Goal: Task Accomplishment & Management: Manage account settings

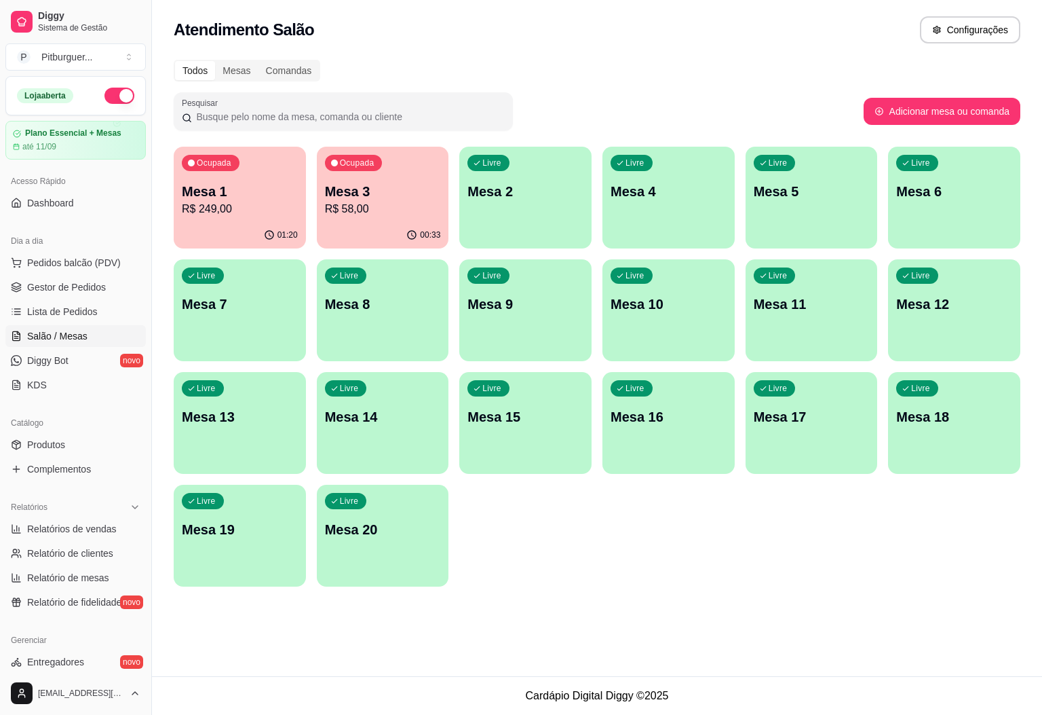
click at [265, 210] on p "R$ 249,00" at bounding box center [240, 209] width 116 height 16
click at [421, 201] on p "R$ 58,00" at bounding box center [382, 209] width 113 height 16
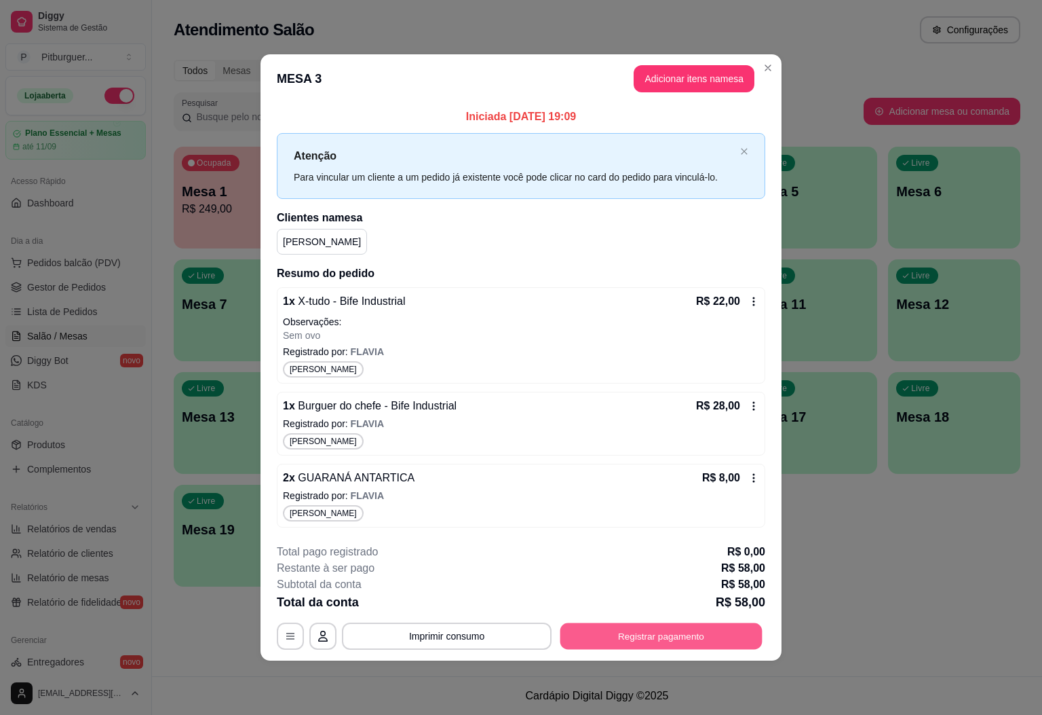
click at [630, 640] on button "Registrar pagamento" at bounding box center [662, 636] width 202 height 26
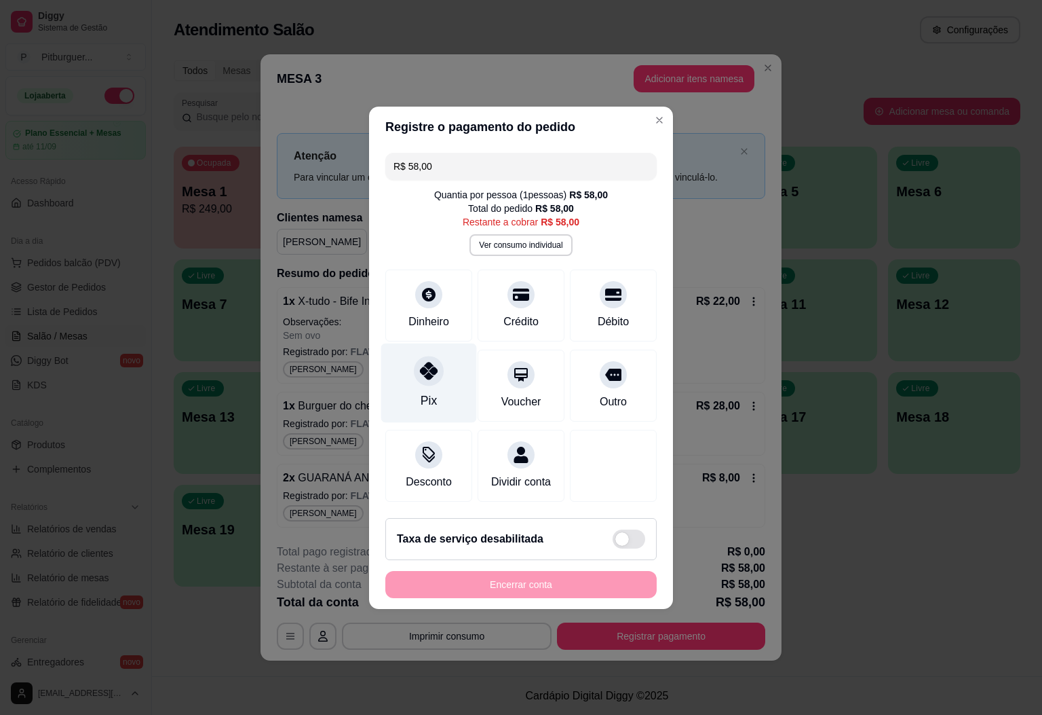
click at [440, 393] on div "Pix" at bounding box center [429, 382] width 96 height 79
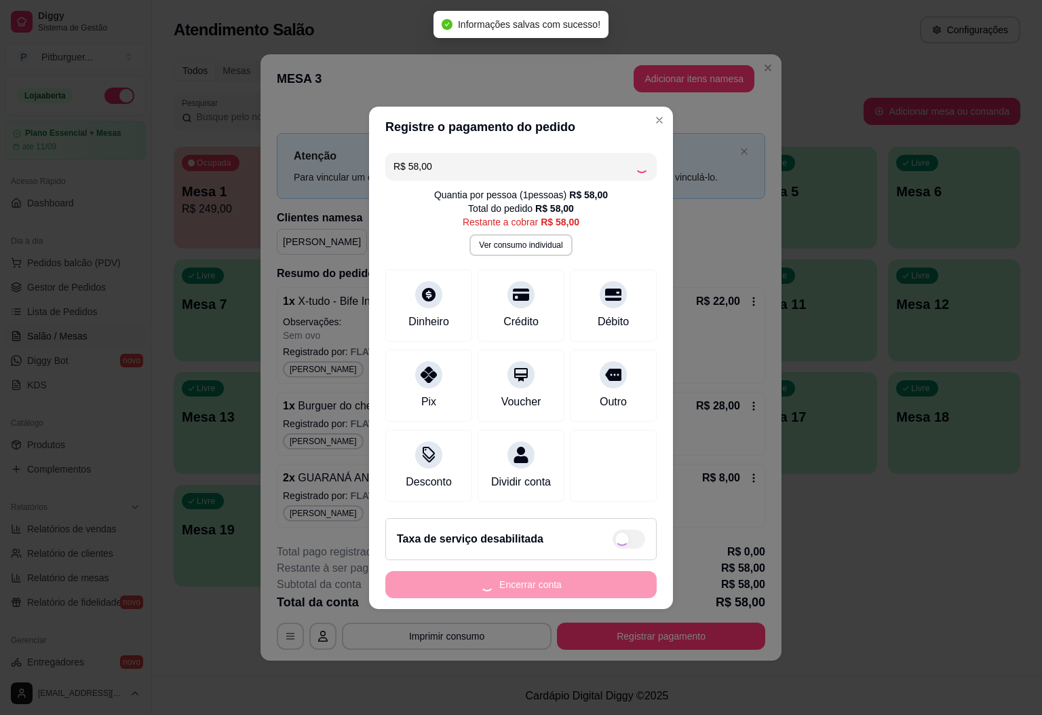
type input "R$ 0,00"
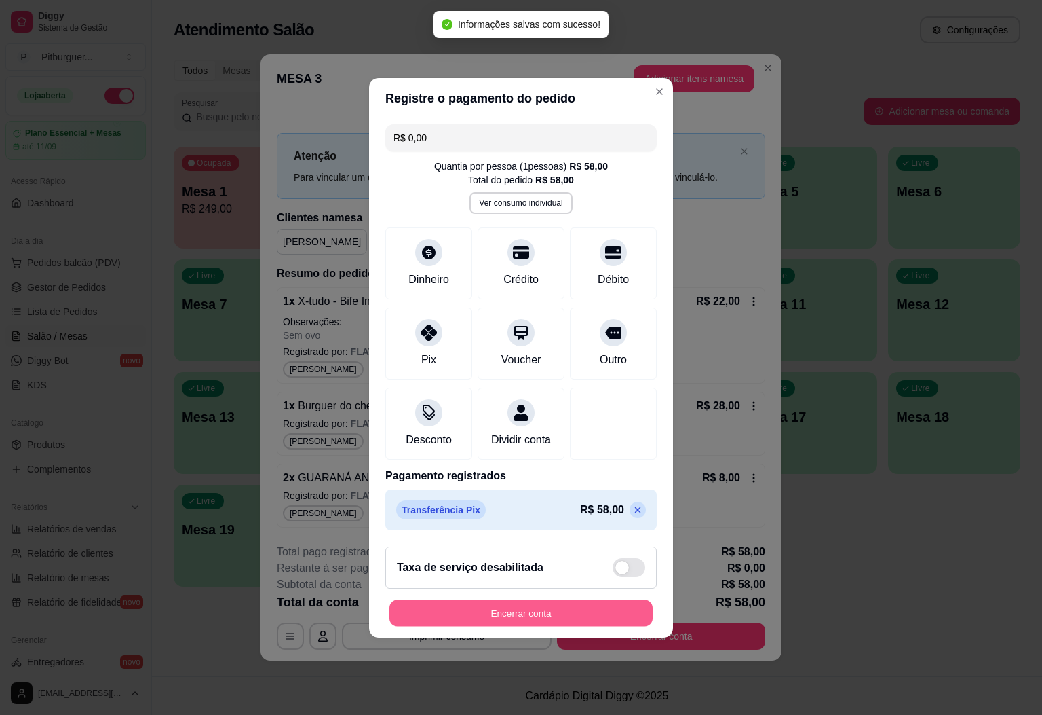
click at [578, 615] on button "Encerrar conta" at bounding box center [521, 612] width 263 height 26
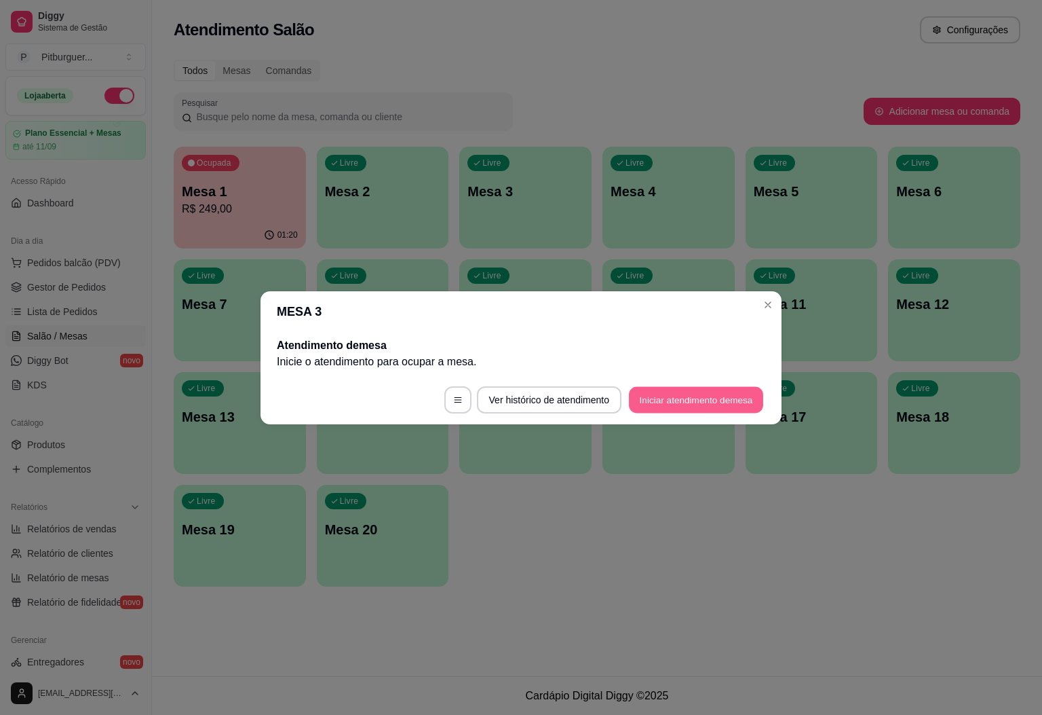
click at [697, 404] on button "Iniciar atendimento de mesa" at bounding box center [696, 399] width 134 height 26
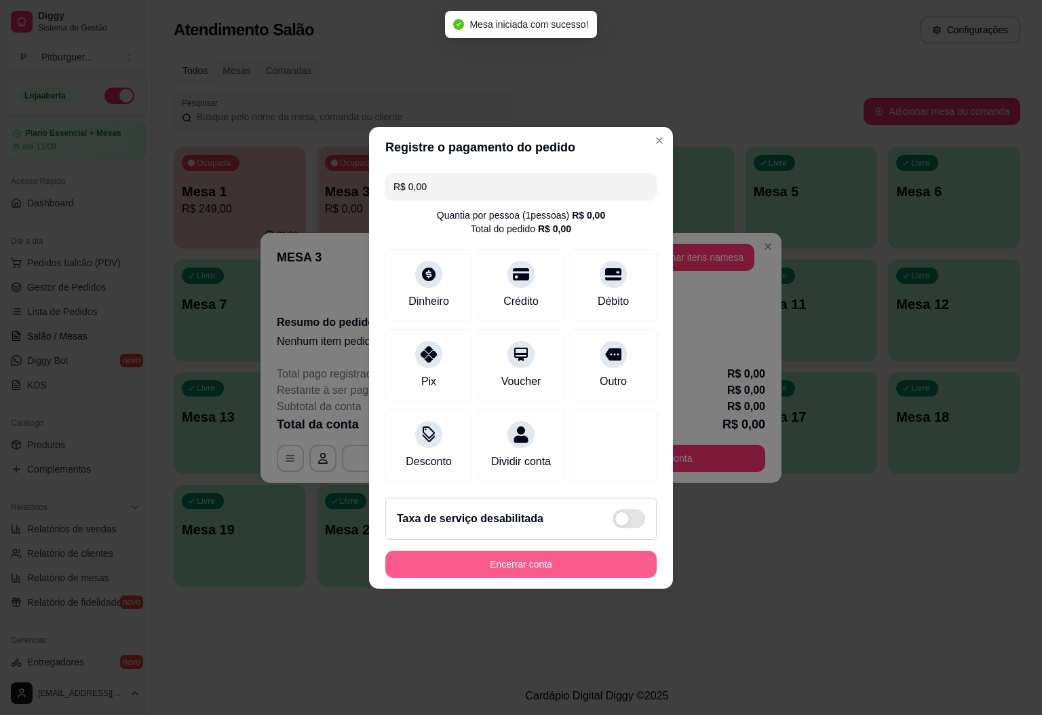
click at [540, 577] on button "Encerrar conta" at bounding box center [520, 563] width 271 height 27
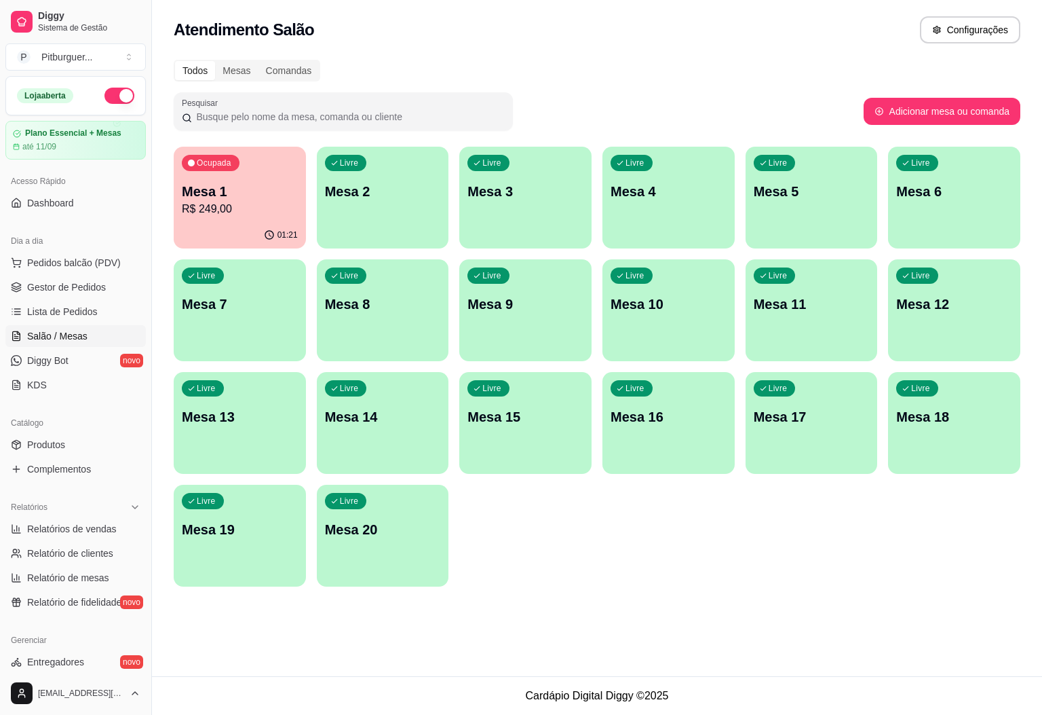
click at [271, 191] on p "Mesa 1" at bounding box center [240, 191] width 116 height 19
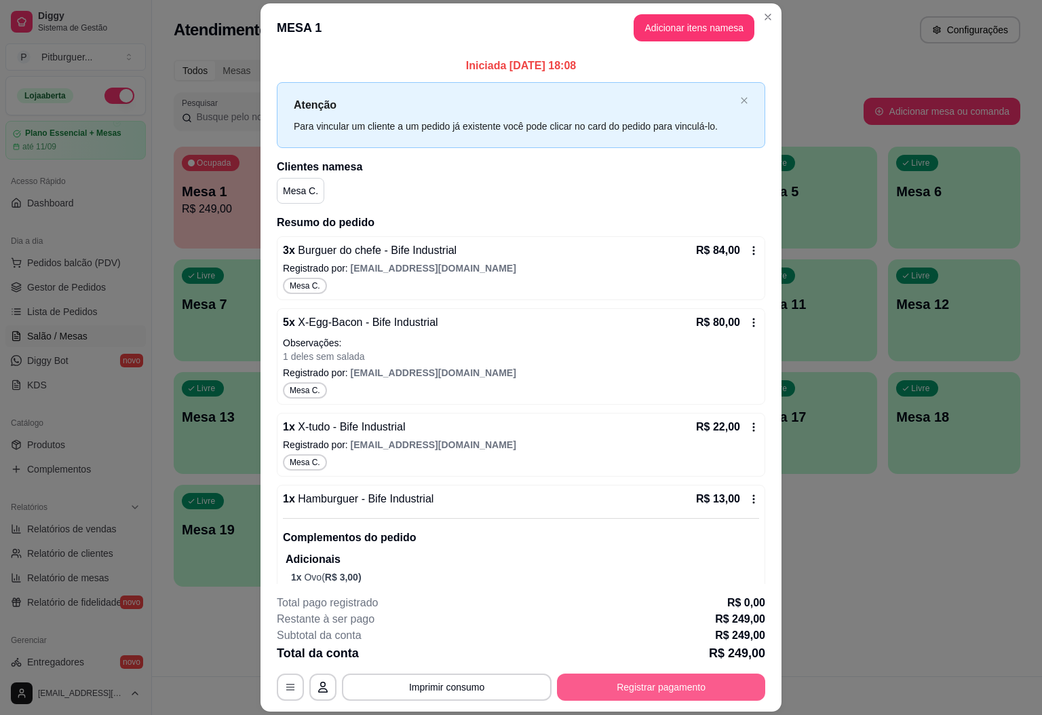
click at [680, 679] on button "Registrar pagamento" at bounding box center [661, 686] width 208 height 27
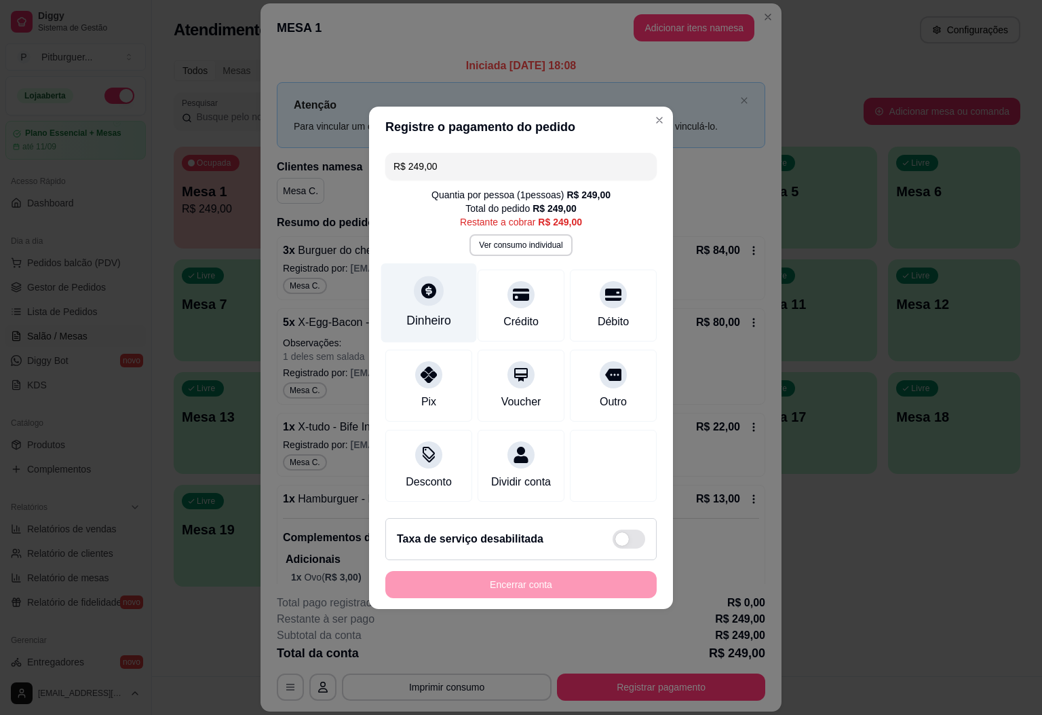
click at [424, 297] on div "Dinheiro" at bounding box center [429, 302] width 96 height 79
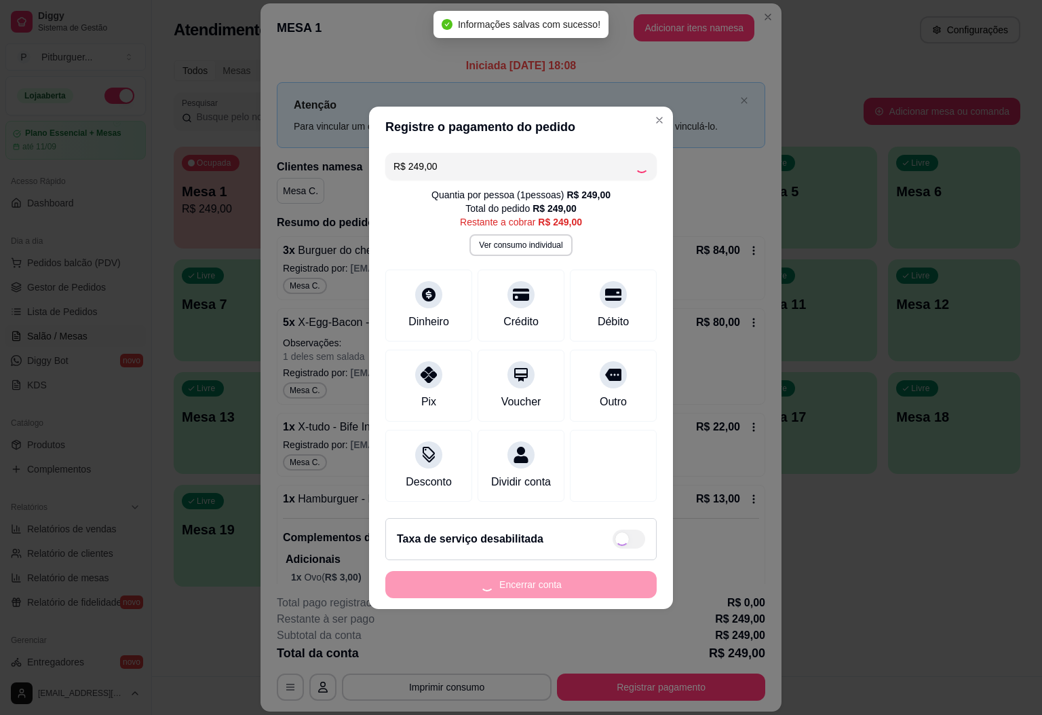
type input "R$ 0,00"
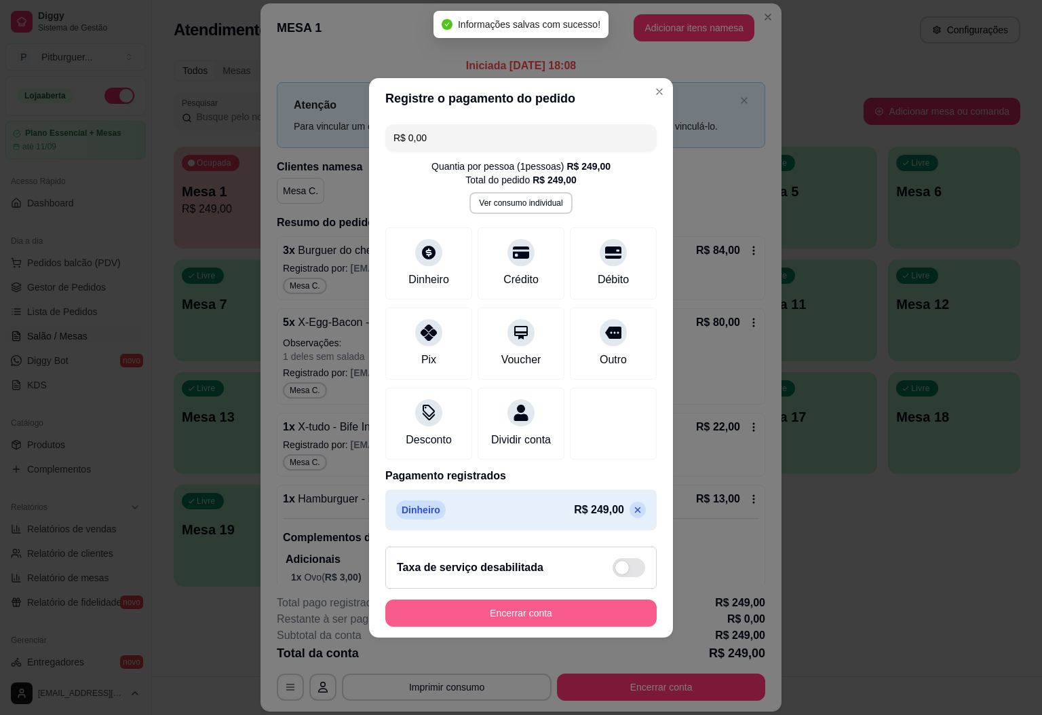
click at [562, 621] on button "Encerrar conta" at bounding box center [520, 612] width 271 height 27
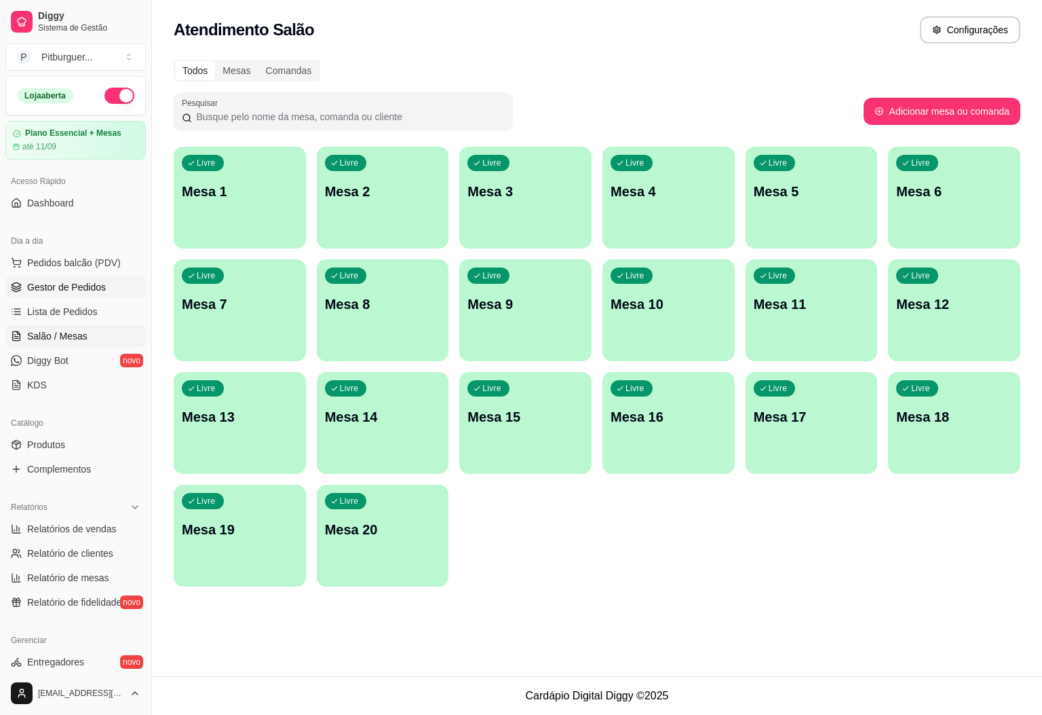
click at [39, 282] on span "Gestor de Pedidos" at bounding box center [66, 287] width 79 height 14
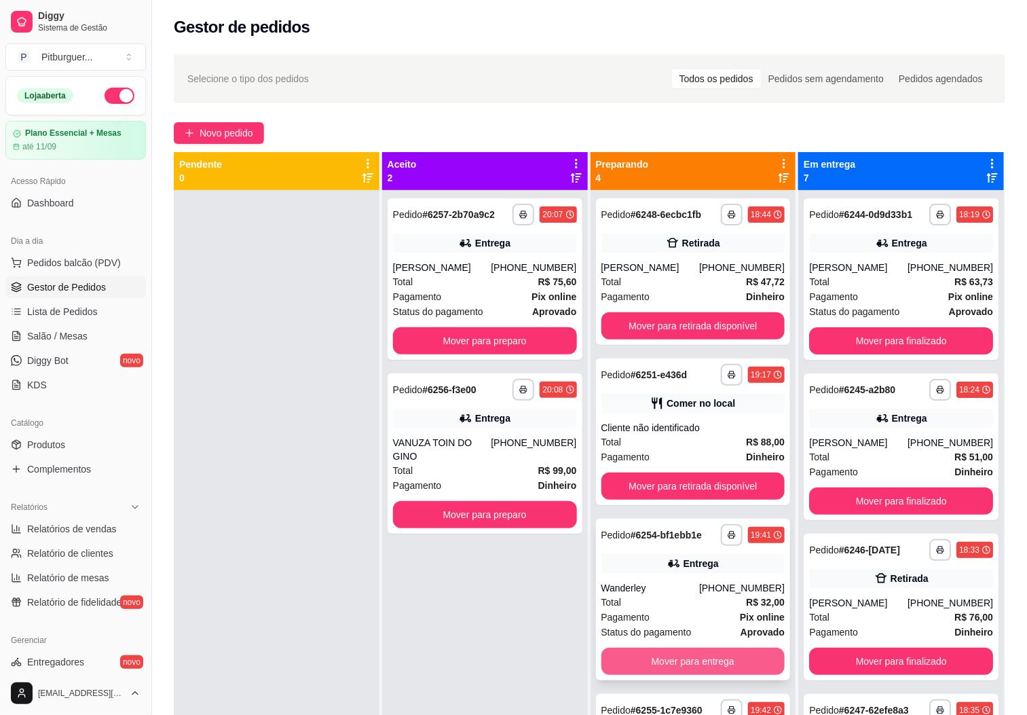
click at [626, 656] on button "Mover para entrega" at bounding box center [693, 660] width 184 height 27
click at [491, 601] on div "**********" at bounding box center [485, 547] width 206 height 715
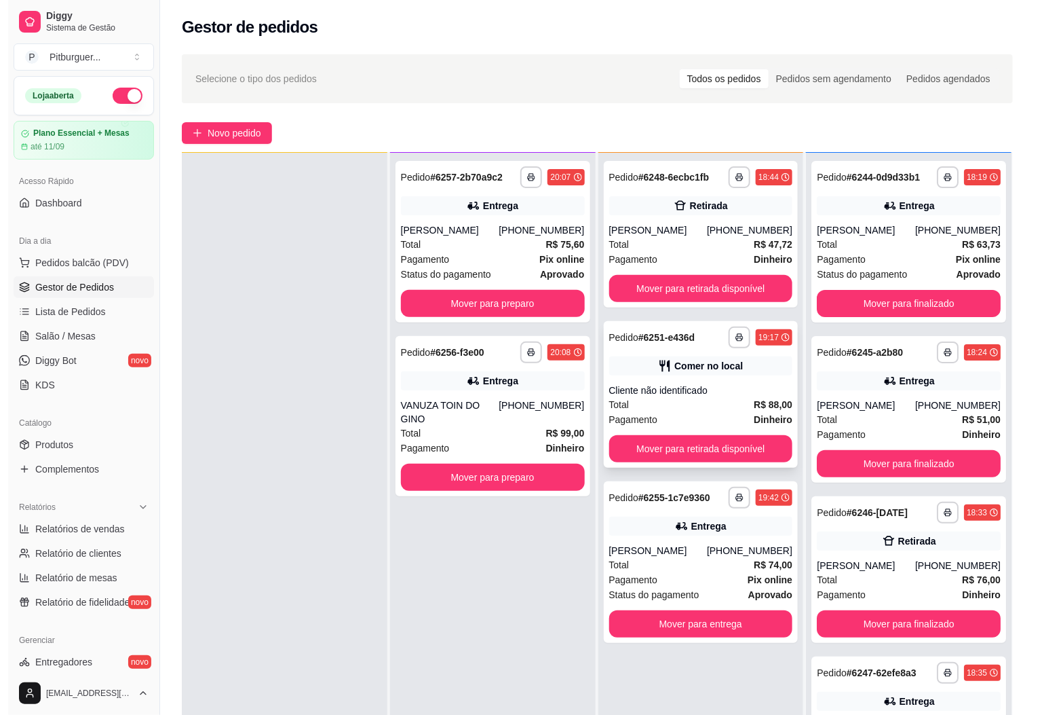
scroll to position [37, 0]
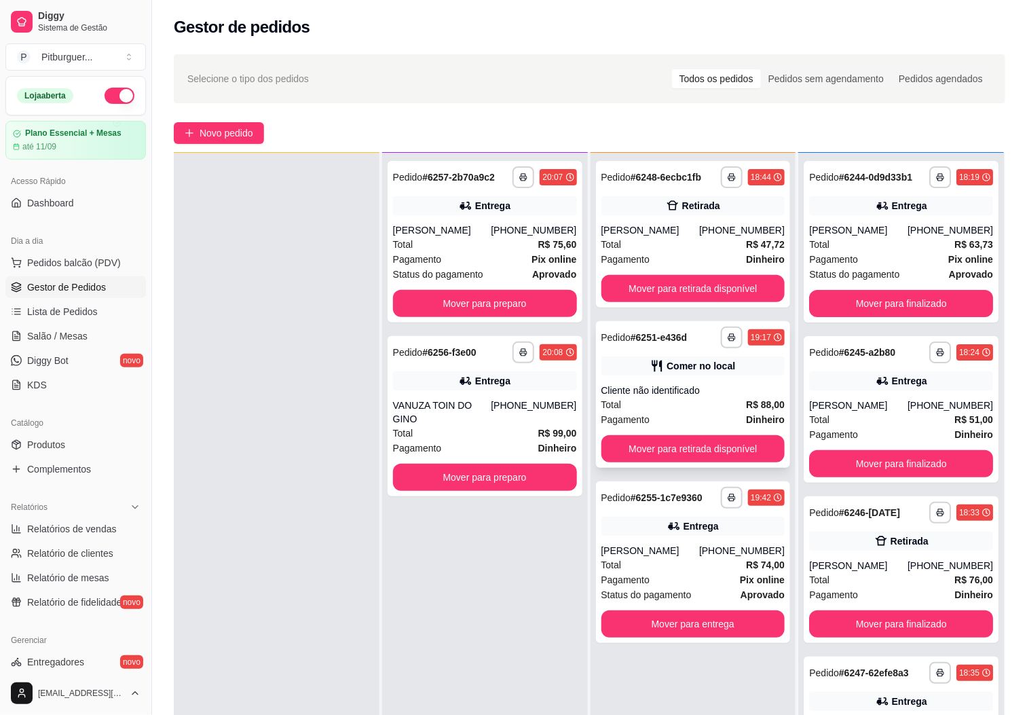
click at [662, 393] on div "Cliente não identificado" at bounding box center [693, 390] width 184 height 14
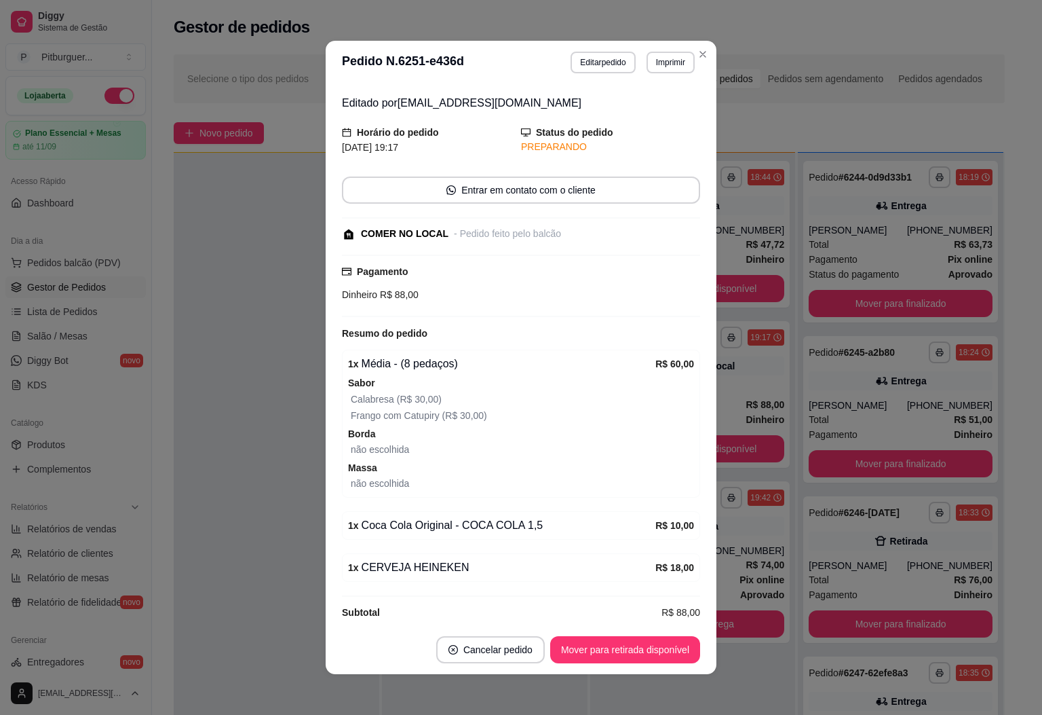
scroll to position [61, 0]
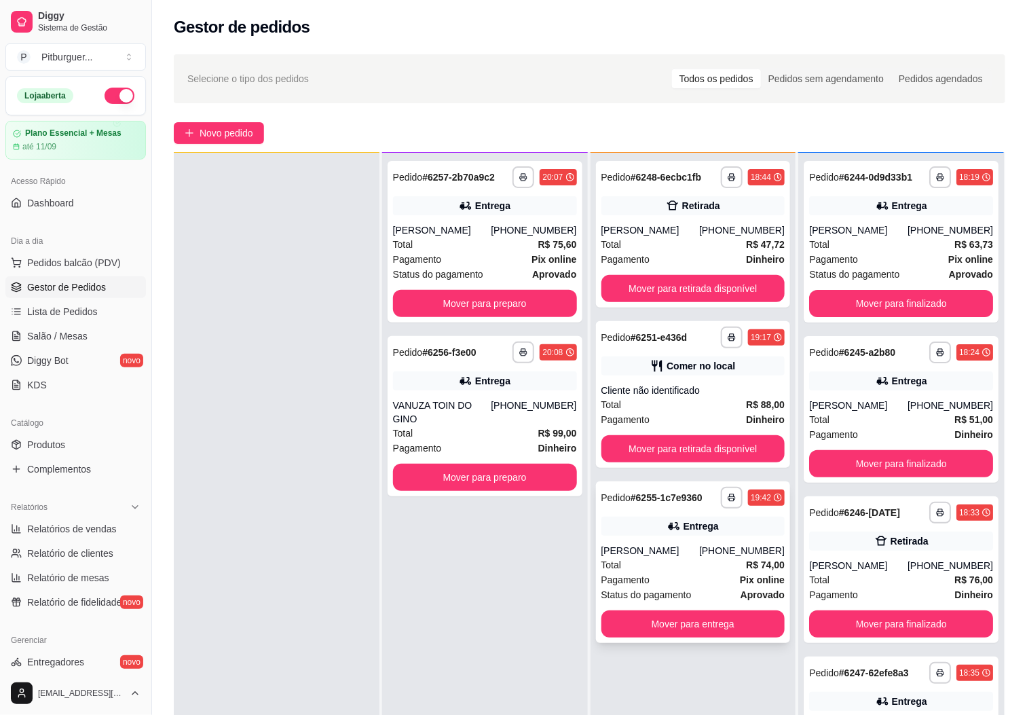
click at [698, 538] on div "**********" at bounding box center [693, 562] width 195 height 162
click at [652, 394] on div "Cliente não identificado" at bounding box center [693, 390] width 184 height 14
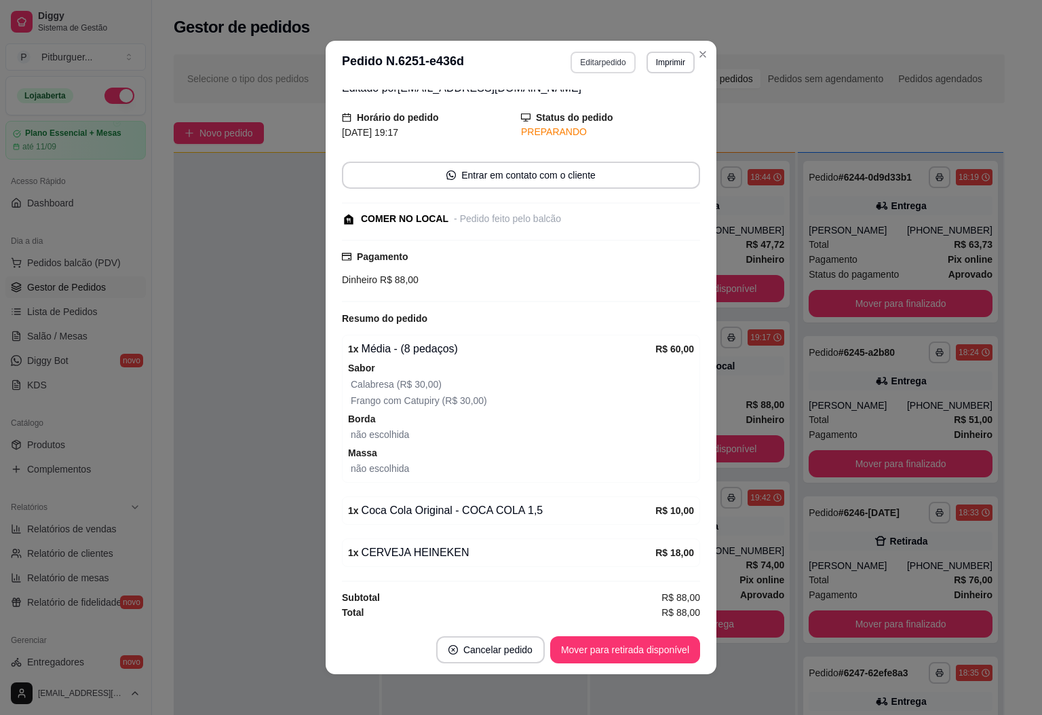
click at [593, 64] on button "Editar pedido" at bounding box center [603, 63] width 64 height 22
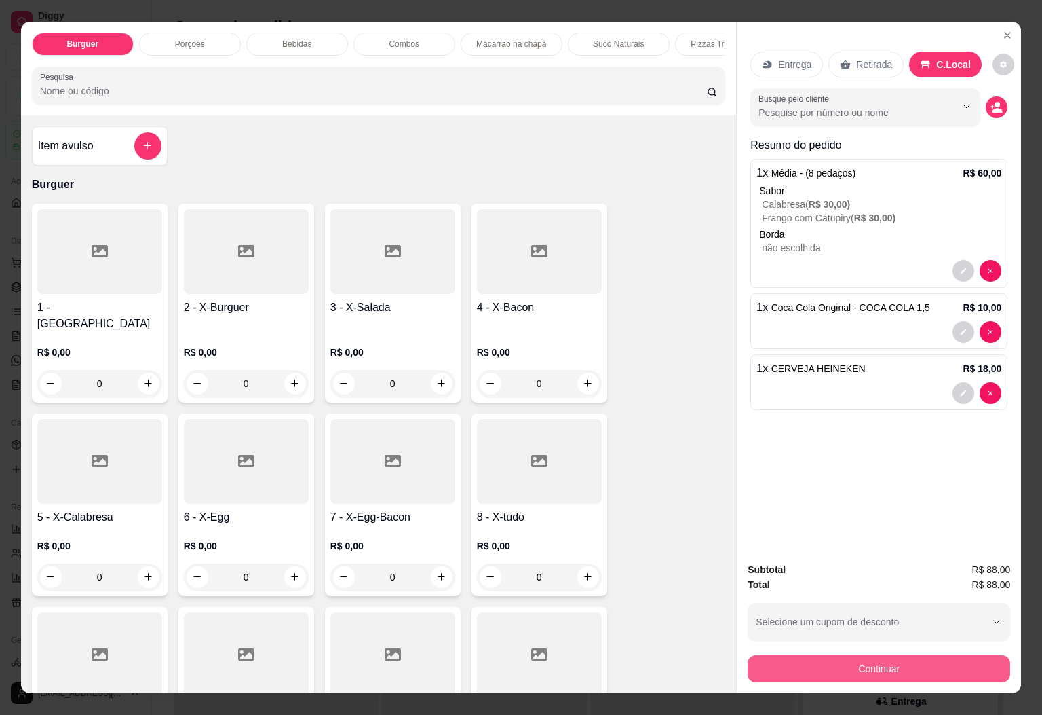
click at [947, 666] on button "Continuar" at bounding box center [879, 668] width 263 height 27
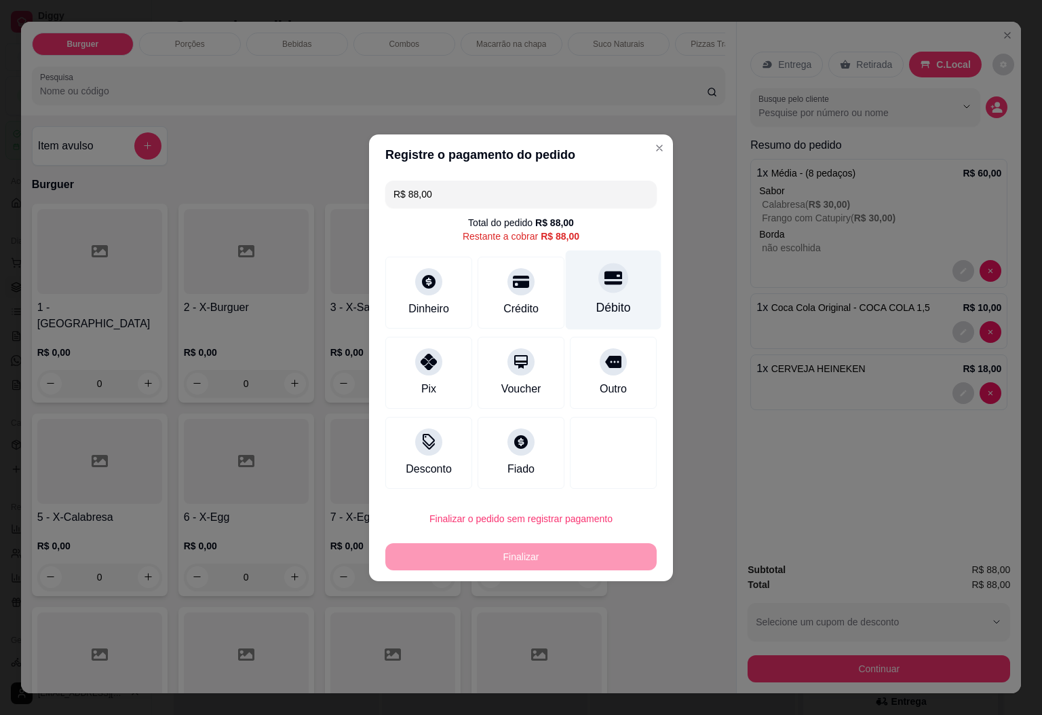
click at [596, 299] on div "Débito" at bounding box center [613, 308] width 35 height 18
click at [582, 299] on div "Débito" at bounding box center [614, 289] width 96 height 79
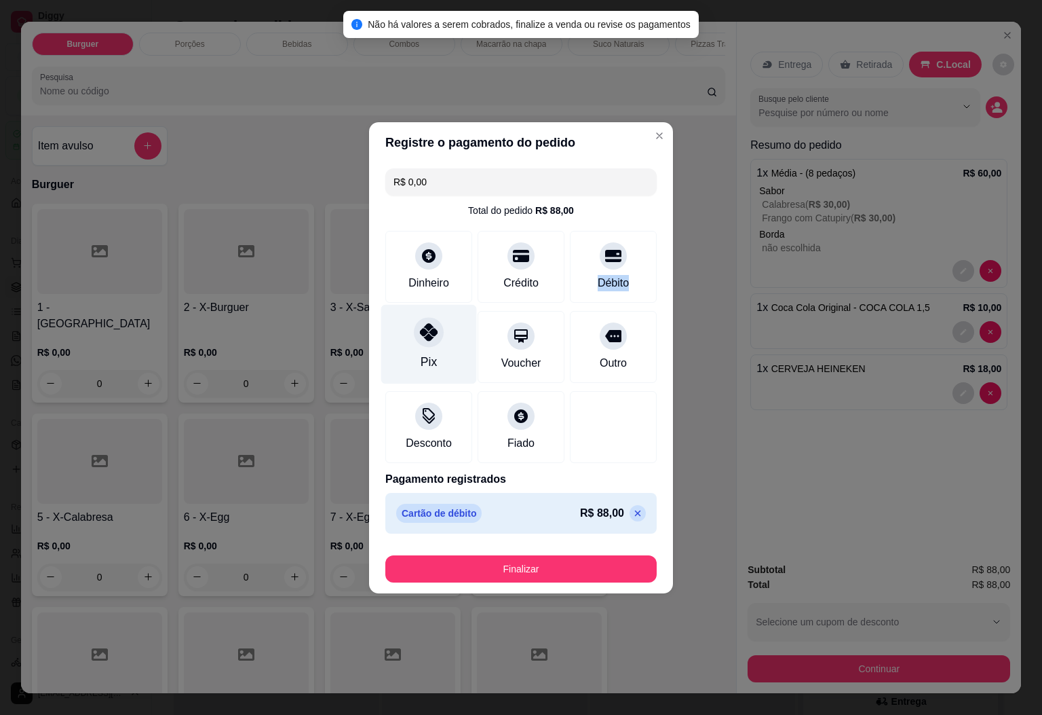
click at [438, 362] on div "Pix" at bounding box center [429, 343] width 96 height 79
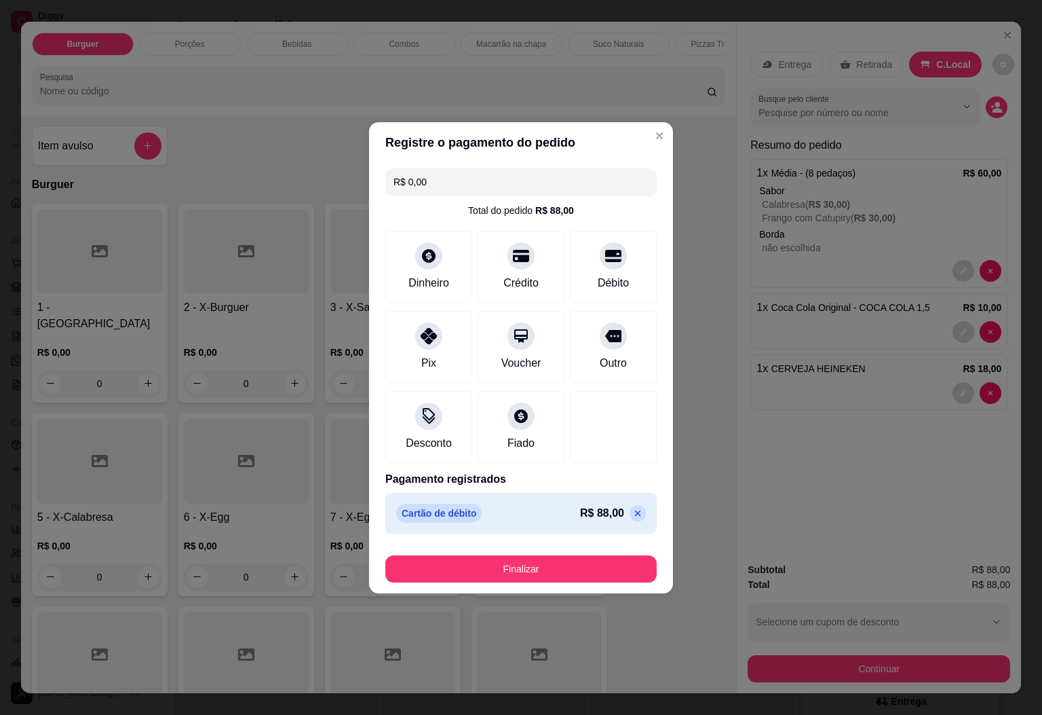
click at [607, 515] on p "R$ 88,00" at bounding box center [602, 513] width 44 height 16
click at [632, 512] on icon at bounding box center [637, 513] width 11 height 11
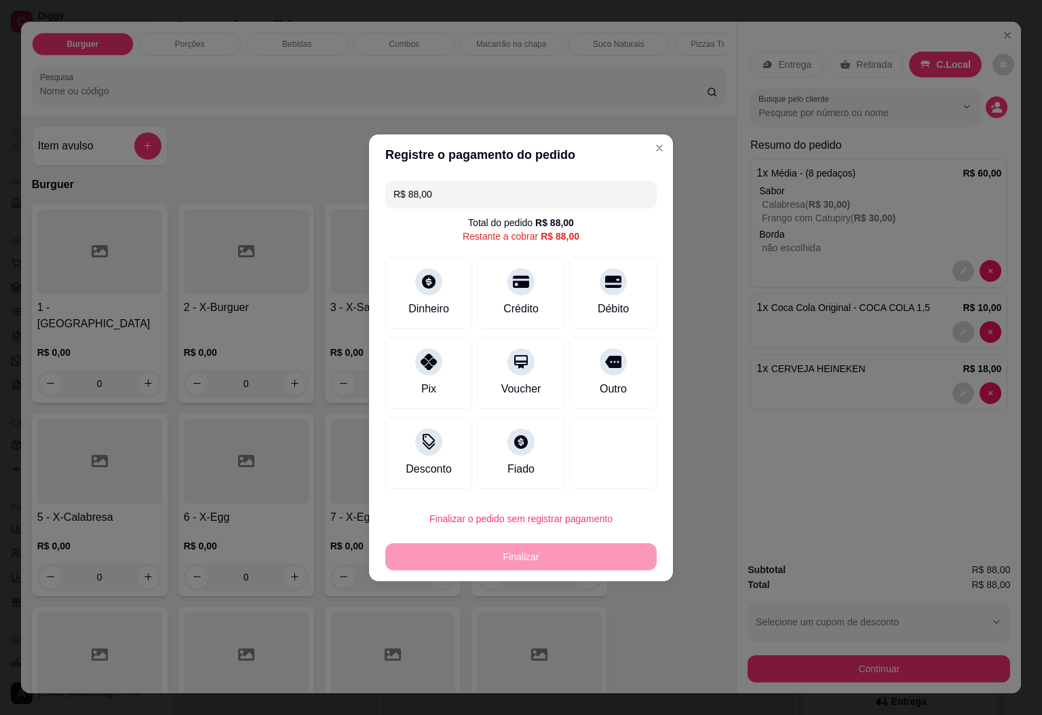
click at [451, 191] on input "R$ 88,00" at bounding box center [521, 194] width 255 height 27
click at [599, 287] on div at bounding box center [614, 278] width 30 height 30
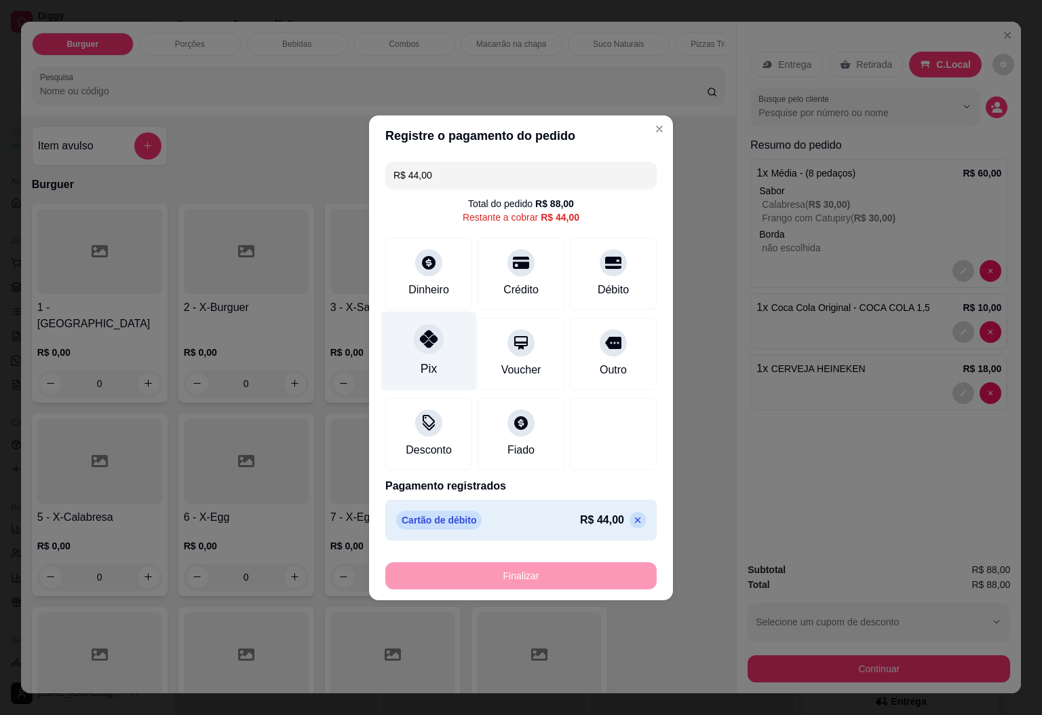
click at [442, 361] on div "Pix" at bounding box center [429, 350] width 96 height 79
type input "R$ 0,00"
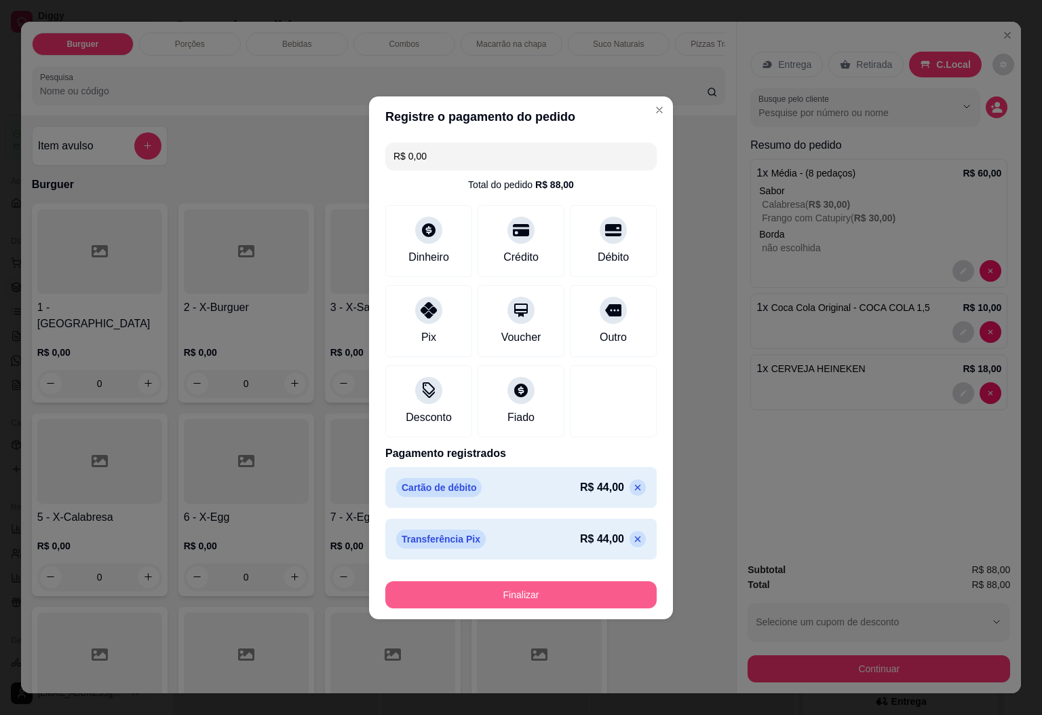
click at [554, 596] on button "Finalizar" at bounding box center [520, 594] width 271 height 27
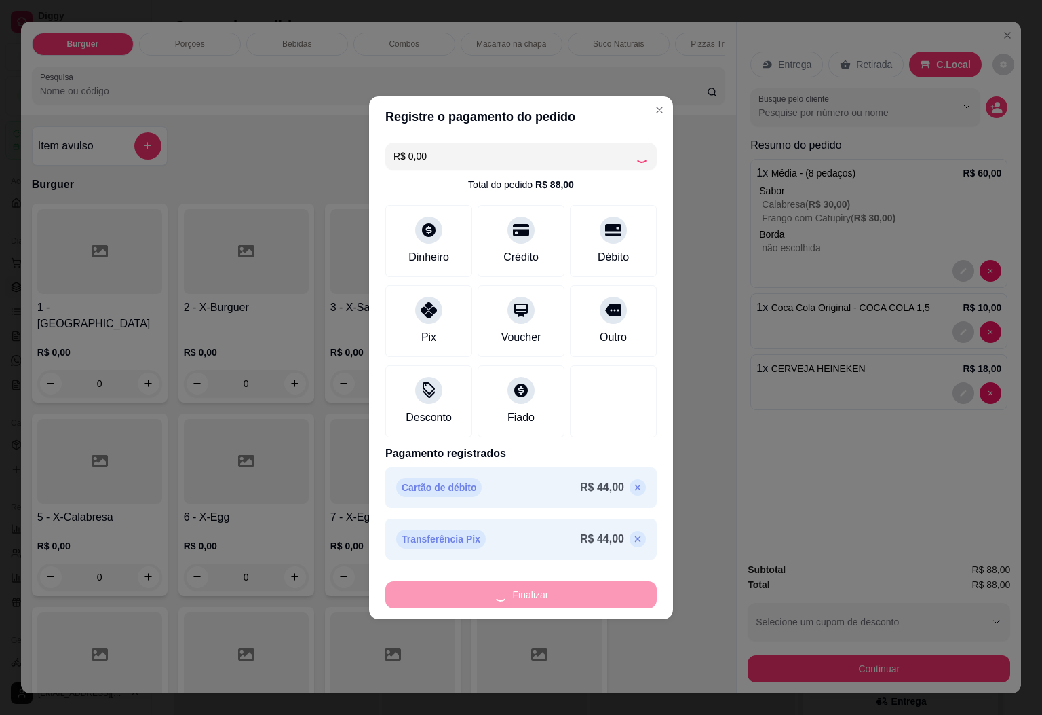
type input "0"
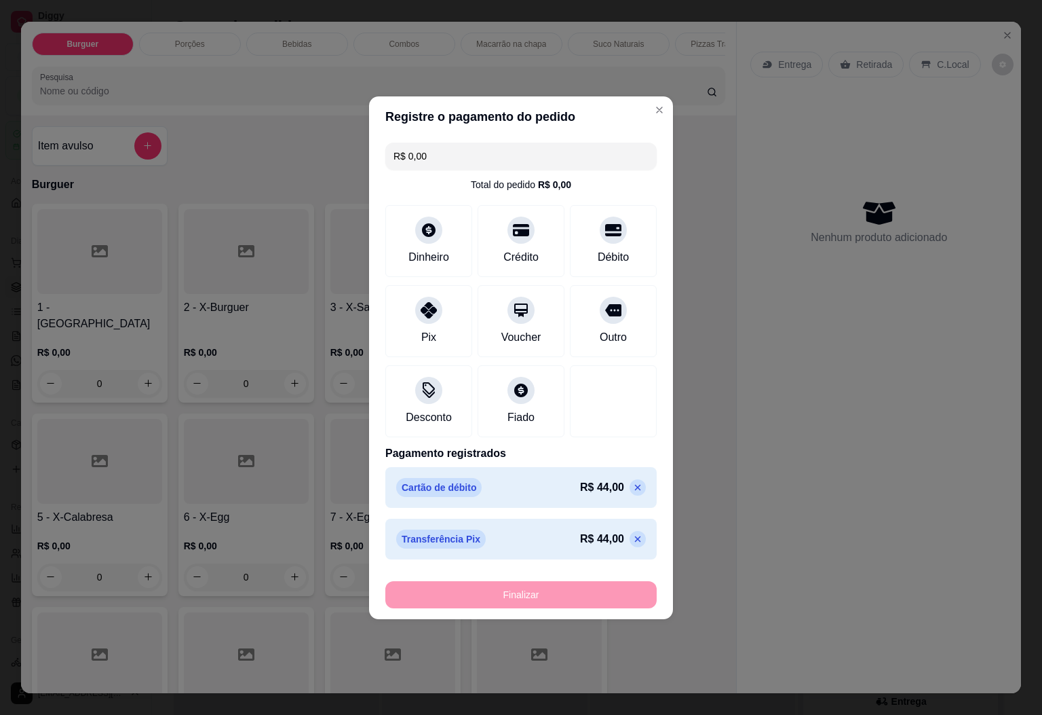
type input "-R$ 88,00"
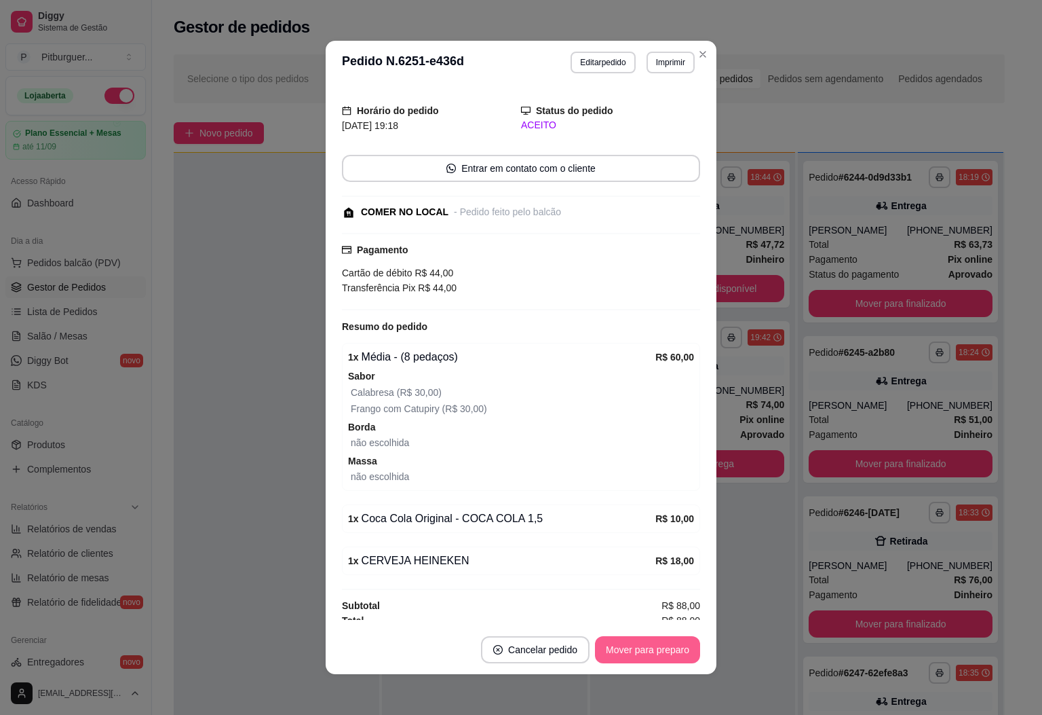
click at [613, 656] on button "Mover para preparo" at bounding box center [647, 649] width 105 height 27
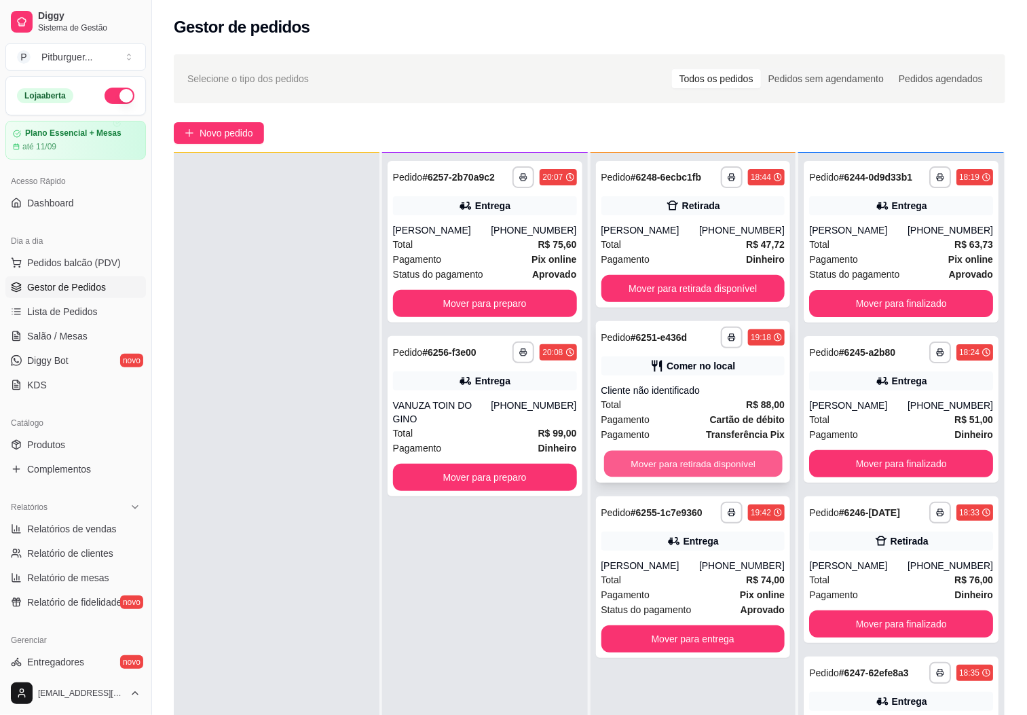
click at [674, 457] on button "Mover para retirada disponível" at bounding box center [693, 464] width 178 height 26
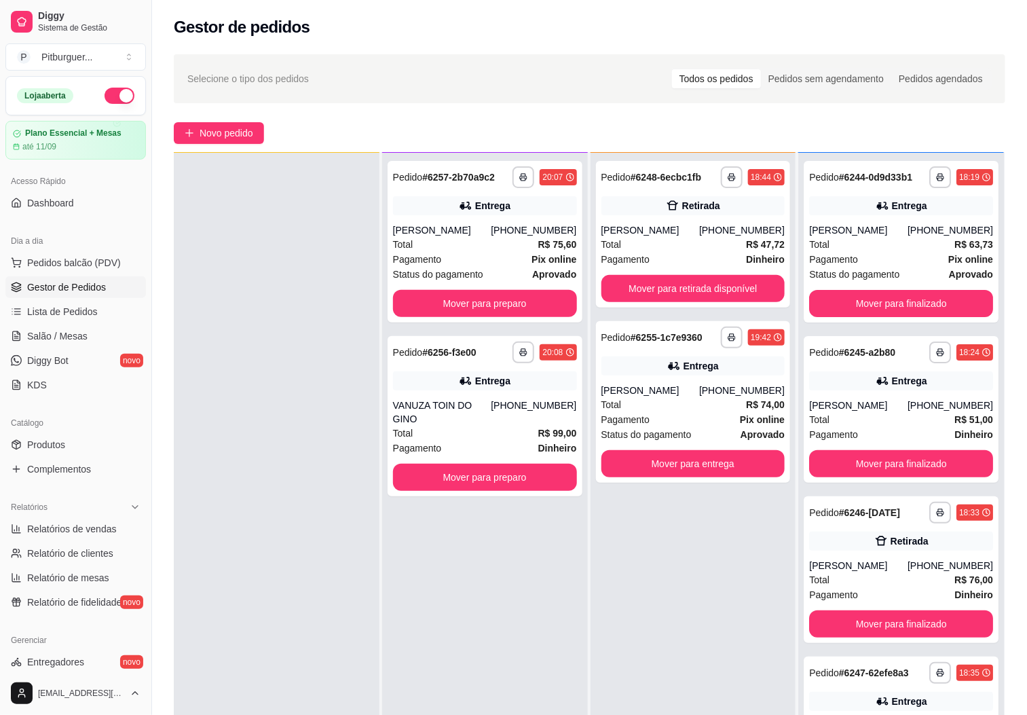
click at [574, 522] on div "**********" at bounding box center [485, 510] width 206 height 715
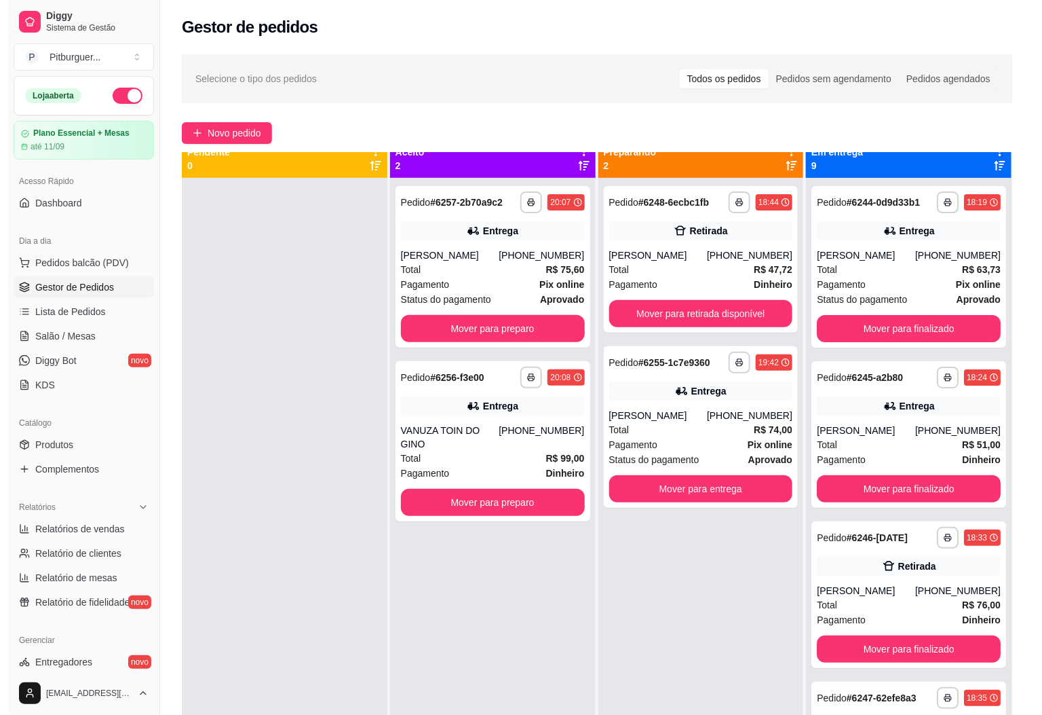
scroll to position [0, 0]
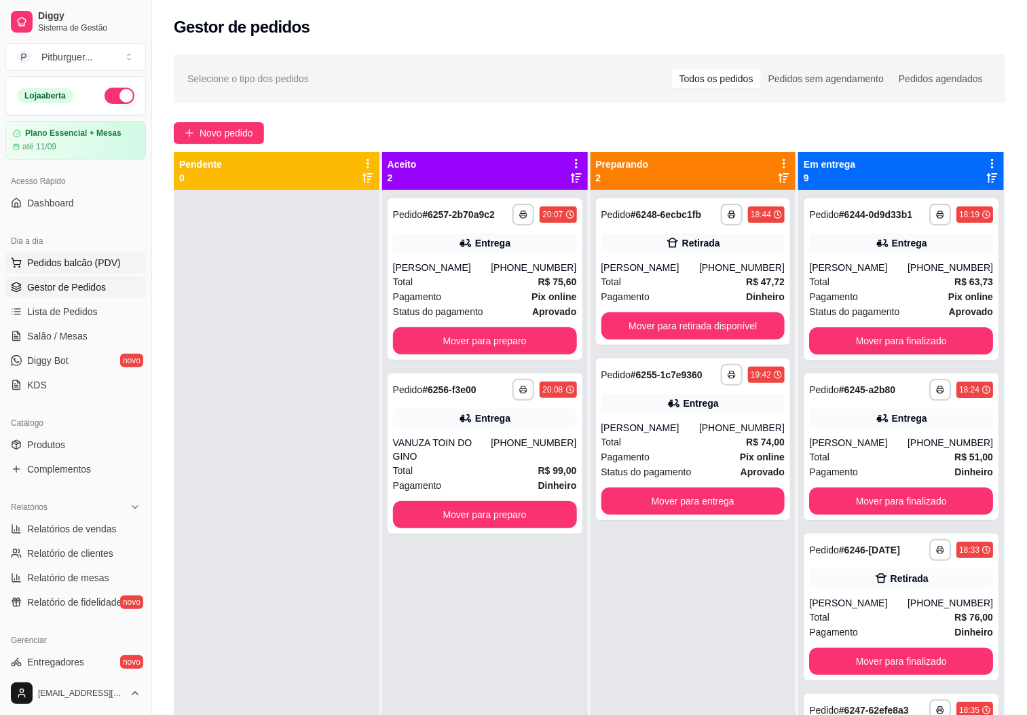
click at [68, 269] on span "Pedidos balcão (PDV)" at bounding box center [74, 263] width 94 height 14
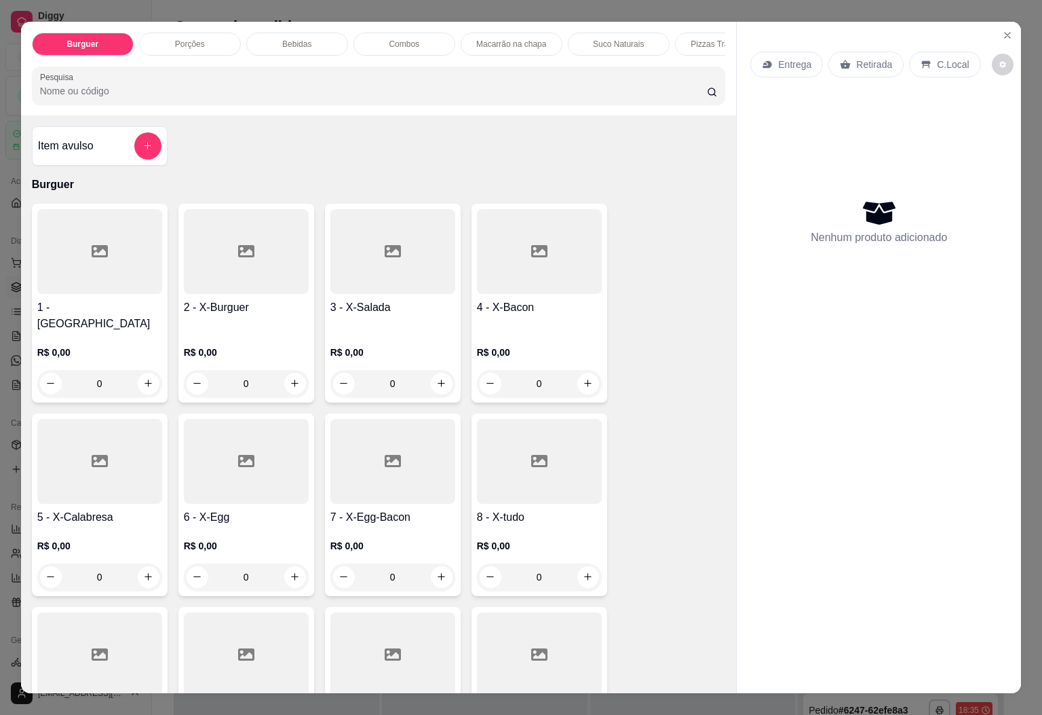
click at [542, 39] on div "Macarrão na chapa" at bounding box center [512, 44] width 102 height 23
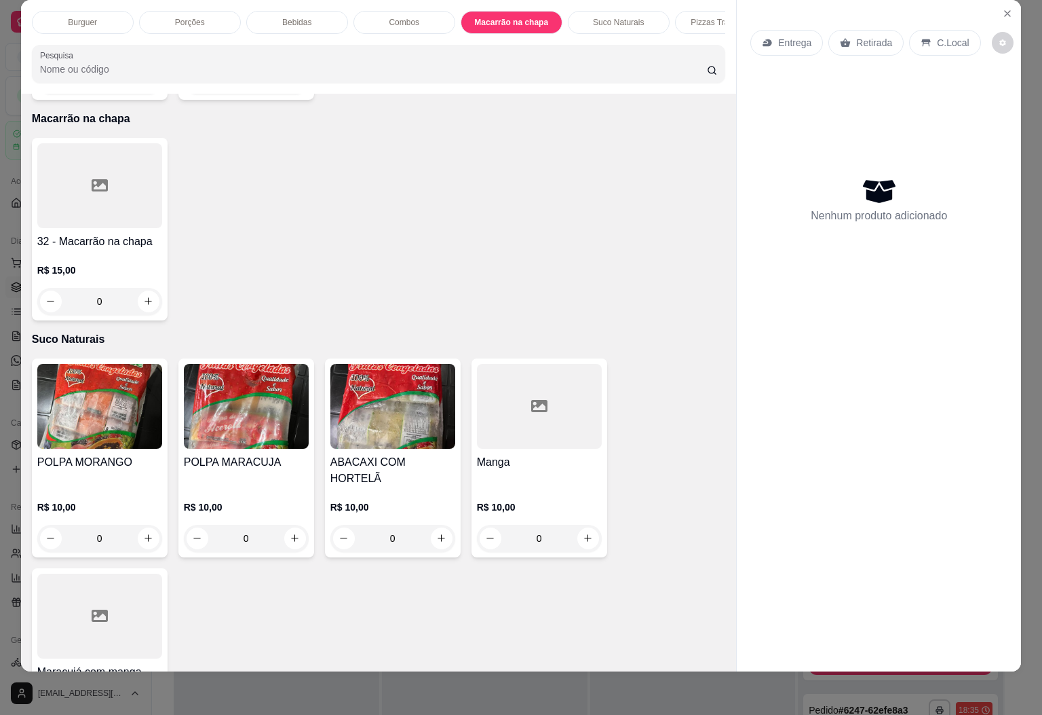
click at [127, 233] on h4 "32 - Macarrão na chapa" at bounding box center [99, 241] width 125 height 16
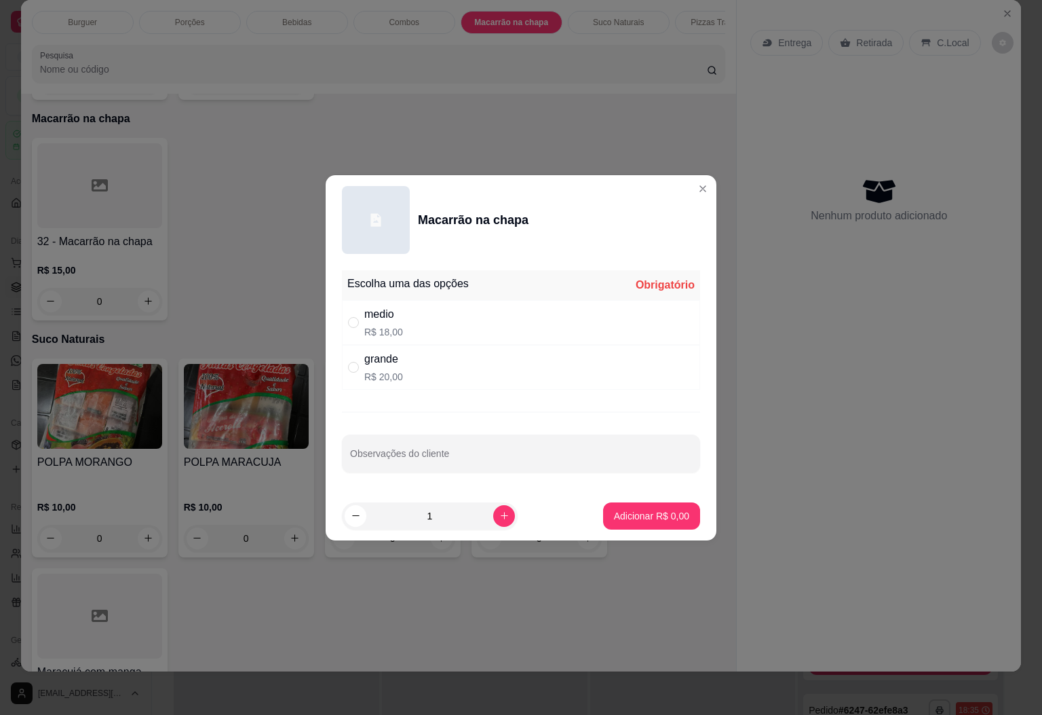
click at [417, 394] on div "Escolha uma das opções Obrigatório medio R$ 18,00 grande R$ 20,00 Observações d…" at bounding box center [521, 378] width 391 height 227
click at [444, 368] on div "grande R$ 20,00" at bounding box center [521, 367] width 358 height 45
radio input "true"
click at [636, 510] on p "Adicionar R$ 20,00" at bounding box center [649, 515] width 79 height 13
type input "1"
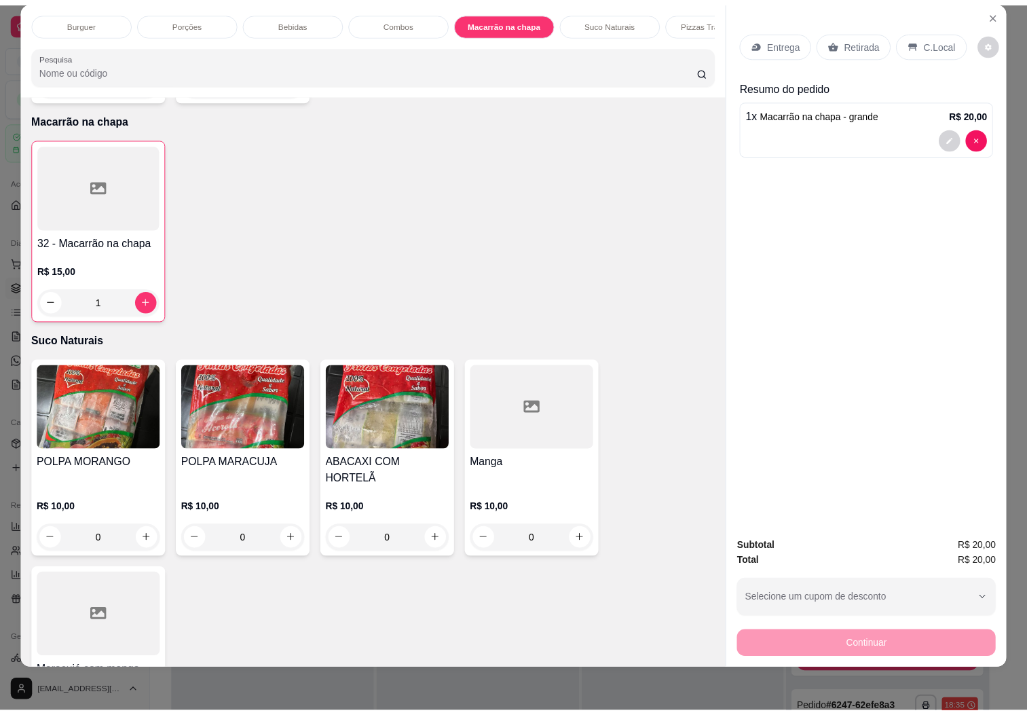
scroll to position [0, 0]
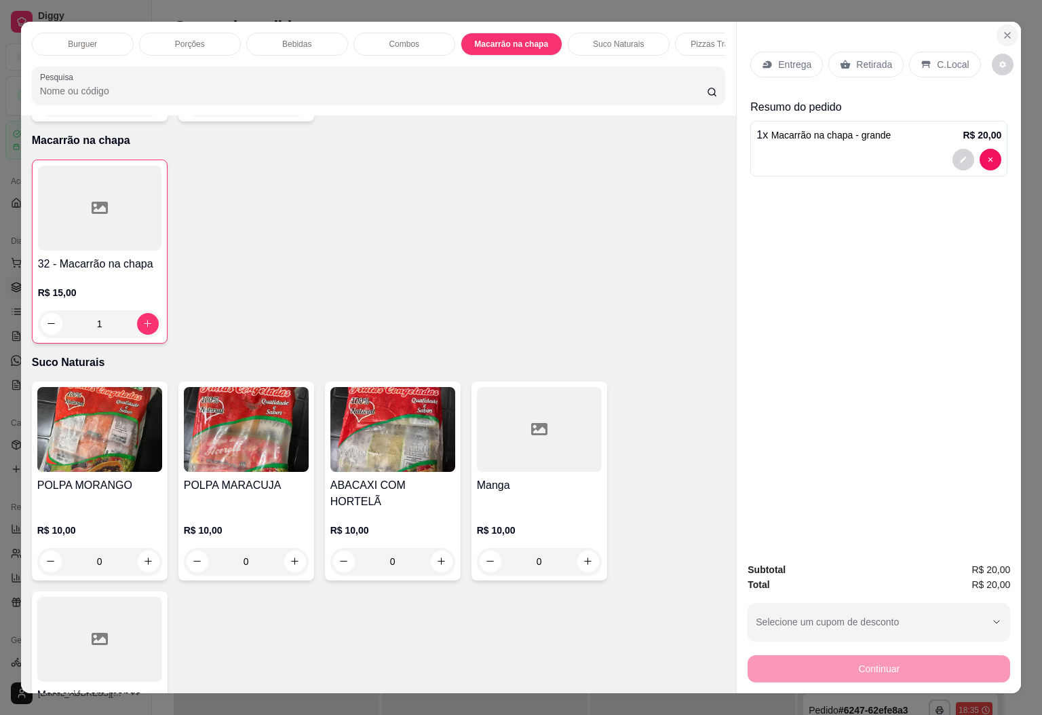
click at [1002, 30] on icon "Close" at bounding box center [1007, 35] width 11 height 11
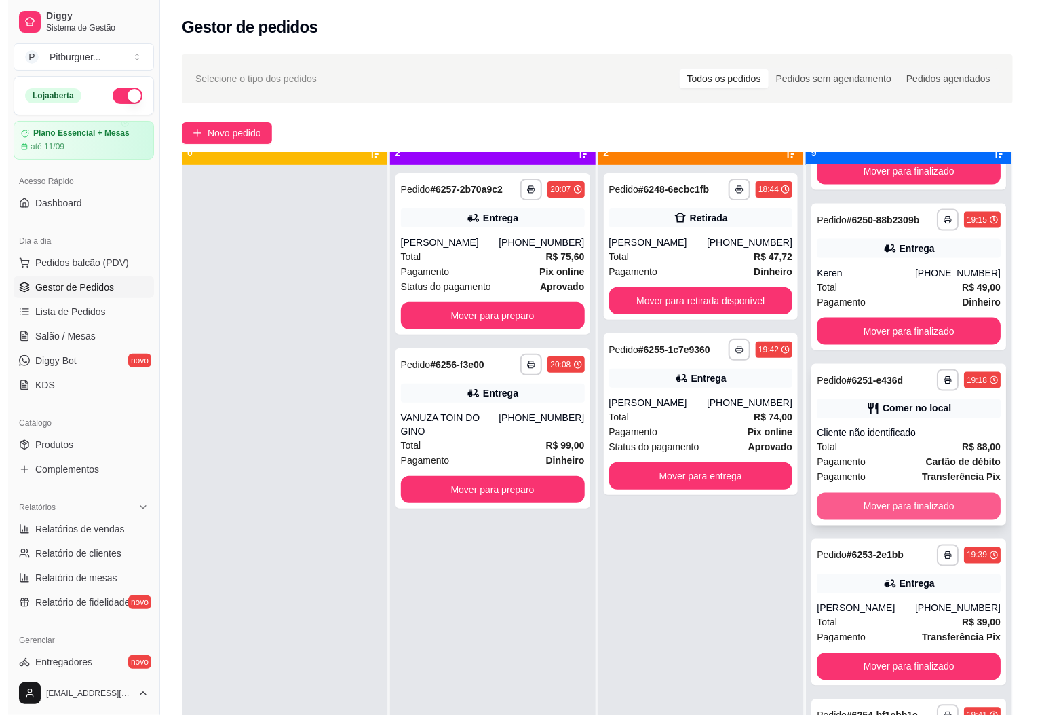
scroll to position [37, 0]
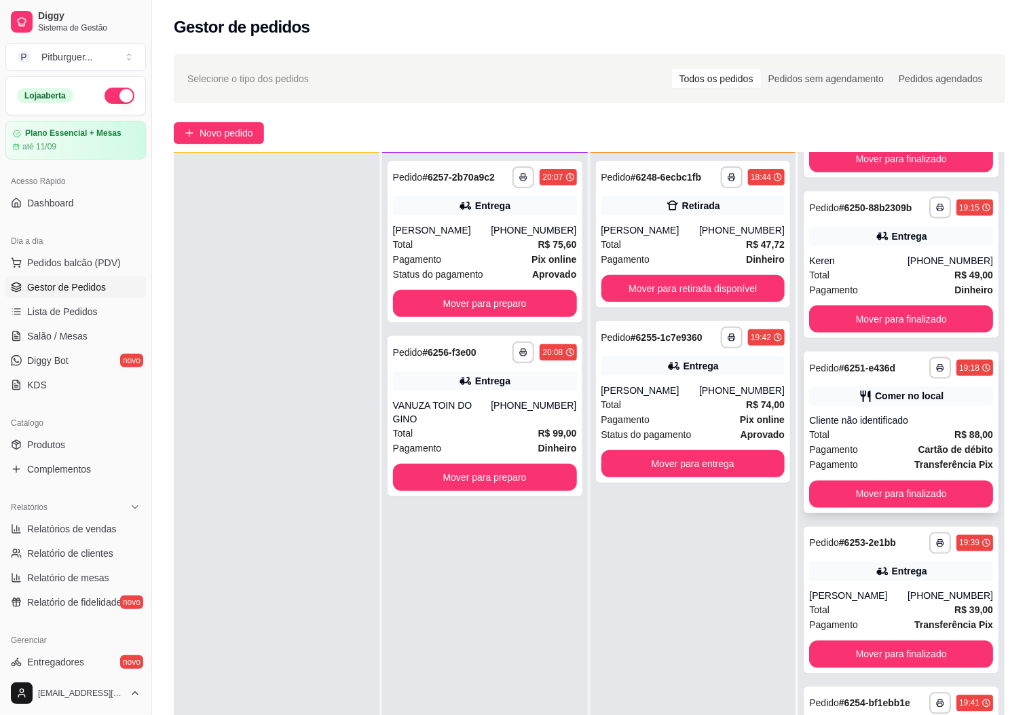
click at [918, 444] on strong "Cartão de débito" at bounding box center [955, 449] width 75 height 11
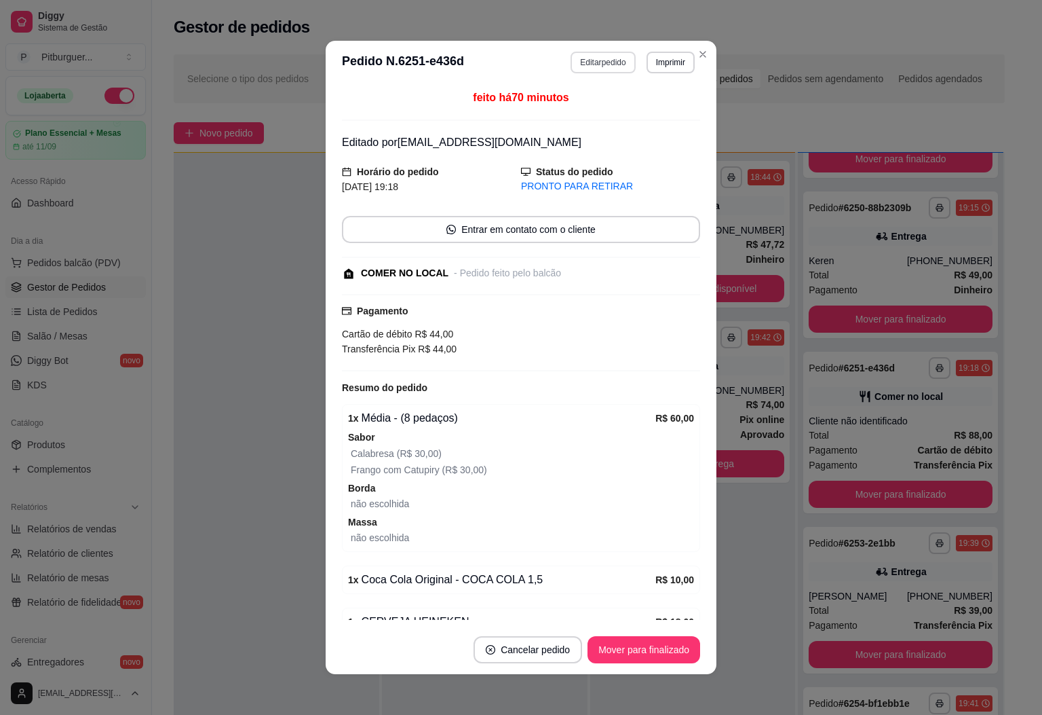
click at [578, 71] on button "Editar pedido" at bounding box center [603, 63] width 64 height 22
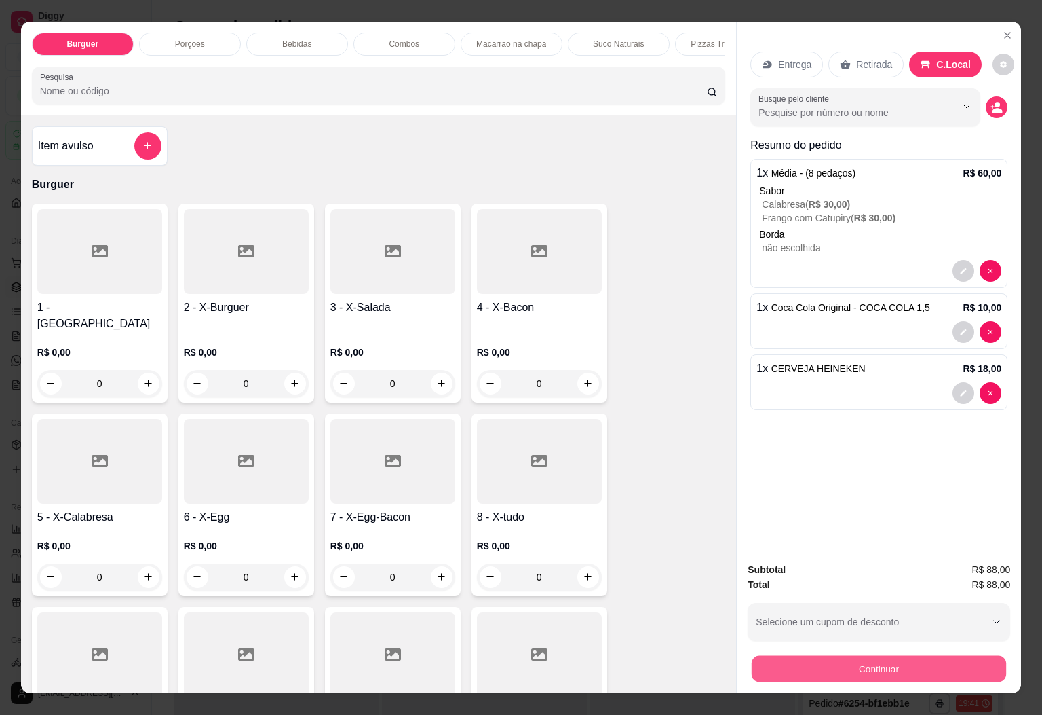
click at [852, 664] on button "Continuar" at bounding box center [879, 669] width 254 height 26
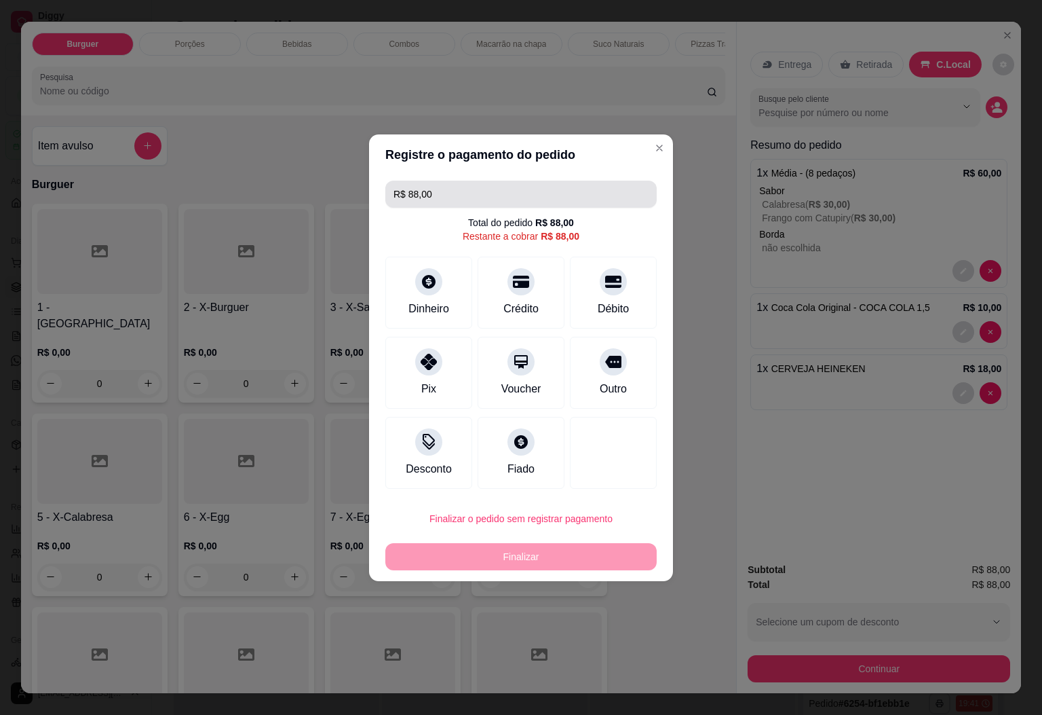
click at [458, 189] on input "R$ 88,00" at bounding box center [521, 194] width 255 height 27
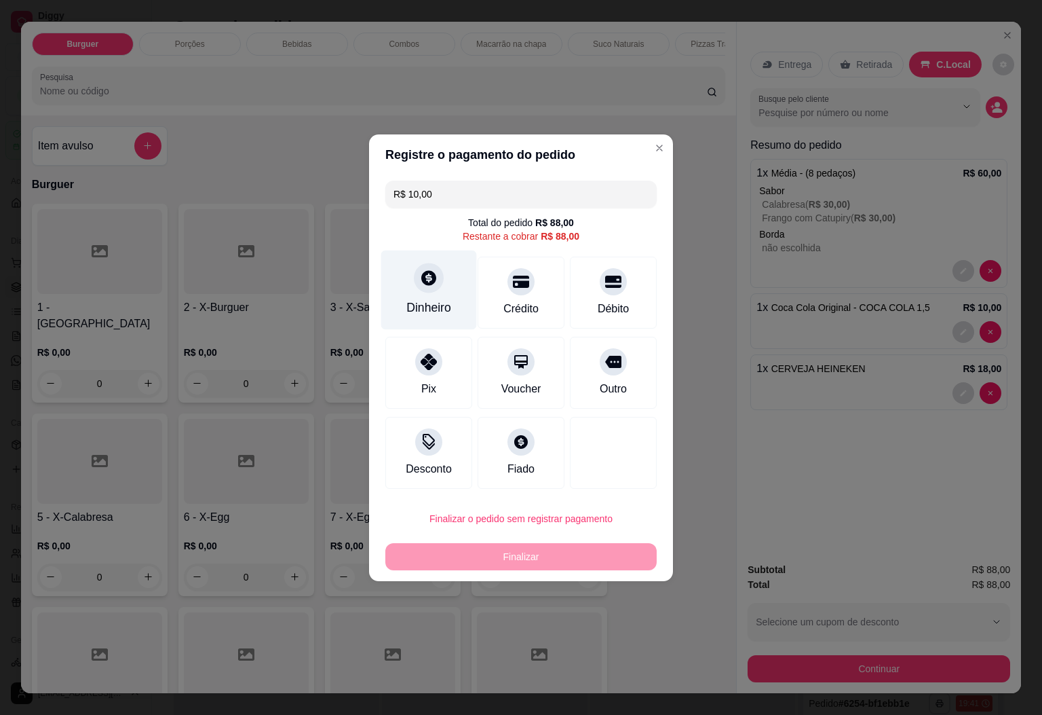
click at [414, 281] on div at bounding box center [429, 278] width 30 height 30
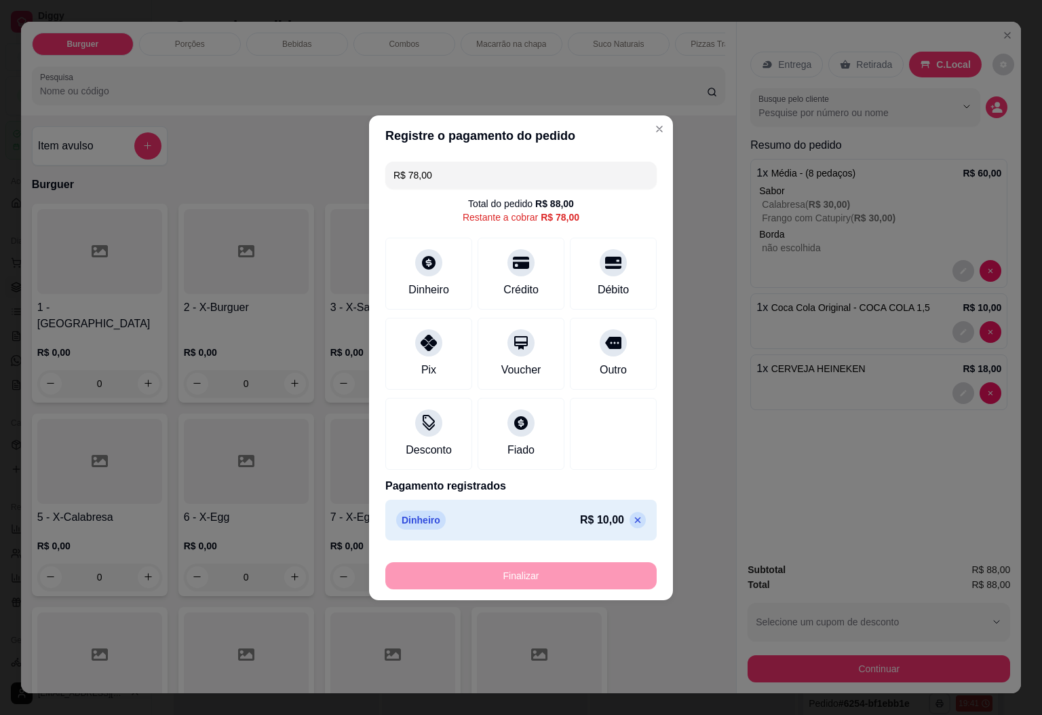
drag, startPoint x: 469, startPoint y: 169, endPoint x: 364, endPoint y: 172, distance: 104.5
click at [364, 172] on div "Registre o pagamento do pedido R$ 78,00 Total do pedido R$ 88,00 Restante a cob…" at bounding box center [521, 357] width 1042 height 715
click at [526, 265] on div "Crédito" at bounding box center [522, 270] width 96 height 79
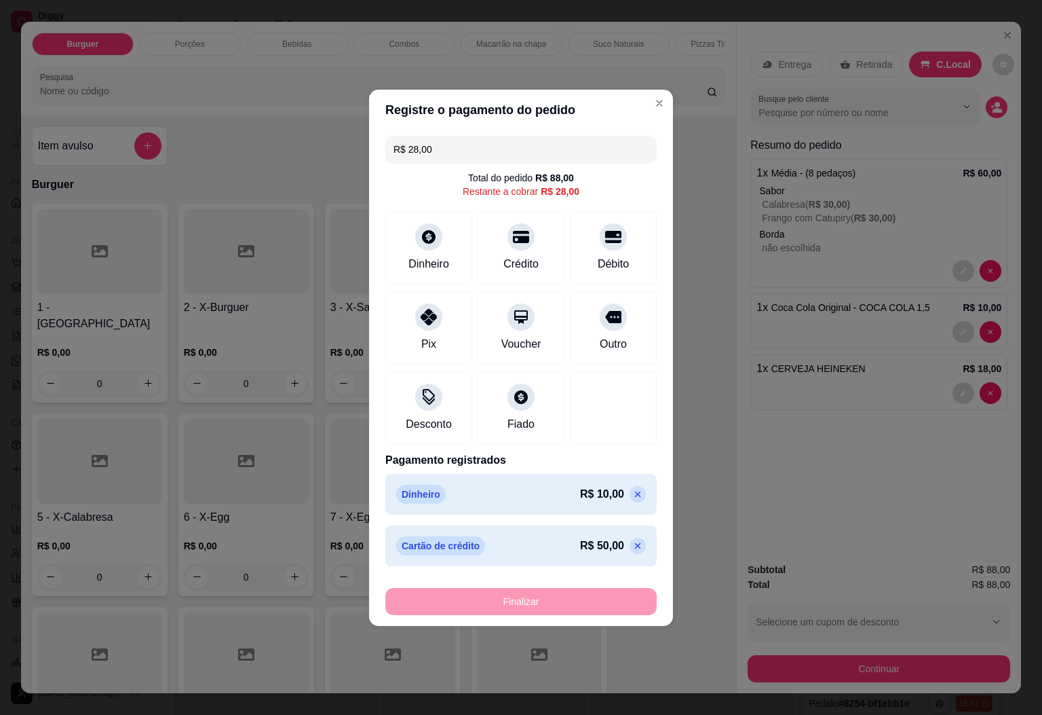
drag, startPoint x: 457, startPoint y: 139, endPoint x: 361, endPoint y: 145, distance: 95.9
click at [361, 145] on div "Registre o pagamento do pedido R$ 28,00 Total do pedido R$ 88,00 Restante a cob…" at bounding box center [521, 357] width 1042 height 715
click at [407, 312] on div "Pix" at bounding box center [429, 324] width 96 height 79
type input "R$ 0,00"
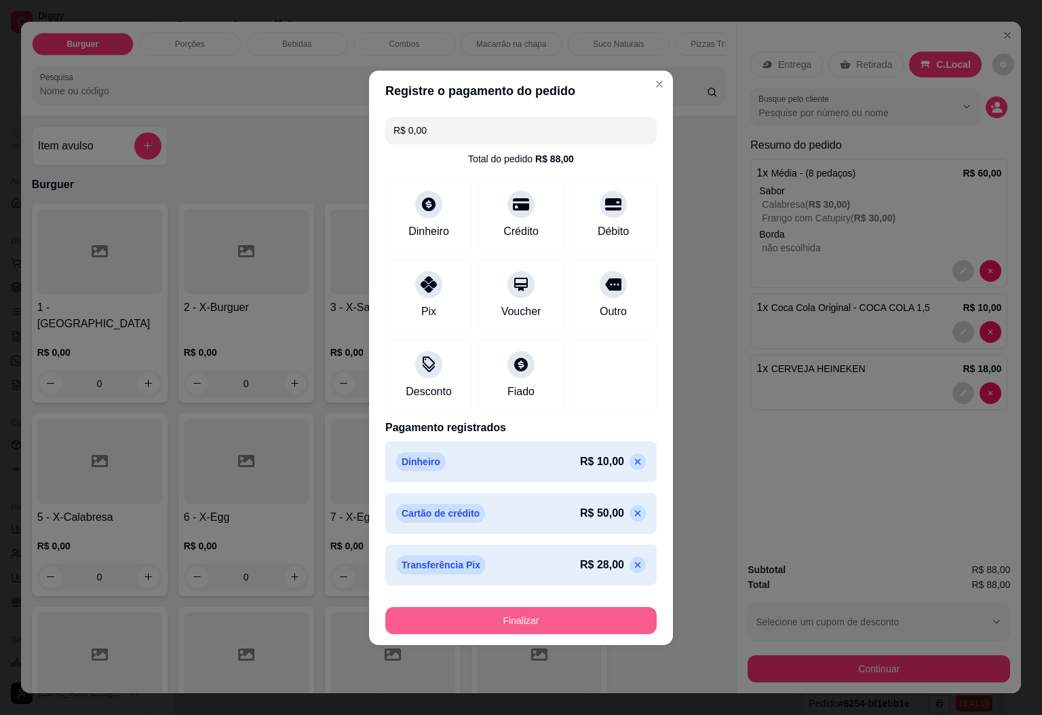
click at [561, 613] on button "Finalizar" at bounding box center [520, 620] width 271 height 27
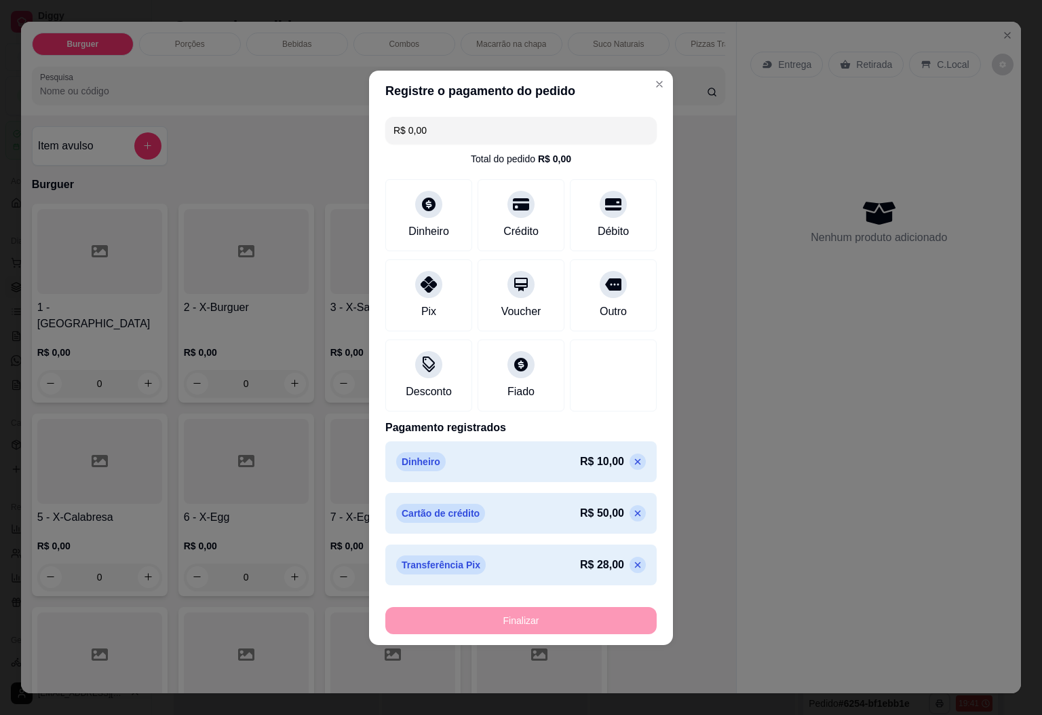
type input "0"
type input "-R$ 88,00"
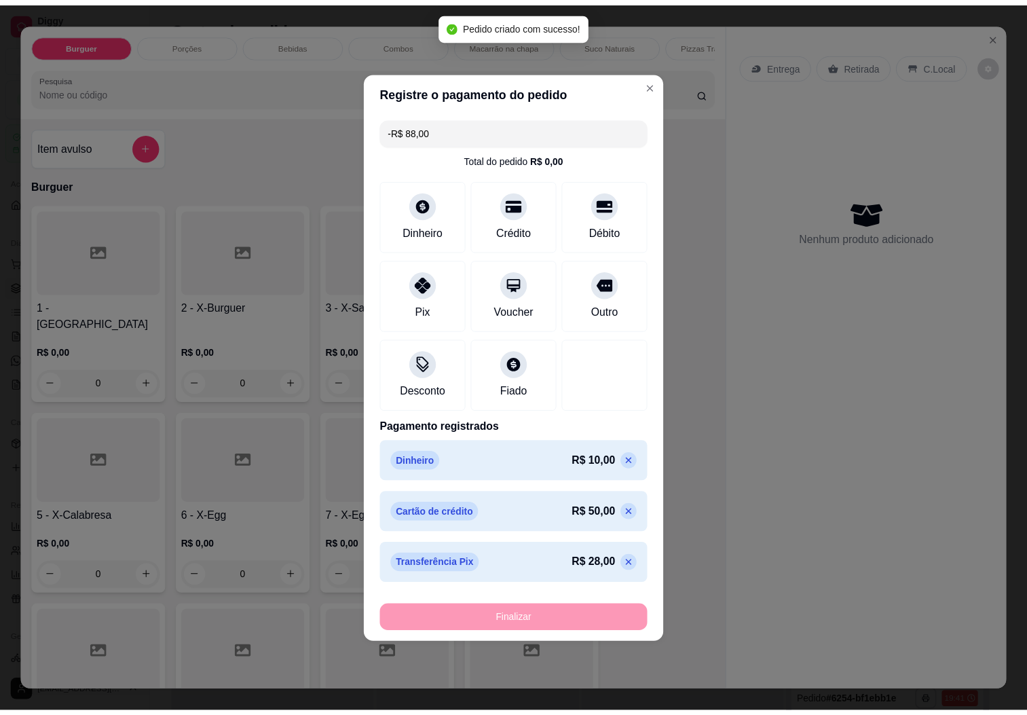
scroll to position [656, 0]
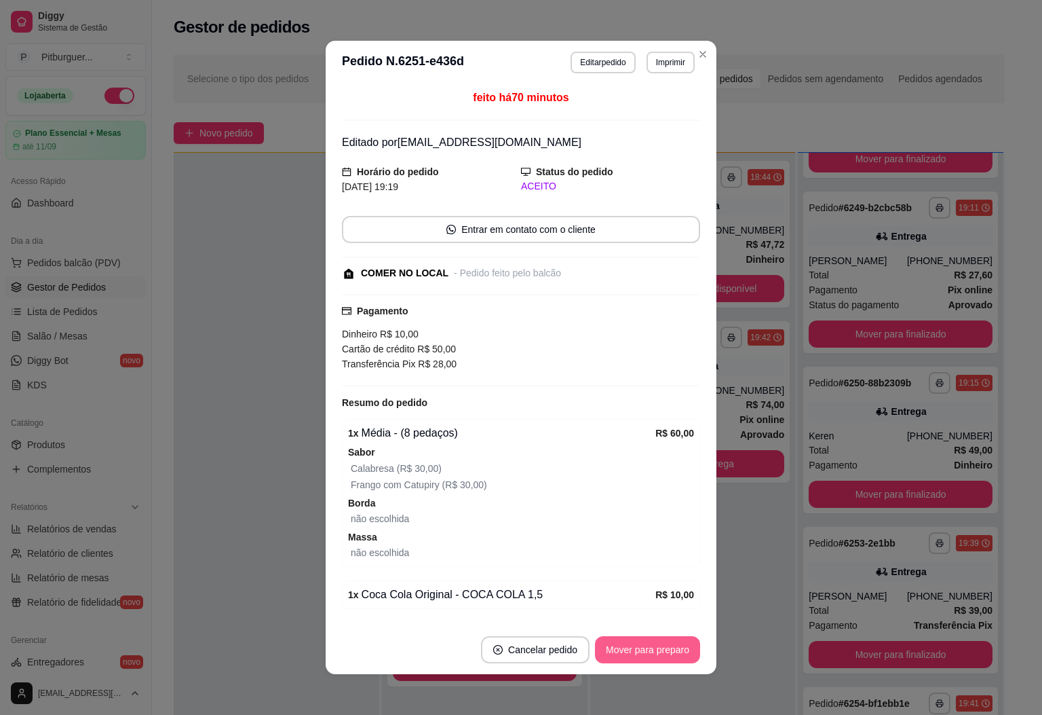
click at [649, 658] on button "Mover para preparo" at bounding box center [647, 649] width 105 height 27
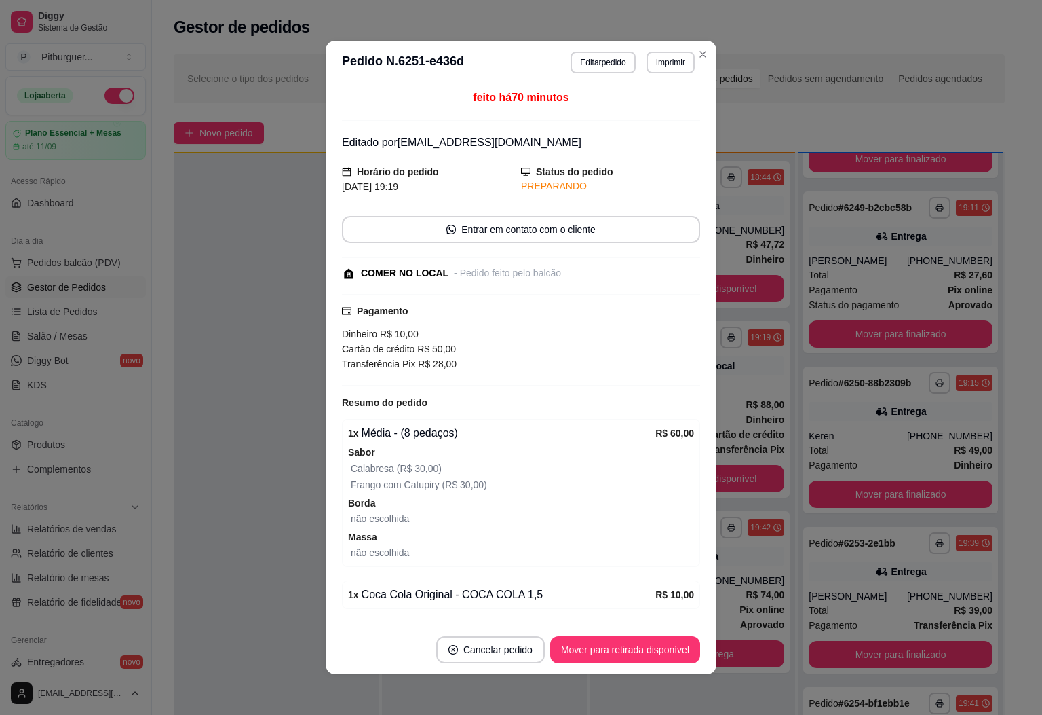
click at [660, 57] on button "Imprimir" at bounding box center [671, 63] width 48 height 22
click at [647, 135] on button "IMPRESSORA" at bounding box center [650, 126] width 79 height 18
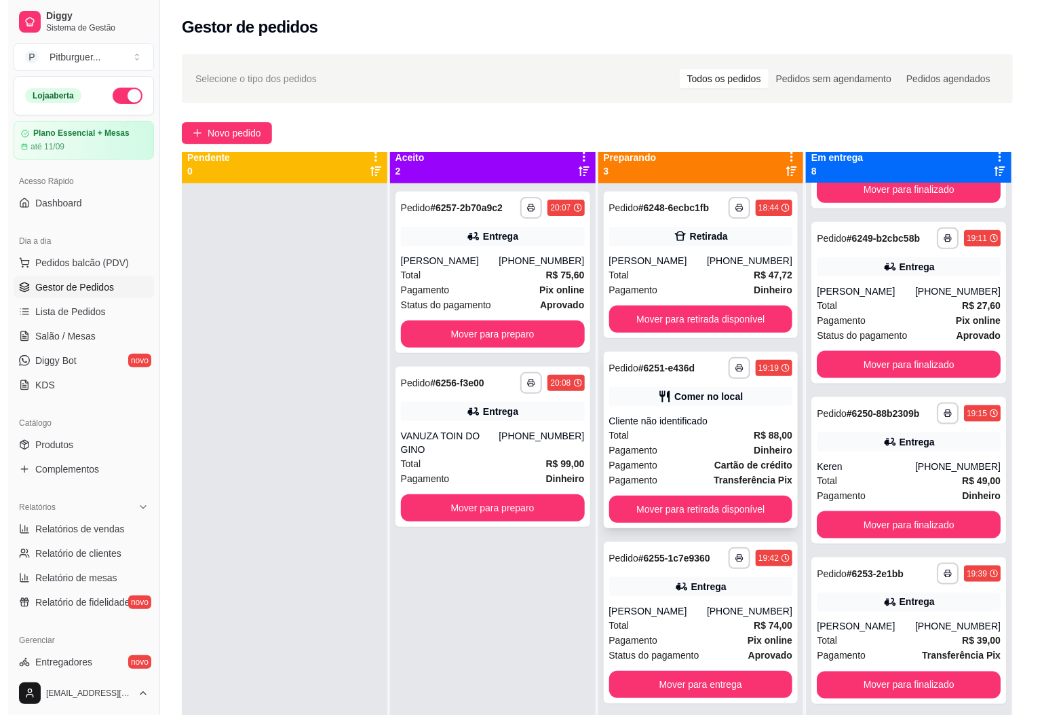
scroll to position [0, 0]
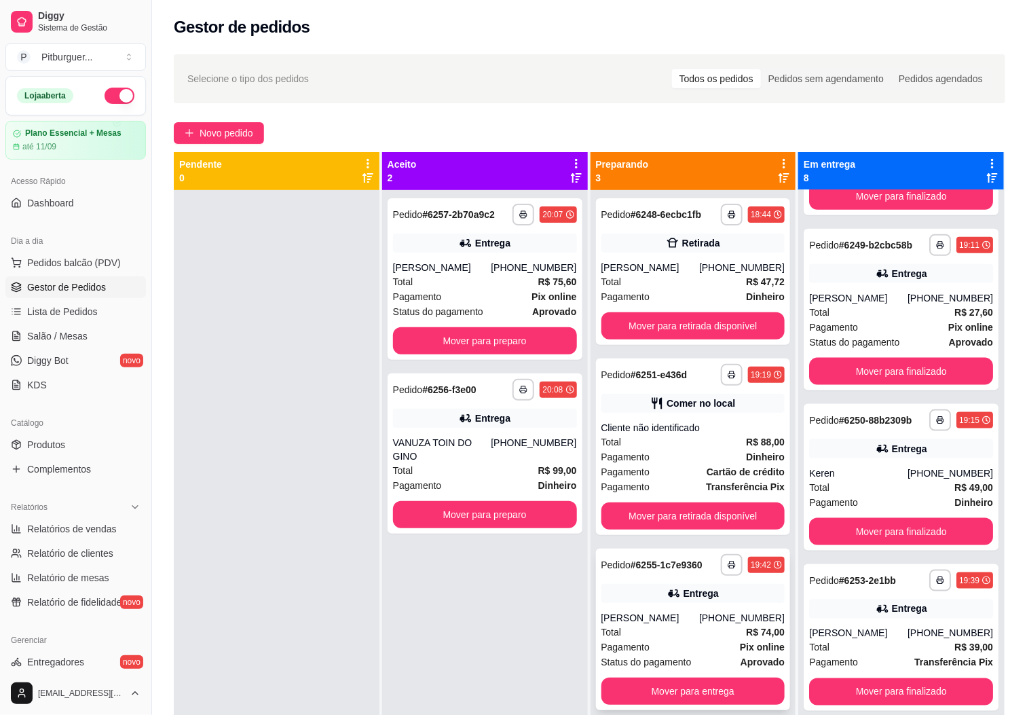
click at [642, 625] on div "Total R$ 74,00" at bounding box center [693, 631] width 184 height 15
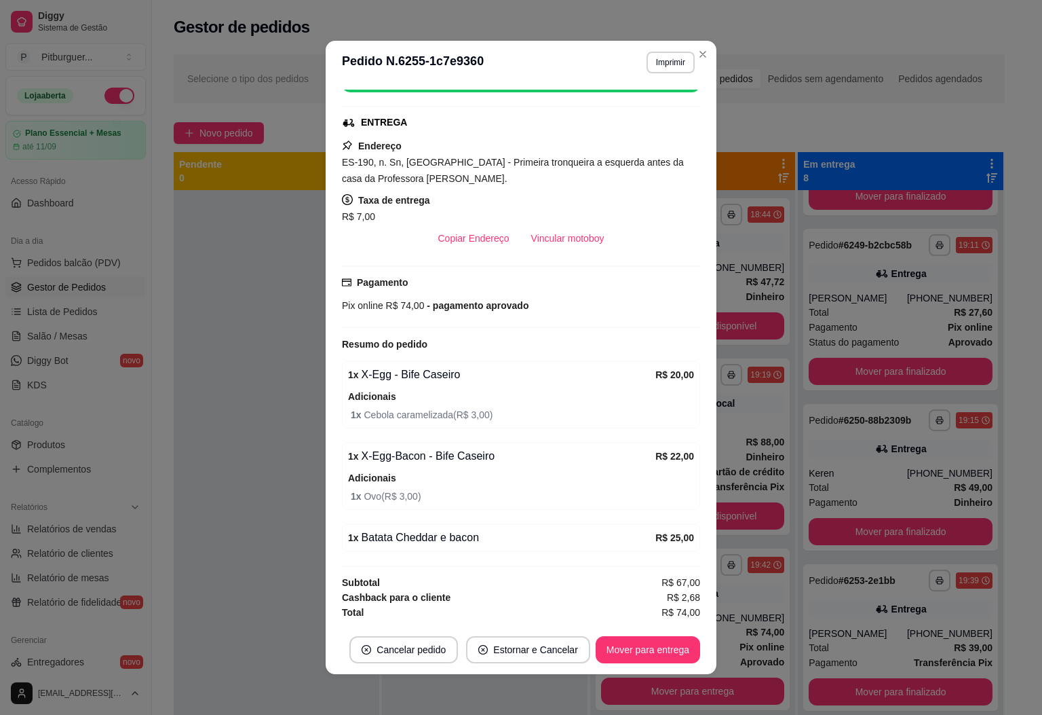
scroll to position [3, 0]
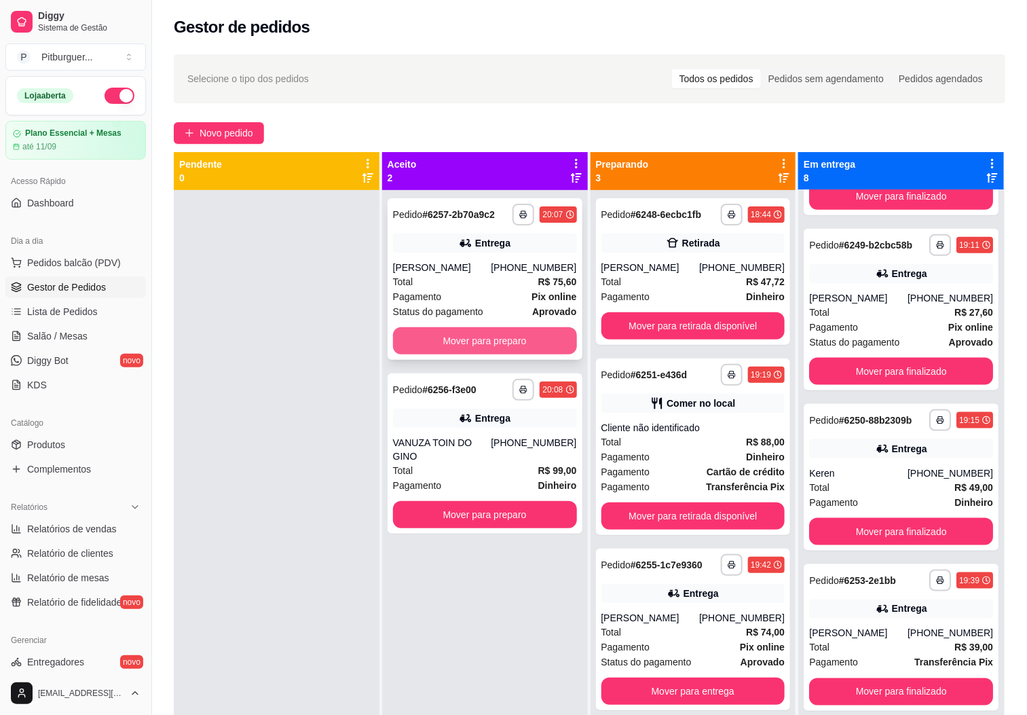
click at [534, 332] on button "Mover para preparo" at bounding box center [485, 340] width 184 height 27
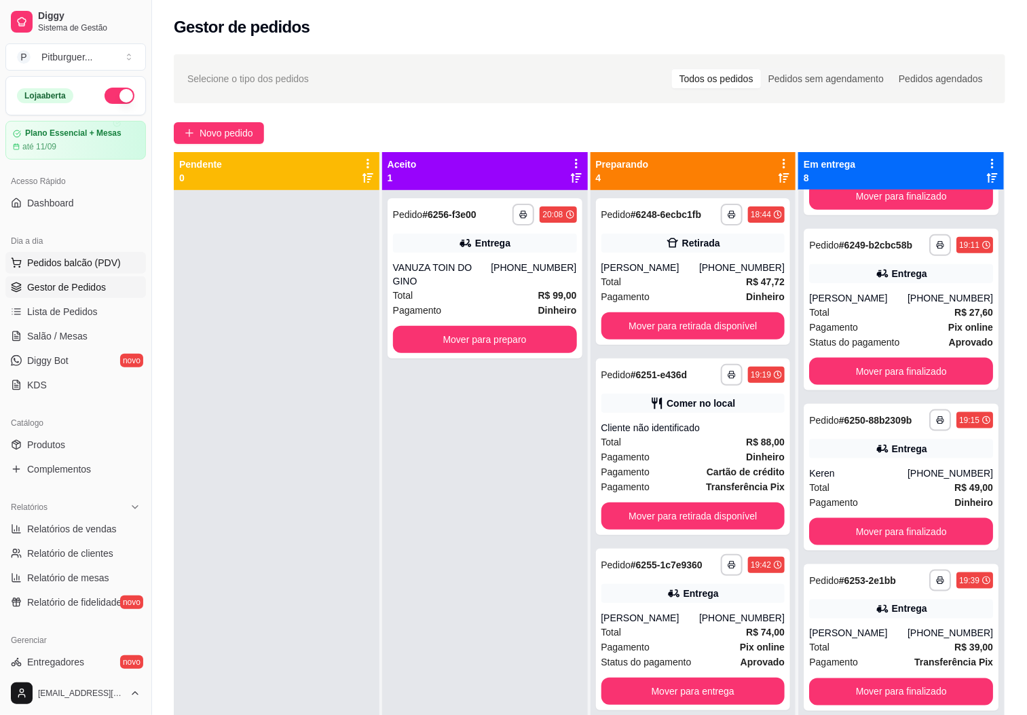
click at [37, 267] on span "Pedidos balcão (PDV)" at bounding box center [74, 263] width 94 height 14
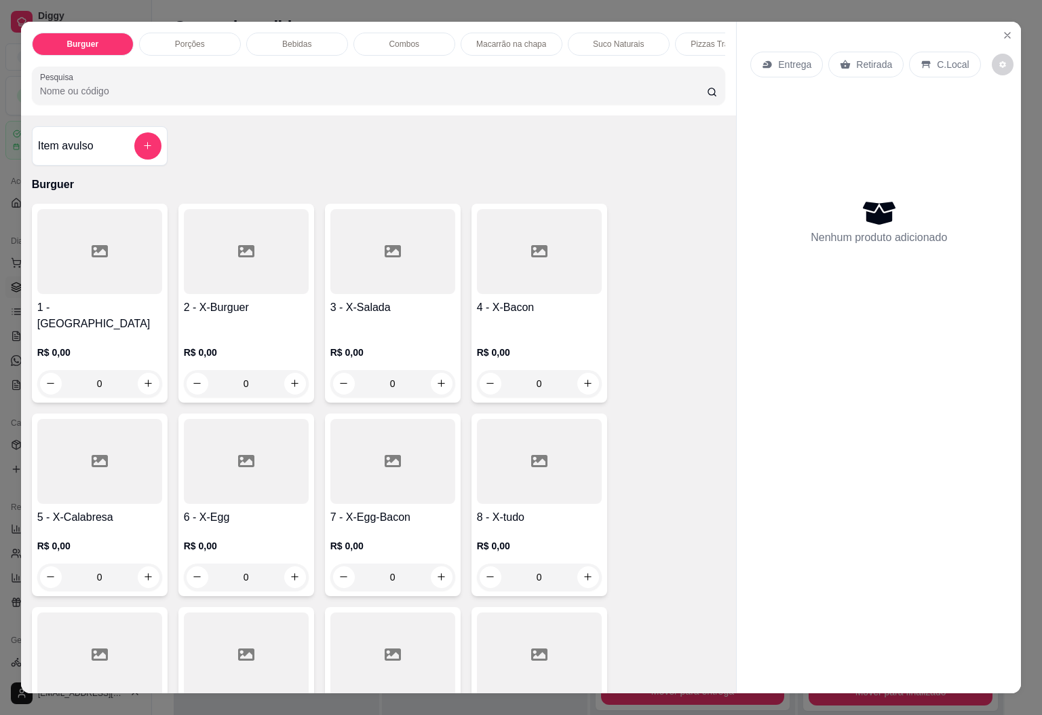
click at [489, 39] on p "Macarrão na chapa" at bounding box center [511, 44] width 70 height 11
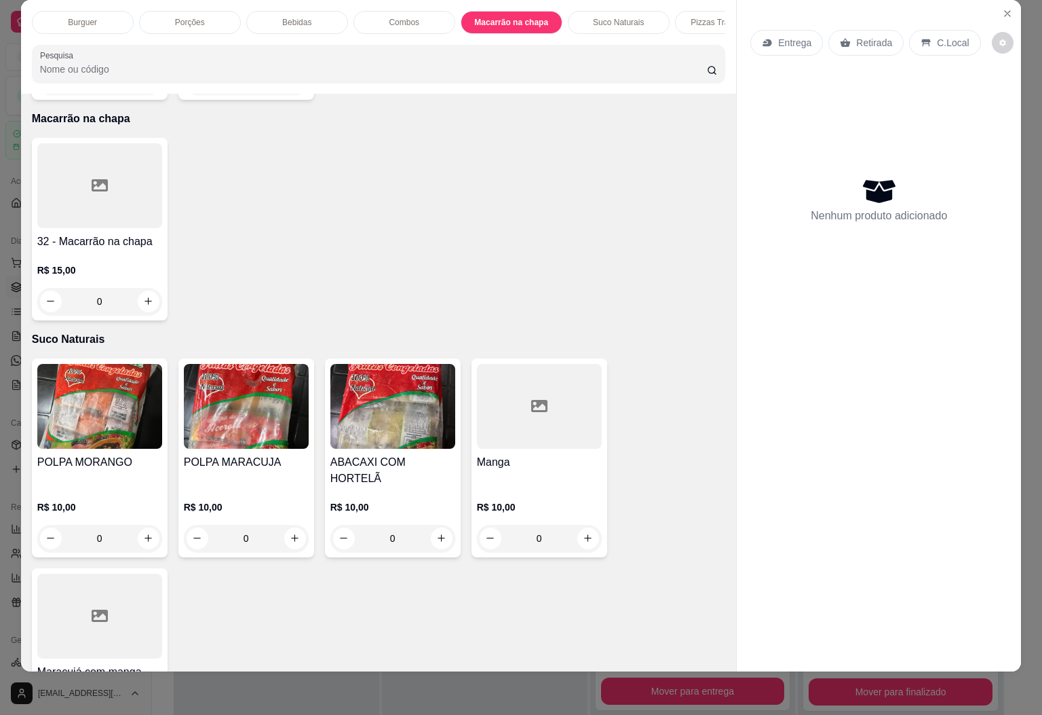
click at [125, 198] on div at bounding box center [99, 185] width 125 height 85
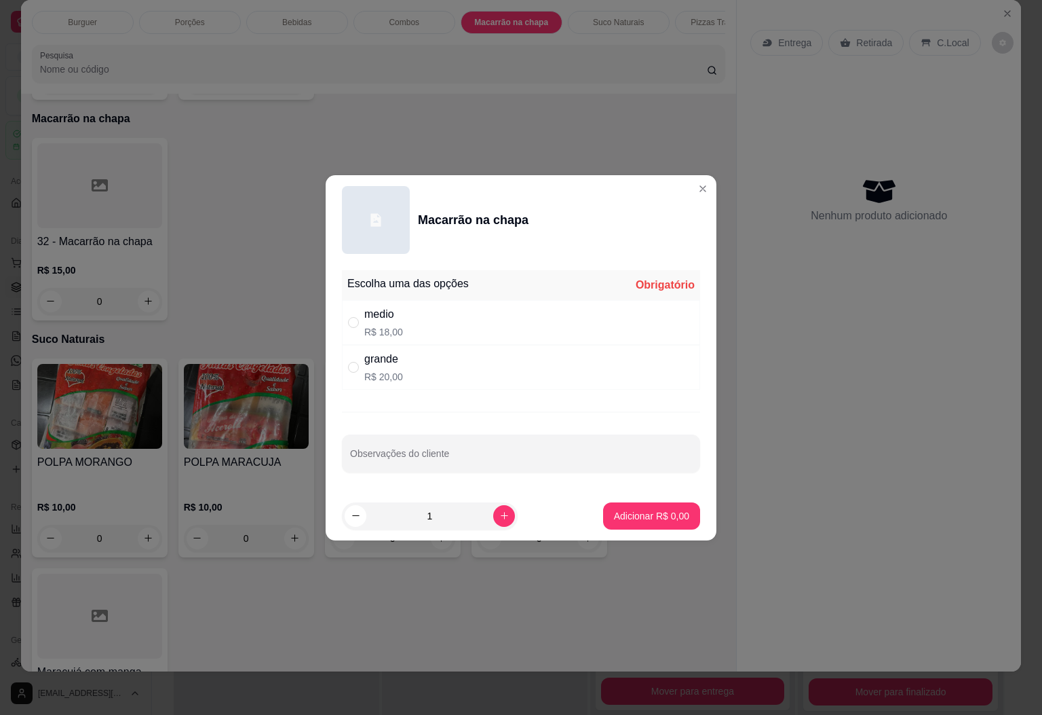
click at [420, 368] on div "grande R$ 20,00" at bounding box center [521, 367] width 358 height 45
radio input "true"
click at [499, 518] on icon "increase-product-quantity" at bounding box center [504, 515] width 10 height 10
type input "2"
click at [635, 522] on p "Adicionar R$ 40,00" at bounding box center [649, 516] width 81 height 14
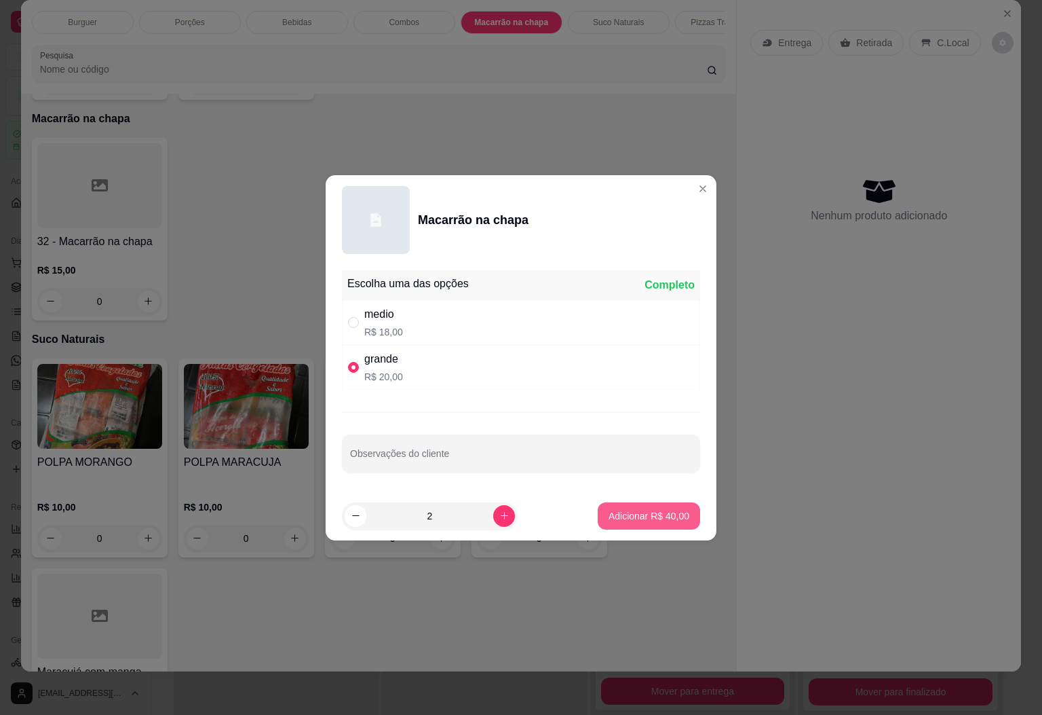
type input "2"
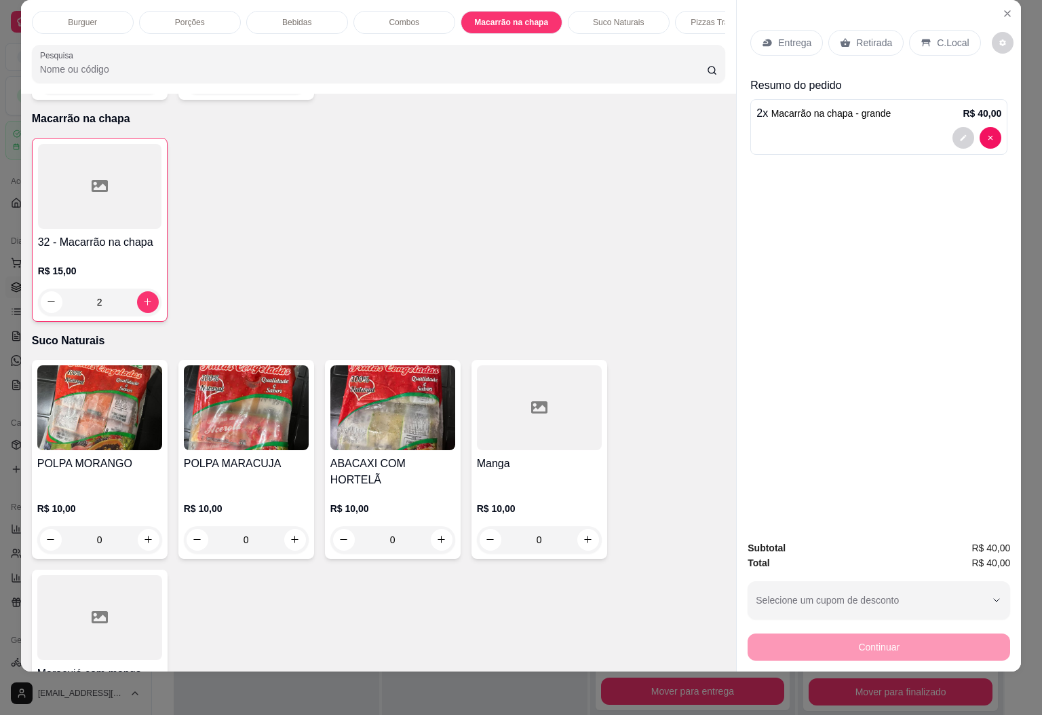
click at [793, 36] on p "Entrega" at bounding box center [794, 43] width 33 height 14
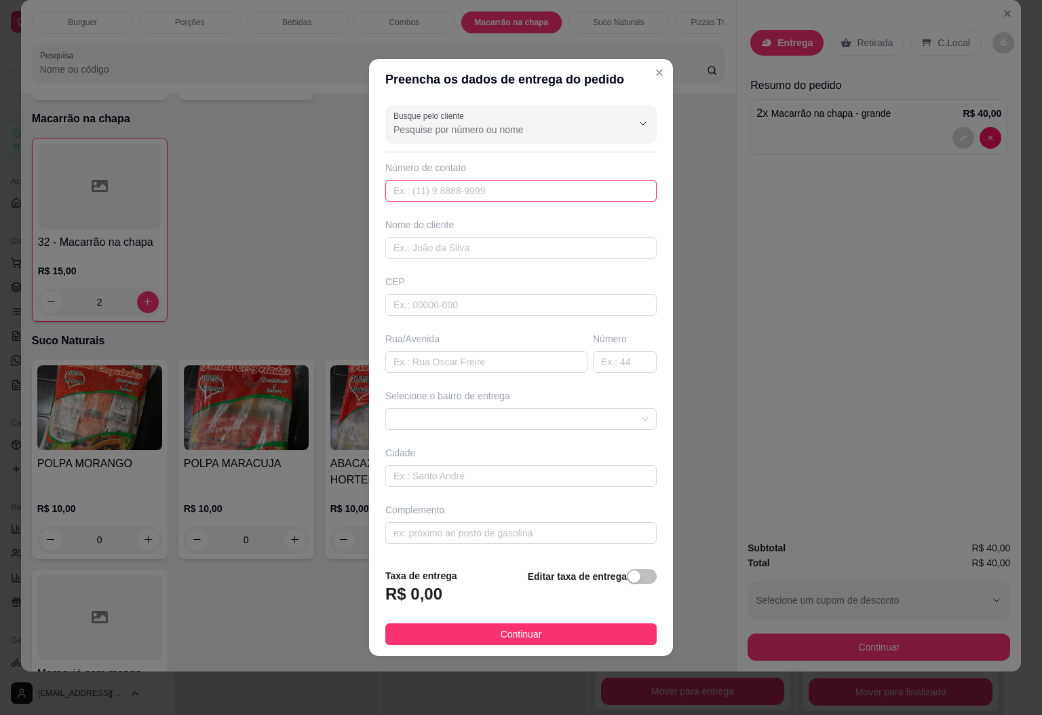
click at [475, 188] on input "text" at bounding box center [520, 191] width 271 height 22
paste input "[PHONE_NUMBER]"
type input "[PHONE_NUMBER]"
click at [447, 259] on div "Busque pelo cliente Número de contato [PHONE_NUMBER] Nome do cliente CEP Rua/[G…" at bounding box center [521, 328] width 304 height 457
click at [446, 243] on input "text" at bounding box center [520, 248] width 271 height 22
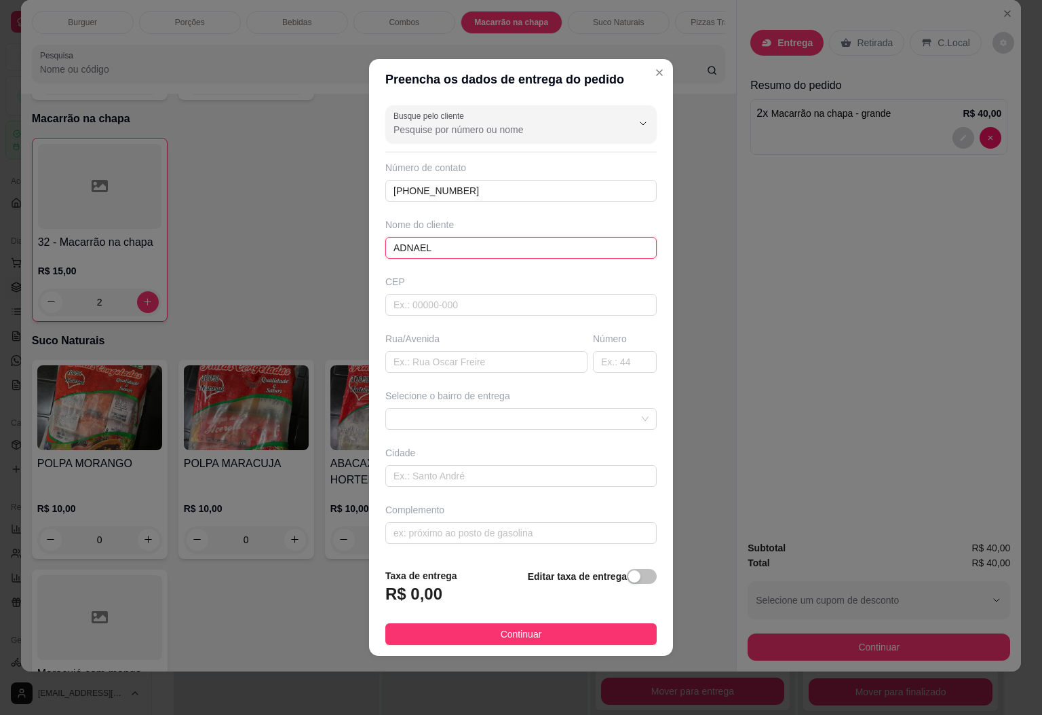
type input "ADNAEL"
click at [499, 420] on span at bounding box center [521, 419] width 255 height 20
click at [639, 254] on div "Busque pelo cliente Número de contato [PHONE_NUMBER] Nome do cliente ADNAEL CEP…" at bounding box center [521, 328] width 304 height 457
click at [536, 254] on input "ADNAEL" at bounding box center [520, 248] width 271 height 22
click at [479, 421] on span at bounding box center [521, 419] width 255 height 20
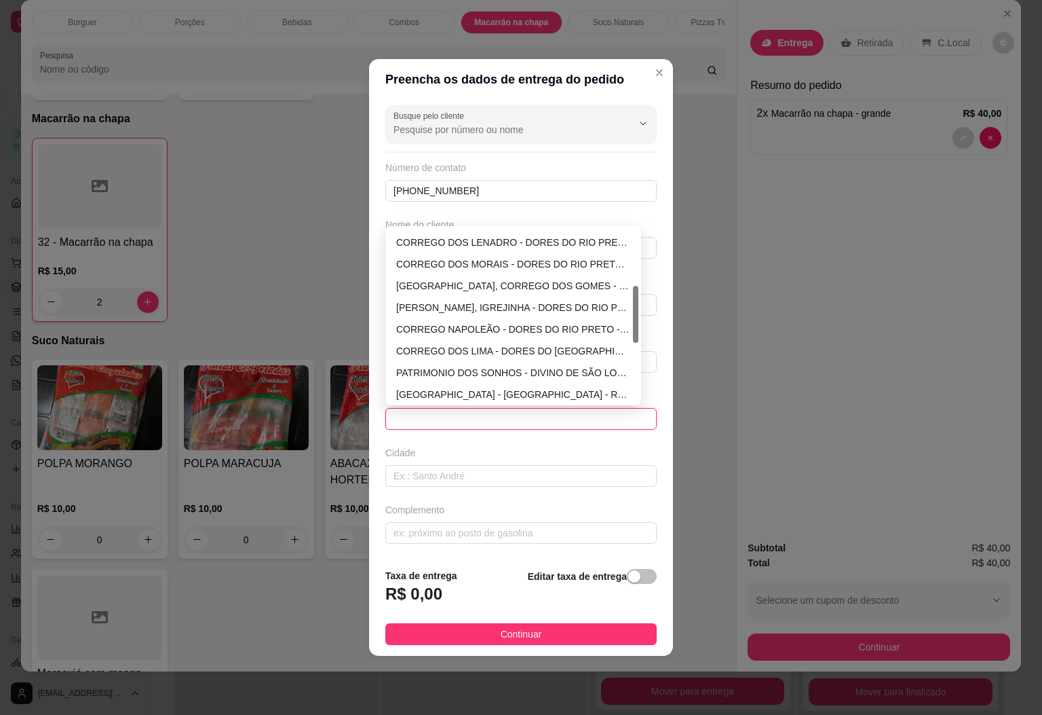
scroll to position [183, 0]
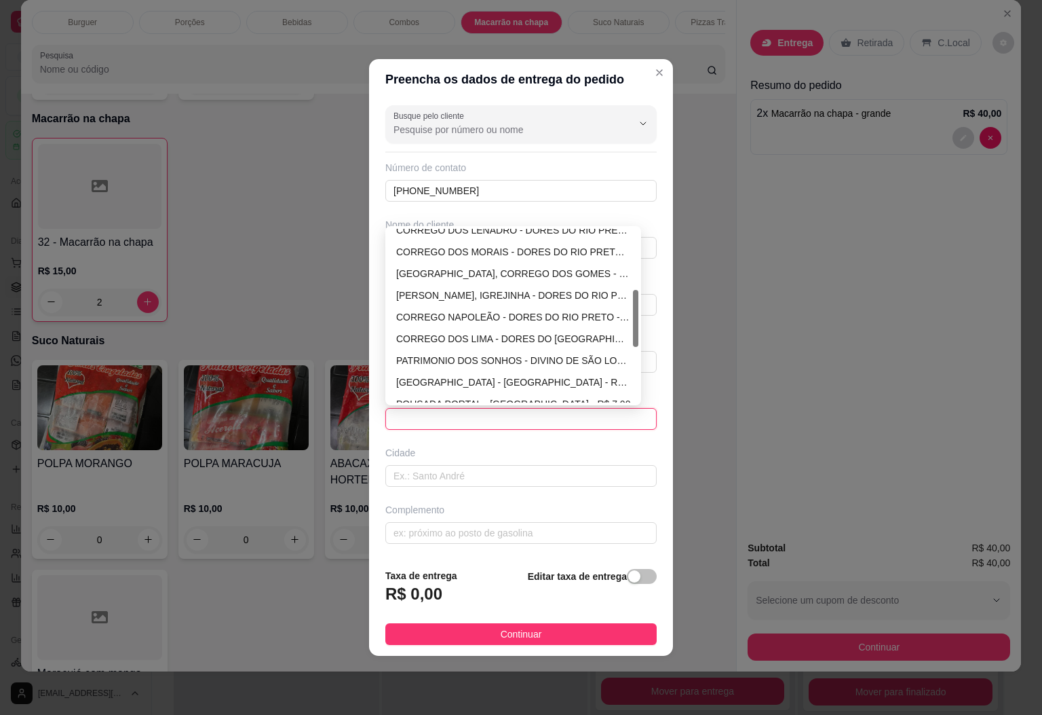
drag, startPoint x: 633, startPoint y: 280, endPoint x: 635, endPoint y: 341, distance: 61.1
click at [635, 341] on div at bounding box center [635, 318] width 5 height 57
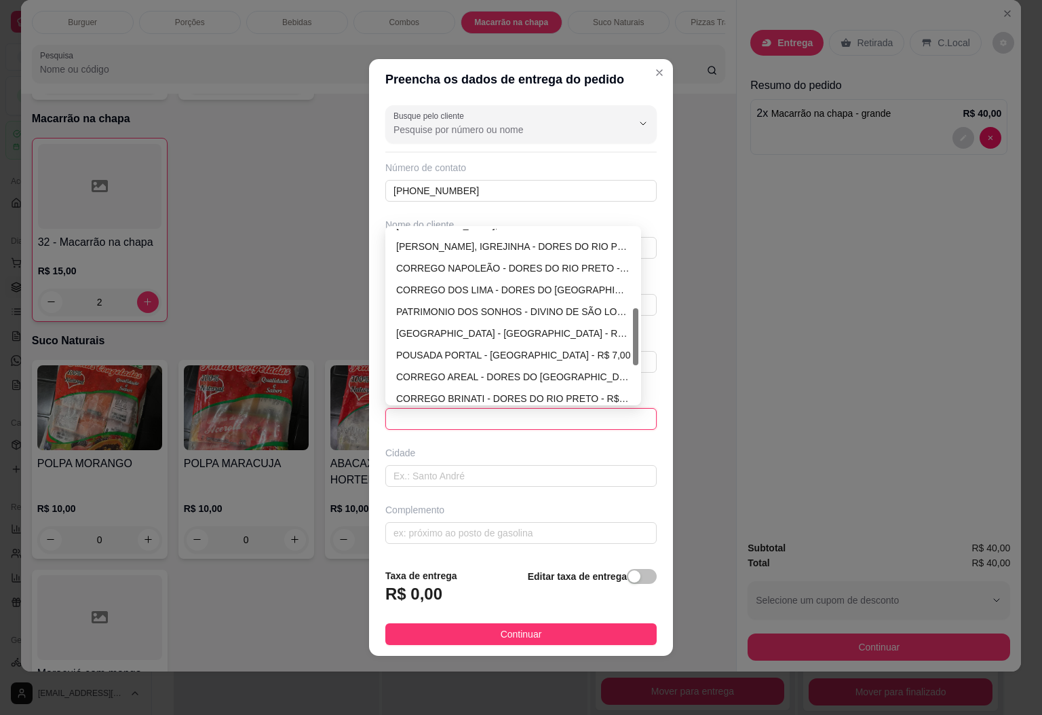
scroll to position [240, 0]
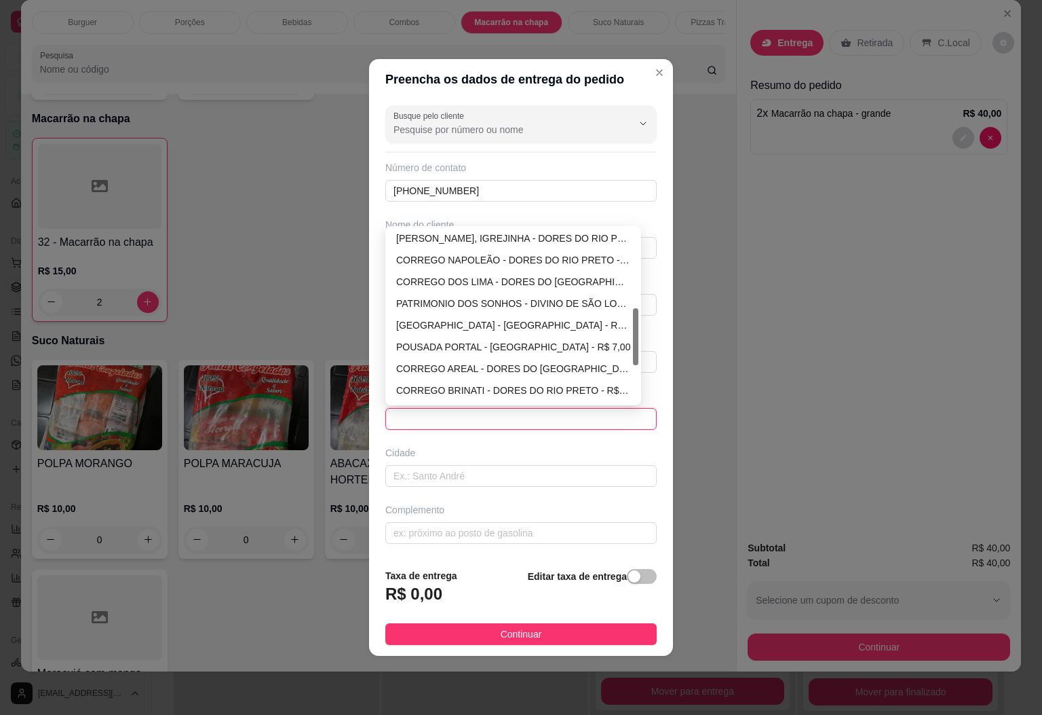
drag, startPoint x: 637, startPoint y: 338, endPoint x: 636, endPoint y: 357, distance: 19.0
click at [636, 357] on div at bounding box center [635, 336] width 5 height 57
click at [536, 353] on div "POUSADA PORTAL - [GEOGRAPHIC_DATA] - R$ 7,00" at bounding box center [513, 346] width 234 height 15
type input "DIVINO DE SÃO LOURENÇO"
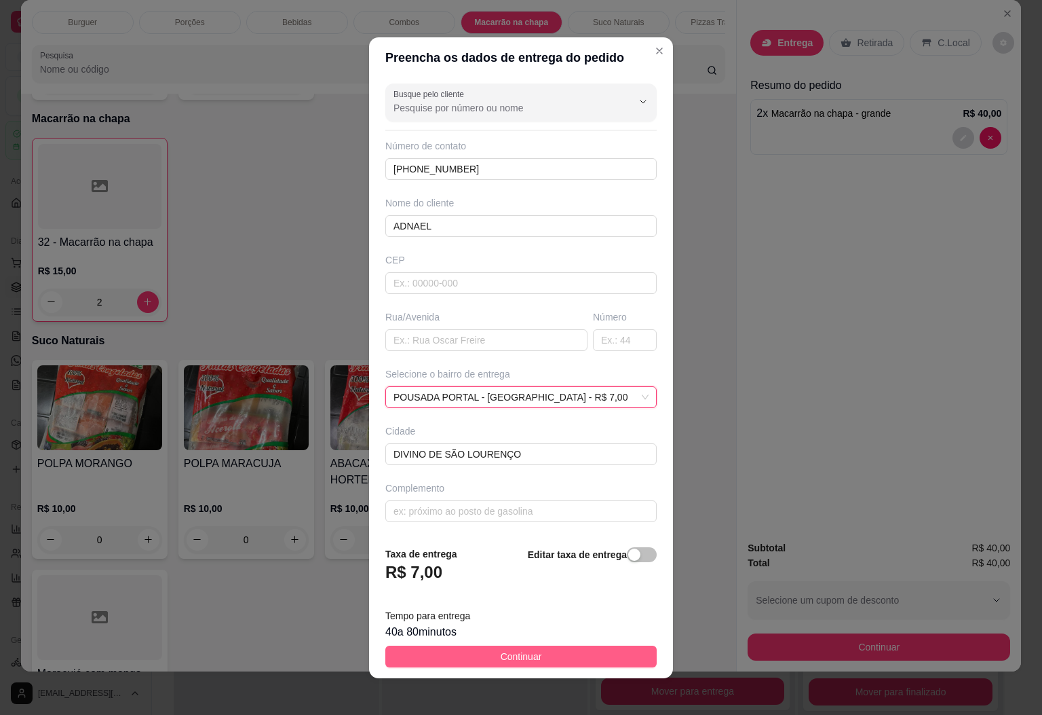
click at [501, 651] on span "Continuar" at bounding box center [521, 656] width 41 height 15
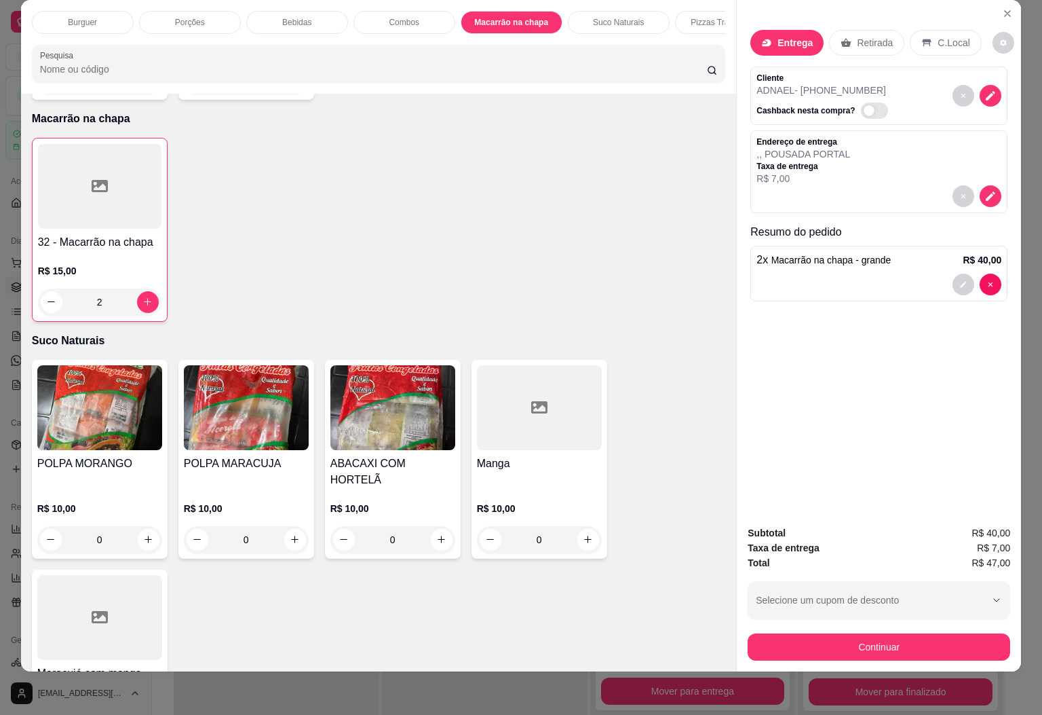
click at [798, 630] on div "Continuar" at bounding box center [879, 645] width 263 height 31
click at [813, 634] on button "Continuar" at bounding box center [879, 647] width 254 height 26
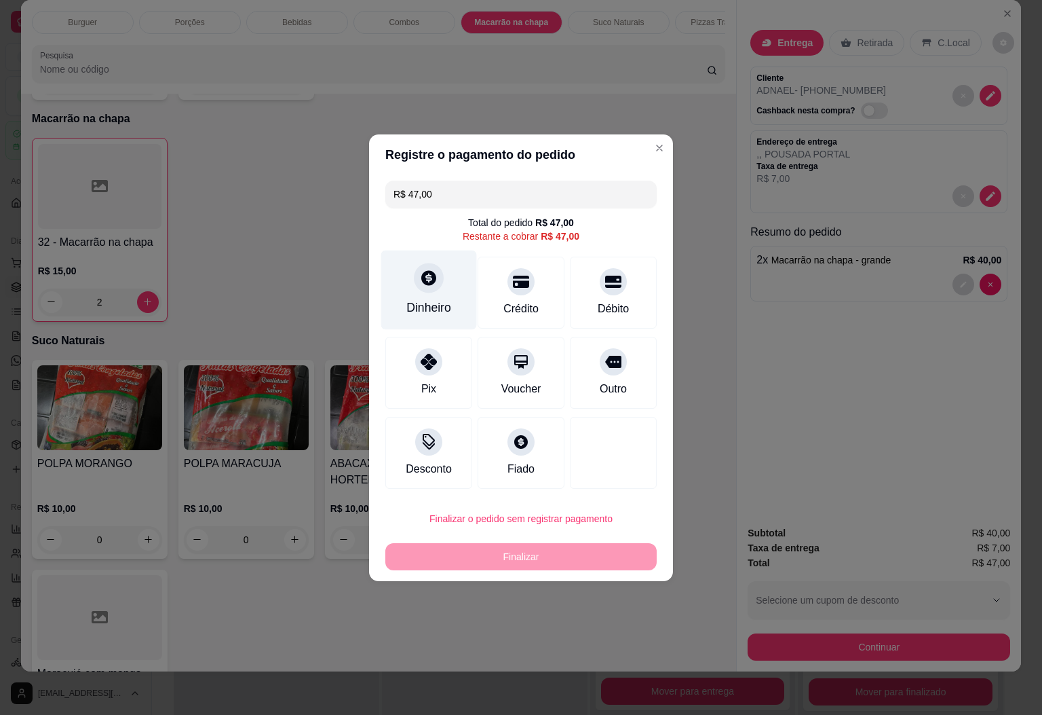
click at [442, 298] on div "Dinheiro" at bounding box center [429, 289] width 96 height 79
click at [537, 350] on input "0,00" at bounding box center [520, 344] width 271 height 27
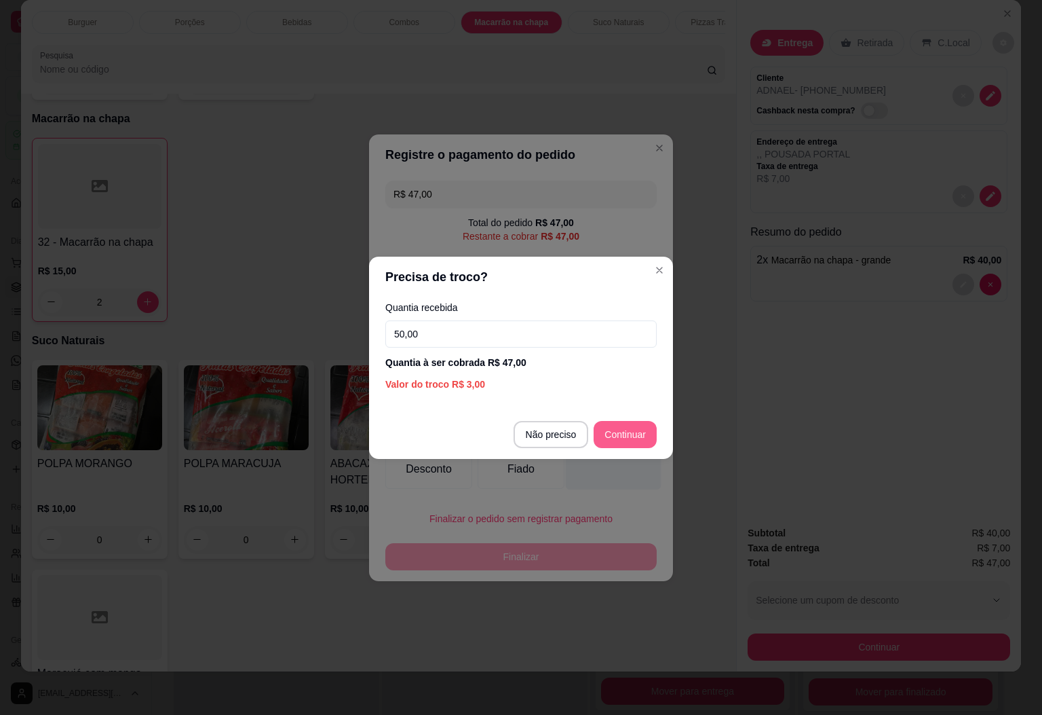
type input "50,00"
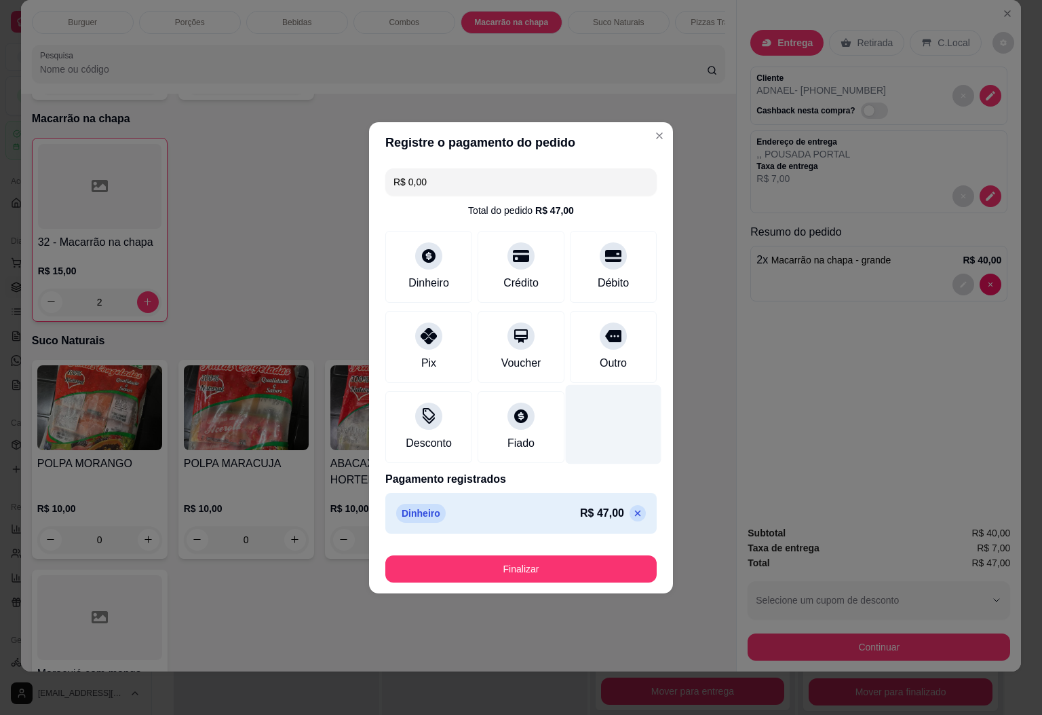
type input "R$ 0,00"
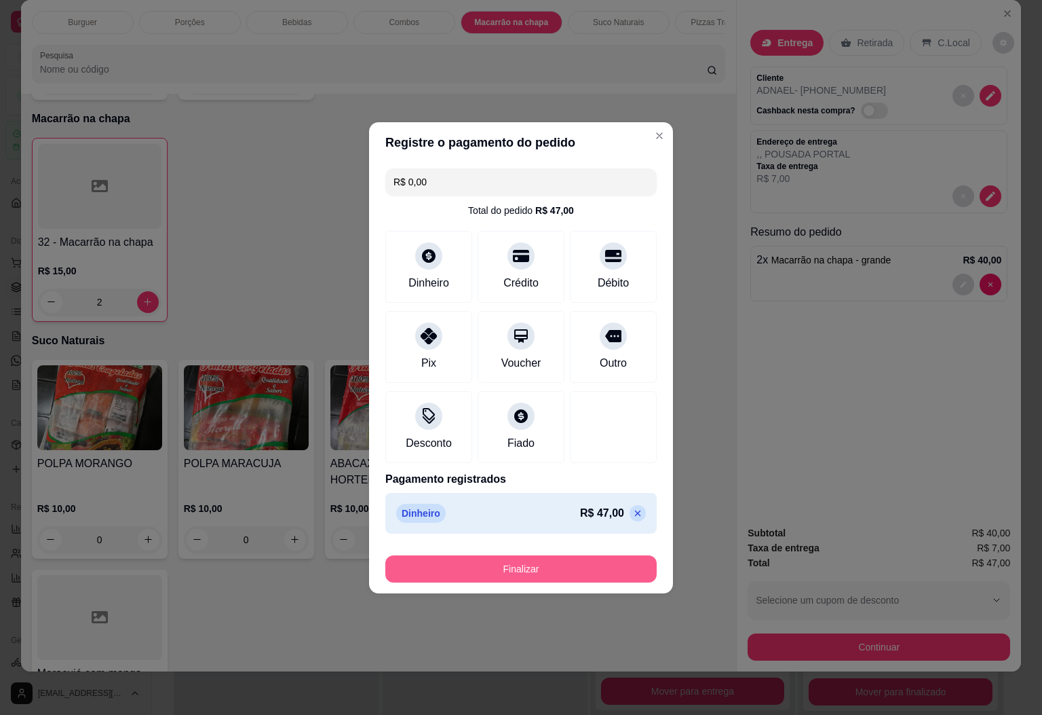
click at [533, 564] on button "Finalizar" at bounding box center [520, 568] width 271 height 27
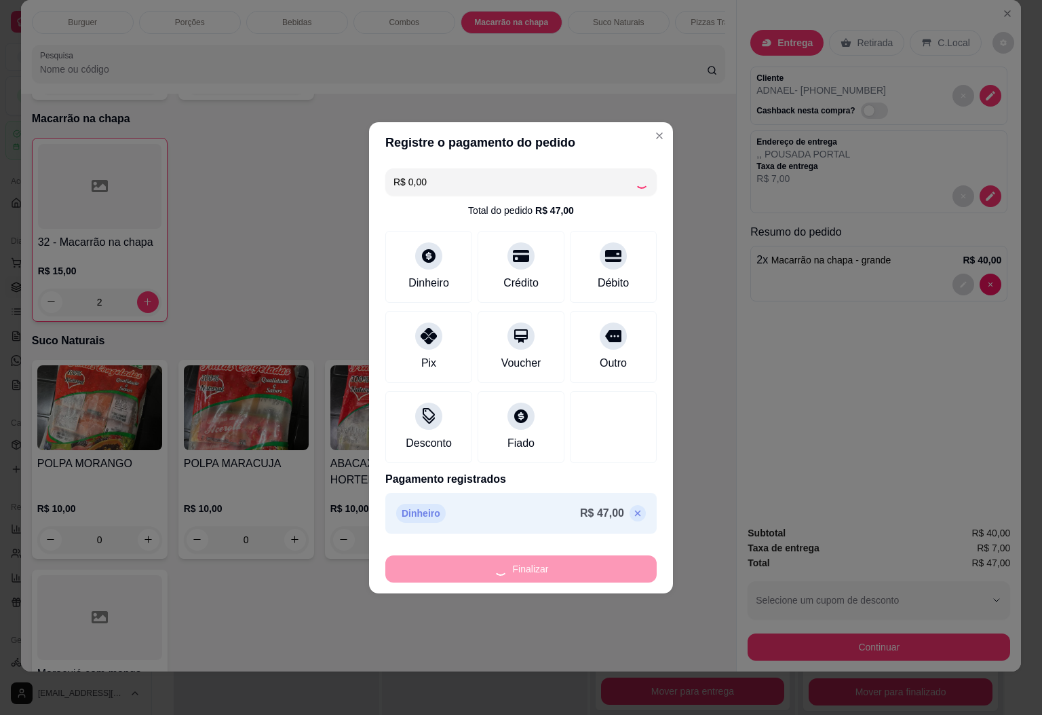
type input "0"
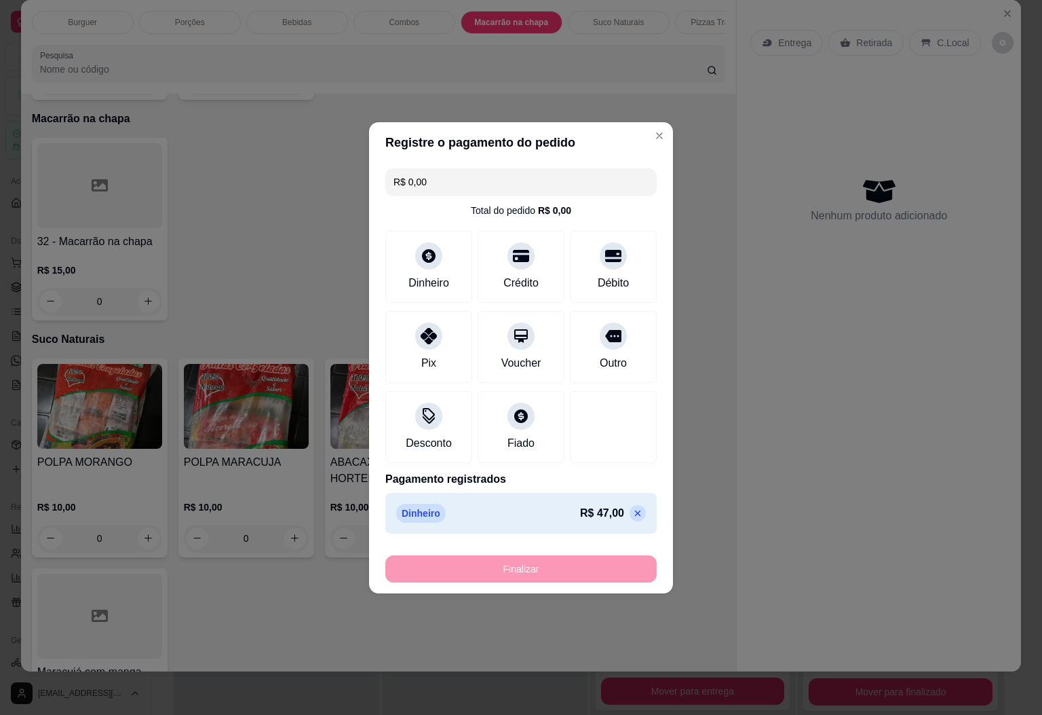
type input "-R$ 47,00"
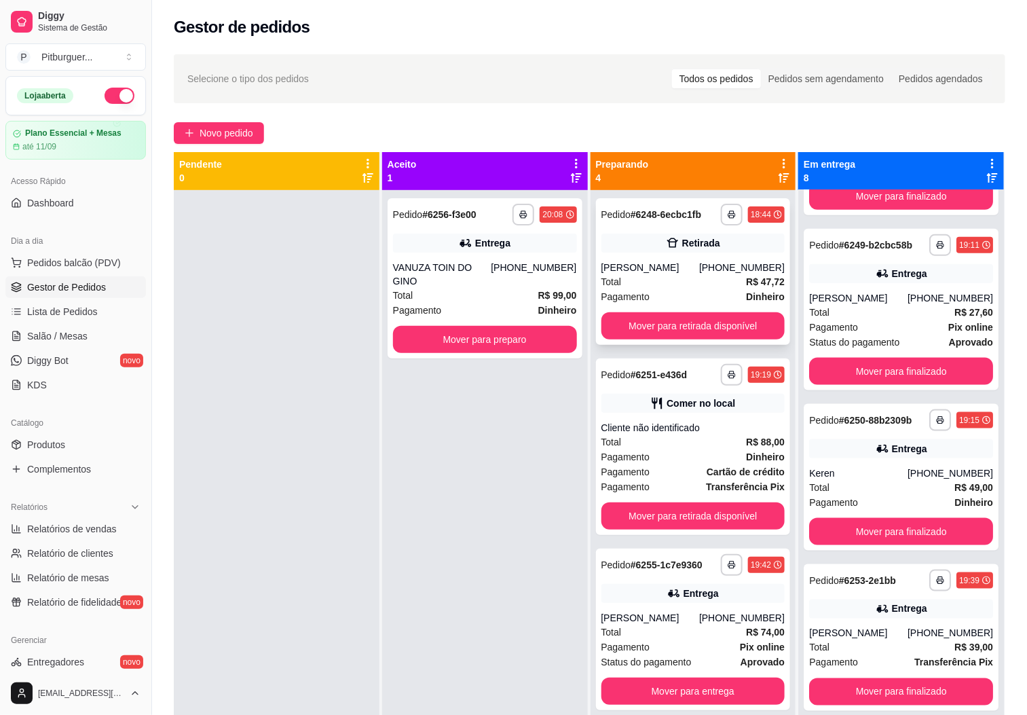
click at [662, 267] on div "[PERSON_NAME]" at bounding box center [650, 268] width 98 height 14
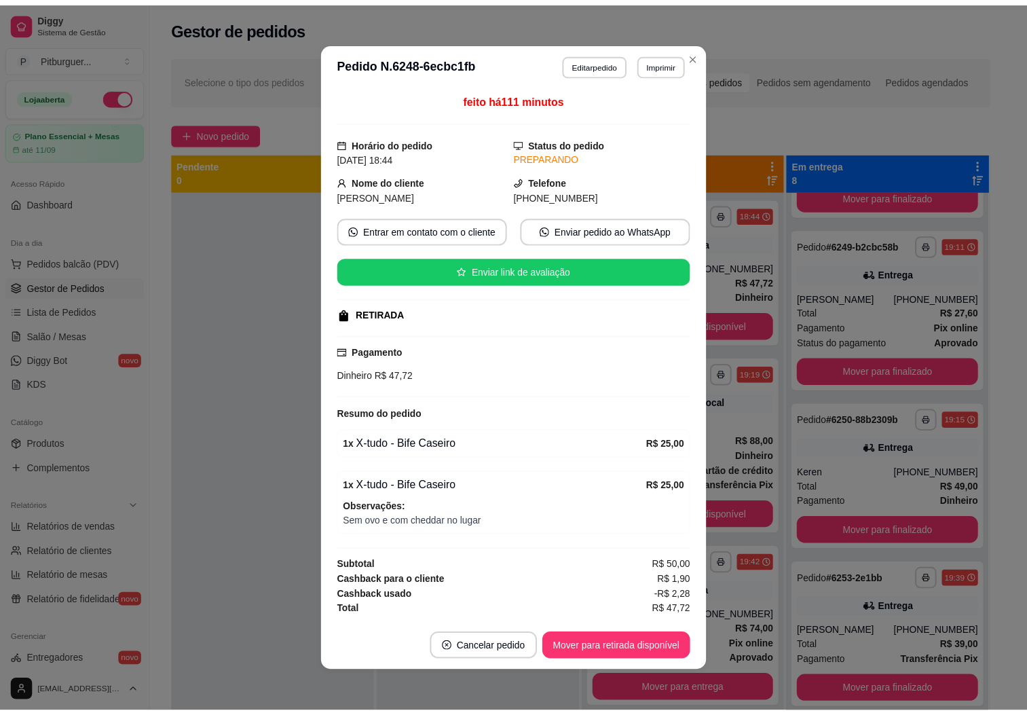
scroll to position [3, 0]
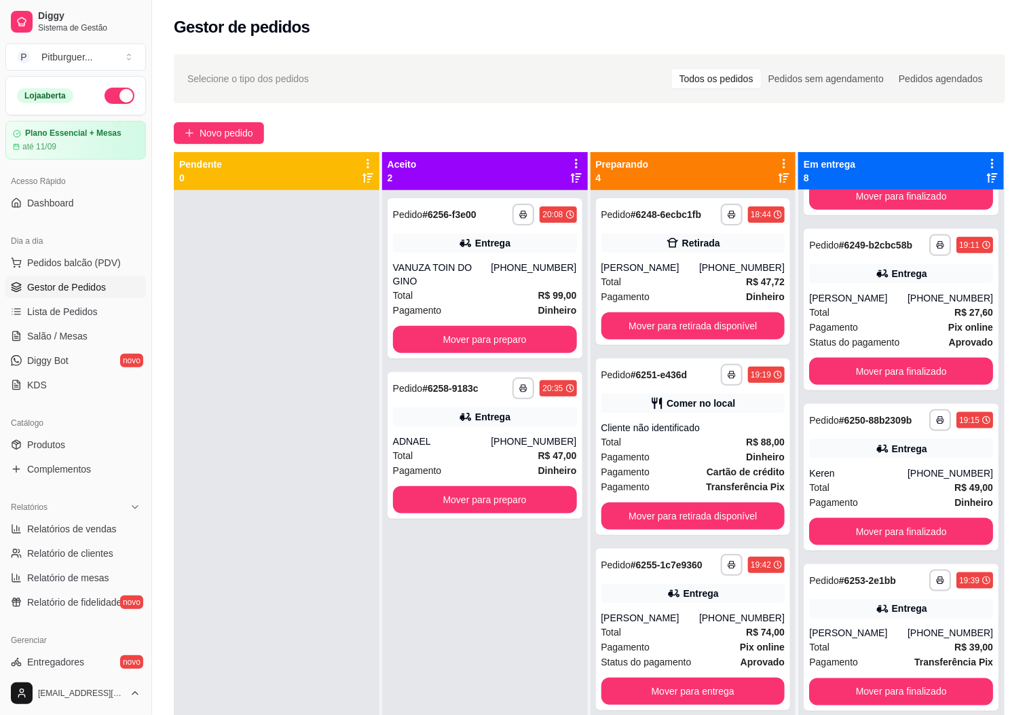
click at [454, 593] on div "**********" at bounding box center [485, 547] width 206 height 715
click at [438, 448] on div "Total R$ 47,00" at bounding box center [485, 455] width 184 height 15
click at [304, 358] on div at bounding box center [277, 547] width 206 height 715
click at [450, 448] on div "Total R$ 47,00" at bounding box center [485, 455] width 184 height 15
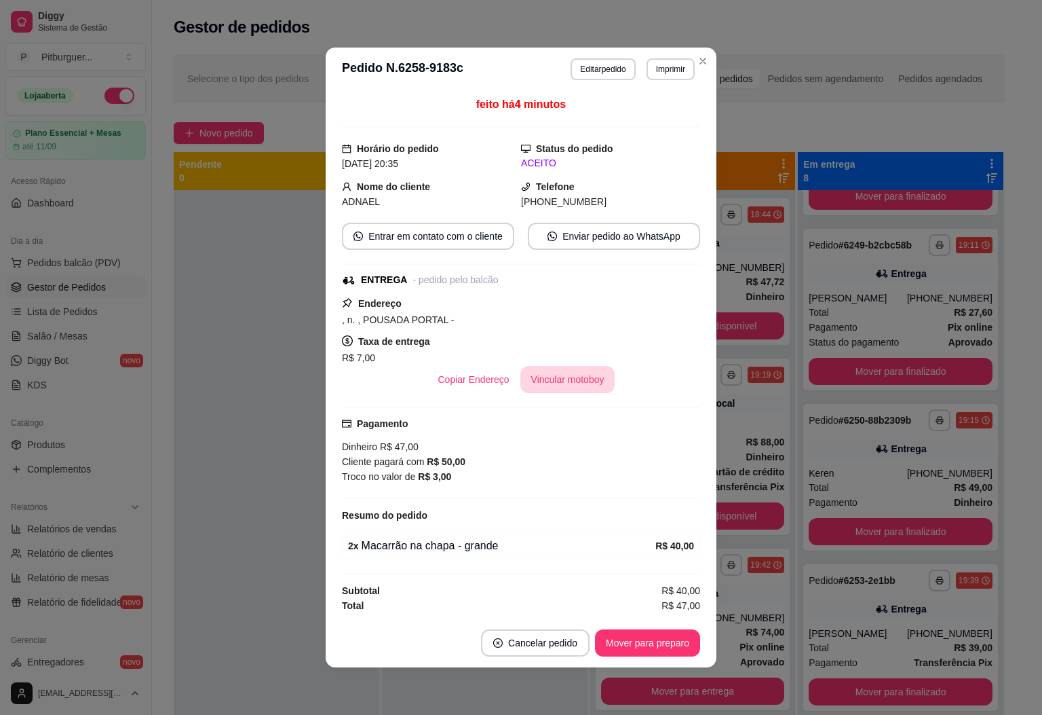
click at [537, 373] on button "Vincular motoboy" at bounding box center [567, 379] width 95 height 27
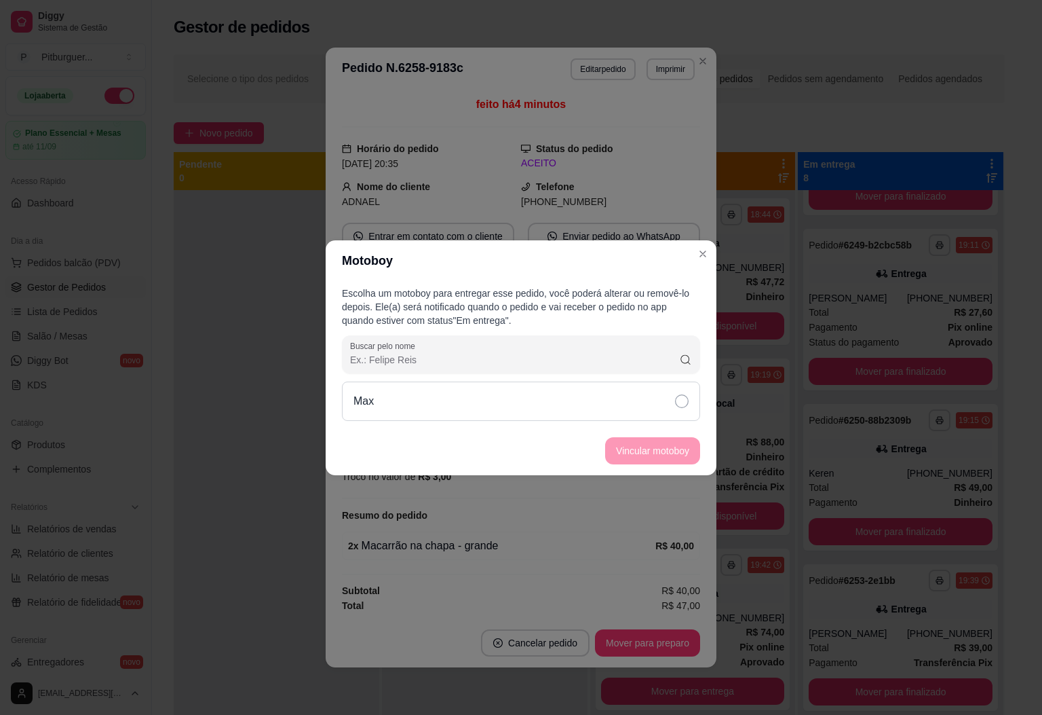
click at [681, 408] on div "Max" at bounding box center [521, 400] width 358 height 39
click at [672, 447] on button "Vincular motoboy" at bounding box center [652, 450] width 95 height 27
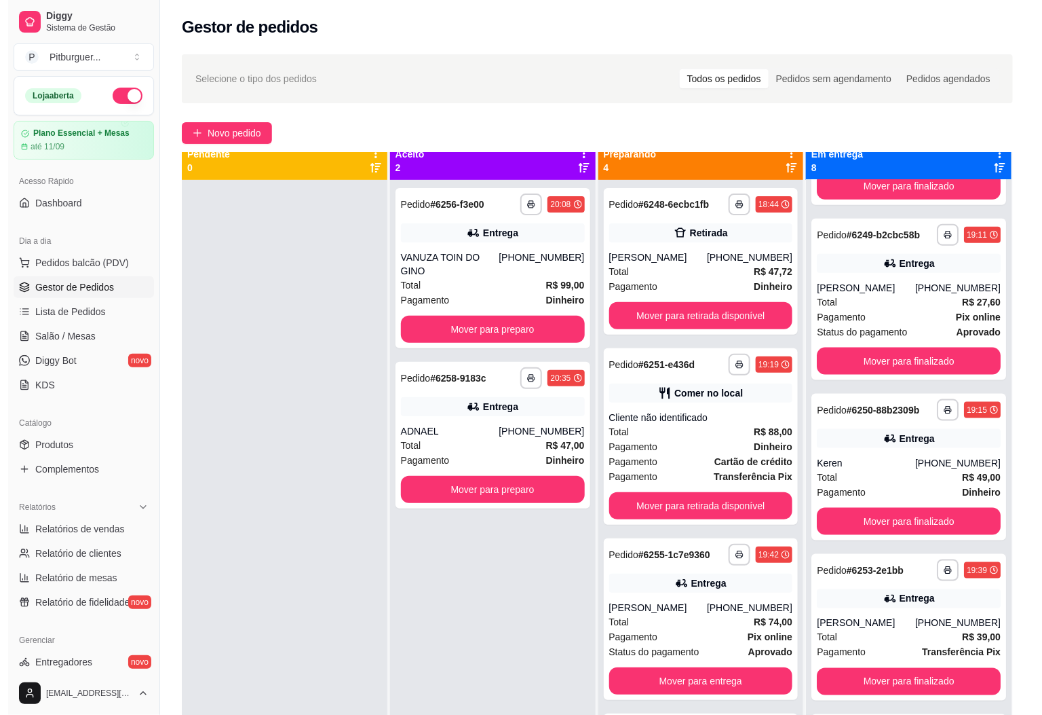
scroll to position [37, 0]
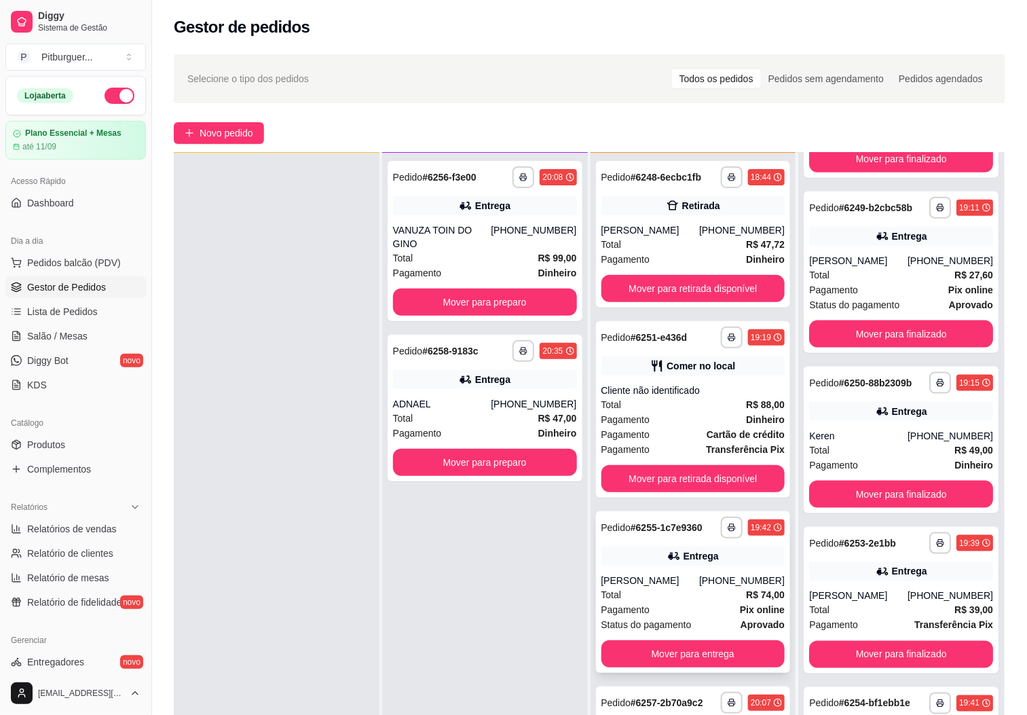
click at [670, 575] on div "[PERSON_NAME]" at bounding box center [650, 580] width 98 height 14
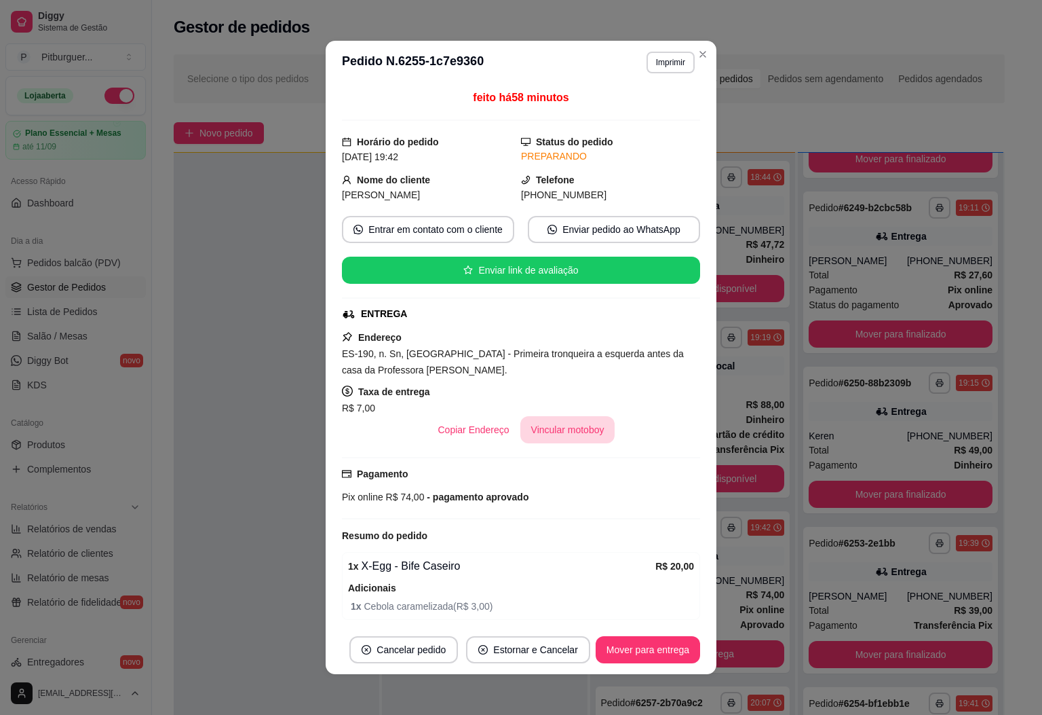
click at [575, 432] on button "Vincular motoboy" at bounding box center [567, 429] width 95 height 27
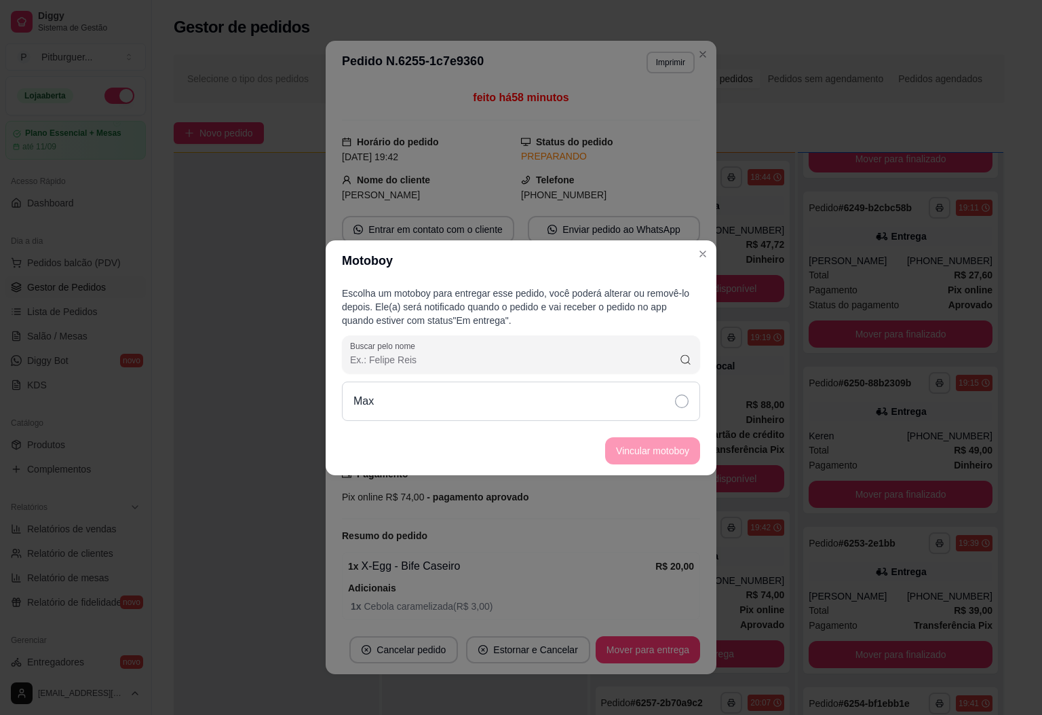
click at [677, 397] on icon at bounding box center [682, 401] width 14 height 14
click at [662, 444] on button "Vincular motoboy" at bounding box center [652, 450] width 95 height 27
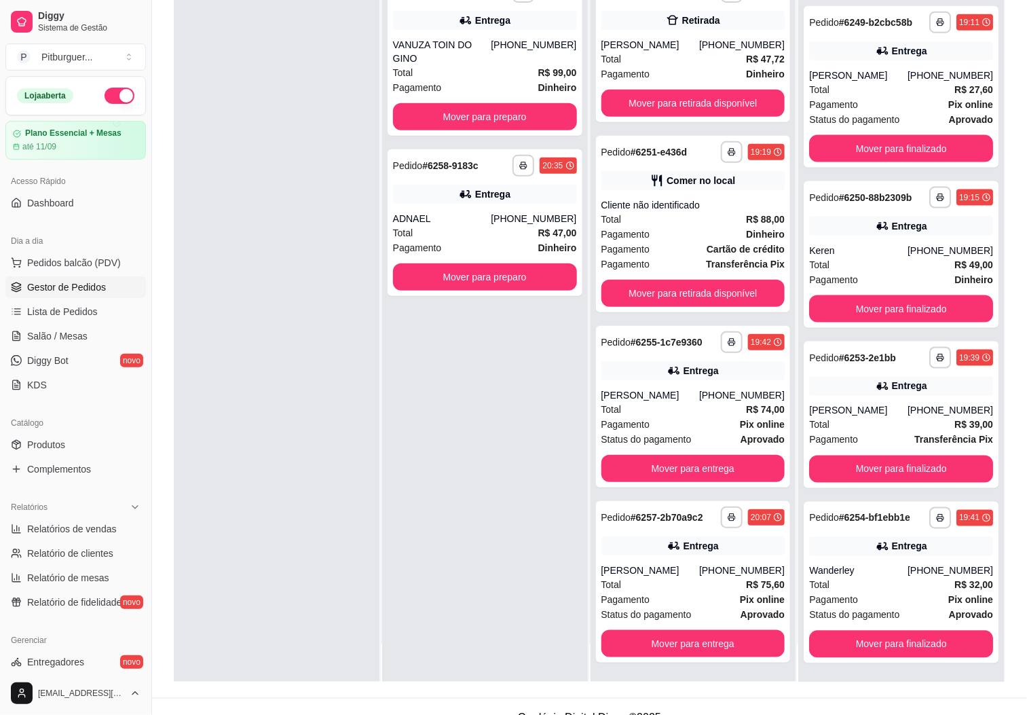
scroll to position [208, 0]
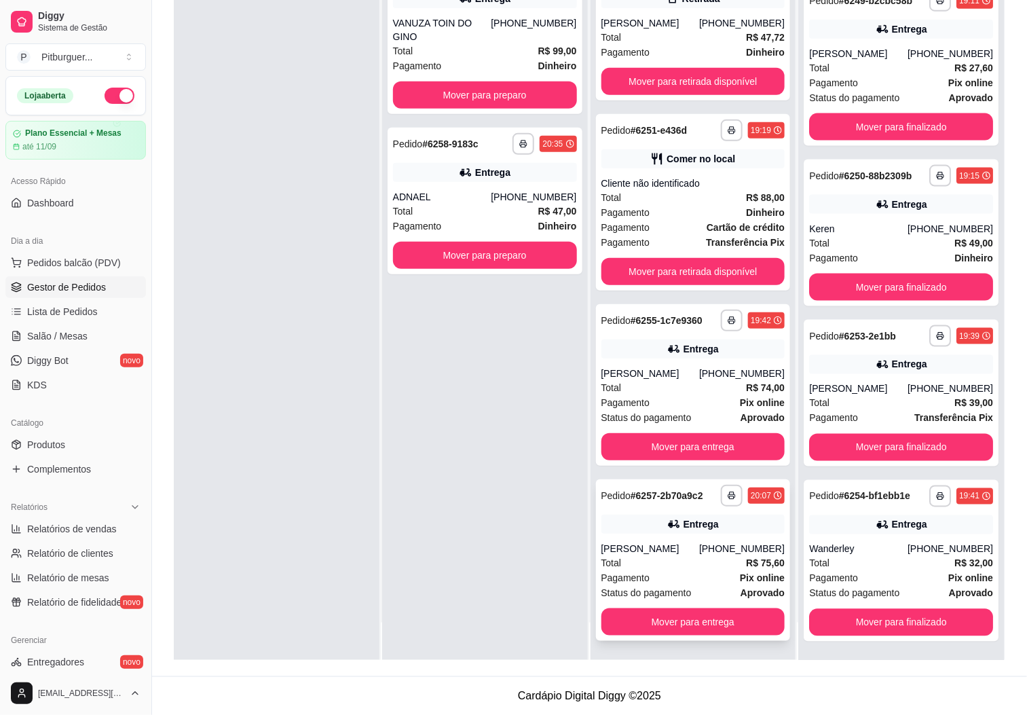
click at [717, 558] on div "Total R$ 75,60" at bounding box center [693, 562] width 184 height 15
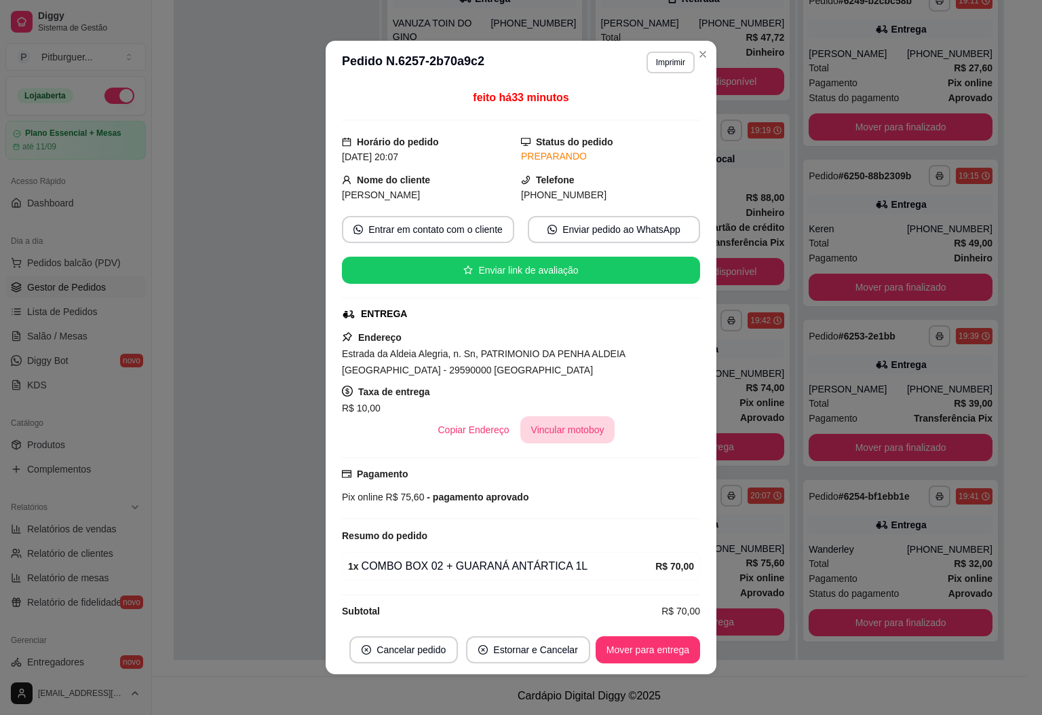
click at [558, 440] on button "Vincular motoboy" at bounding box center [567, 429] width 95 height 27
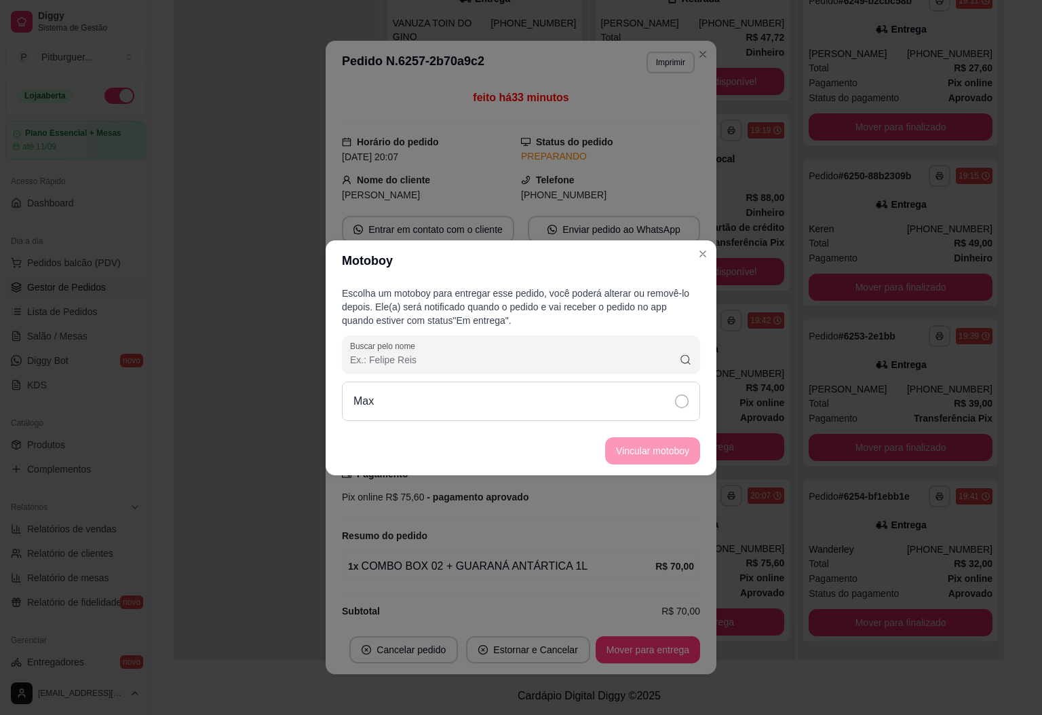
click at [684, 406] on icon at bounding box center [682, 401] width 14 height 14
click at [690, 449] on button "Vincular motoboy" at bounding box center [653, 450] width 92 height 26
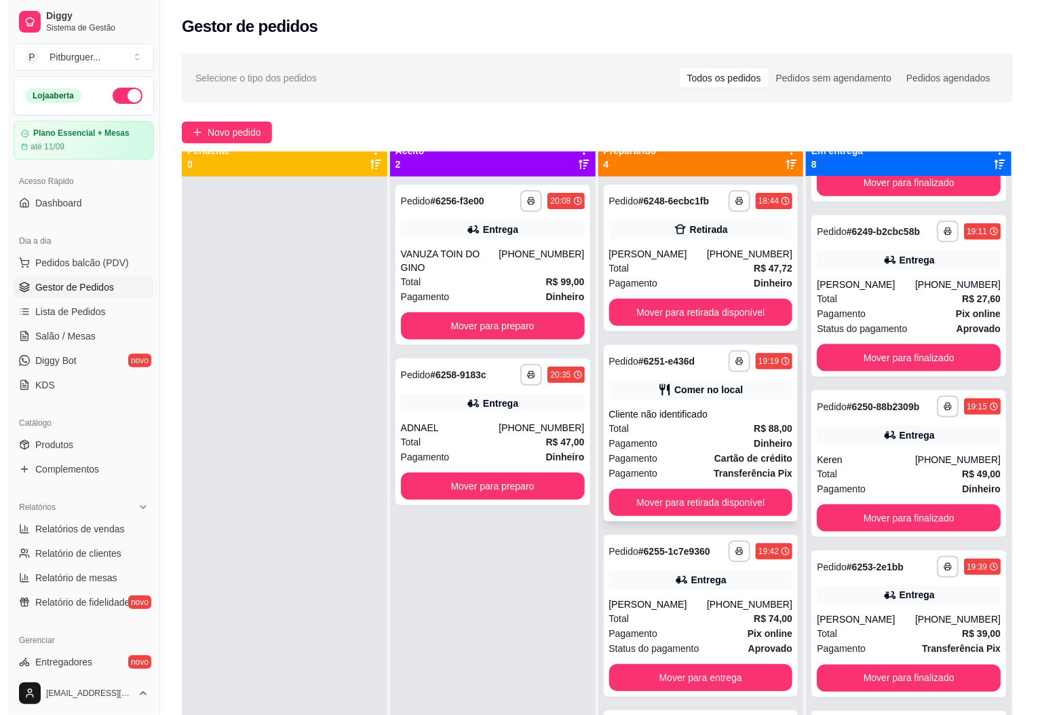
scroll to position [0, 0]
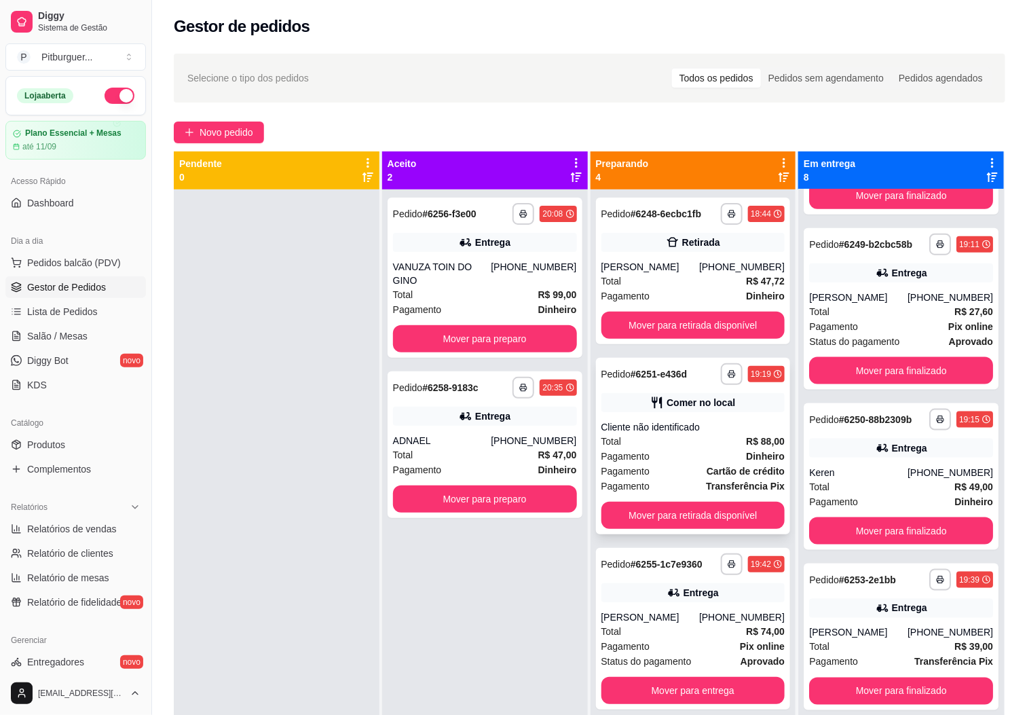
click at [666, 416] on div "**********" at bounding box center [693, 446] width 195 height 176
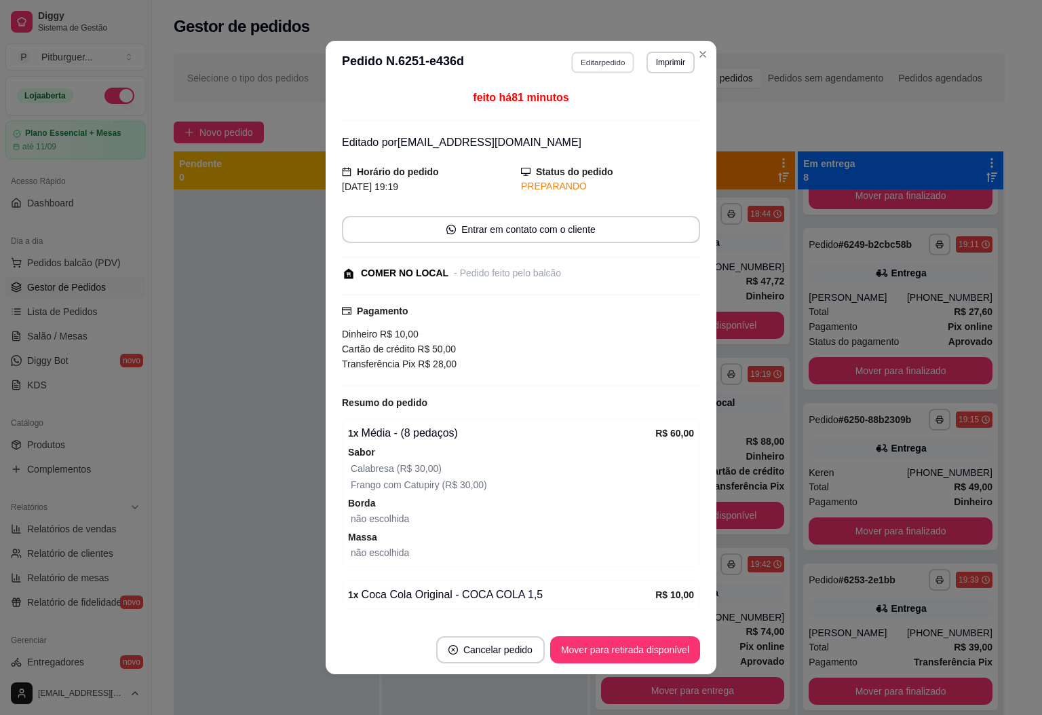
click at [572, 72] on button "Editar pedido" at bounding box center [603, 62] width 63 height 21
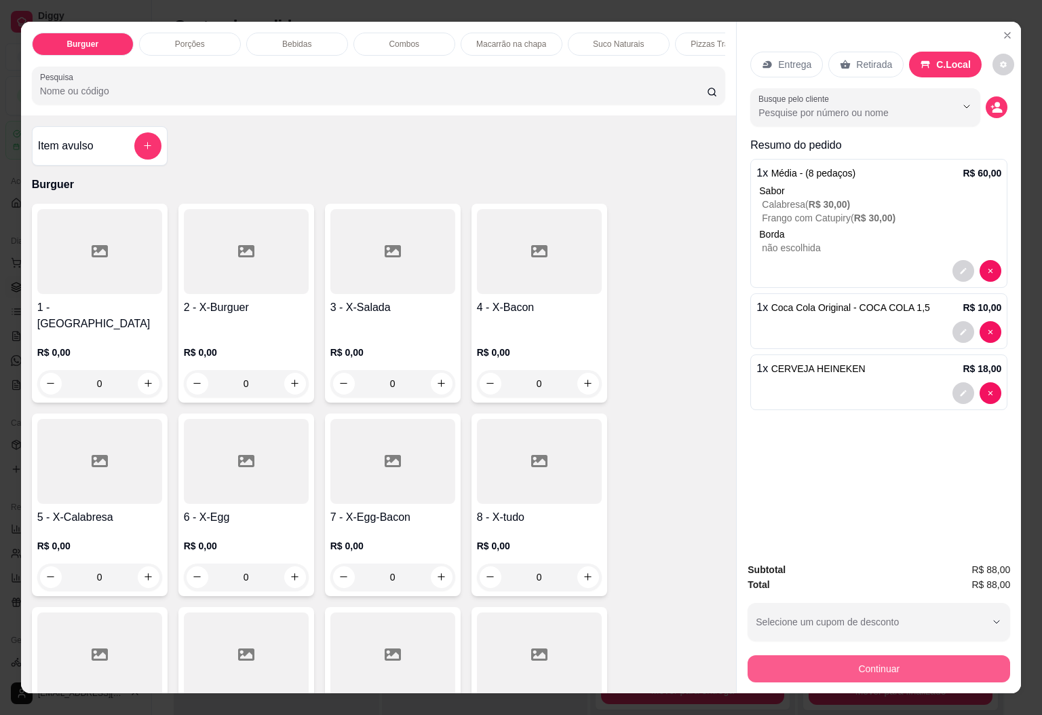
click at [831, 666] on button "Continuar" at bounding box center [879, 668] width 263 height 27
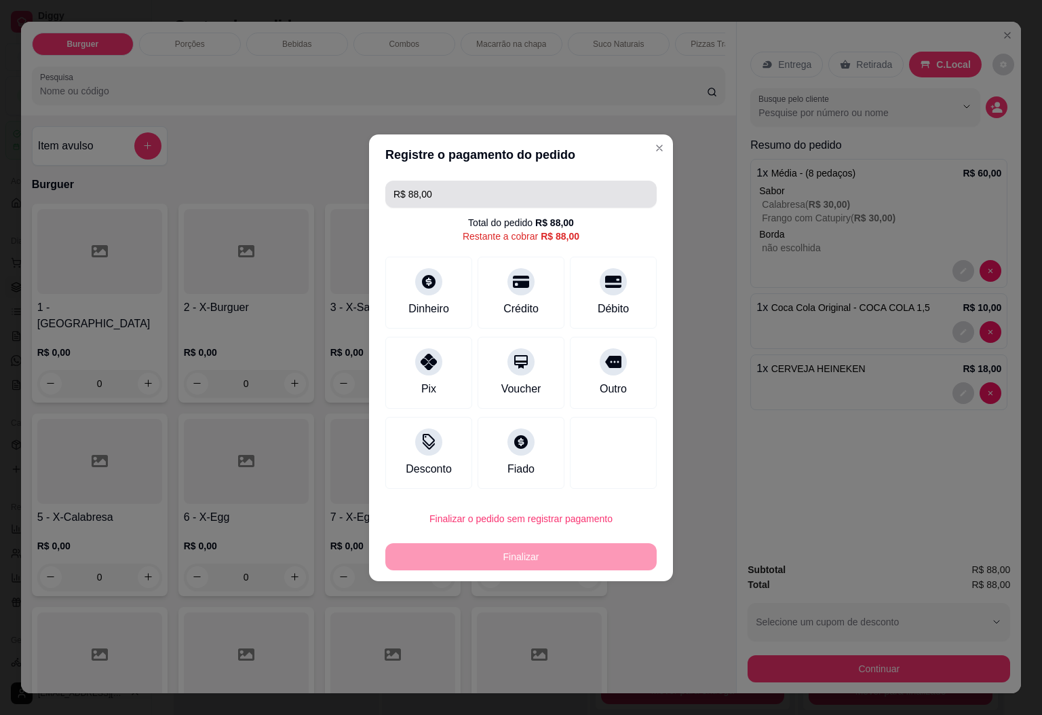
click at [463, 198] on input "R$ 88,00" at bounding box center [521, 194] width 255 height 27
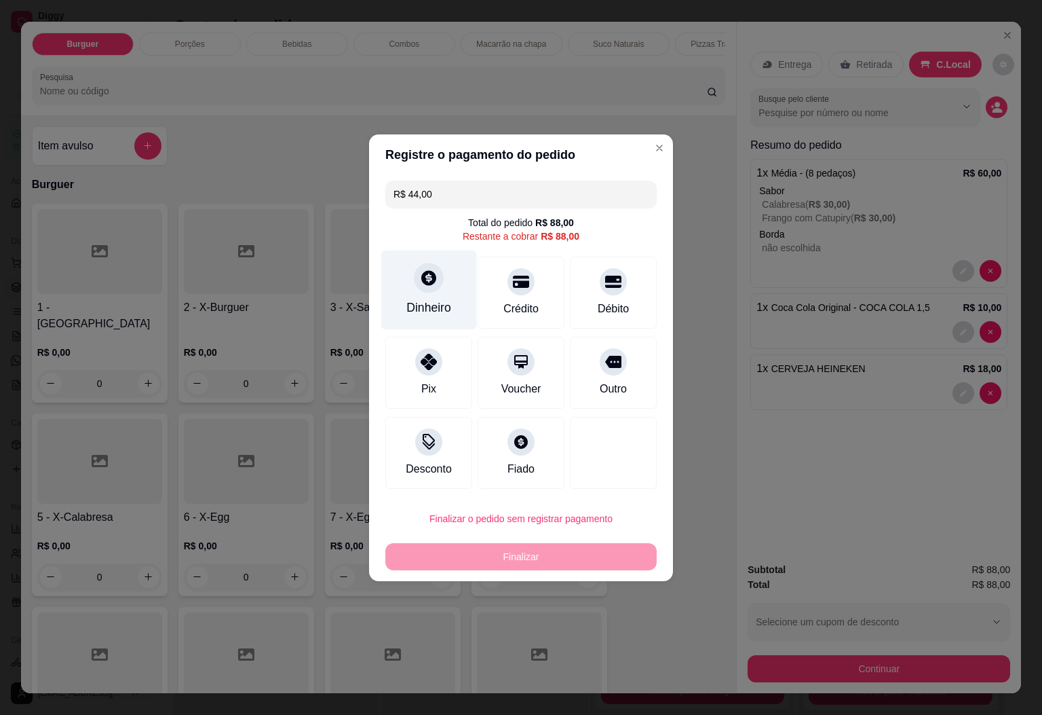
click at [446, 293] on div "Dinheiro" at bounding box center [429, 289] width 96 height 79
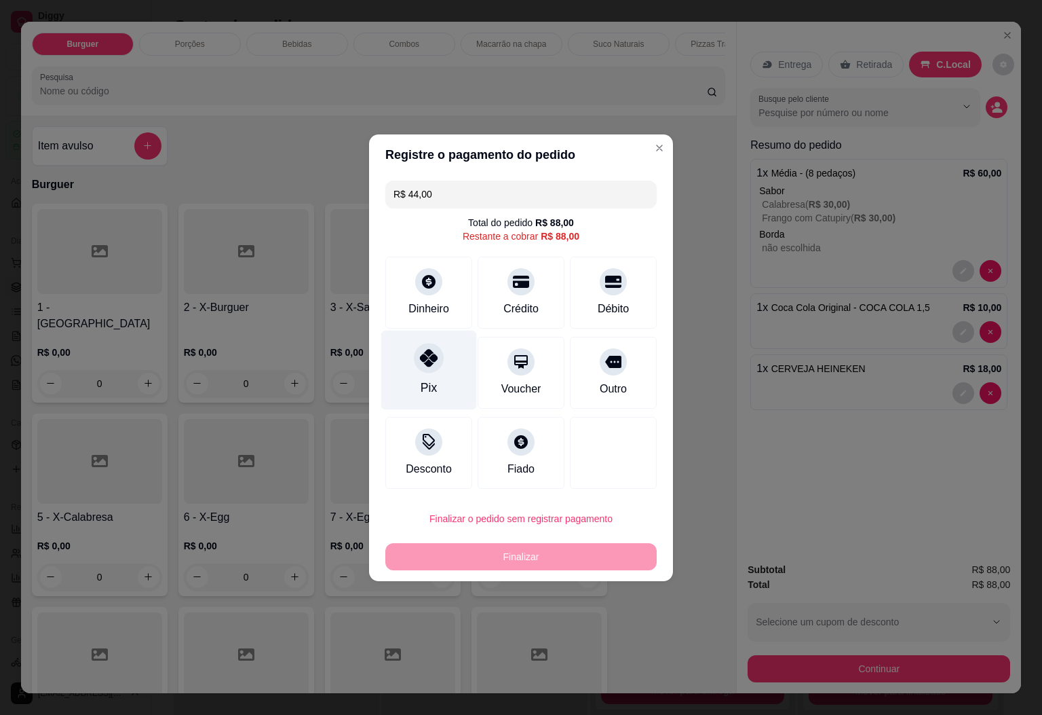
click at [432, 371] on div at bounding box center [429, 358] width 30 height 30
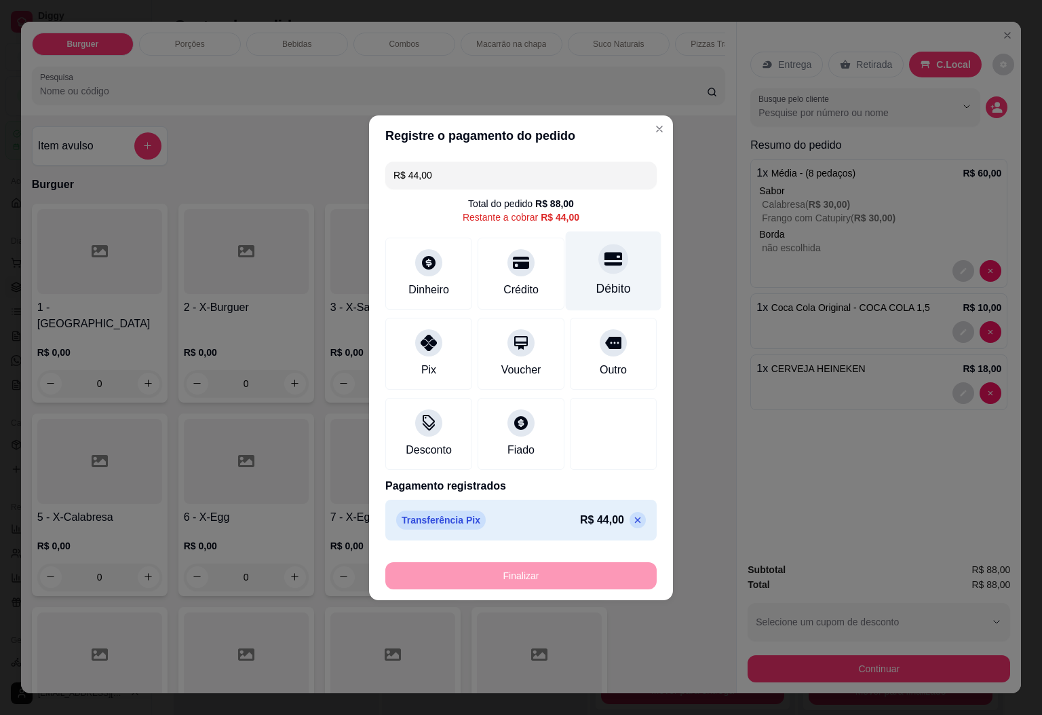
click at [579, 259] on div "Débito" at bounding box center [614, 270] width 96 height 79
type input "R$ 0,00"
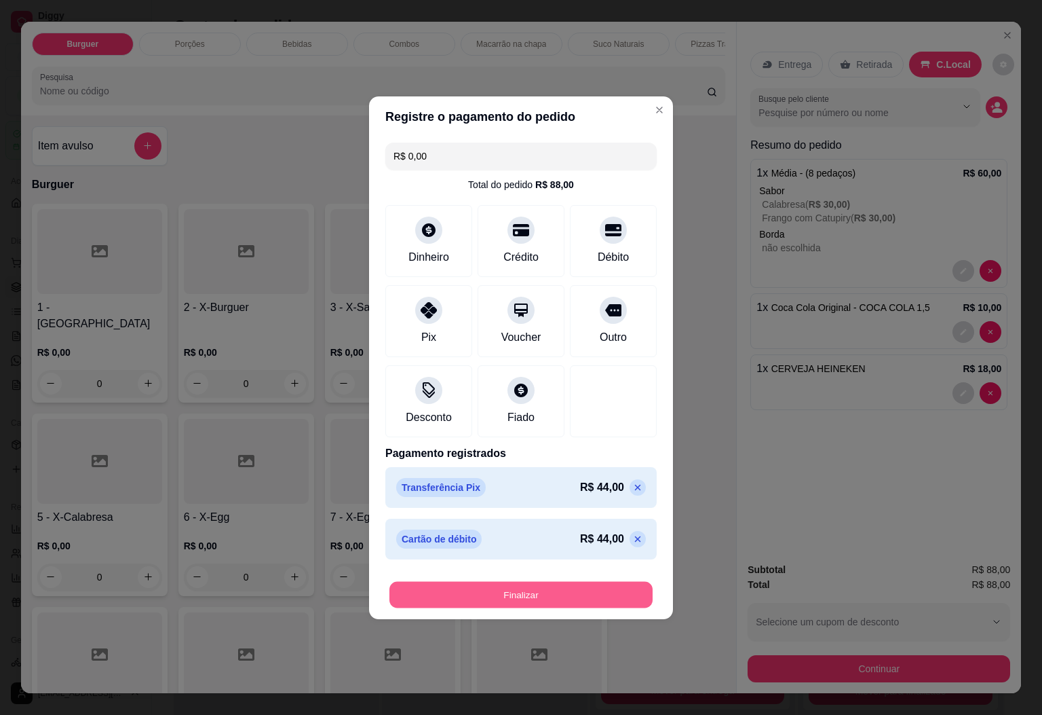
click at [593, 589] on button "Finalizar" at bounding box center [521, 594] width 263 height 26
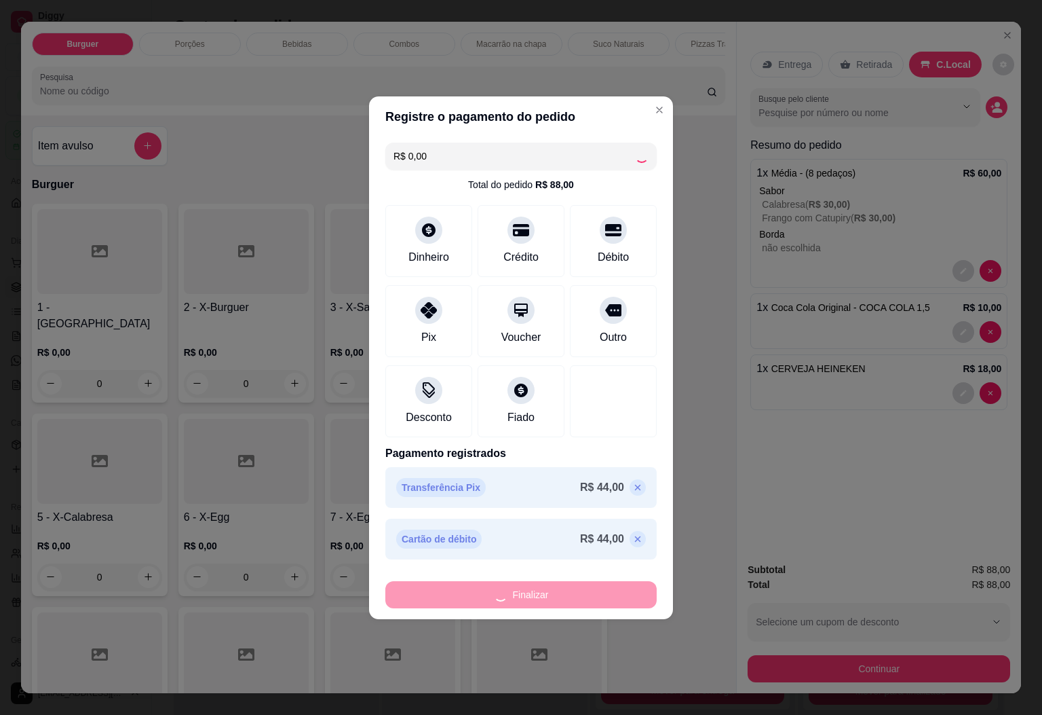
type input "0"
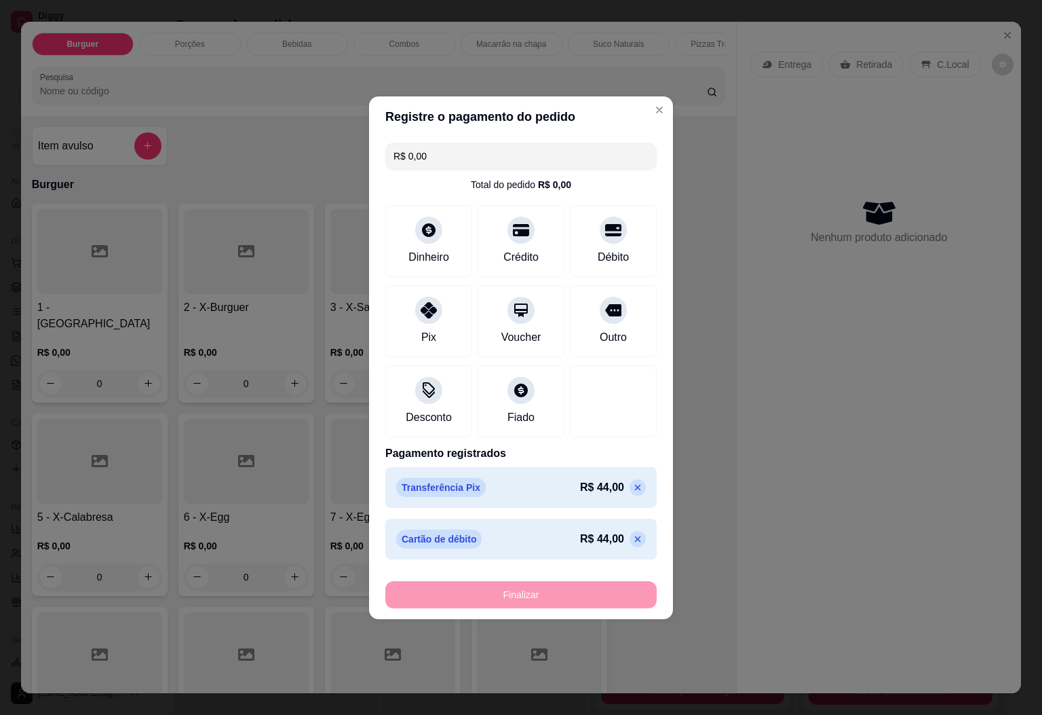
type input "-R$ 88,00"
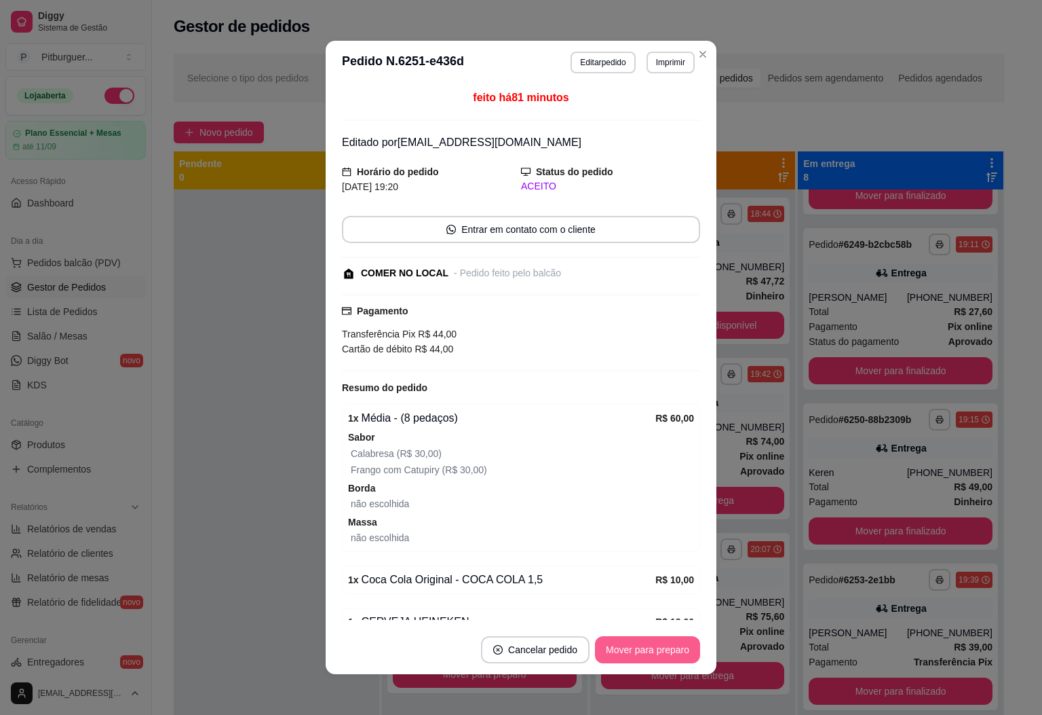
click at [637, 650] on button "Mover para preparo" at bounding box center [647, 649] width 105 height 27
click at [640, 652] on button "Mover para retirada disponível" at bounding box center [624, 650] width 145 height 26
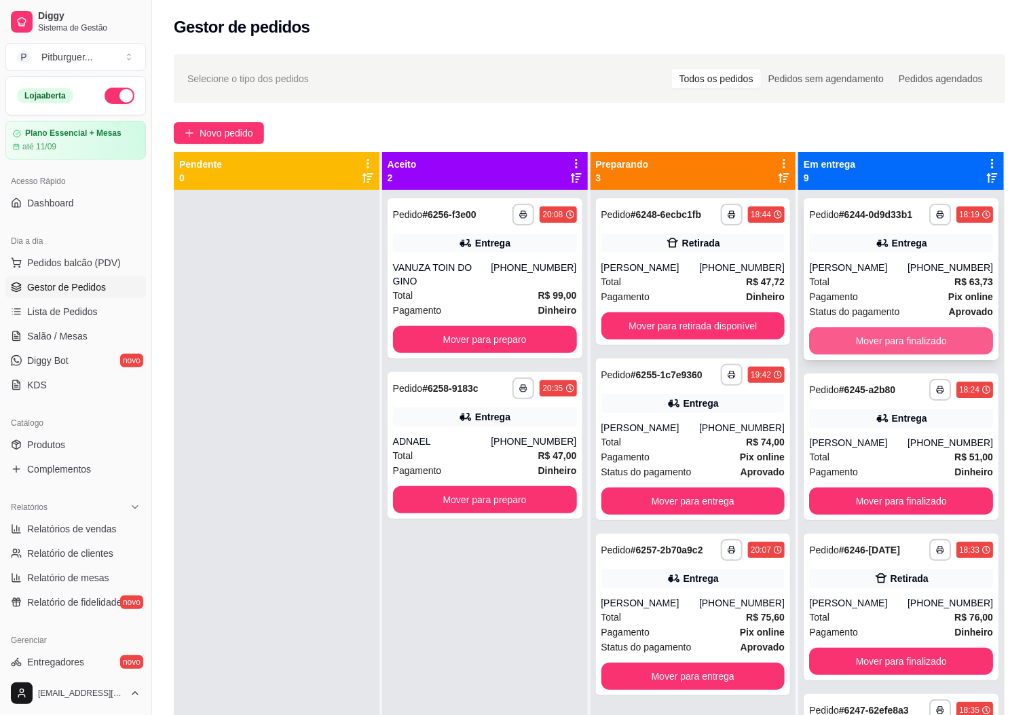
click at [888, 341] on button "Mover para finalizado" at bounding box center [901, 340] width 184 height 27
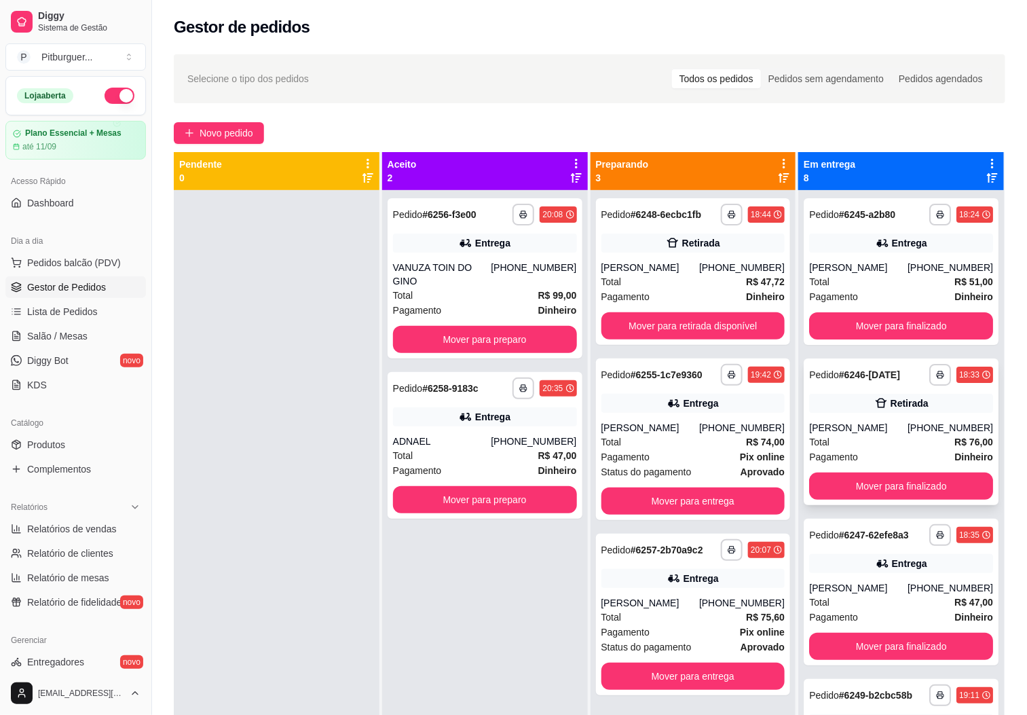
click at [884, 448] on div "Total R$ 76,00" at bounding box center [901, 441] width 184 height 15
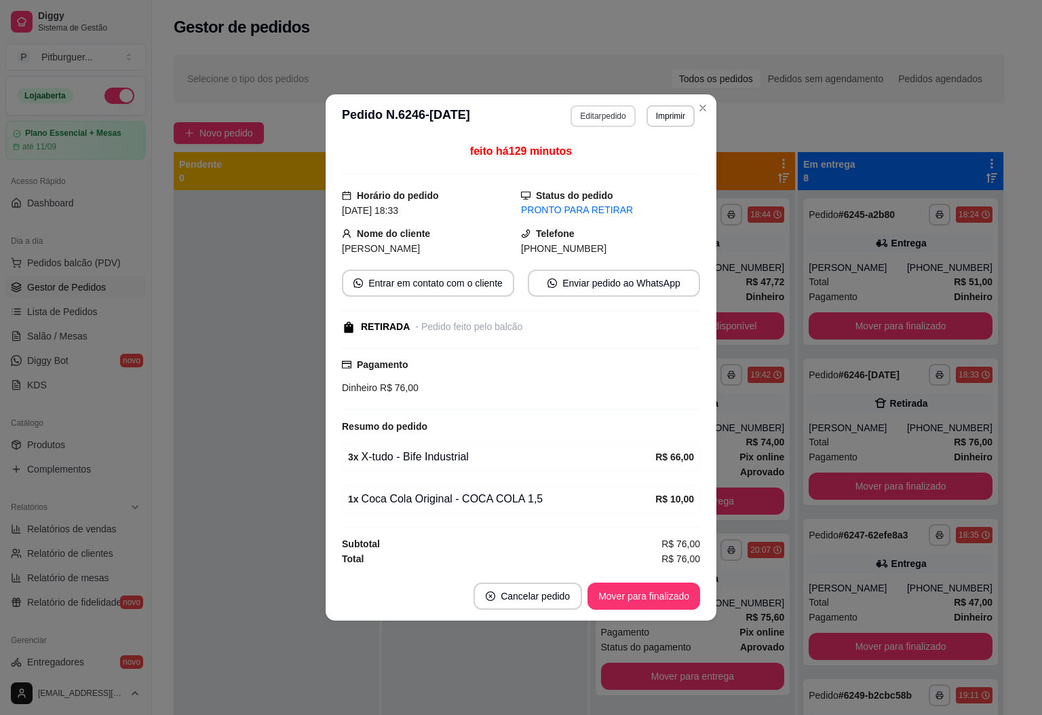
click at [619, 105] on button "Editar pedido" at bounding box center [603, 116] width 64 height 22
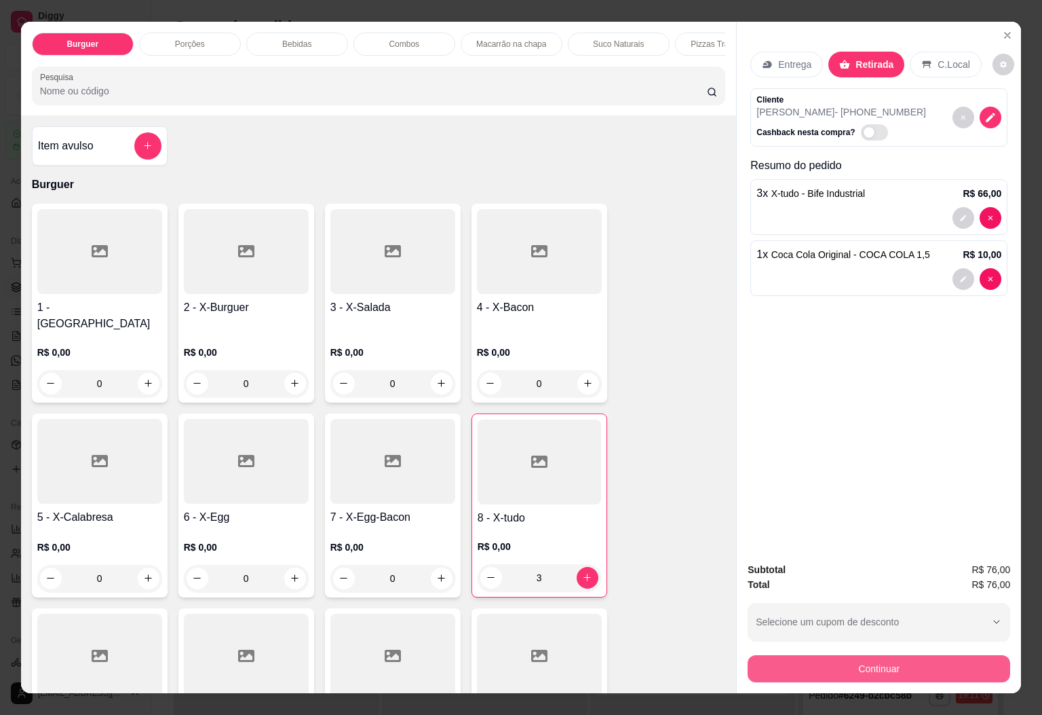
click at [930, 656] on button "Continuar" at bounding box center [879, 668] width 263 height 27
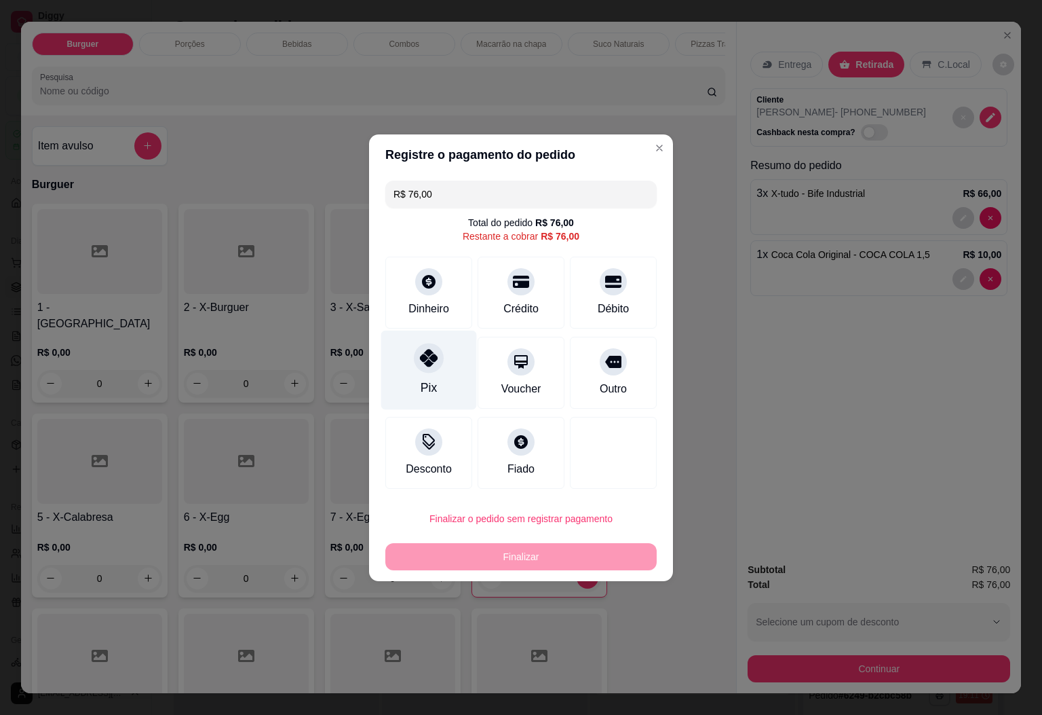
click at [432, 379] on div "Pix" at bounding box center [429, 388] width 16 height 18
type input "R$ 0,00"
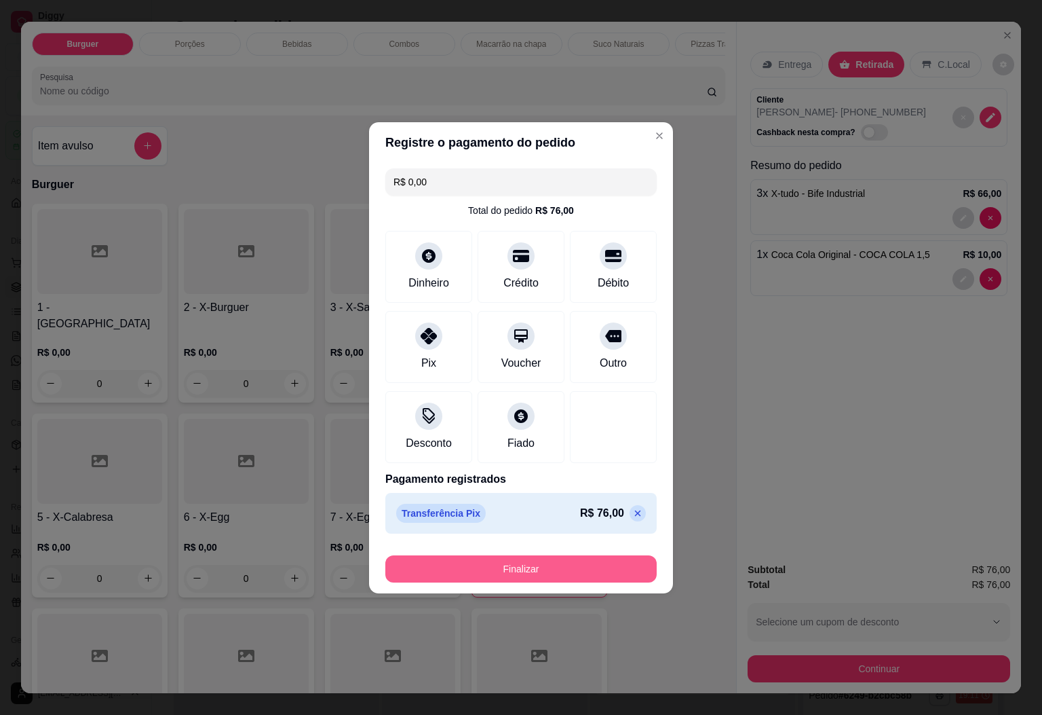
click at [568, 570] on button "Finalizar" at bounding box center [520, 568] width 271 height 27
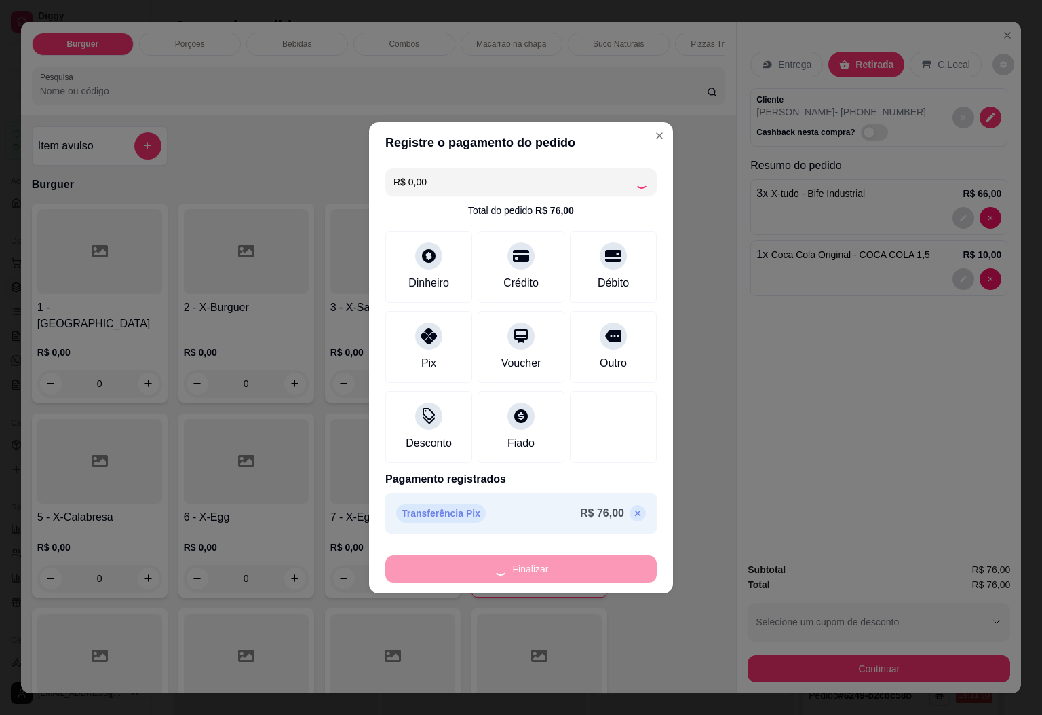
type input "0"
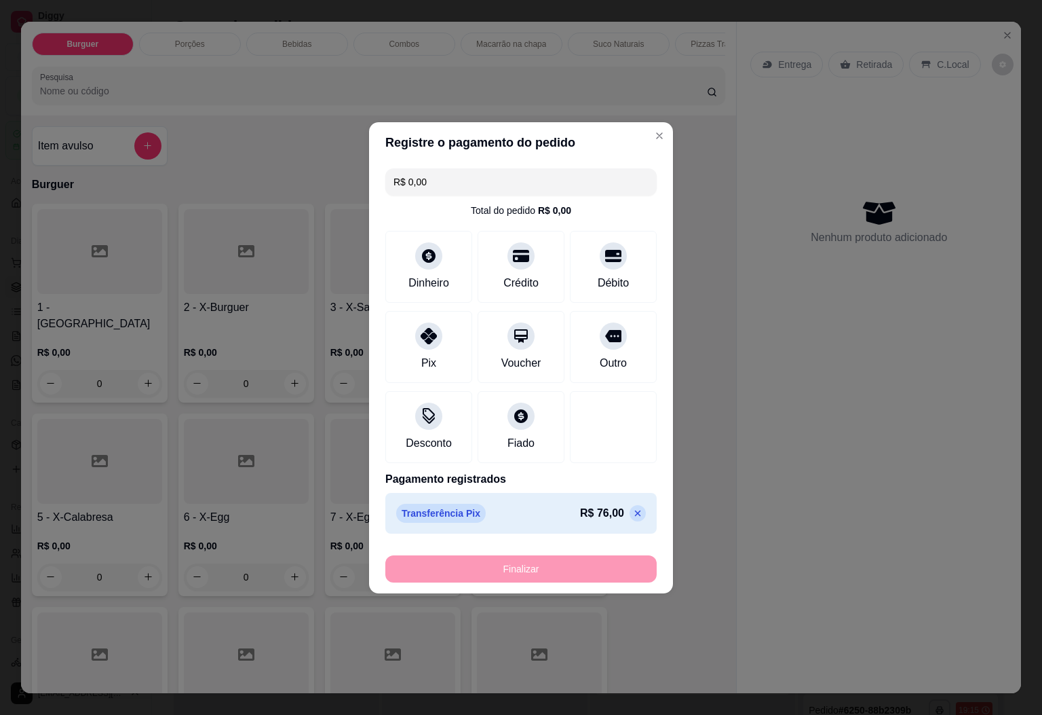
type input "-R$ 76,00"
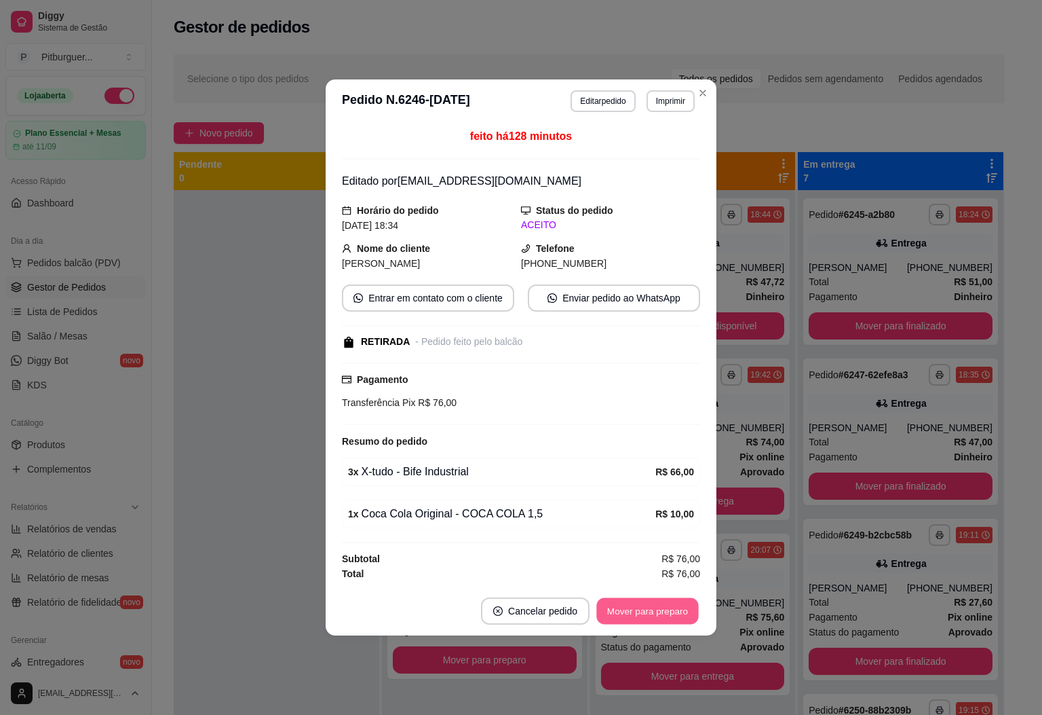
click at [648, 618] on button "Mover para preparo" at bounding box center [647, 611] width 102 height 26
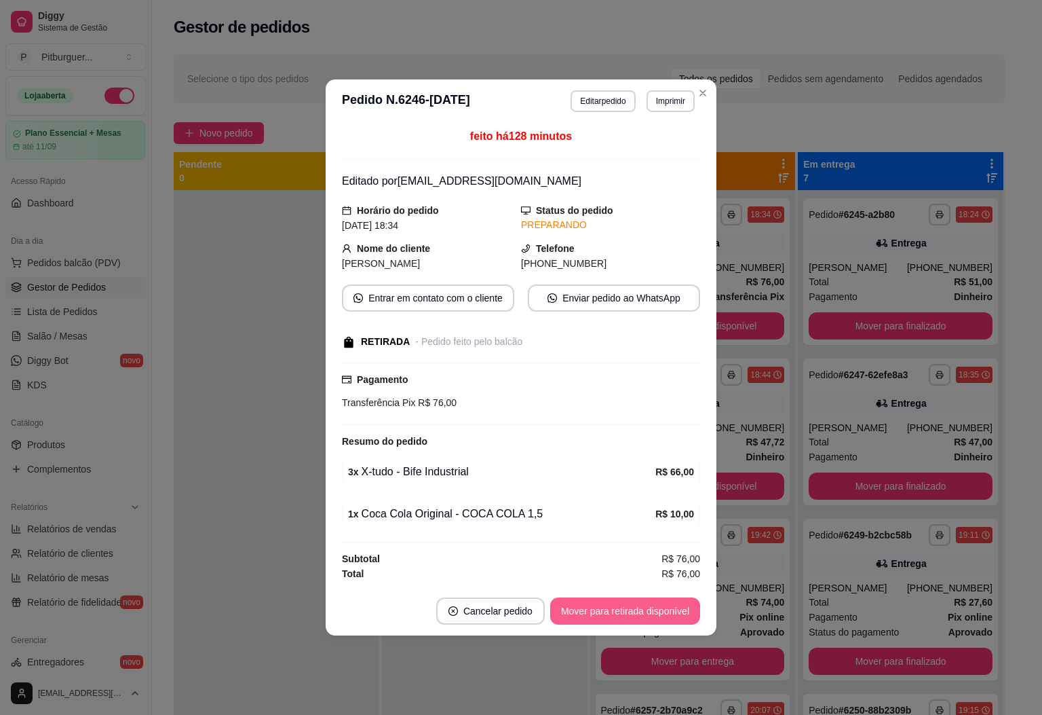
click at [662, 619] on button "Mover para retirada disponível" at bounding box center [625, 610] width 150 height 27
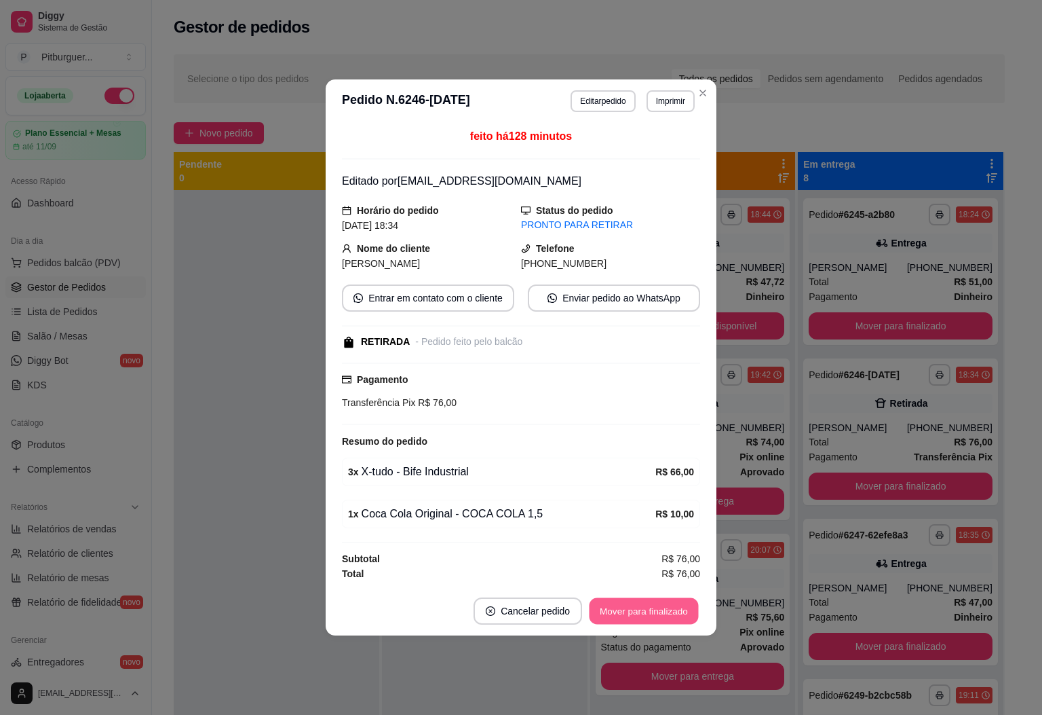
click at [662, 619] on button "Mover para finalizado" at bounding box center [644, 611] width 109 height 26
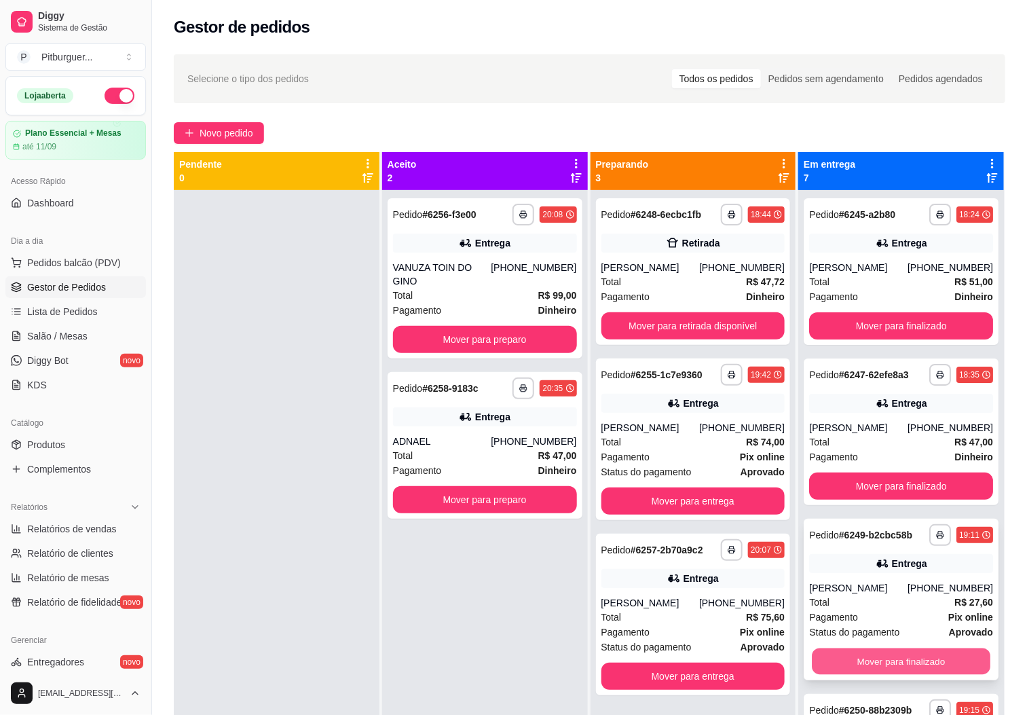
click at [896, 664] on button "Mover para finalizado" at bounding box center [901, 661] width 178 height 26
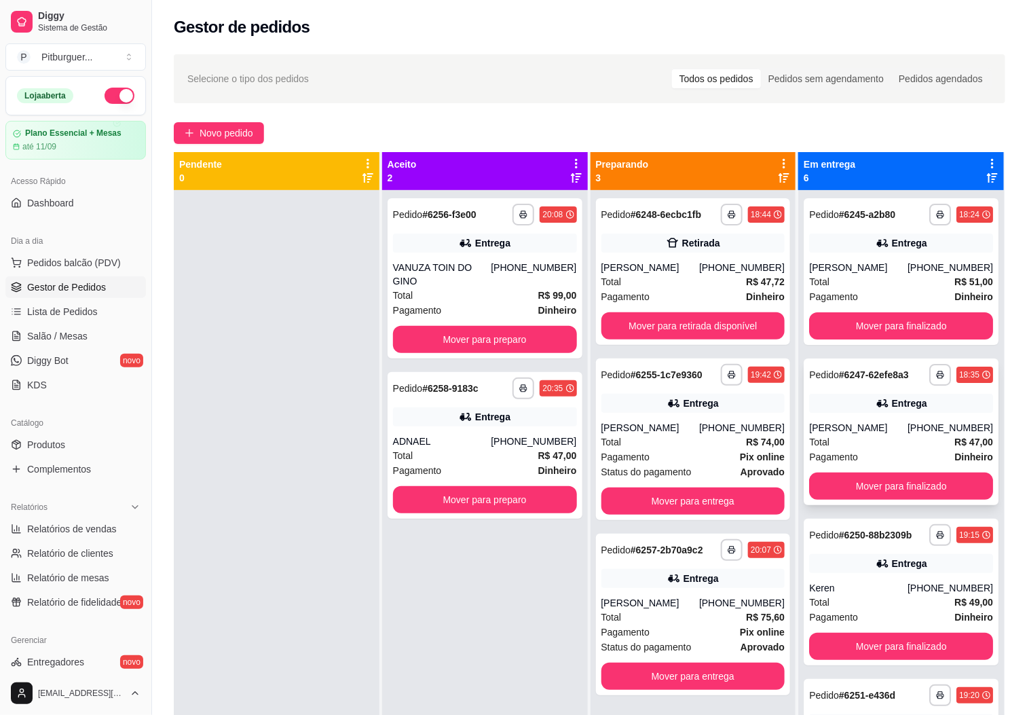
click at [896, 444] on div "Total R$ 47,00" at bounding box center [901, 441] width 184 height 15
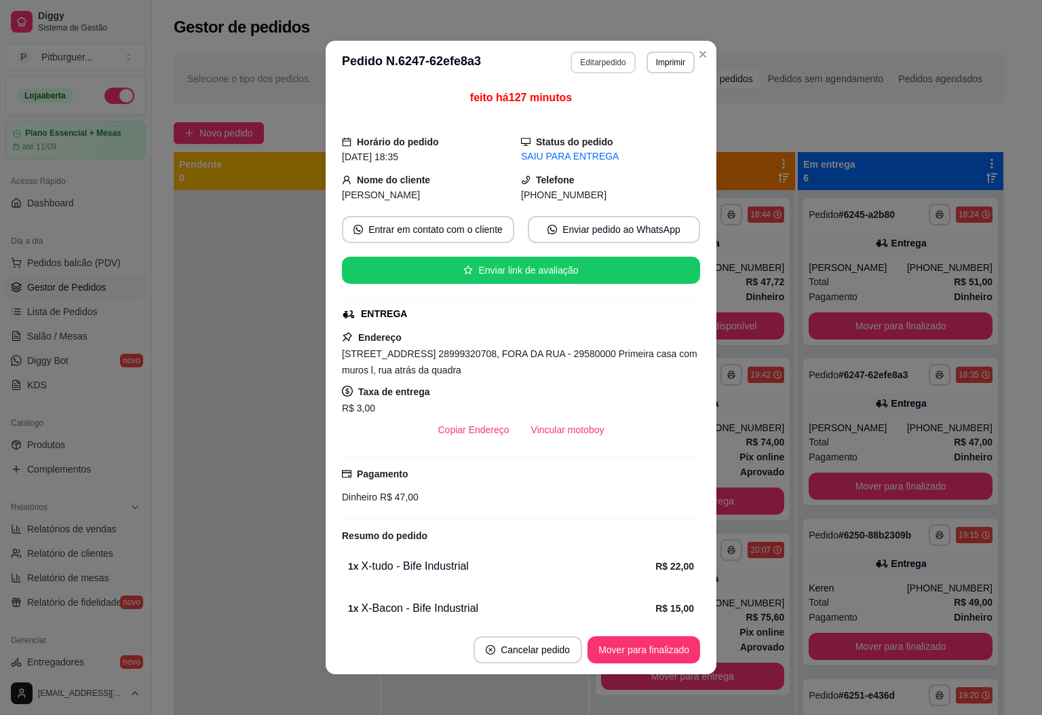
click at [611, 56] on button "Editar pedido" at bounding box center [603, 63] width 64 height 22
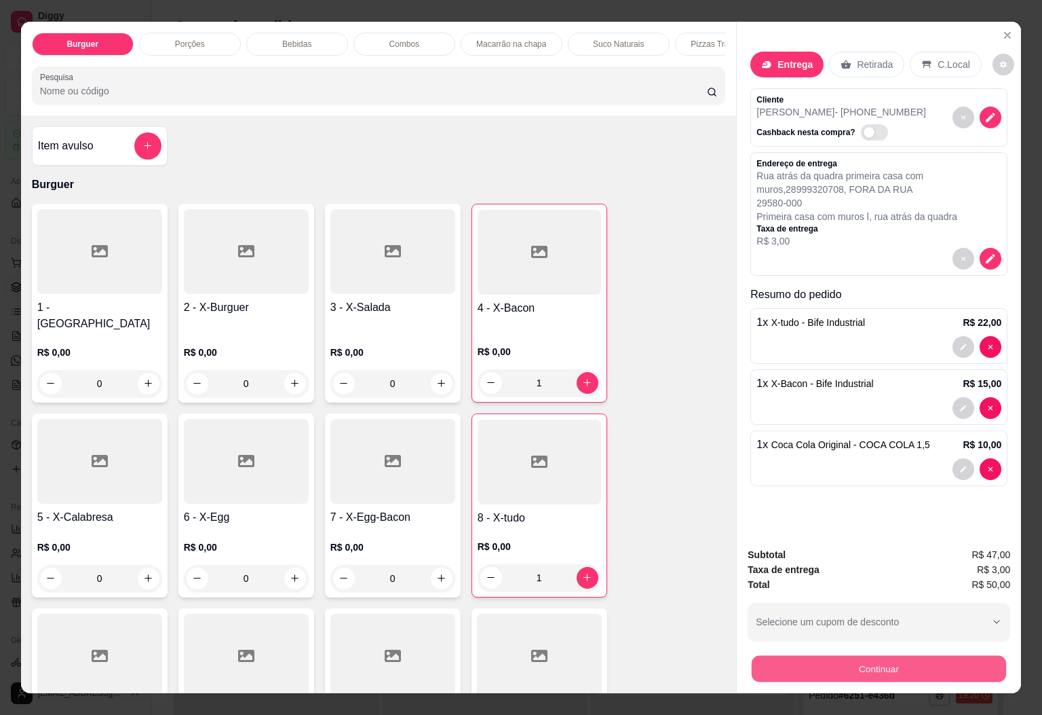
click at [843, 656] on button "Continuar" at bounding box center [879, 669] width 254 height 26
click at [778, 59] on p "Entrega" at bounding box center [795, 65] width 35 height 14
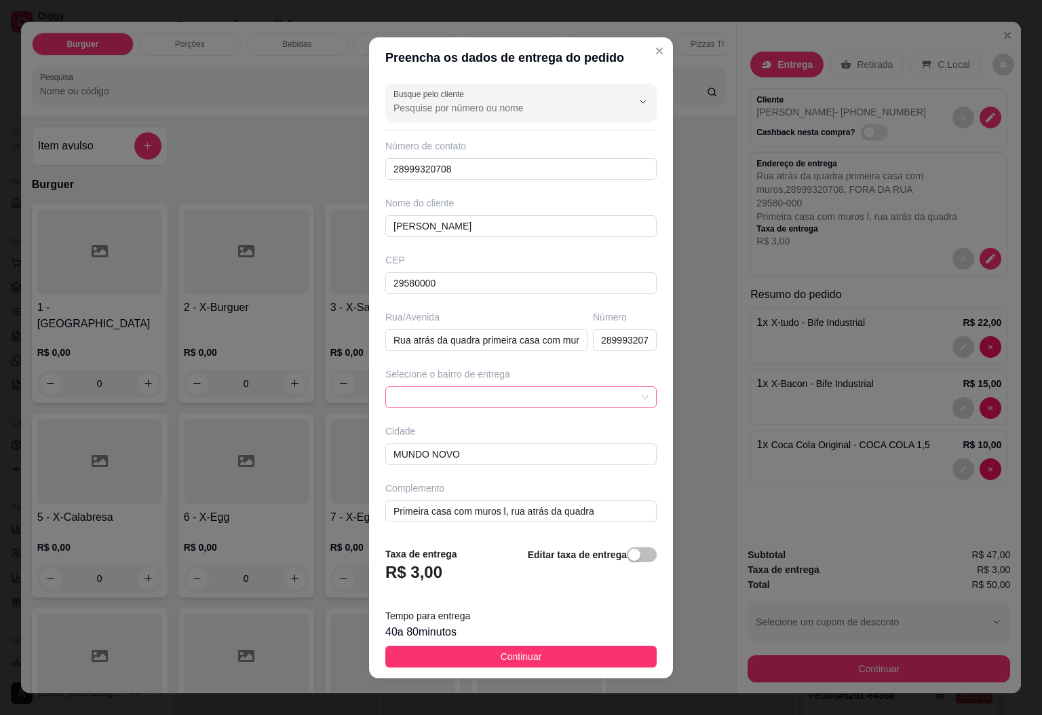
click at [570, 403] on span at bounding box center [521, 397] width 255 height 20
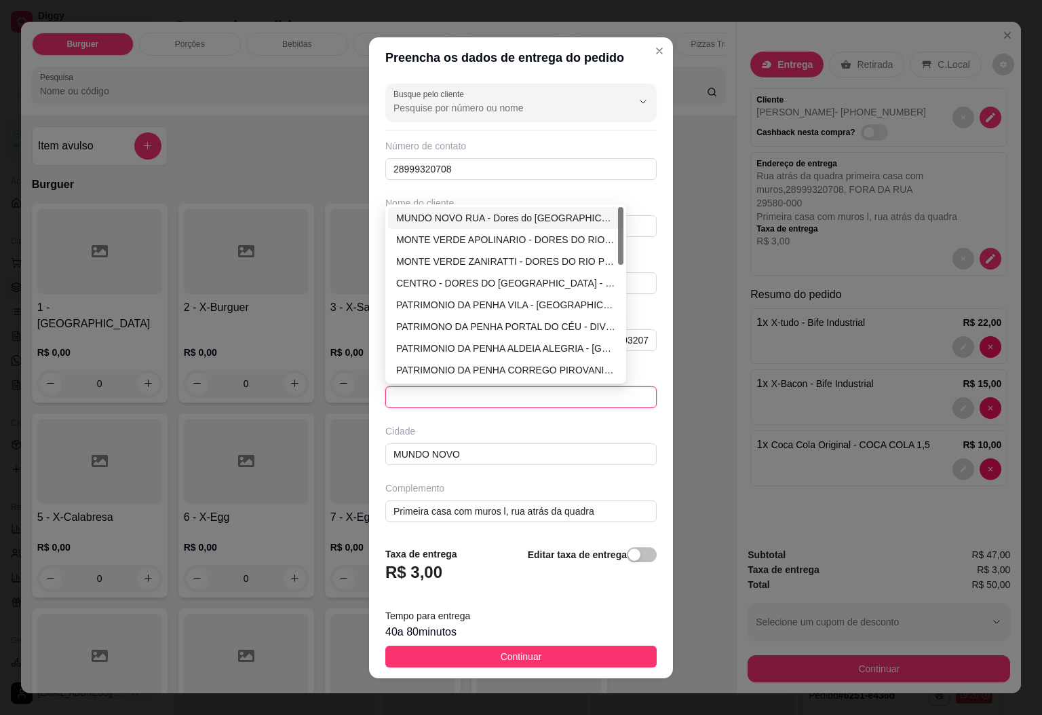
click at [542, 212] on div "MUNDO NOVO RUA - Dores do [GEOGRAPHIC_DATA] - R$ 1,00" at bounding box center [505, 217] width 219 height 15
type input "Dores do [GEOGRAPHIC_DATA]"
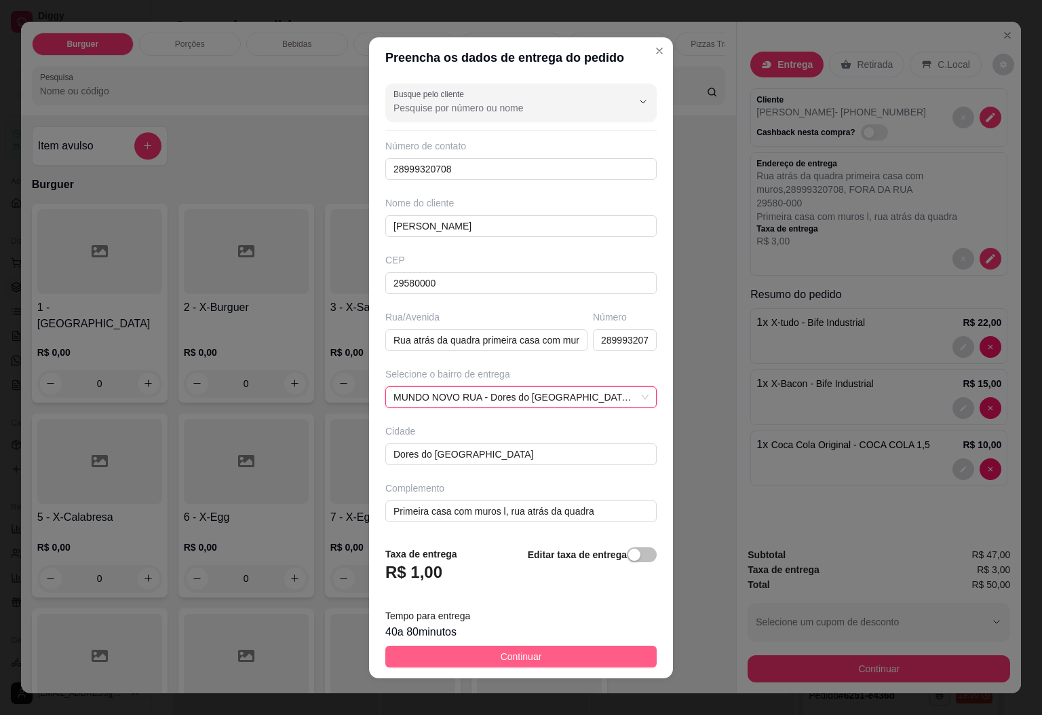
click at [558, 656] on button "Continuar" at bounding box center [520, 656] width 271 height 22
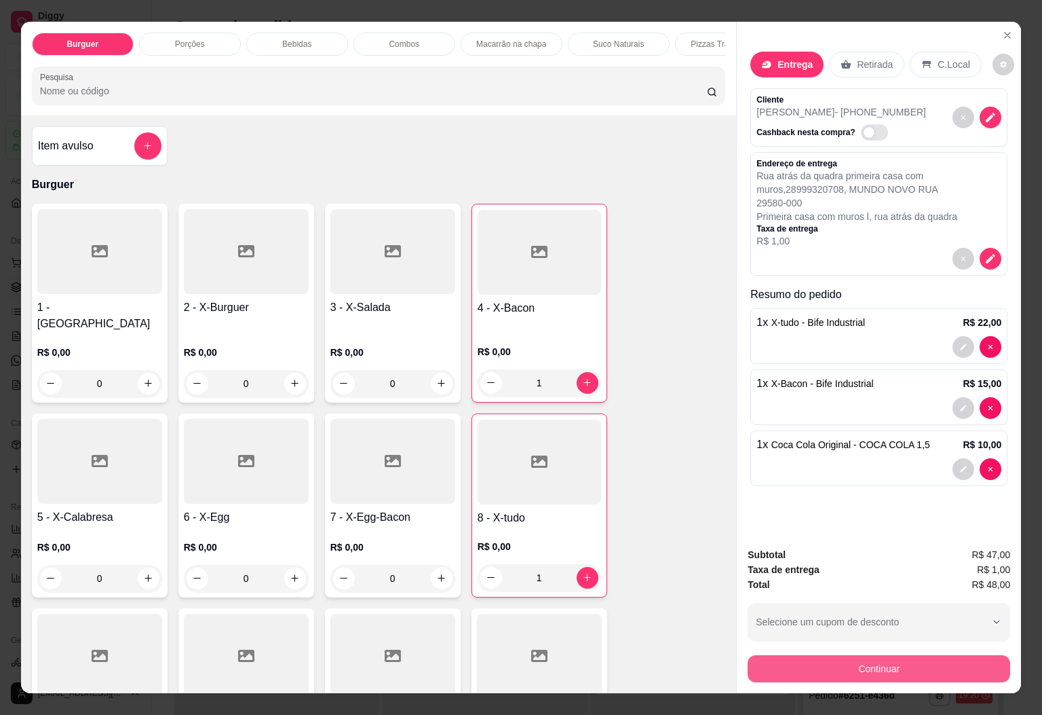
click at [882, 656] on button "Continuar" at bounding box center [879, 668] width 263 height 27
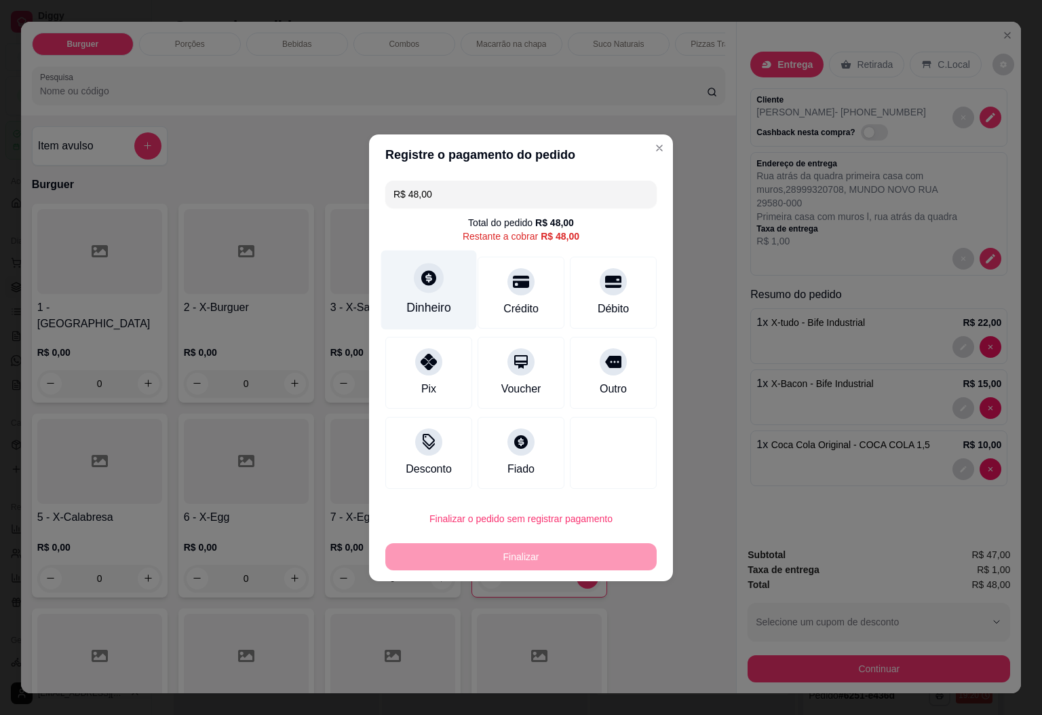
click at [412, 299] on div "Dinheiro" at bounding box center [428, 308] width 45 height 18
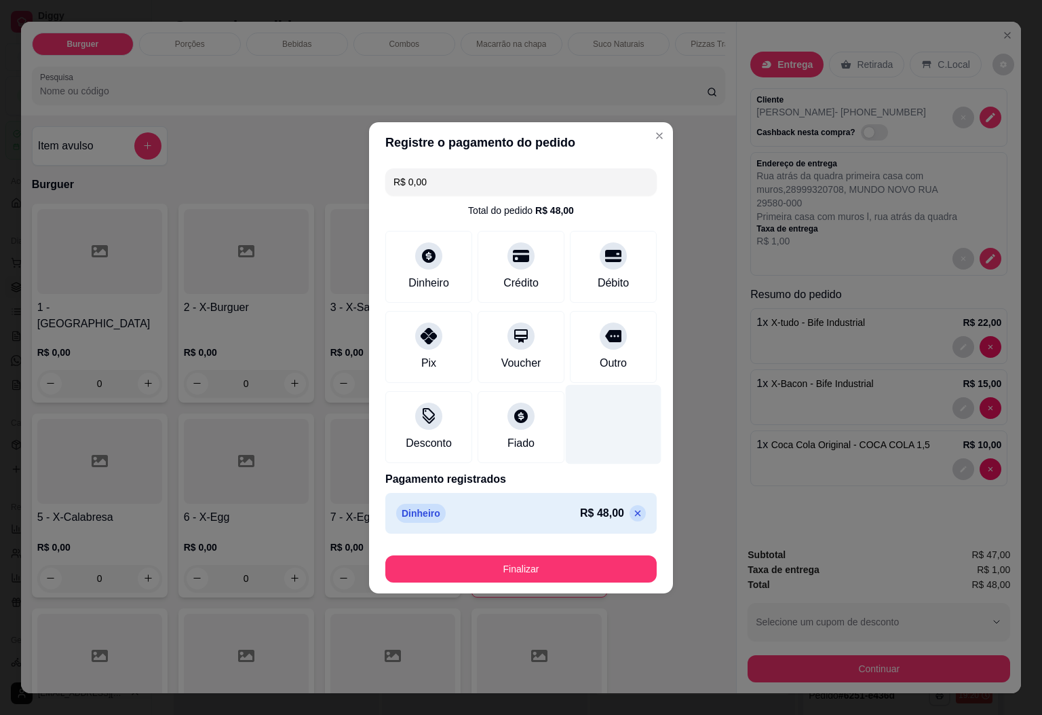
type input "R$ 0,00"
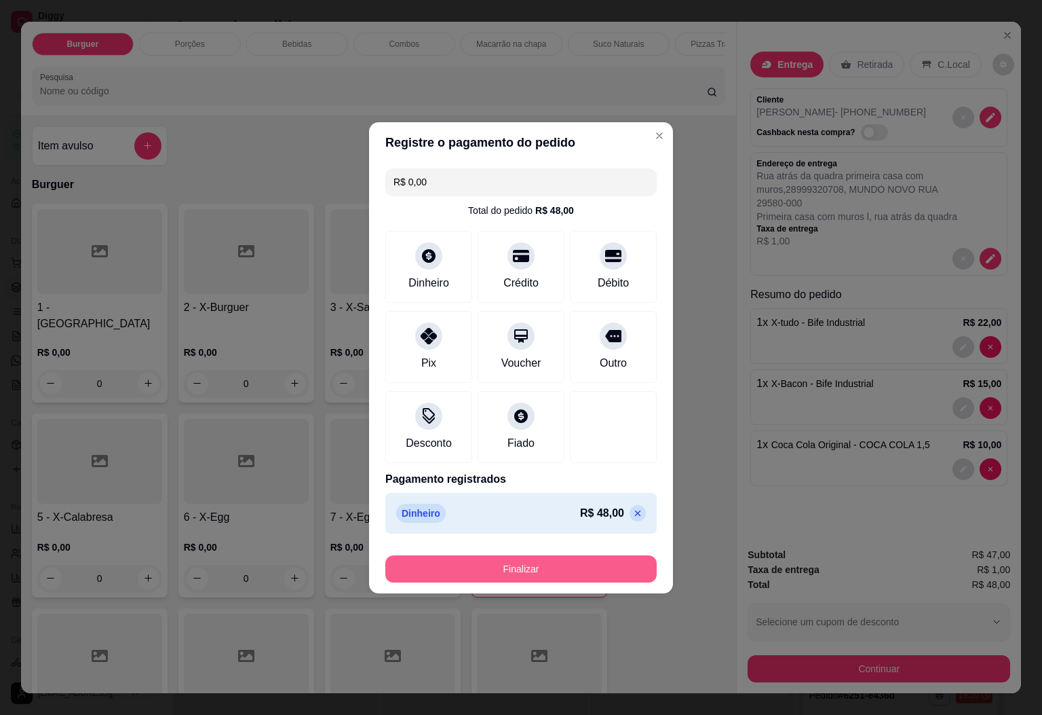
click at [584, 576] on button "Finalizar" at bounding box center [520, 568] width 271 height 27
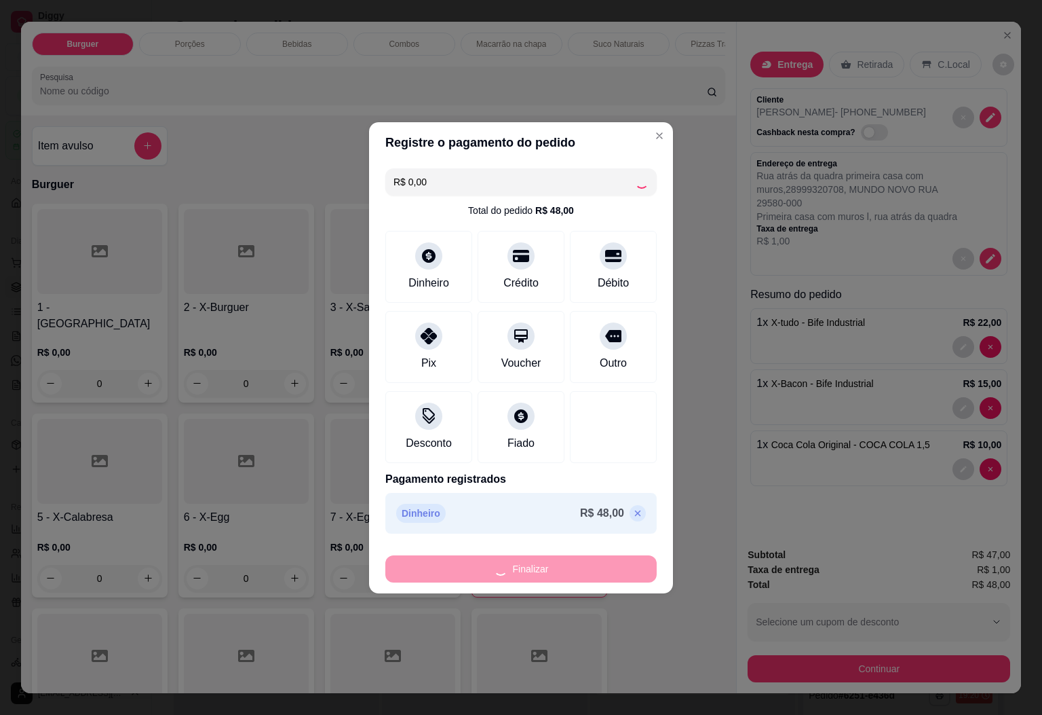
type input "0"
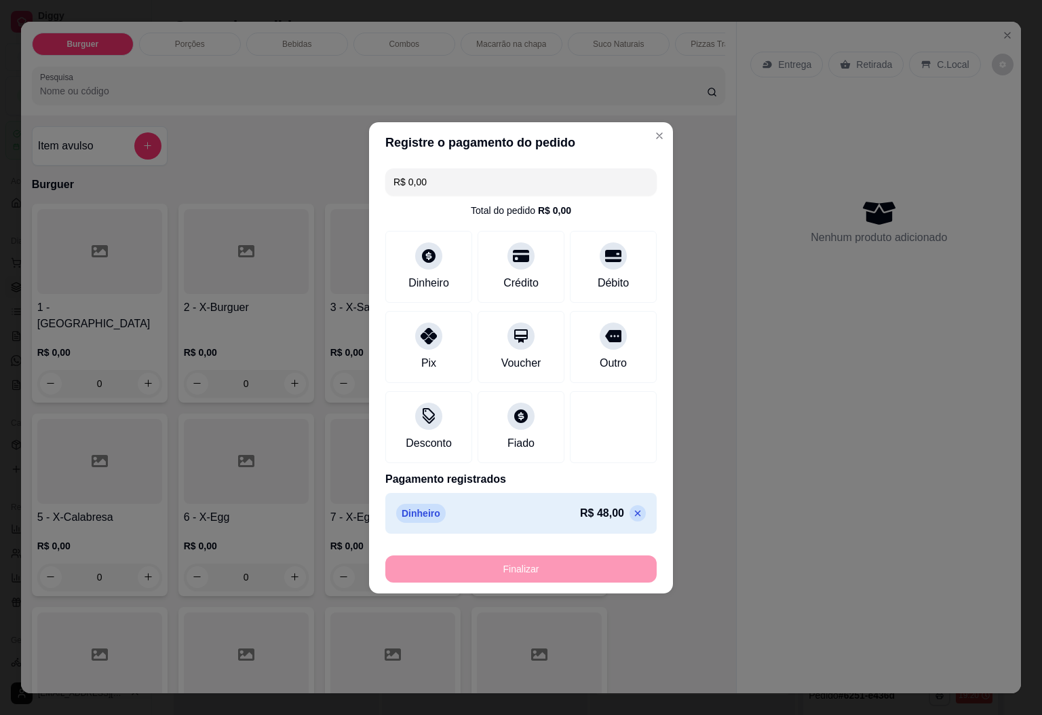
type input "-R$ 48,00"
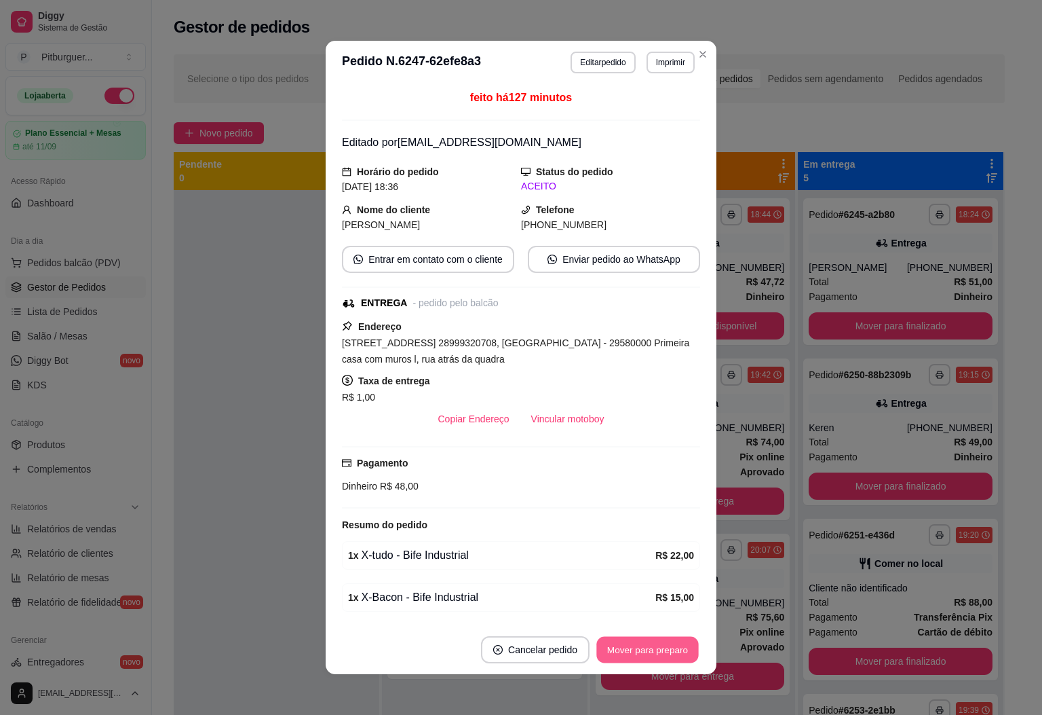
click at [651, 646] on button "Mover para preparo" at bounding box center [647, 650] width 102 height 26
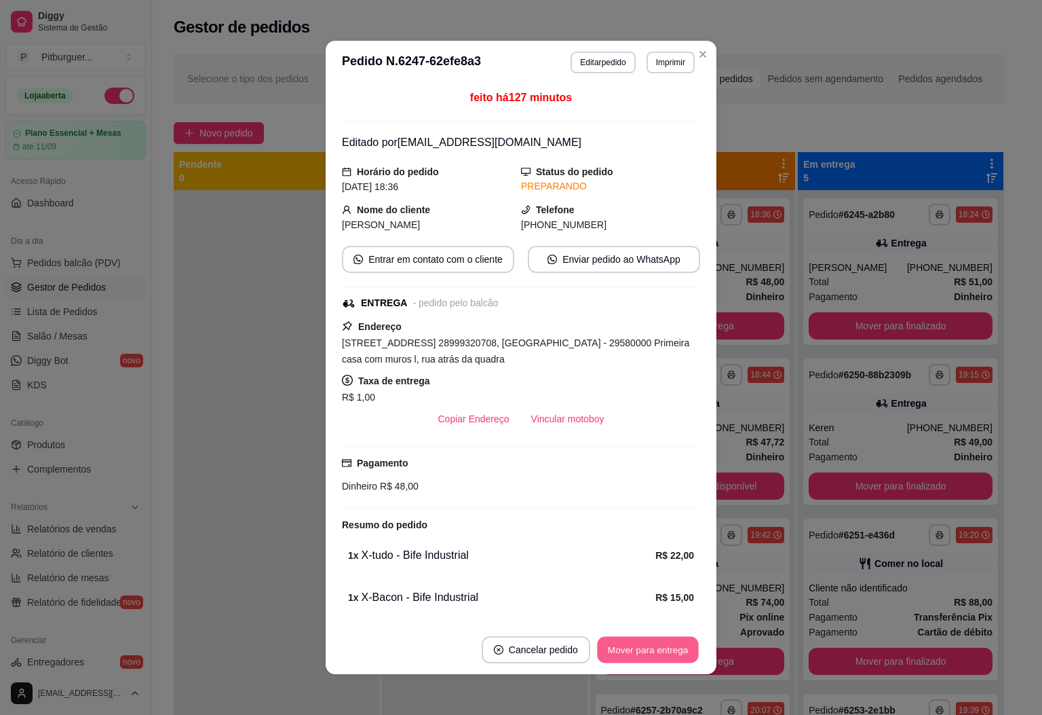
click at [656, 649] on button "Mover para entrega" at bounding box center [648, 650] width 102 height 26
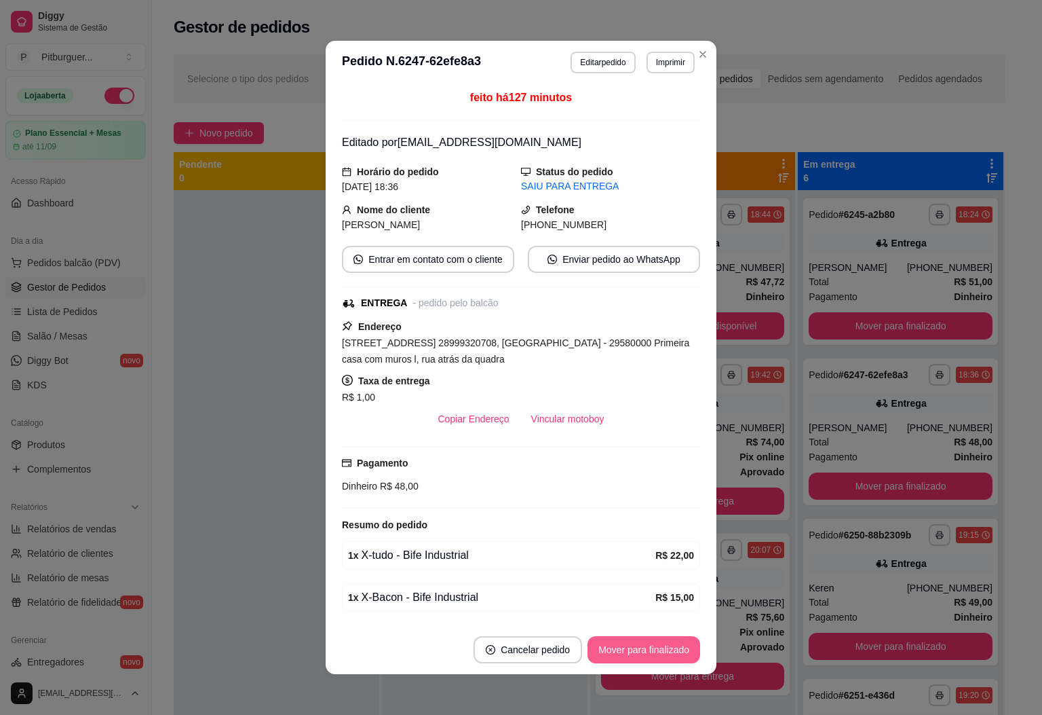
click at [654, 649] on button "Mover para finalizado" at bounding box center [644, 649] width 113 height 27
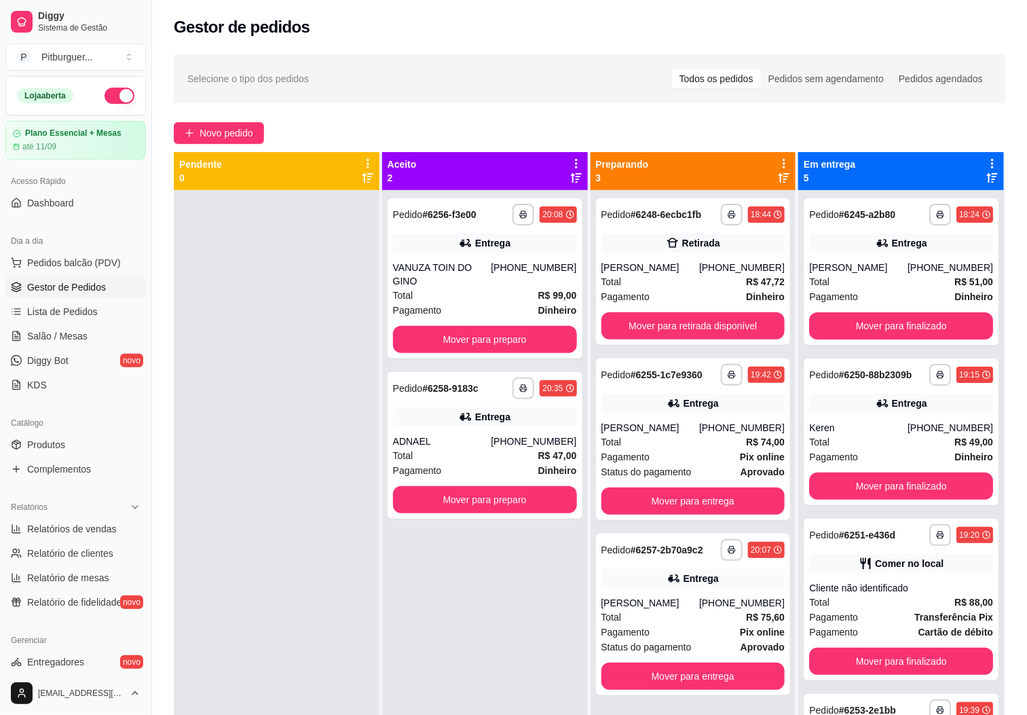
click at [228, 533] on div at bounding box center [277, 547] width 206 height 715
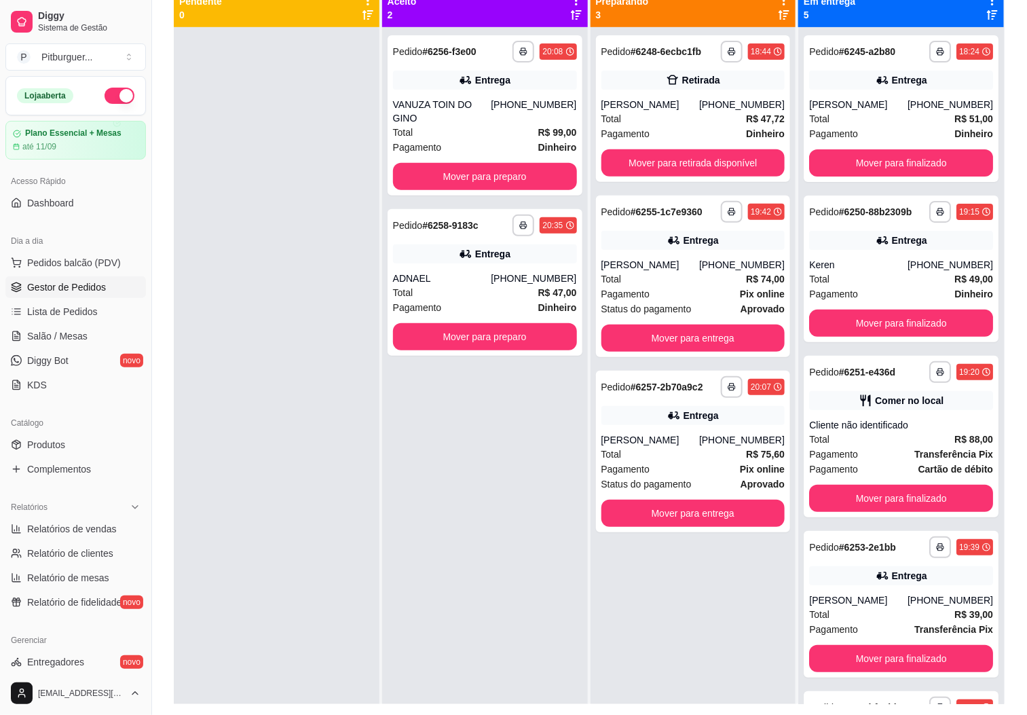
scroll to position [208, 0]
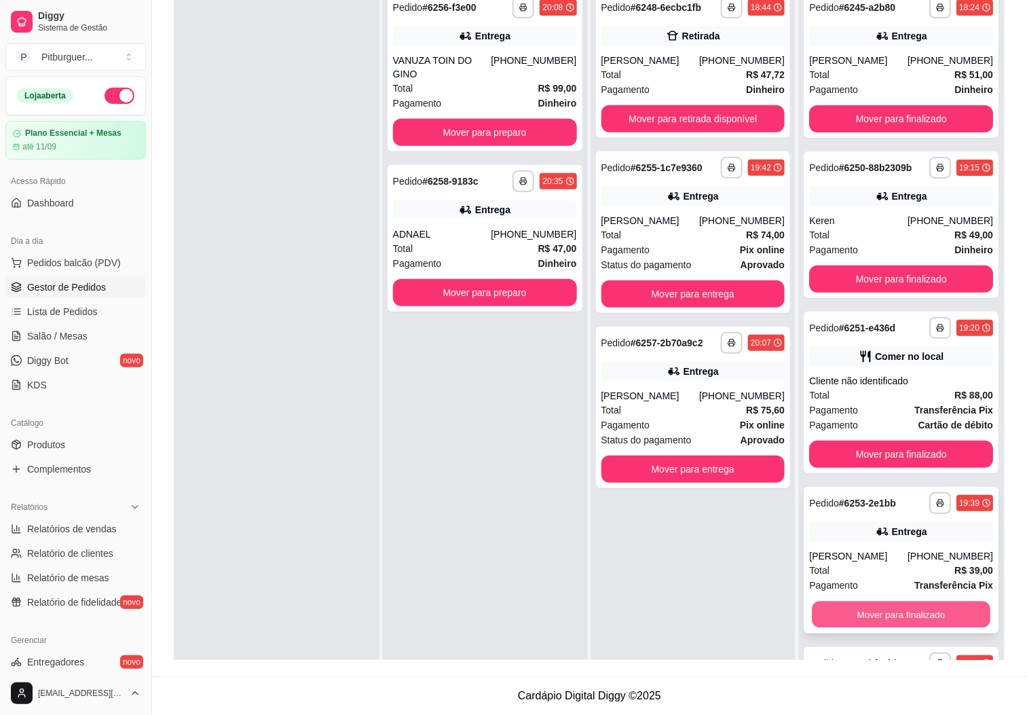
click at [870, 628] on button "Mover para finalizado" at bounding box center [901, 614] width 178 height 26
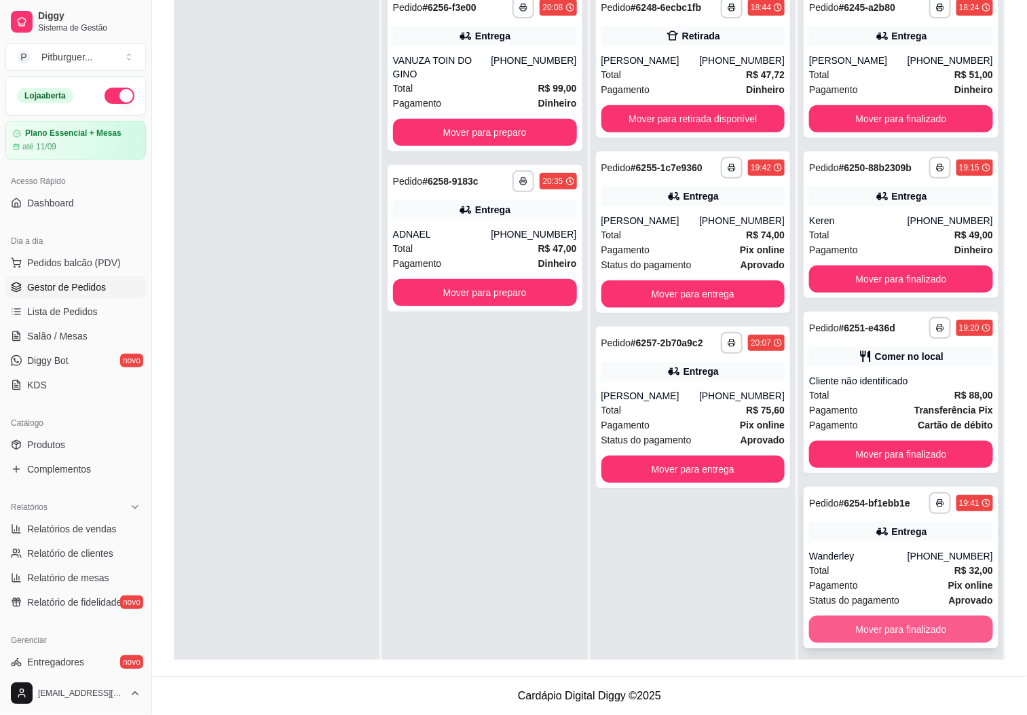
click at [917, 622] on button "Mover para finalizado" at bounding box center [901, 628] width 184 height 27
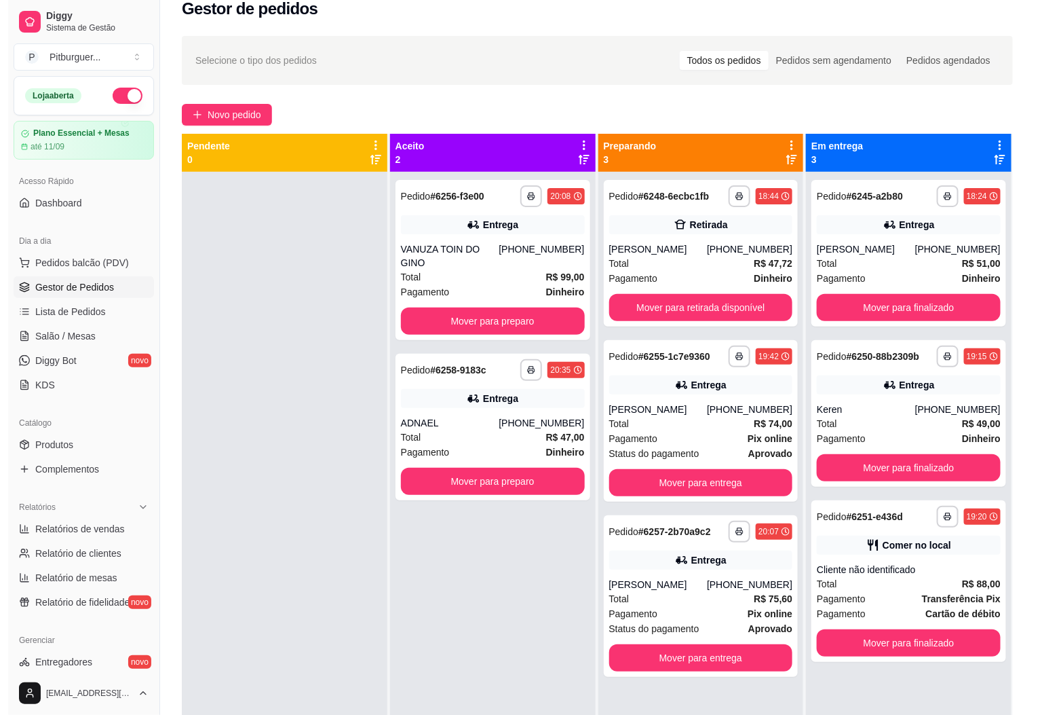
scroll to position [0, 0]
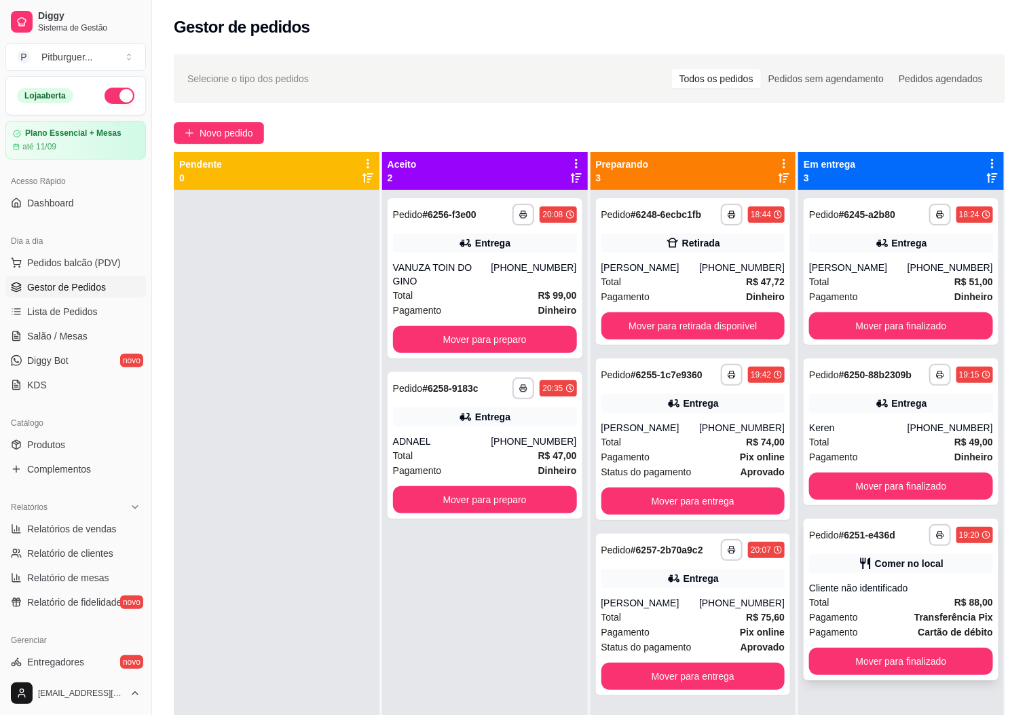
click at [867, 617] on div "Pagamento Transferência Pix" at bounding box center [901, 616] width 184 height 15
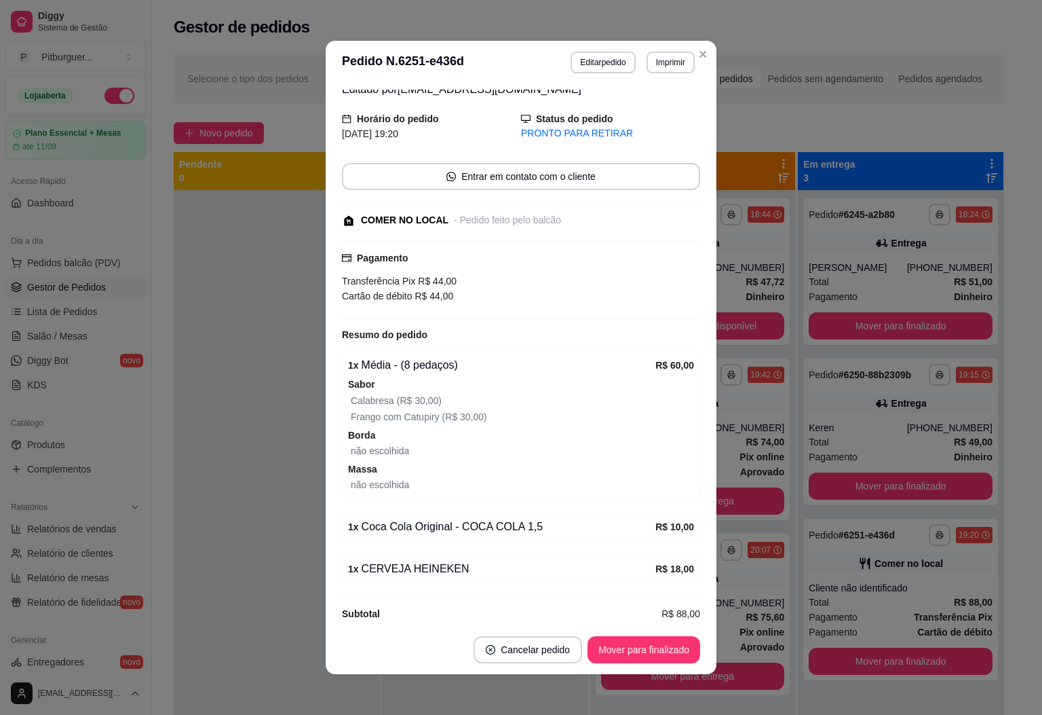
scroll to position [76, 0]
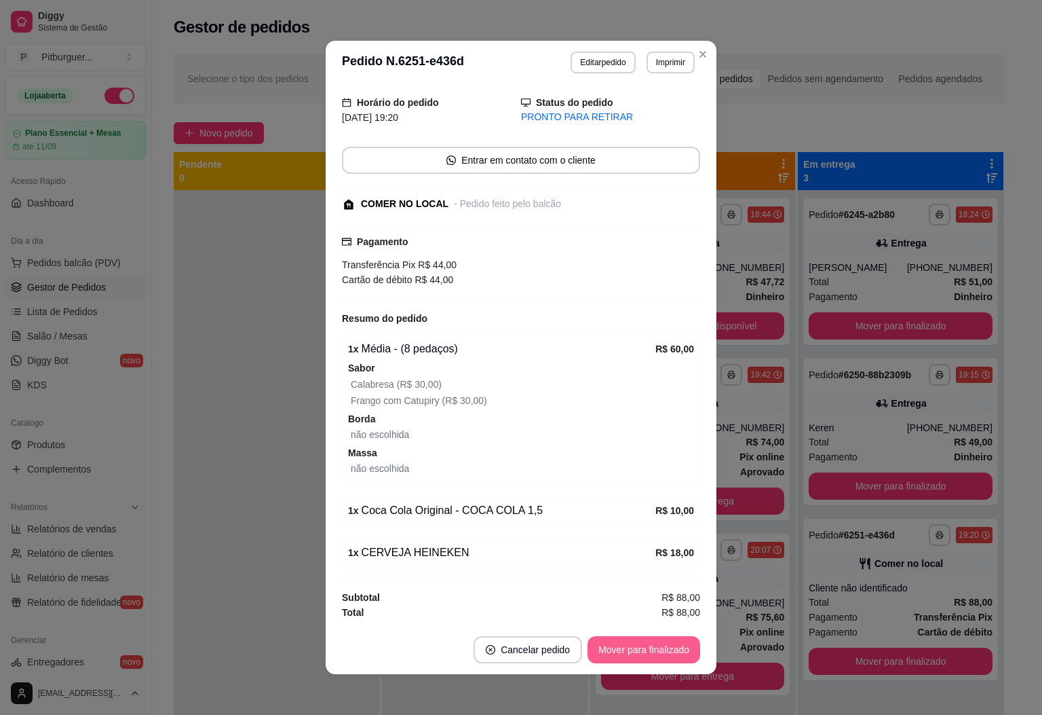
click at [634, 644] on button "Mover para finalizado" at bounding box center [644, 649] width 113 height 27
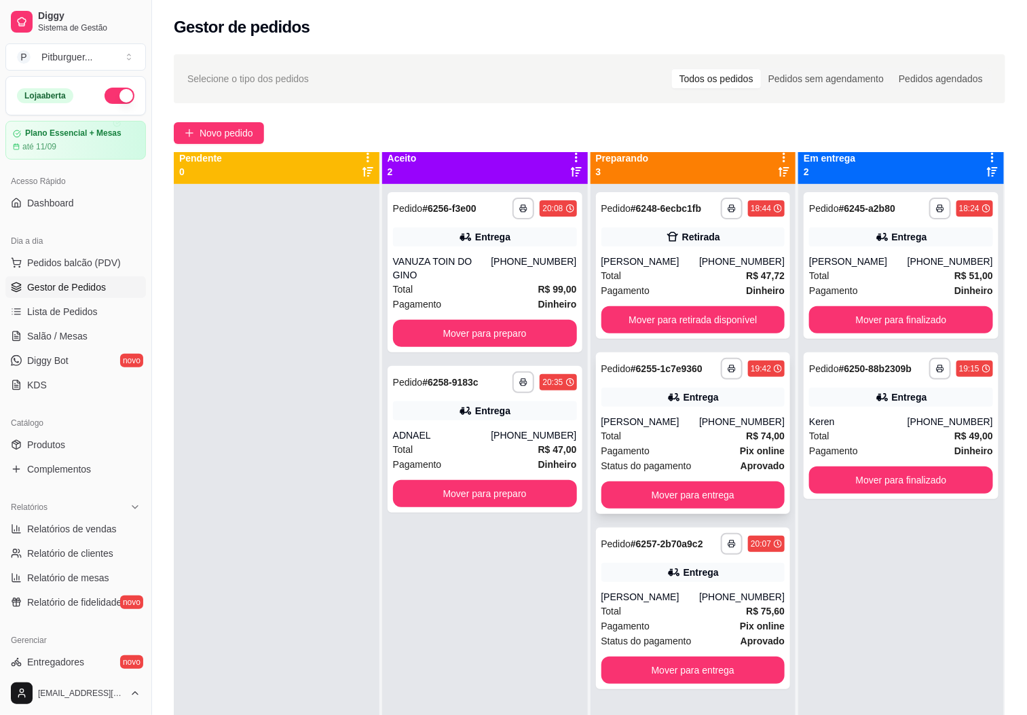
scroll to position [0, 0]
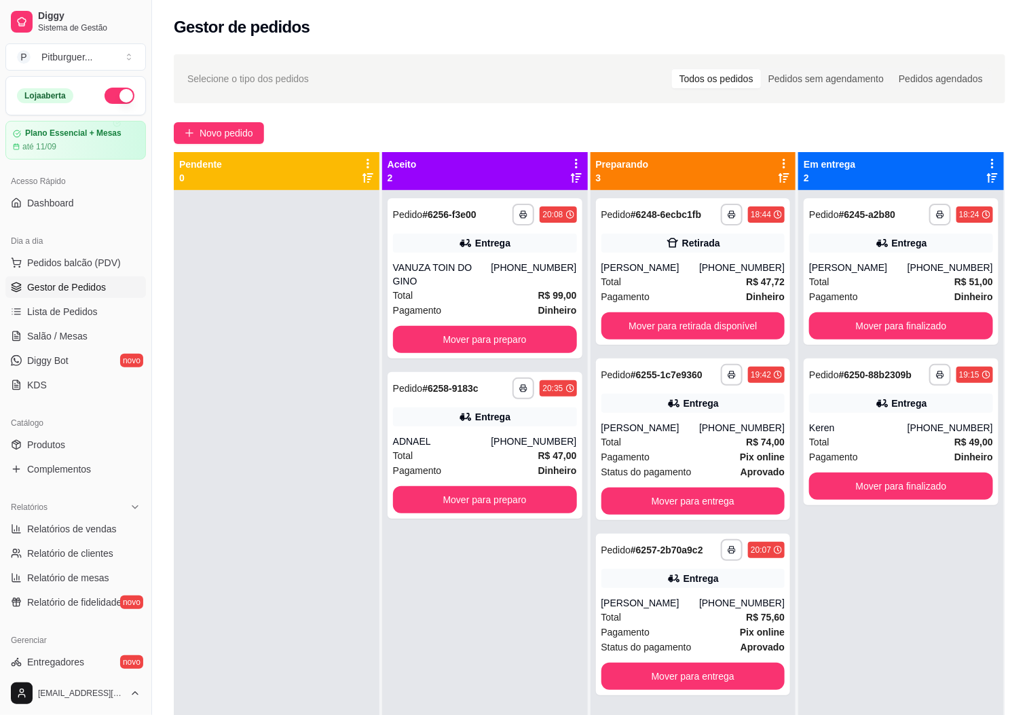
click at [318, 347] on div at bounding box center [277, 547] width 206 height 715
click at [648, 324] on button "Mover para retirada disponível" at bounding box center [693, 326] width 178 height 26
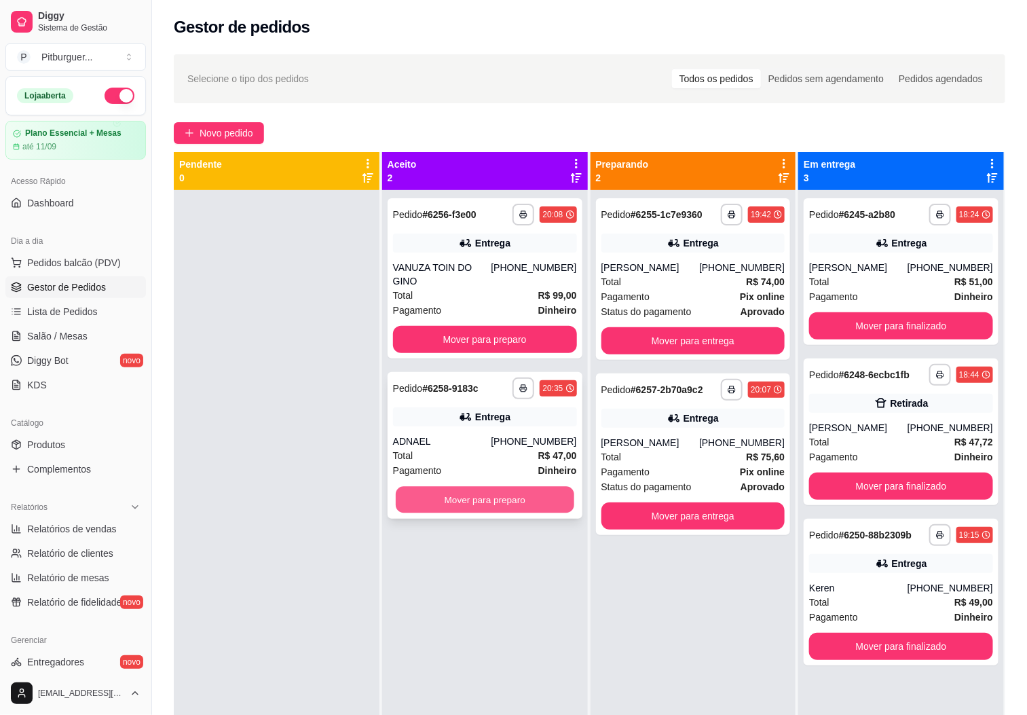
click at [520, 487] on button "Mover para preparo" at bounding box center [485, 500] width 178 height 26
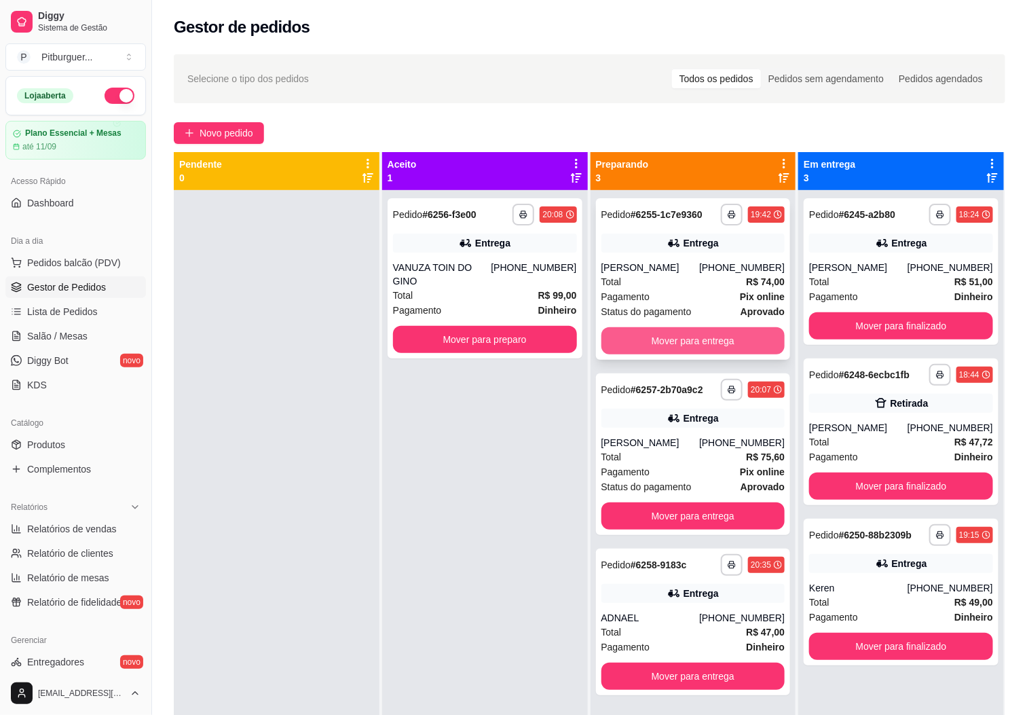
click at [685, 348] on button "Mover para entrega" at bounding box center [693, 340] width 184 height 27
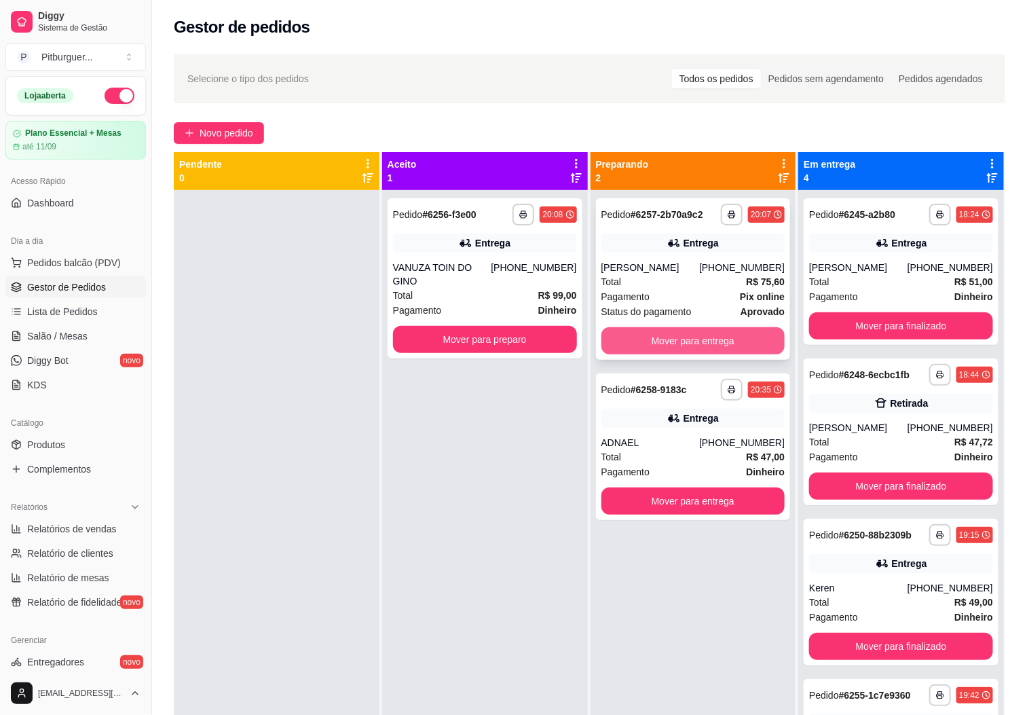
click at [684, 344] on button "Mover para entrega" at bounding box center [693, 340] width 184 height 27
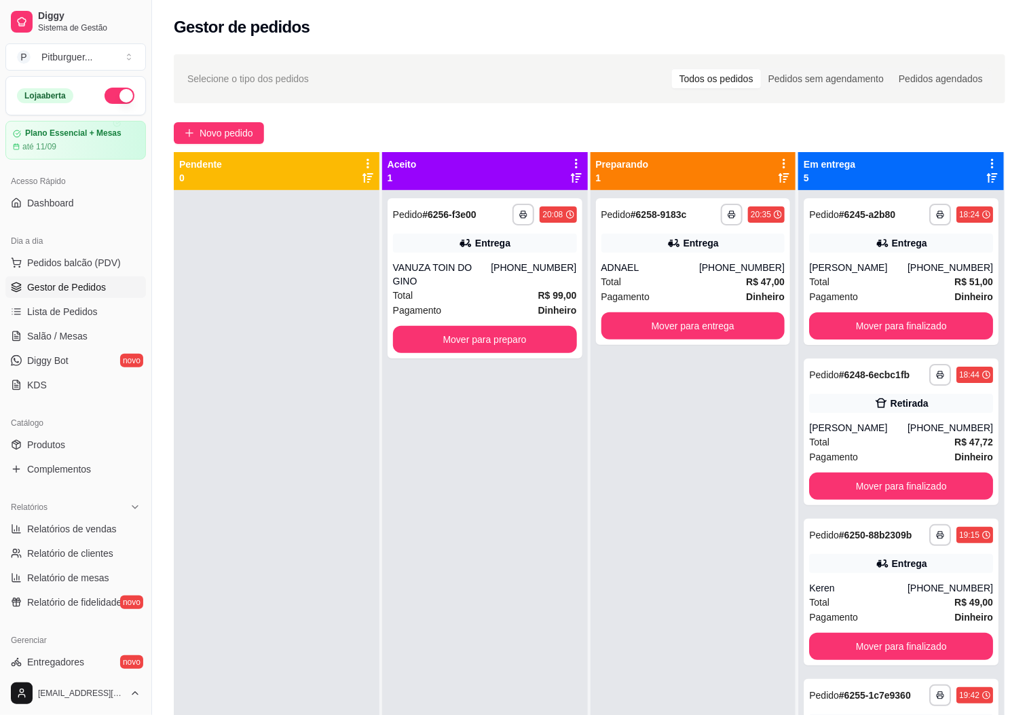
click at [524, 466] on div "**********" at bounding box center [485, 547] width 206 height 715
click at [643, 334] on button "Mover para entrega" at bounding box center [693, 326] width 178 height 26
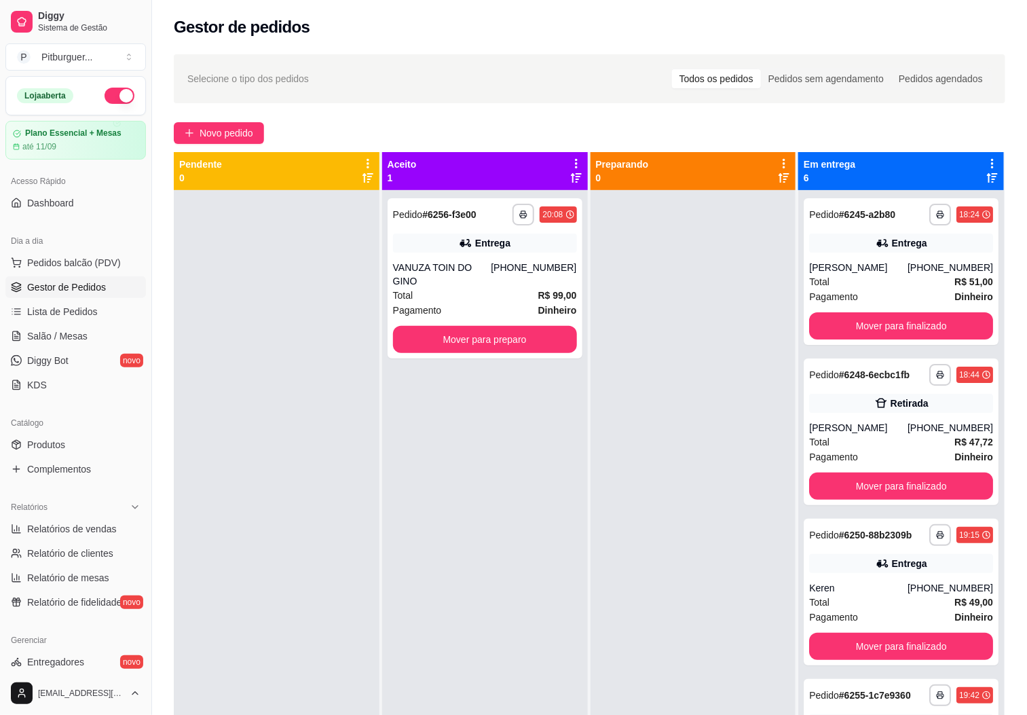
click at [540, 455] on div "**********" at bounding box center [485, 547] width 206 height 715
click at [485, 333] on button "Mover para preparo" at bounding box center [485, 339] width 184 height 27
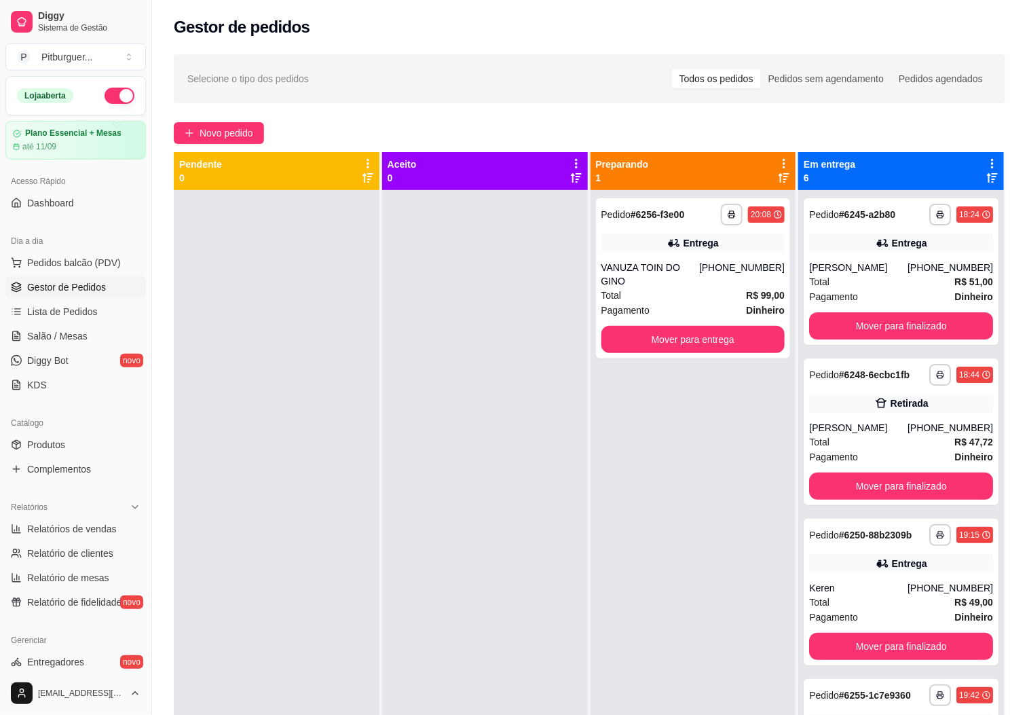
click at [501, 442] on div at bounding box center [485, 547] width 206 height 715
click at [733, 288] on div "Total R$ 99,00" at bounding box center [693, 295] width 184 height 15
click at [483, 438] on div at bounding box center [485, 547] width 206 height 715
click at [428, 417] on div at bounding box center [485, 547] width 206 height 715
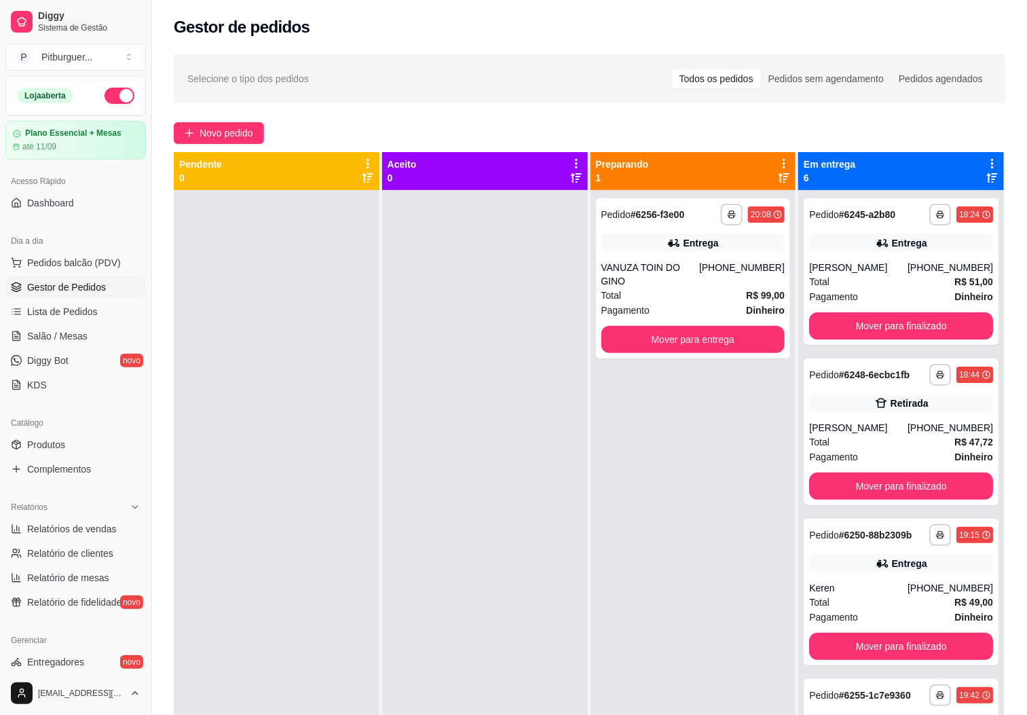
click at [528, 405] on div at bounding box center [485, 547] width 206 height 715
click at [401, 192] on div at bounding box center [485, 547] width 206 height 715
drag, startPoint x: 395, startPoint y: 216, endPoint x: 339, endPoint y: 261, distance: 72.0
click at [339, 261] on div at bounding box center [277, 547] width 206 height 715
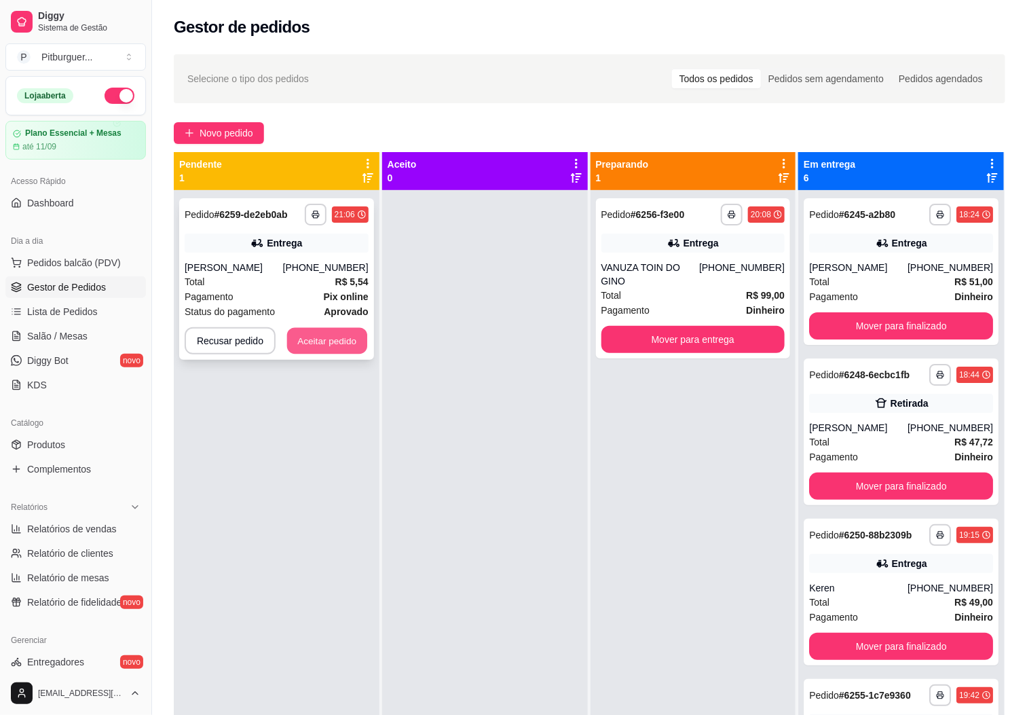
click at [347, 335] on button "Aceitar pedido" at bounding box center [327, 341] width 80 height 26
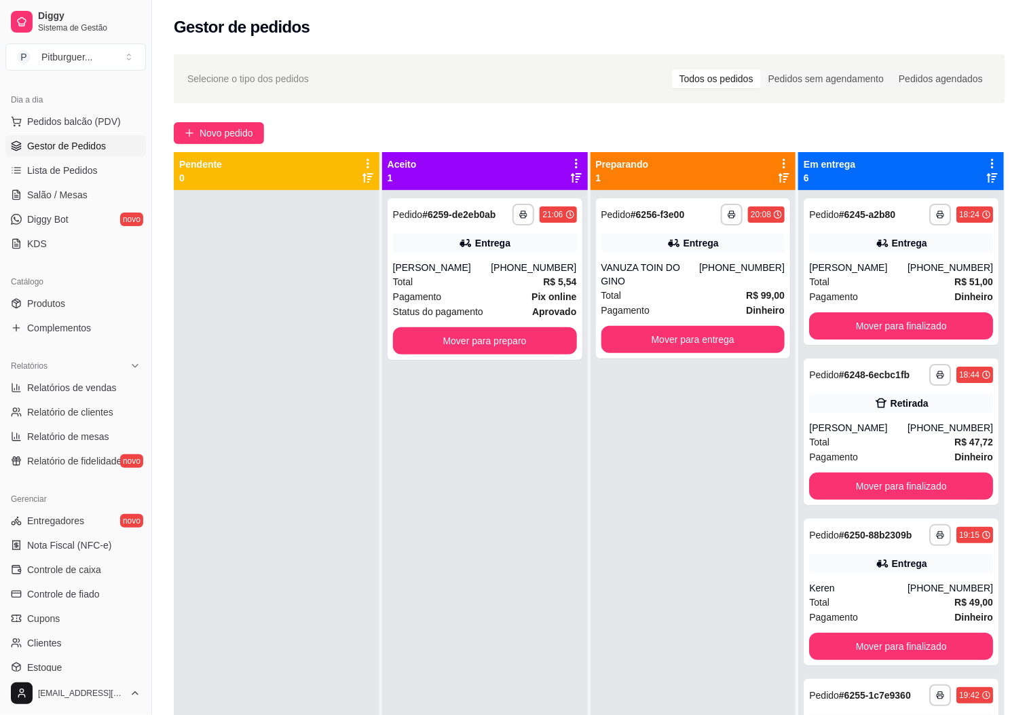
scroll to position [157, 0]
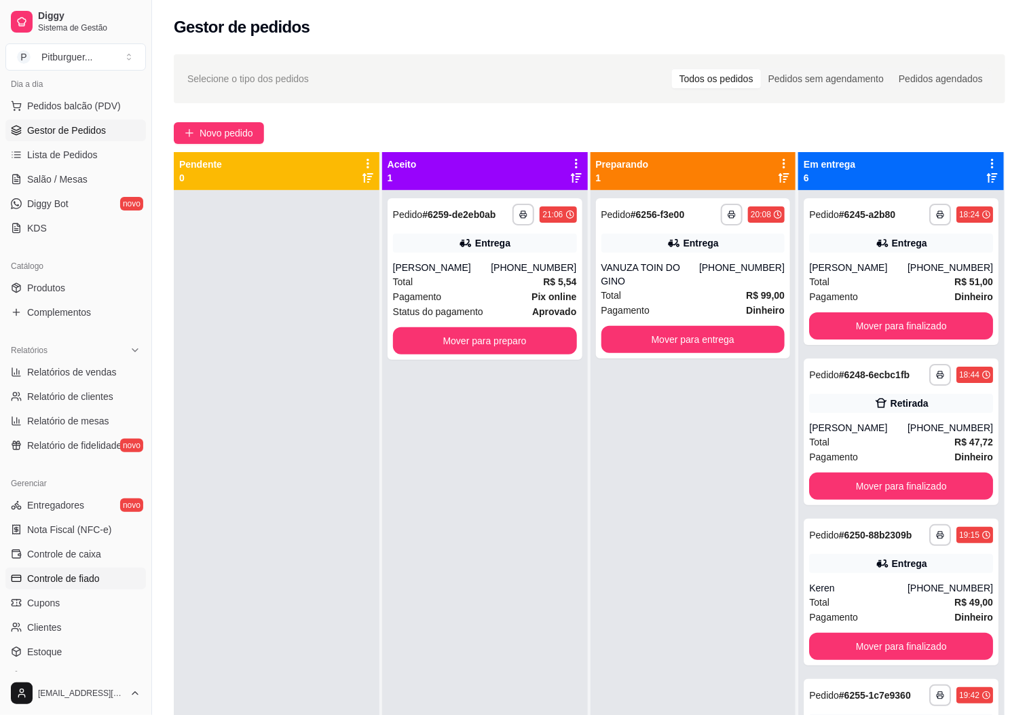
click at [98, 577] on span "Controle de fiado" at bounding box center [63, 578] width 73 height 14
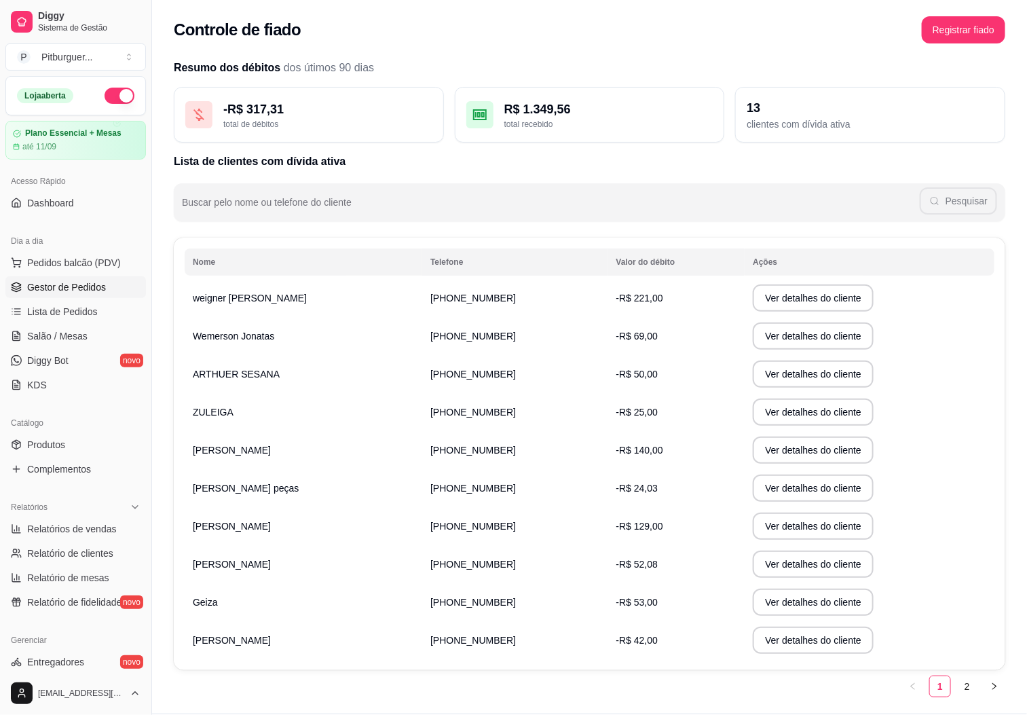
click at [65, 295] on link "Gestor de Pedidos" at bounding box center [75, 287] width 140 height 22
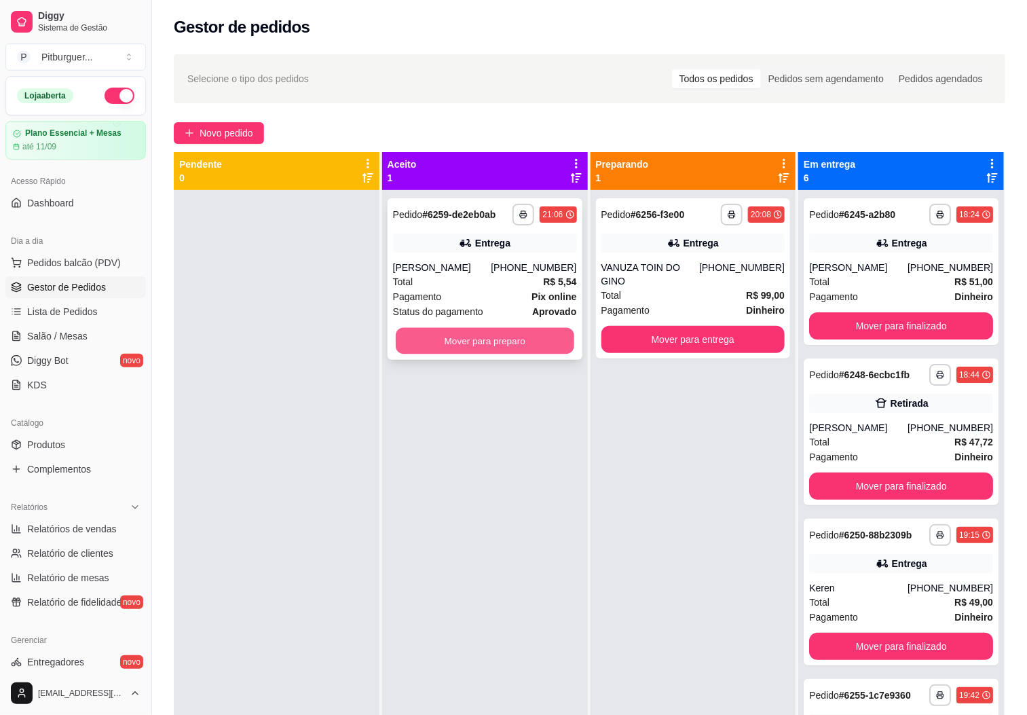
click at [524, 338] on button "Mover para preparo" at bounding box center [485, 341] width 178 height 26
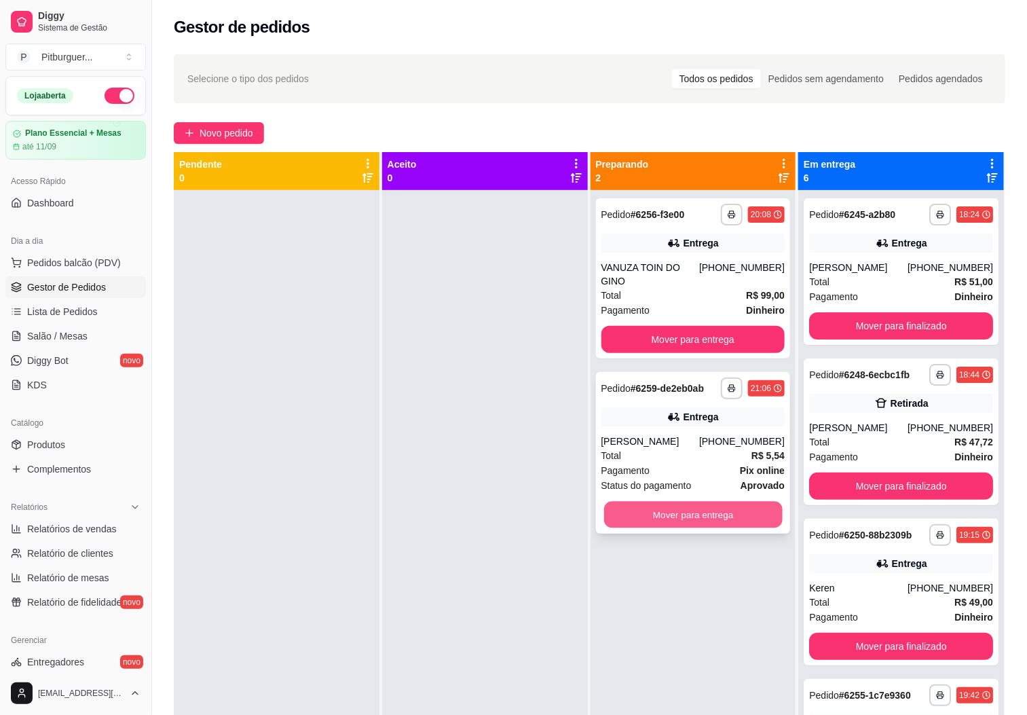
click at [652, 501] on button "Mover para entrega" at bounding box center [693, 514] width 178 height 26
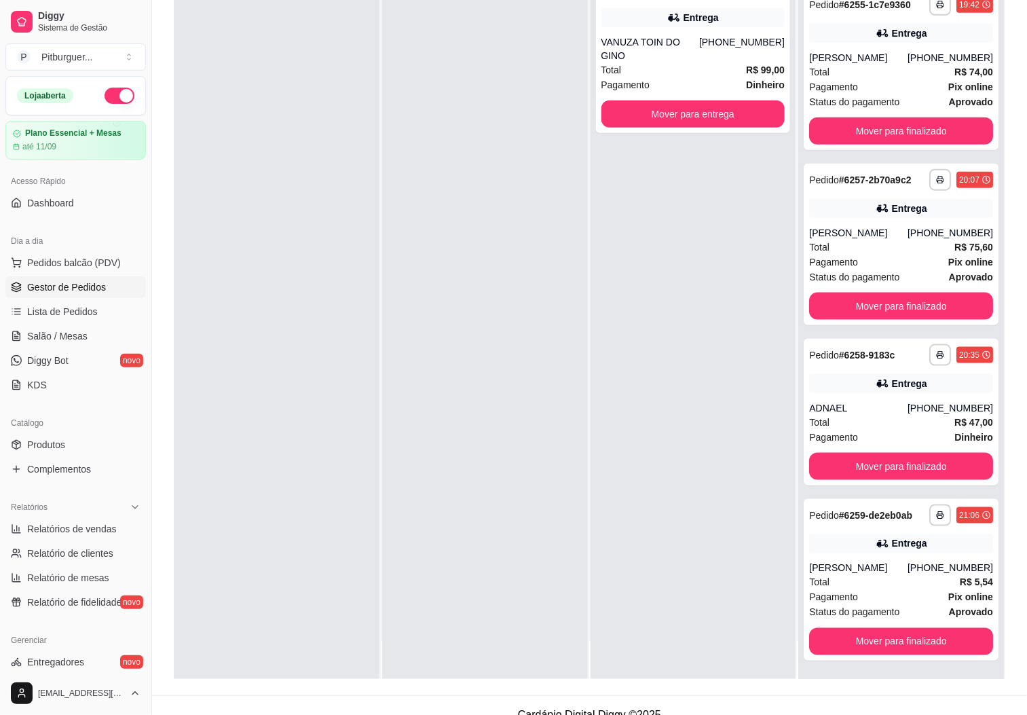
scroll to position [202, 0]
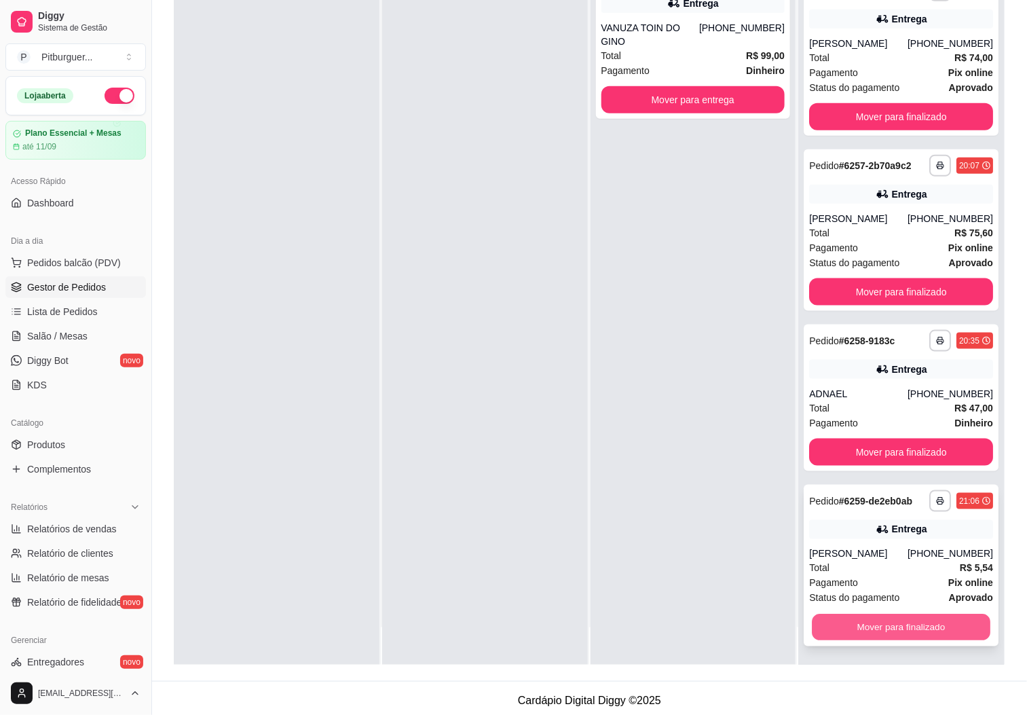
click at [919, 625] on button "Mover para finalizado" at bounding box center [901, 627] width 178 height 26
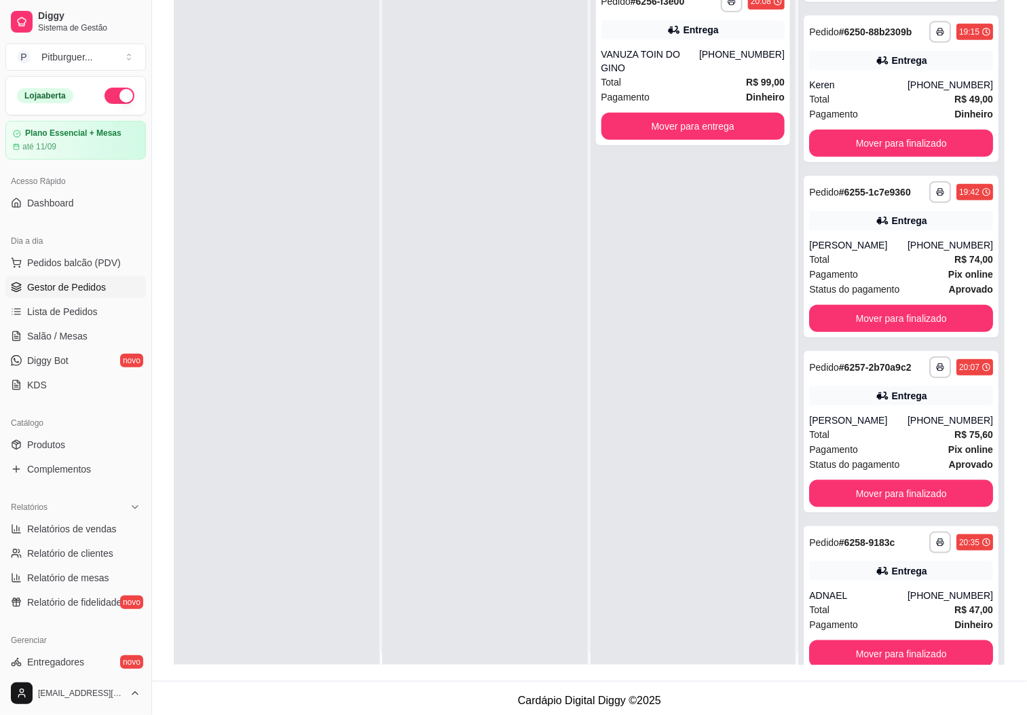
scroll to position [0, 0]
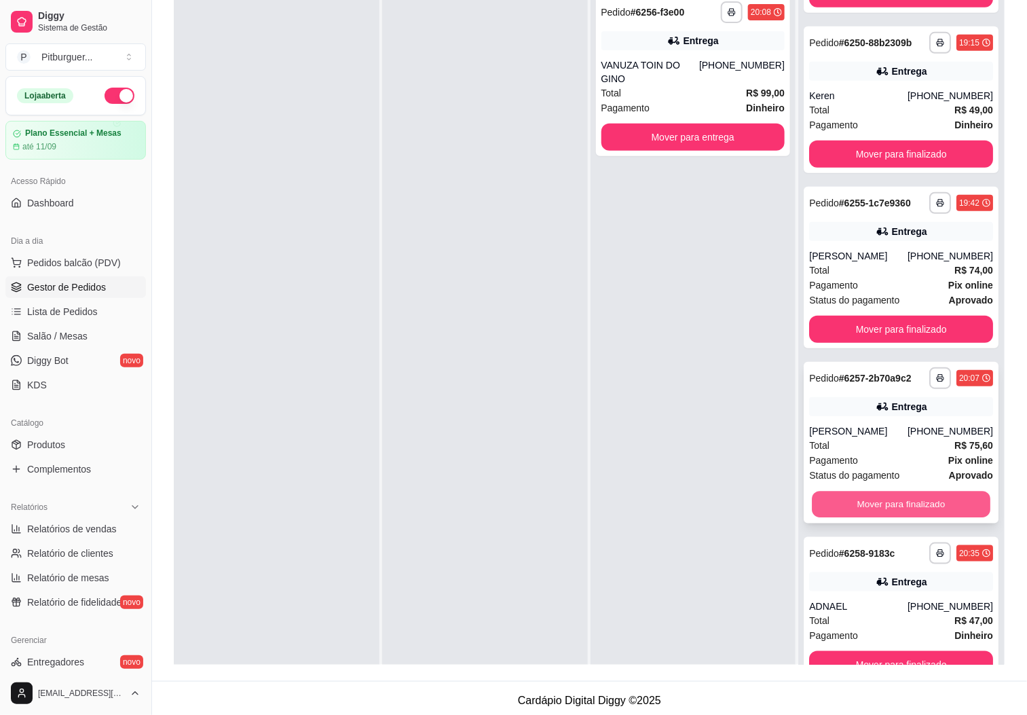
click at [845, 495] on button "Mover para finalizado" at bounding box center [901, 504] width 178 height 26
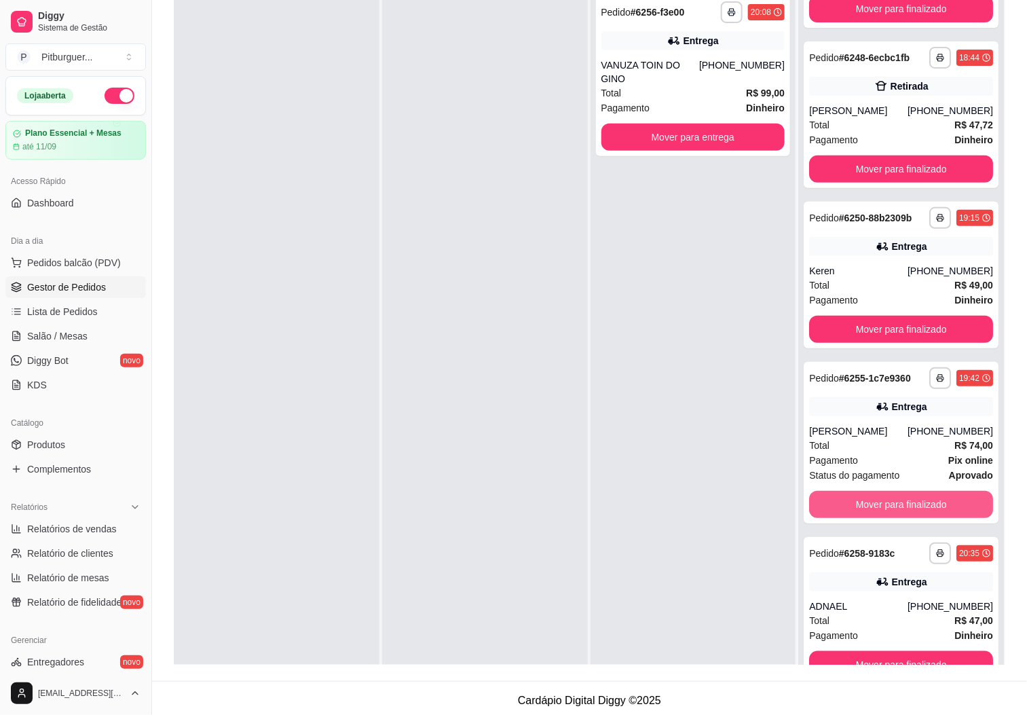
scroll to position [125, 0]
click at [837, 503] on button "Mover para finalizado" at bounding box center [901, 504] width 184 height 27
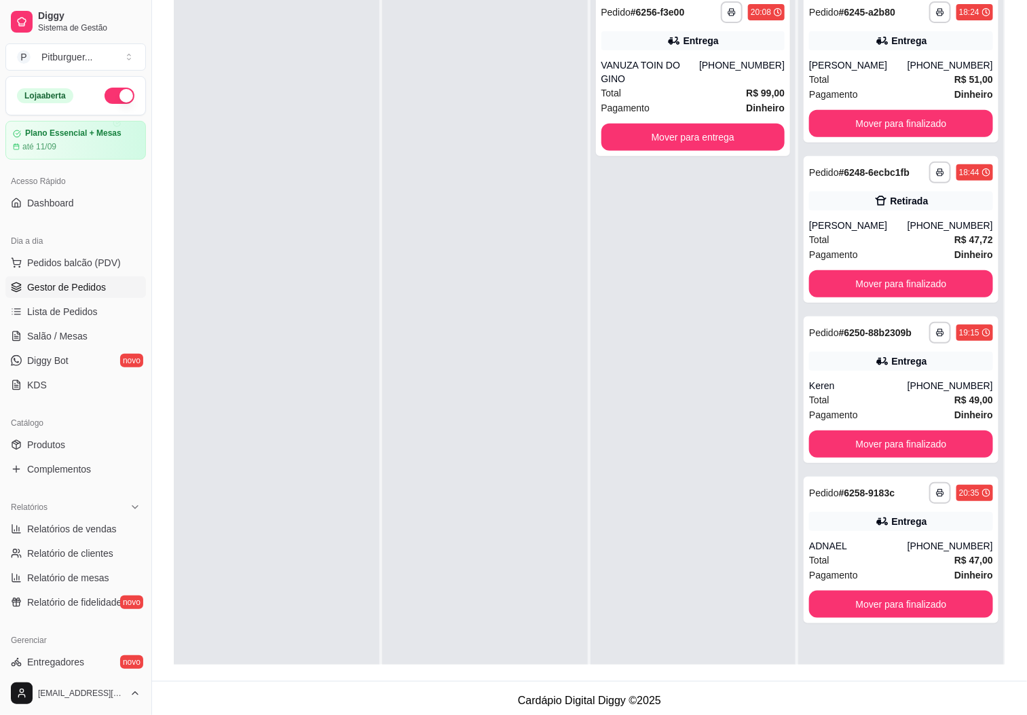
click at [690, 544] on div "**********" at bounding box center [693, 345] width 206 height 715
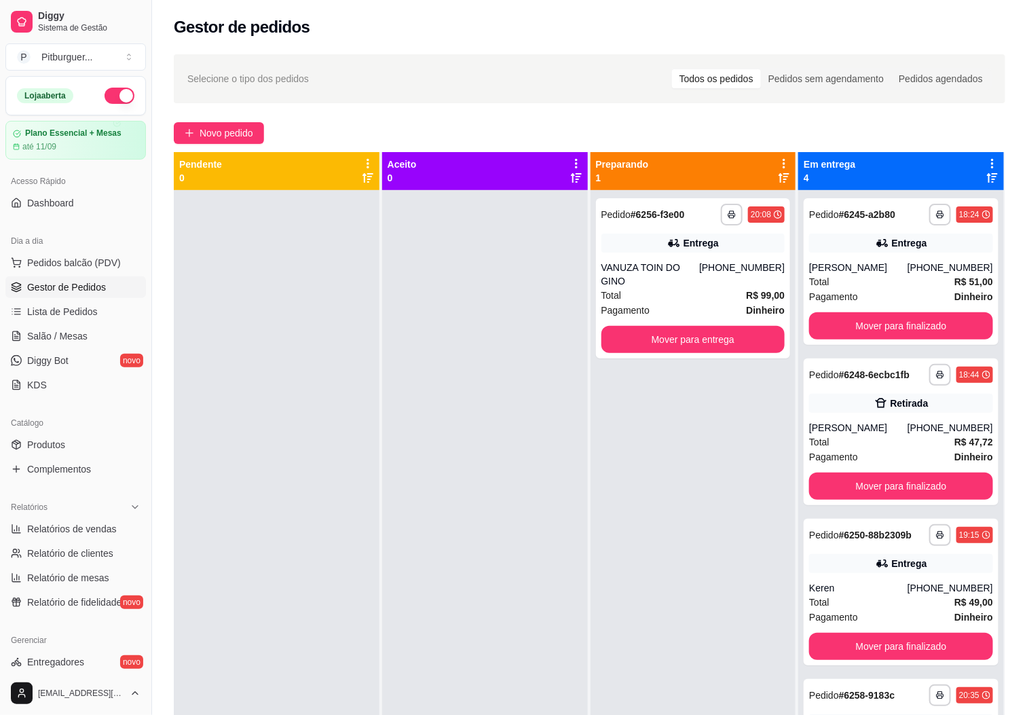
click at [686, 544] on div "**********" at bounding box center [693, 547] width 206 height 715
click at [253, 130] on span "Novo pedido" at bounding box center [227, 133] width 54 height 15
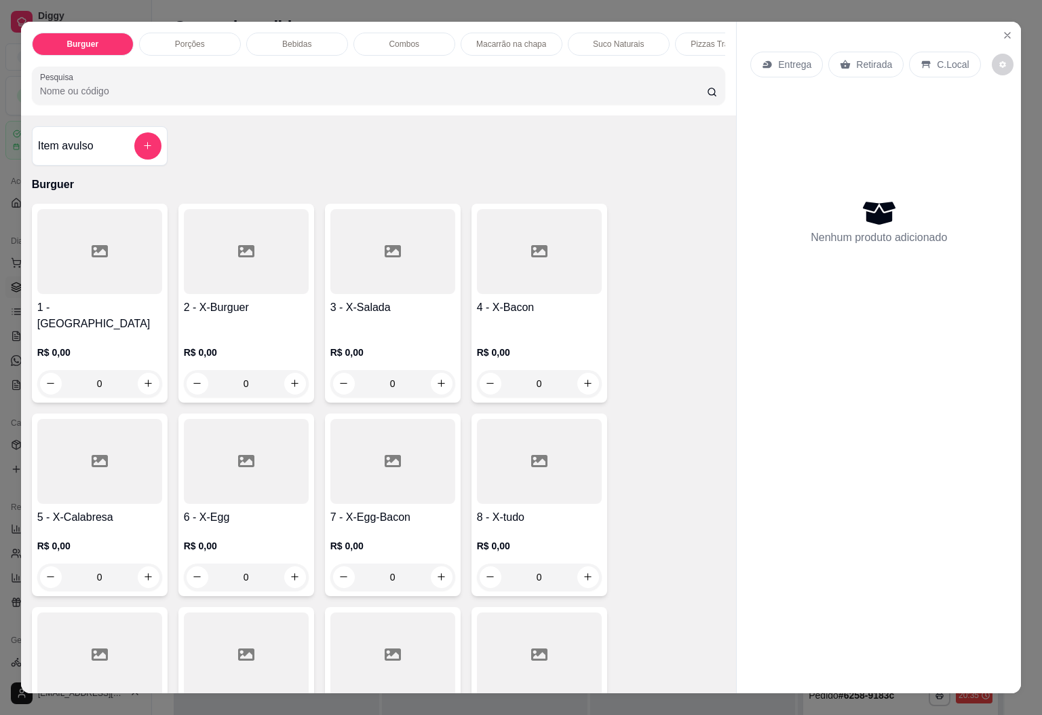
click at [261, 98] on input "Pesquisa" at bounding box center [373, 91] width 667 height 14
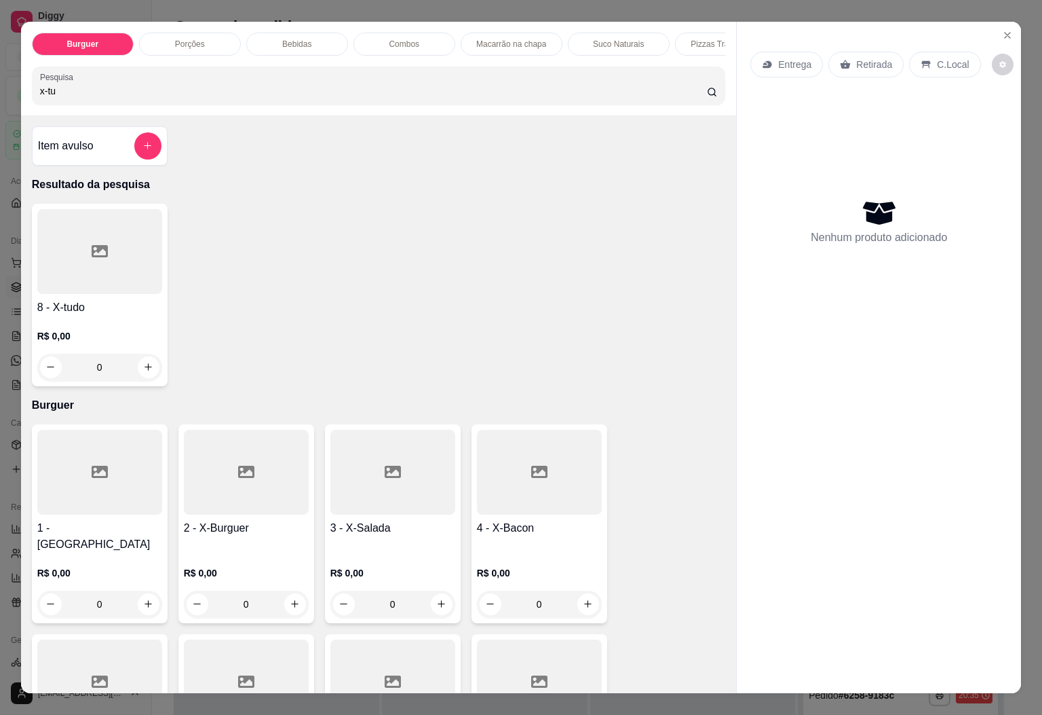
type input "x-tu"
click at [136, 267] on div at bounding box center [99, 251] width 125 height 85
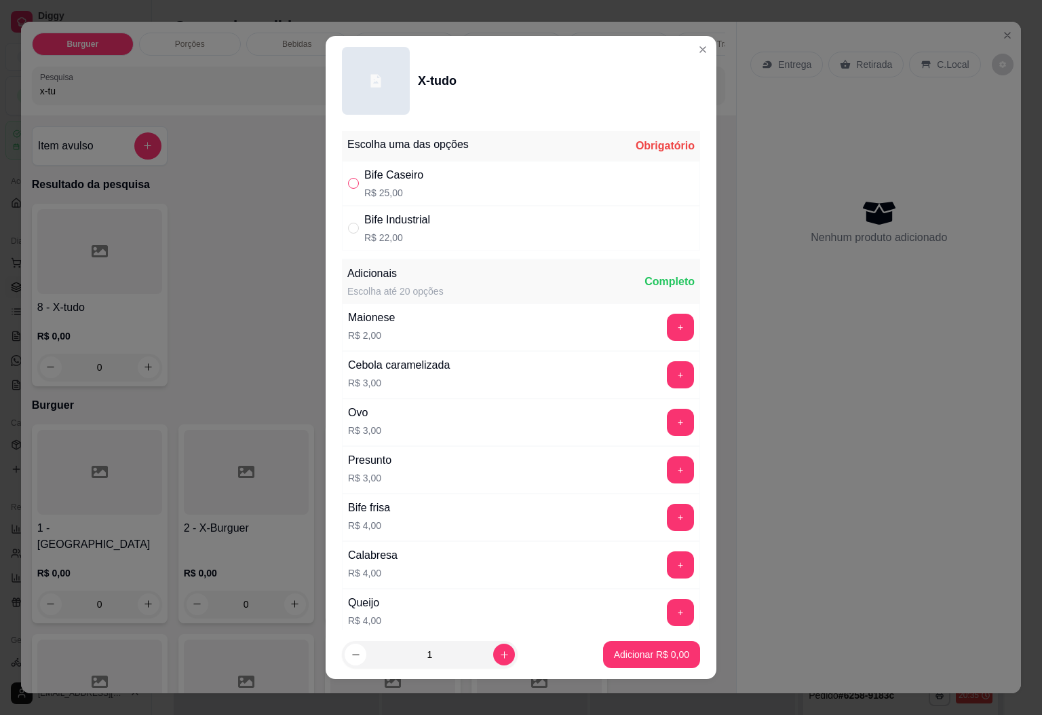
click at [348, 182] on input "" at bounding box center [353, 183] width 11 height 11
radio input "true"
click at [626, 660] on p "Adicionar R$ 25,00" at bounding box center [649, 654] width 81 height 14
type input "1"
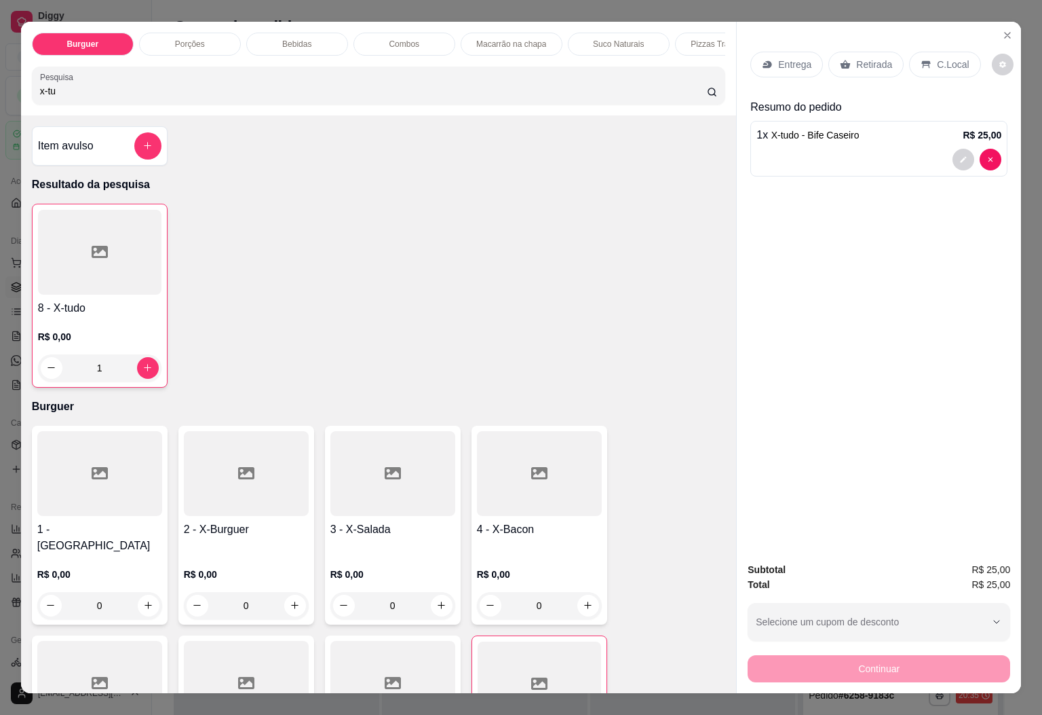
drag, startPoint x: 151, startPoint y: 94, endPoint x: 0, endPoint y: 111, distance: 152.2
click at [0, 111] on div "Burguer Porções Bebidas Combos Macarrão na chapa Suco Naturais Pizzas Tradicion…" at bounding box center [521, 357] width 1042 height 715
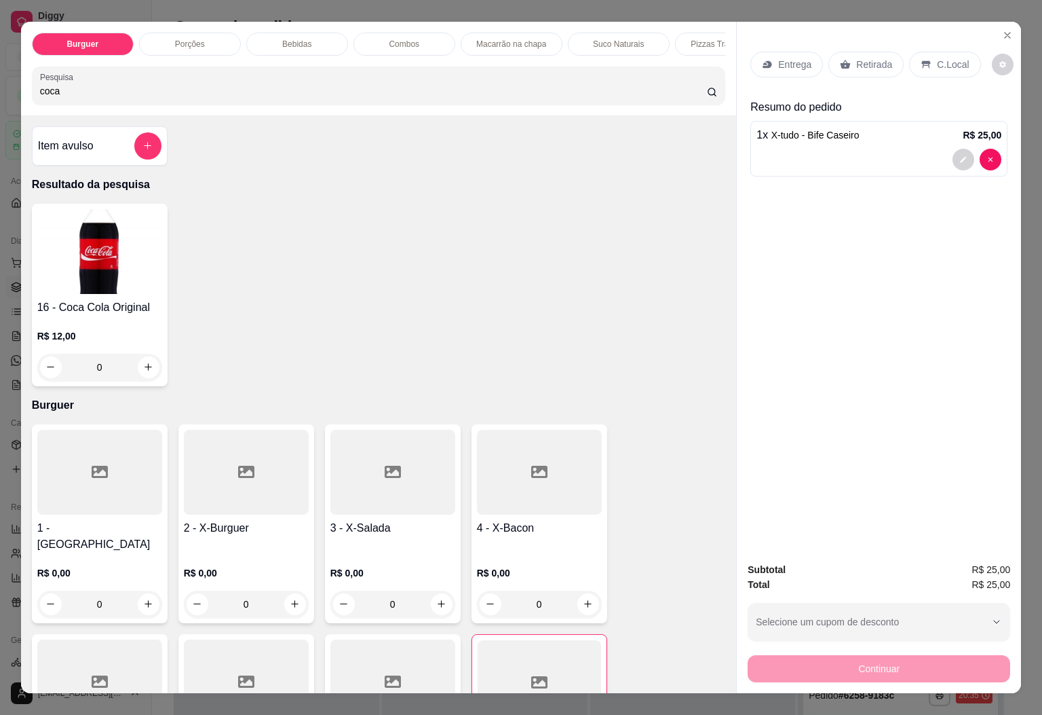
type input "coca"
click at [100, 276] on img at bounding box center [99, 251] width 125 height 85
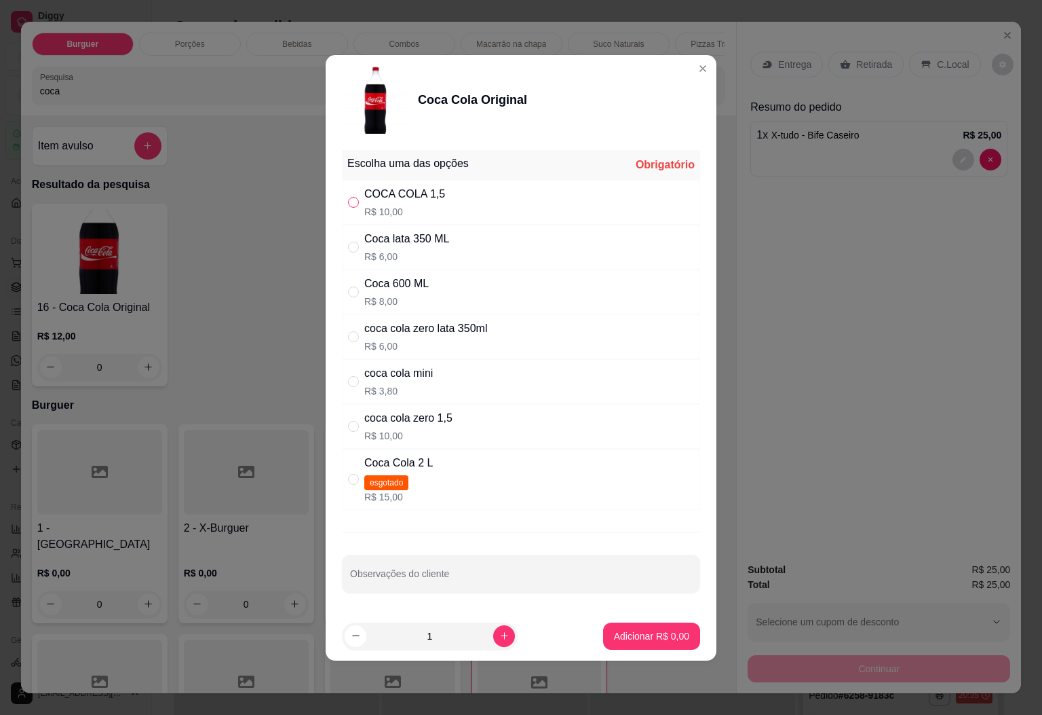
click at [351, 197] on input "" at bounding box center [353, 202] width 11 height 11
radio input "true"
click at [641, 645] on button "Adicionar R$ 10,00" at bounding box center [649, 635] width 102 height 27
type input "1"
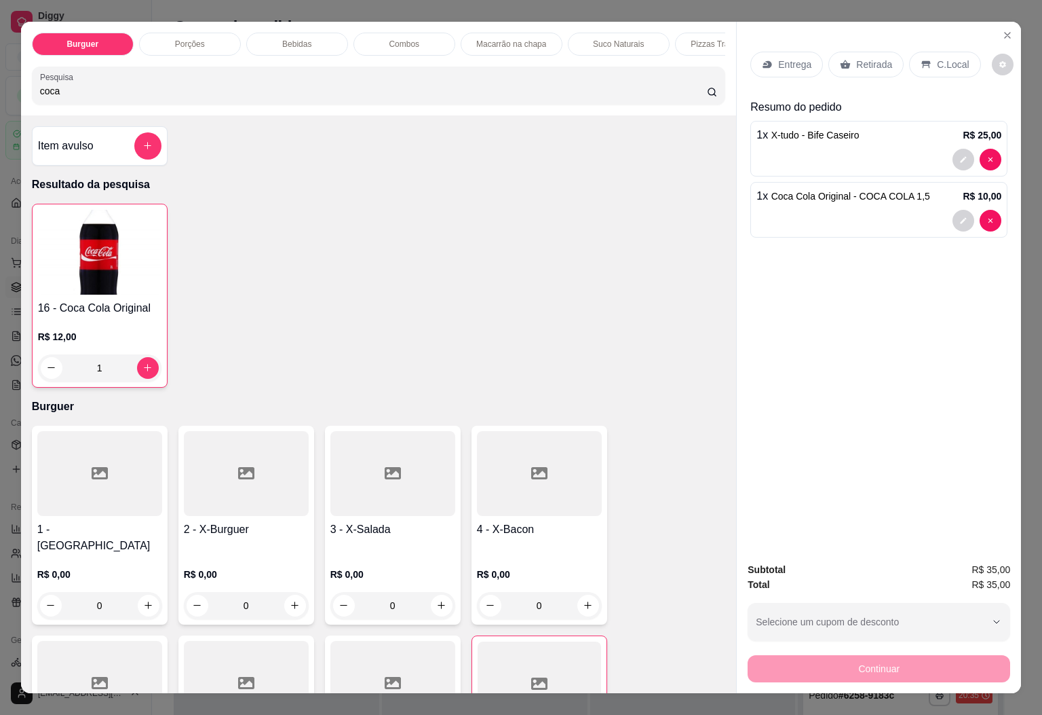
click at [793, 65] on div "Entrega" at bounding box center [787, 65] width 73 height 26
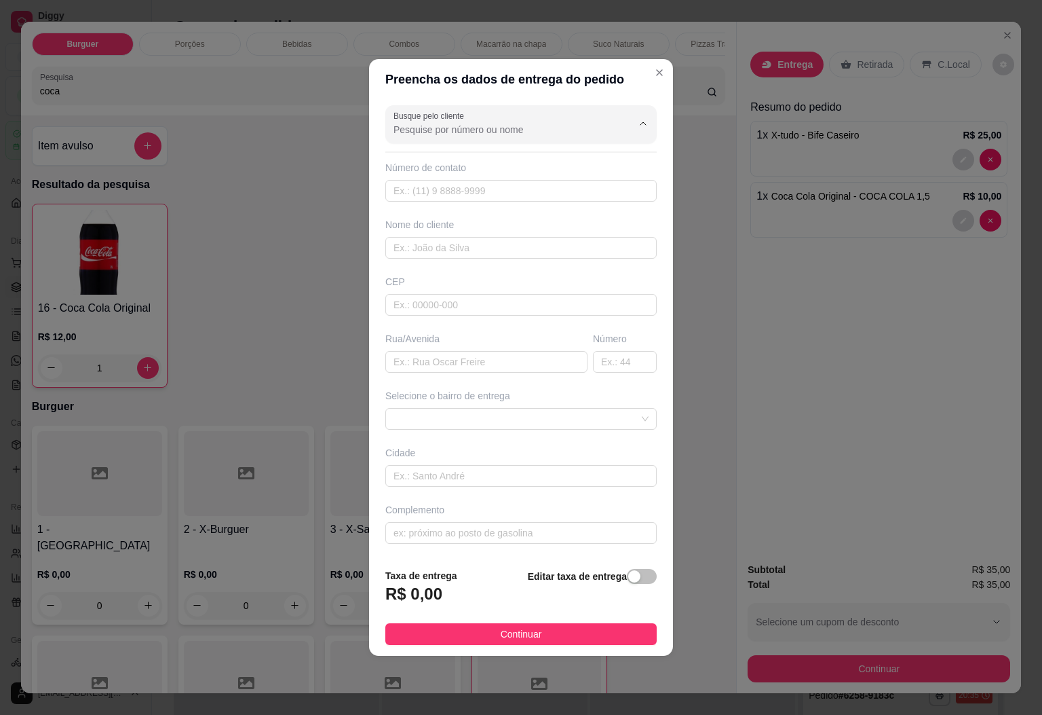
click at [536, 131] on input "Busque pelo cliente" at bounding box center [502, 130] width 217 height 14
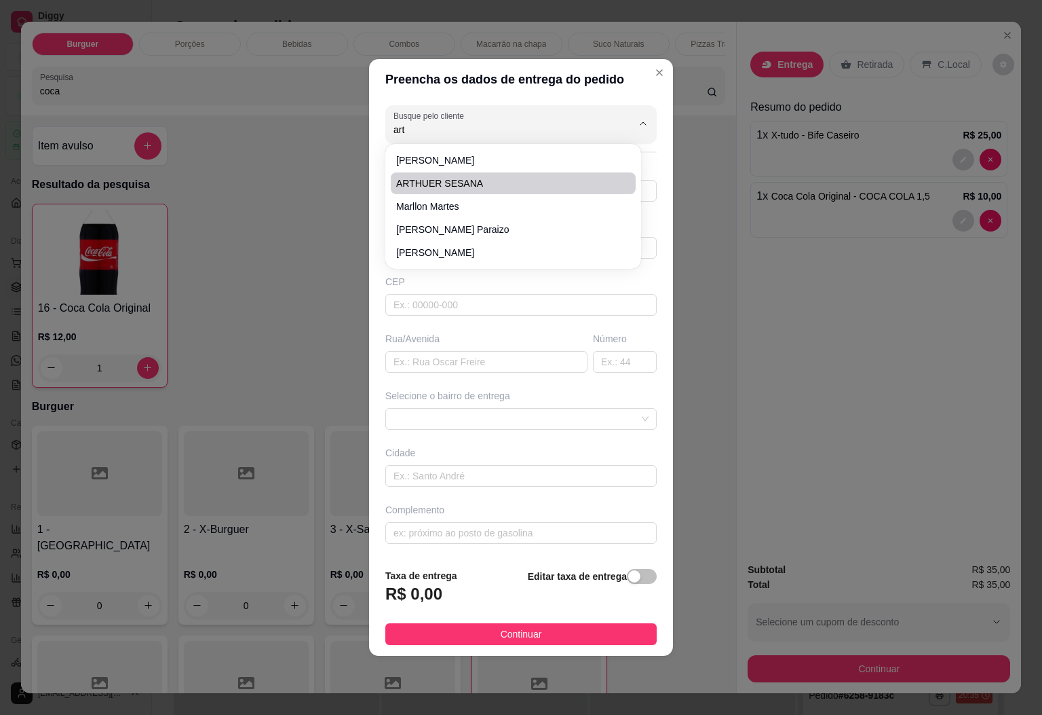
click at [434, 185] on span "ARTHUER SESANA" at bounding box center [506, 183] width 221 height 14
type input "ARTHUER SESANA"
type input "28999864517"
type input "ARTHUER SESANA"
type input "DIVINO DE SÃO LOURENÇO"
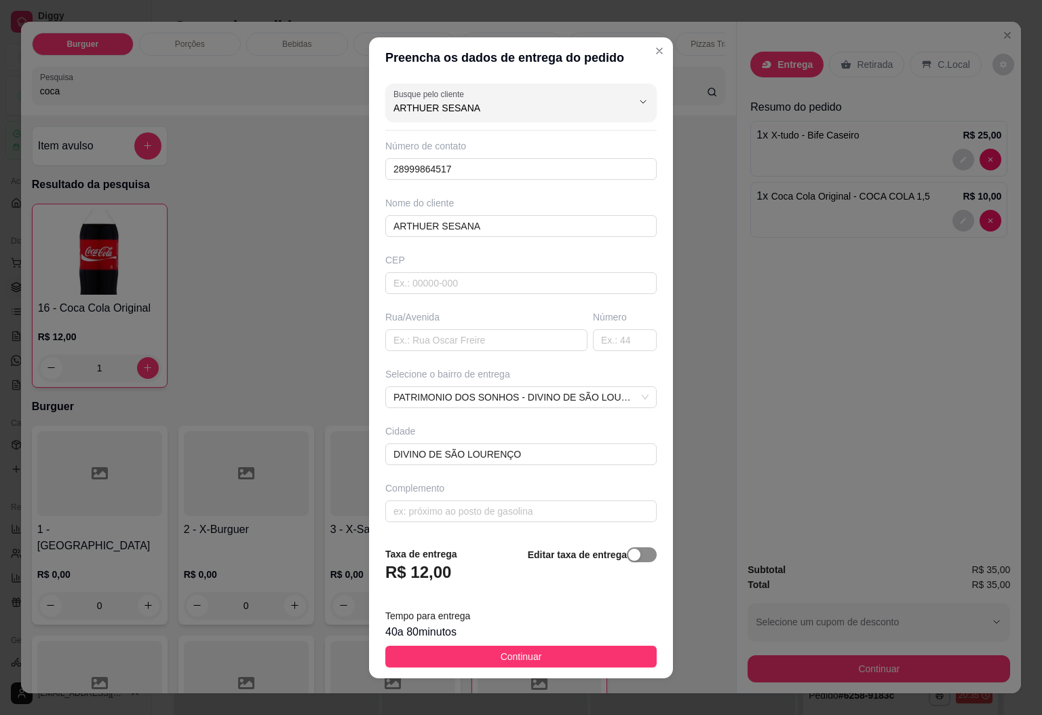
type input "ARTHUER SESANA"
click at [628, 556] on div "button" at bounding box center [634, 554] width 12 height 12
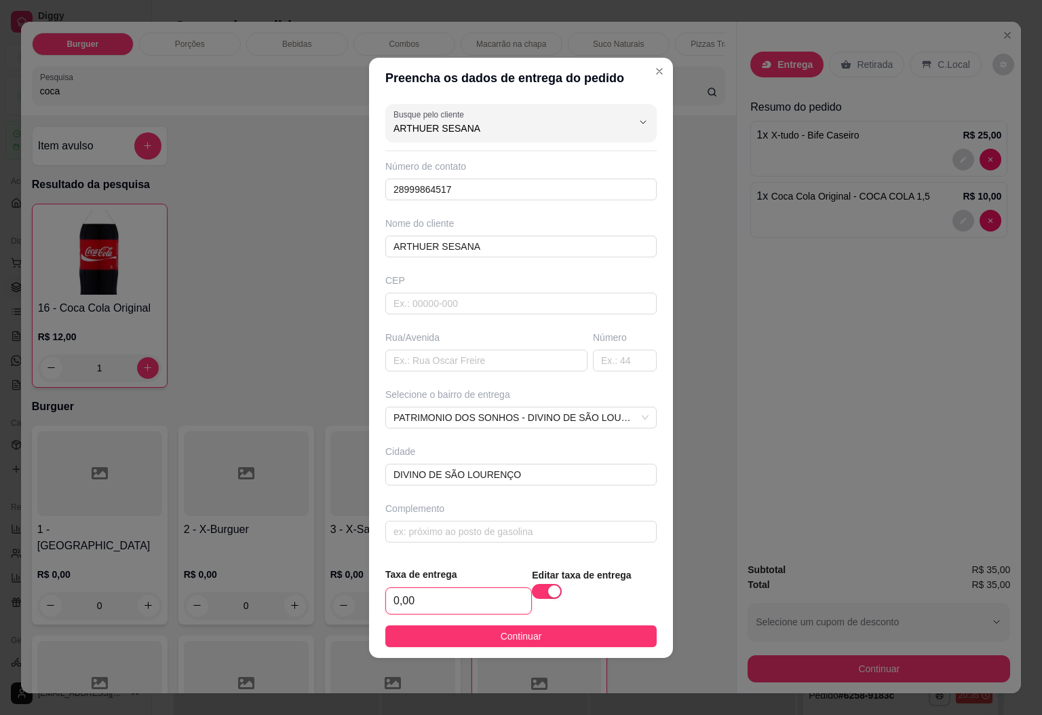
click at [468, 605] on input "0,00" at bounding box center [458, 601] width 145 height 26
type input "15,00"
click at [511, 636] on span "Continuar" at bounding box center [521, 635] width 41 height 15
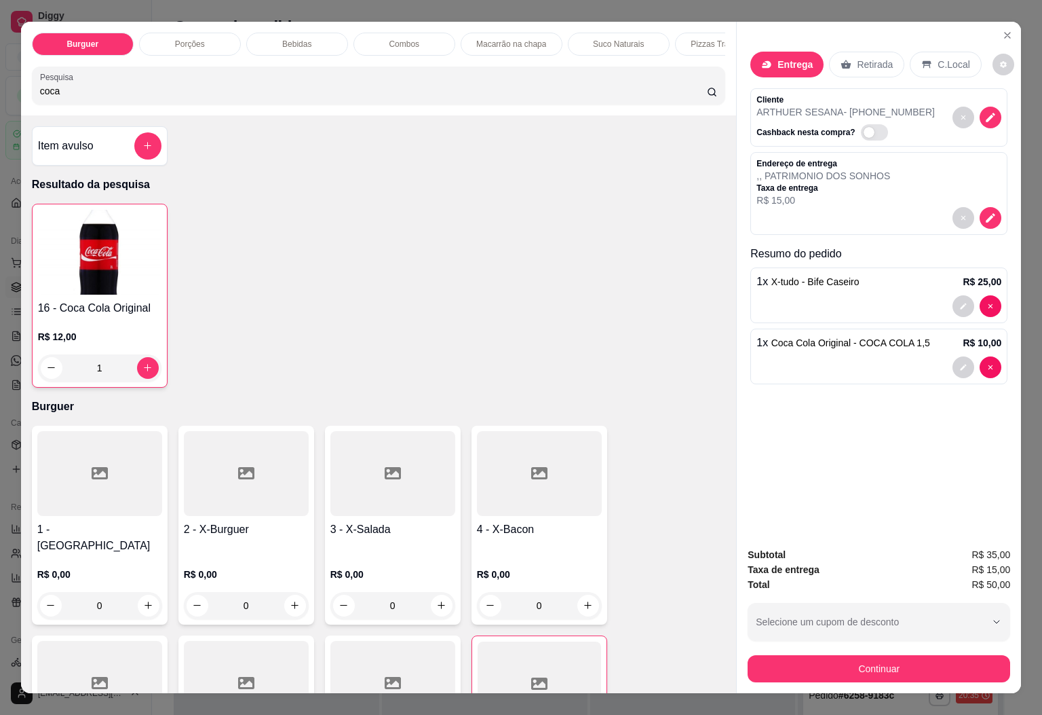
click at [776, 447] on div "Entrega Retirada C.Local Cliente ARTHUER SESANA - [PHONE_NUMBER] Cashback nesta…" at bounding box center [879, 279] width 284 height 515
click at [888, 660] on button "Continuar" at bounding box center [879, 668] width 263 height 27
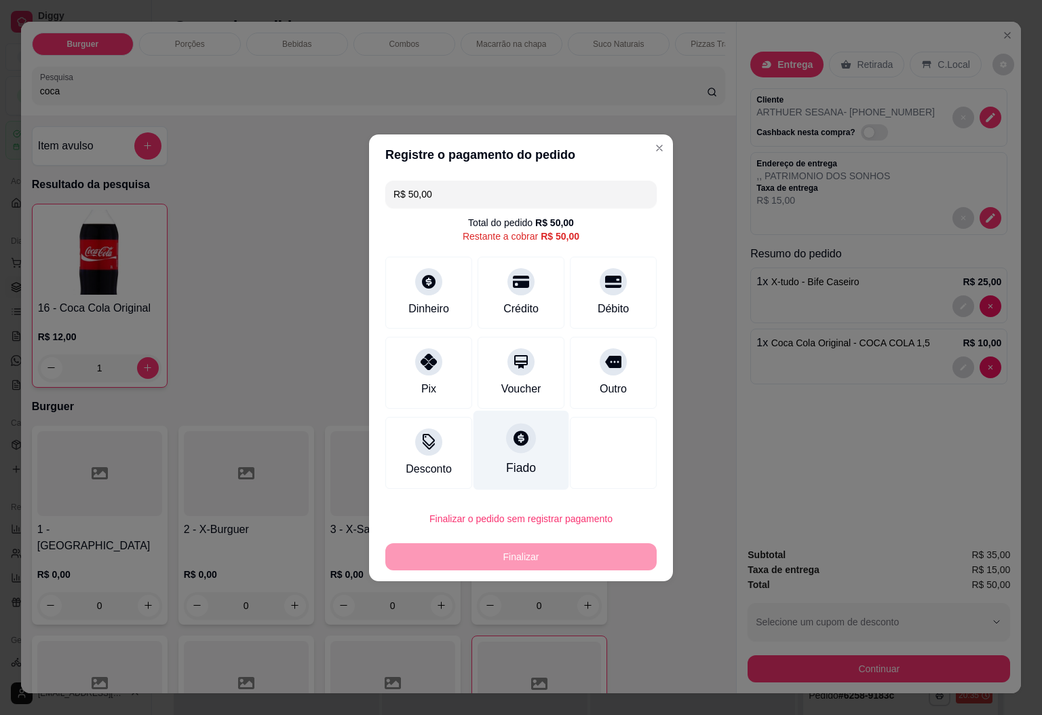
click at [510, 463] on div "Fiado" at bounding box center [521, 468] width 30 height 18
type input "R$ 0,00"
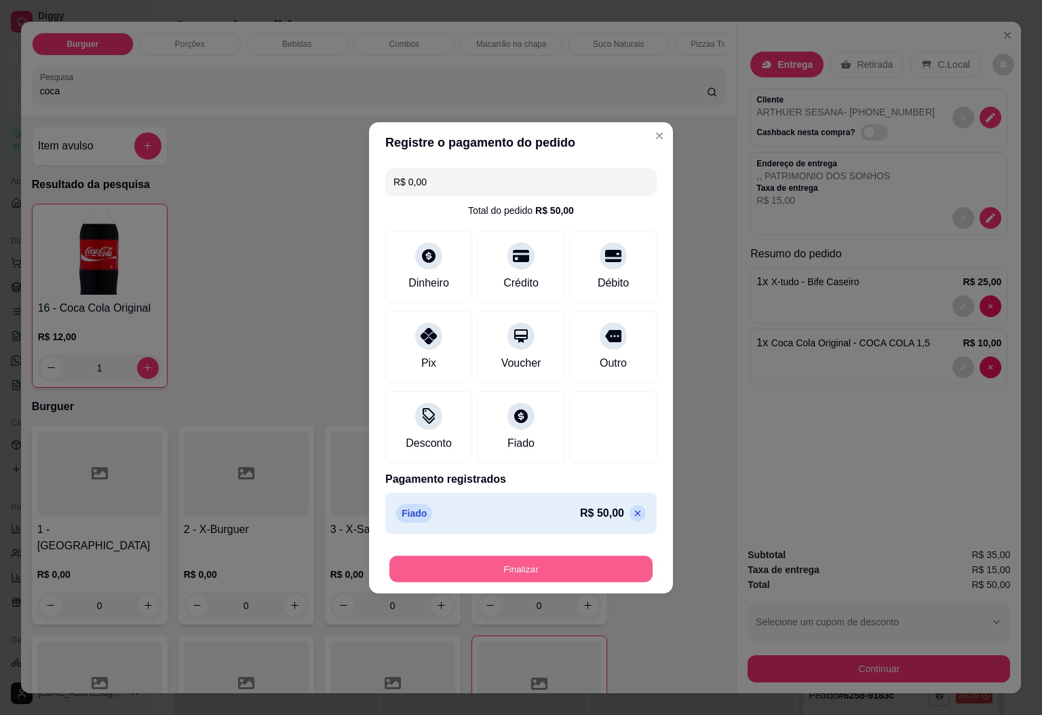
click at [533, 567] on button "Finalizar" at bounding box center [521, 568] width 263 height 26
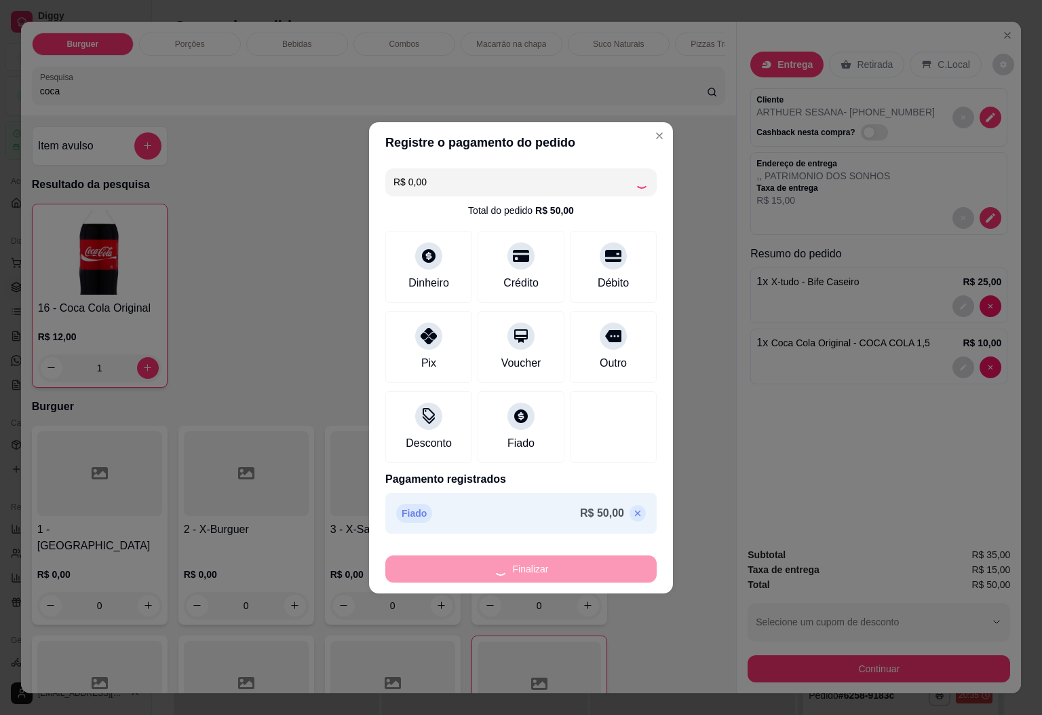
type input "0"
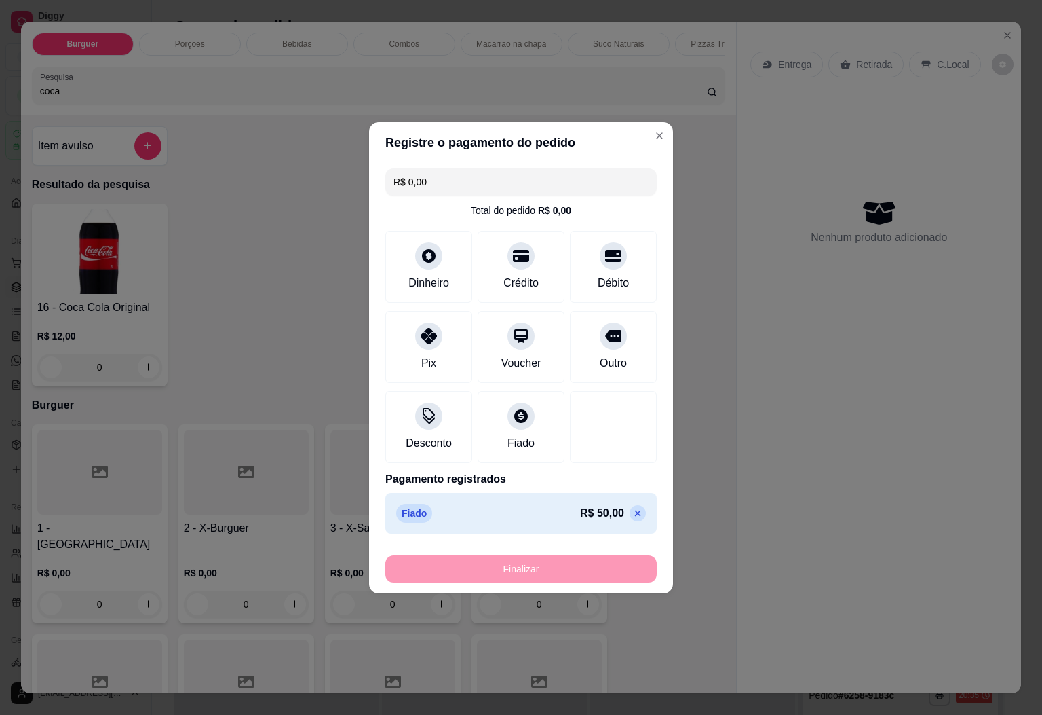
type input "-R$ 50,00"
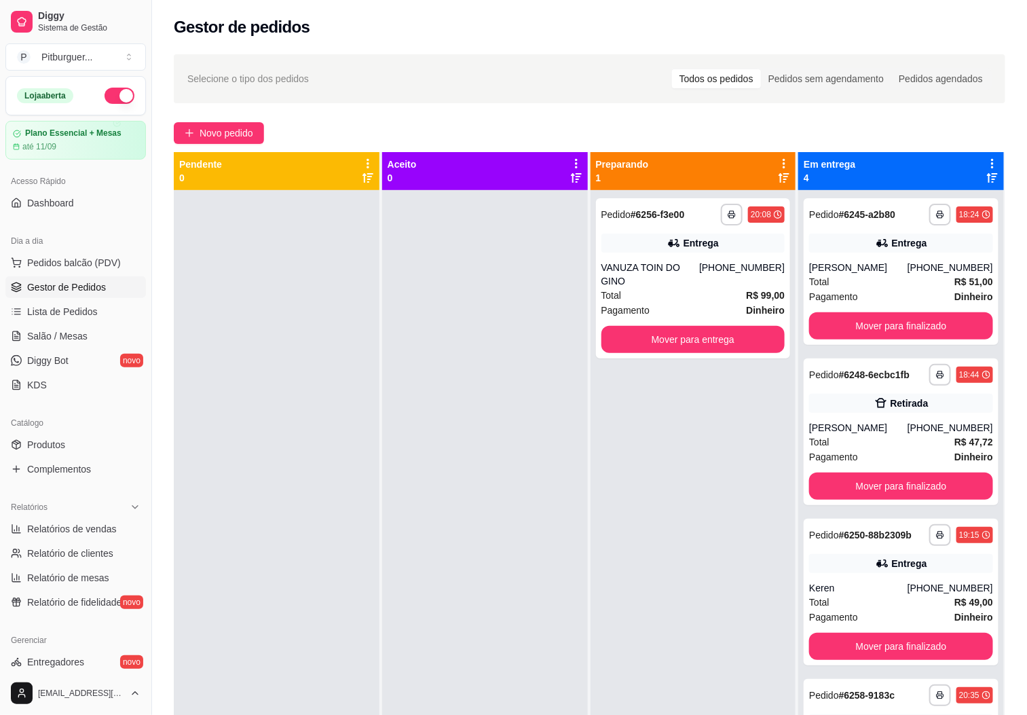
click at [432, 322] on div at bounding box center [485, 547] width 206 height 715
click at [402, 338] on div at bounding box center [485, 547] width 206 height 715
click at [98, 533] on span "Relatórios de vendas" at bounding box center [72, 529] width 90 height 14
select select "ALL"
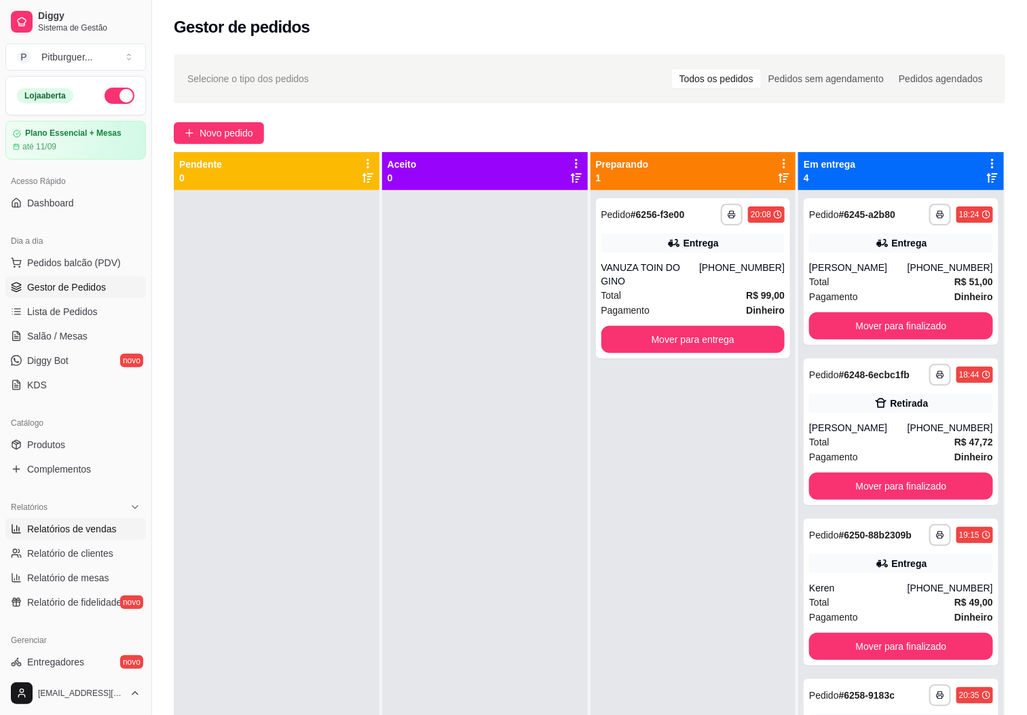
select select "0"
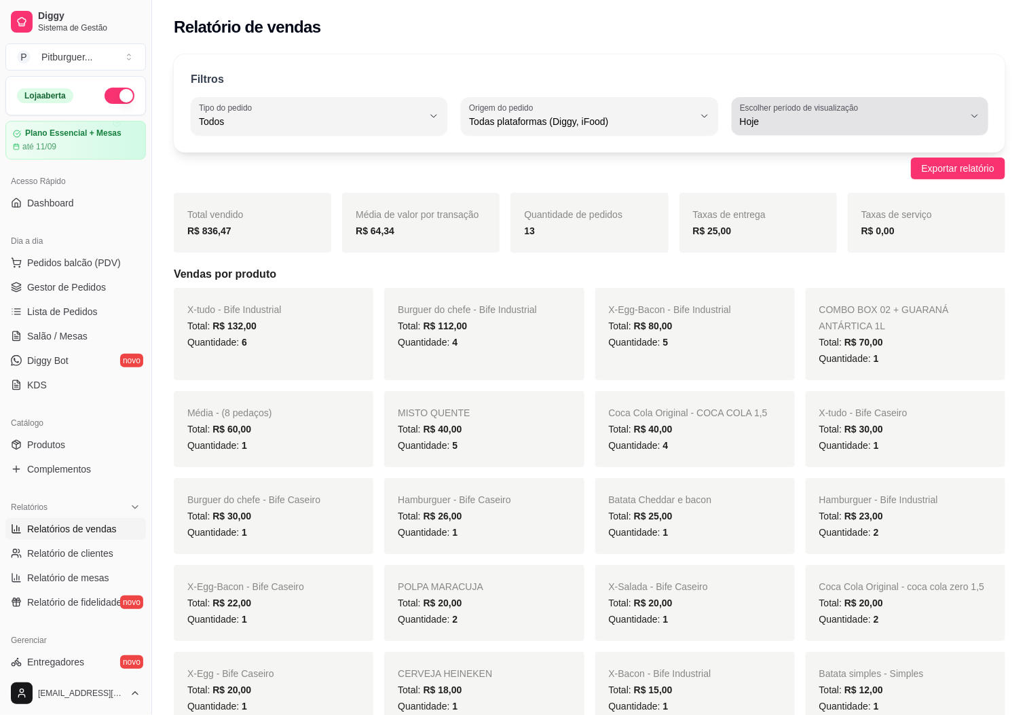
click at [839, 130] on button "Escolher período de visualização Hoje" at bounding box center [860, 116] width 257 height 38
click at [759, 248] on span "30 dias" at bounding box center [853, 242] width 212 height 13
type input "30"
select select "30"
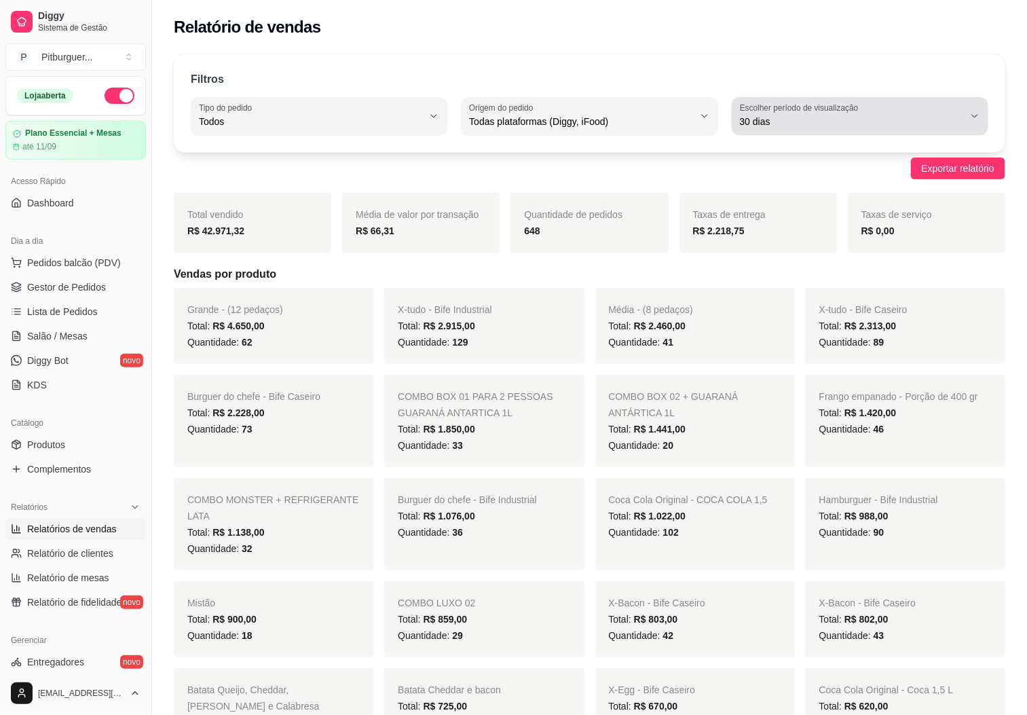
click at [765, 123] on span "30 dias" at bounding box center [852, 122] width 224 height 14
click at [797, 288] on span "Customizado" at bounding box center [853, 286] width 212 height 13
type input "-1"
select select "-1"
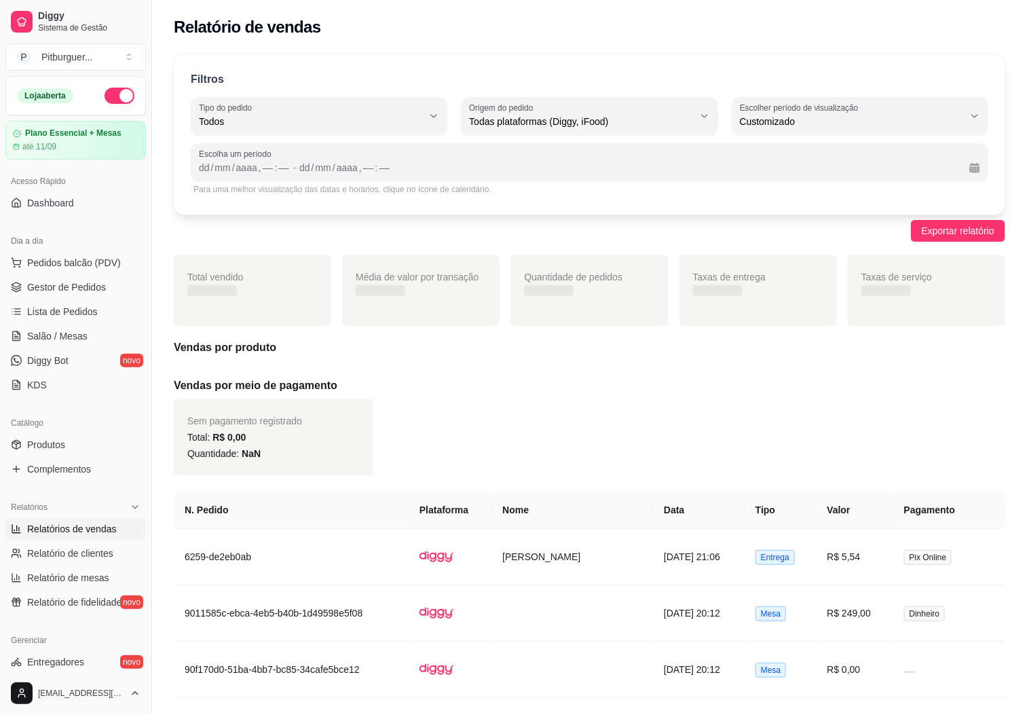
scroll to position [12, 0]
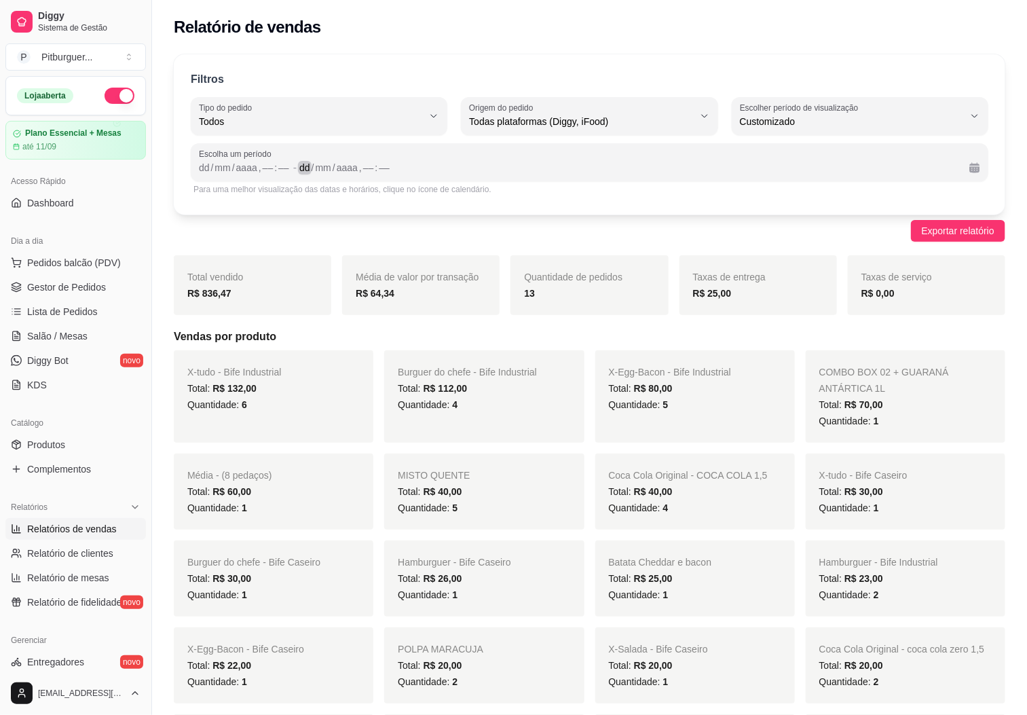
click at [428, 171] on div "dd / mm / aaaa , –– : ––" at bounding box center [628, 167] width 659 height 16
click at [222, 173] on div "mm" at bounding box center [222, 168] width 18 height 14
click at [208, 162] on div "dd / mm / aaaa , –– : ––" at bounding box center [245, 167] width 92 height 16
click at [206, 162] on div "dd" at bounding box center [204, 168] width 14 height 14
click at [257, 165] on div "––" at bounding box center [263, 168] width 14 height 14
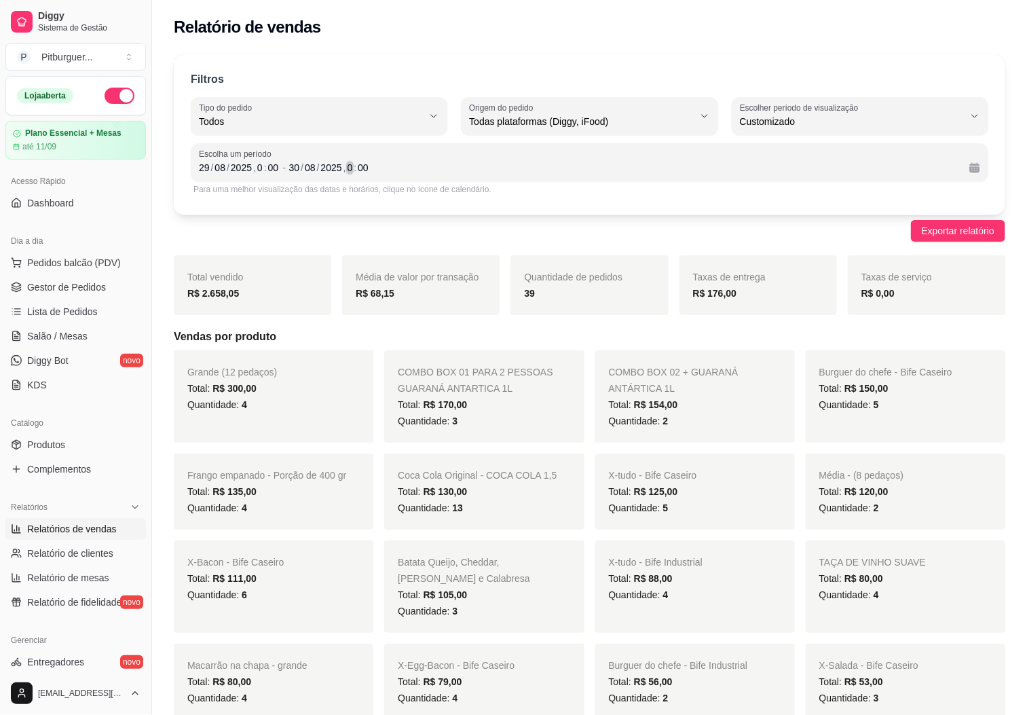
click at [348, 164] on div "0" at bounding box center [350, 168] width 8 height 14
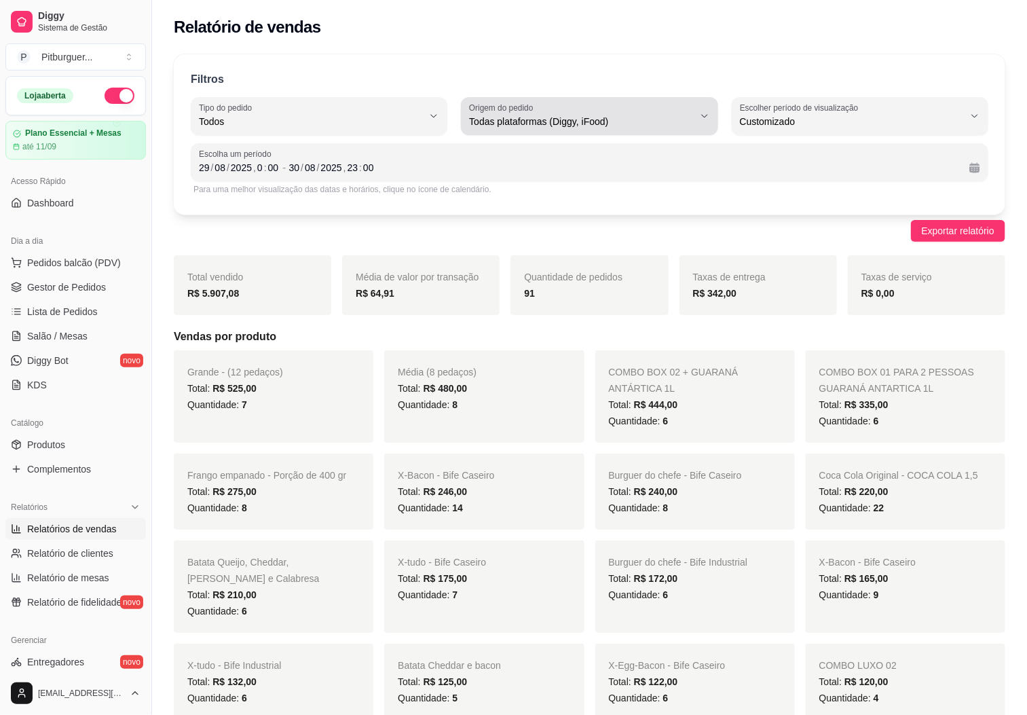
click at [493, 121] on span "Todas plataformas (Diggy, iFood)" at bounding box center [581, 122] width 224 height 14
click at [493, 119] on span "Todas plataformas (Diggy, iFood)" at bounding box center [581, 122] width 224 height 14
click at [413, 239] on div "Exportar relatório" at bounding box center [589, 231] width 831 height 22
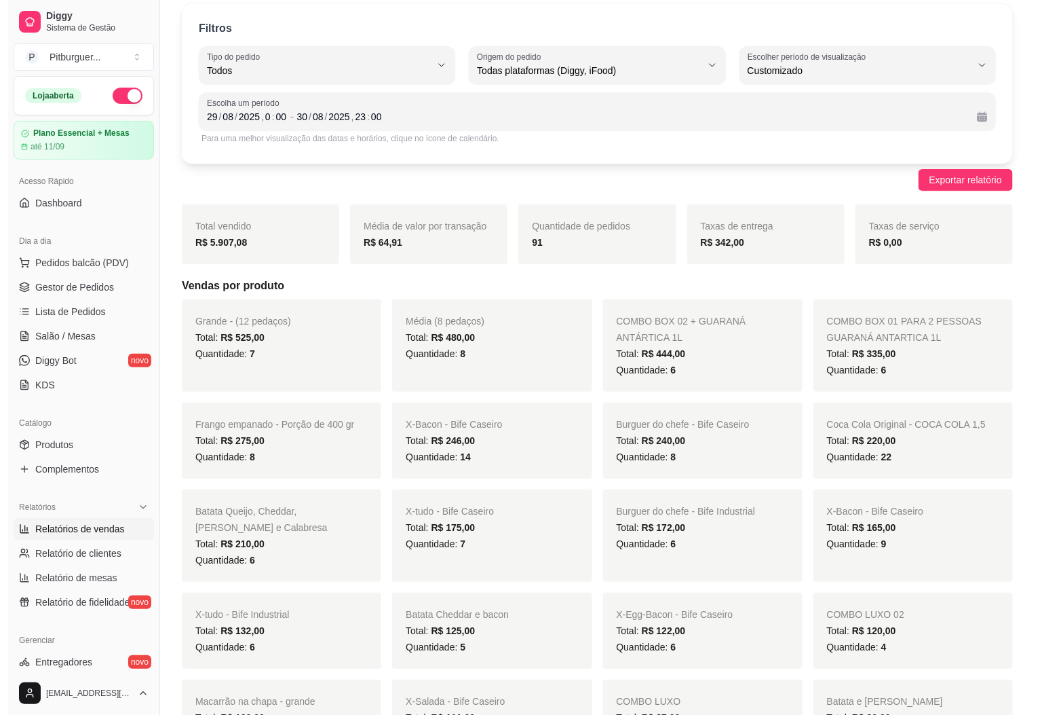
scroll to position [0, 0]
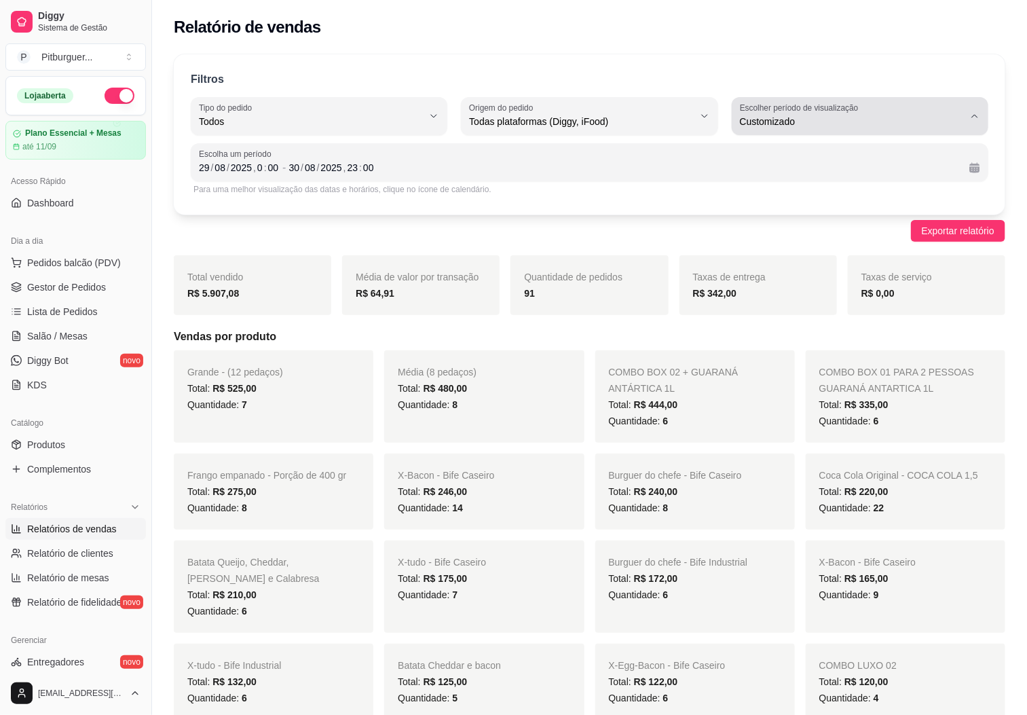
click at [807, 110] on label "Escolher período de visualização" at bounding box center [801, 108] width 123 height 12
click at [782, 193] on span "7 dias" at bounding box center [853, 198] width 212 height 13
type input "7"
select select "7"
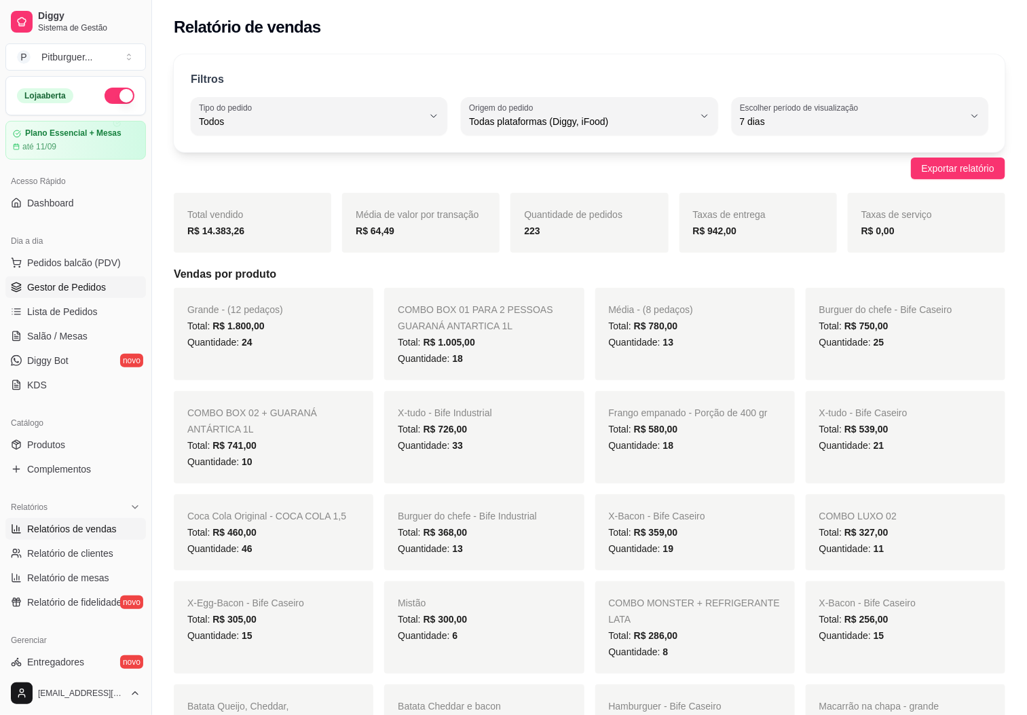
click at [81, 286] on span "Gestor de Pedidos" at bounding box center [66, 287] width 79 height 14
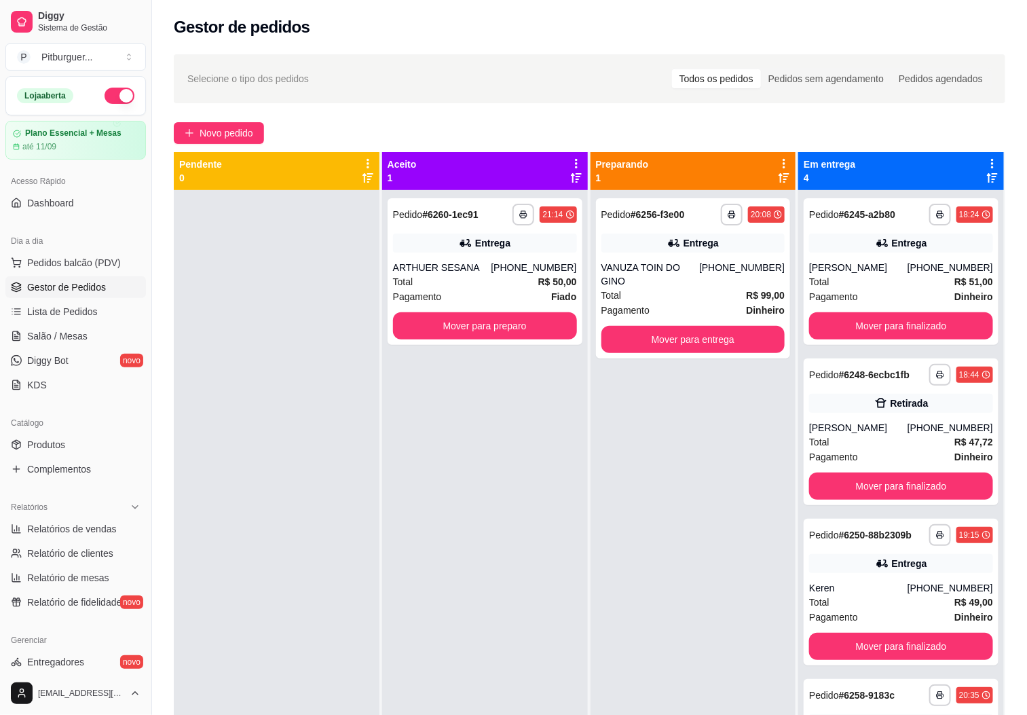
drag, startPoint x: 338, startPoint y: 449, endPoint x: 375, endPoint y: 483, distance: 50.9
click at [340, 450] on div at bounding box center [277, 547] width 206 height 715
click at [459, 521] on div "**********" at bounding box center [485, 547] width 206 height 715
click at [670, 269] on div "VANUZA TOIN DO GINO" at bounding box center [650, 274] width 98 height 27
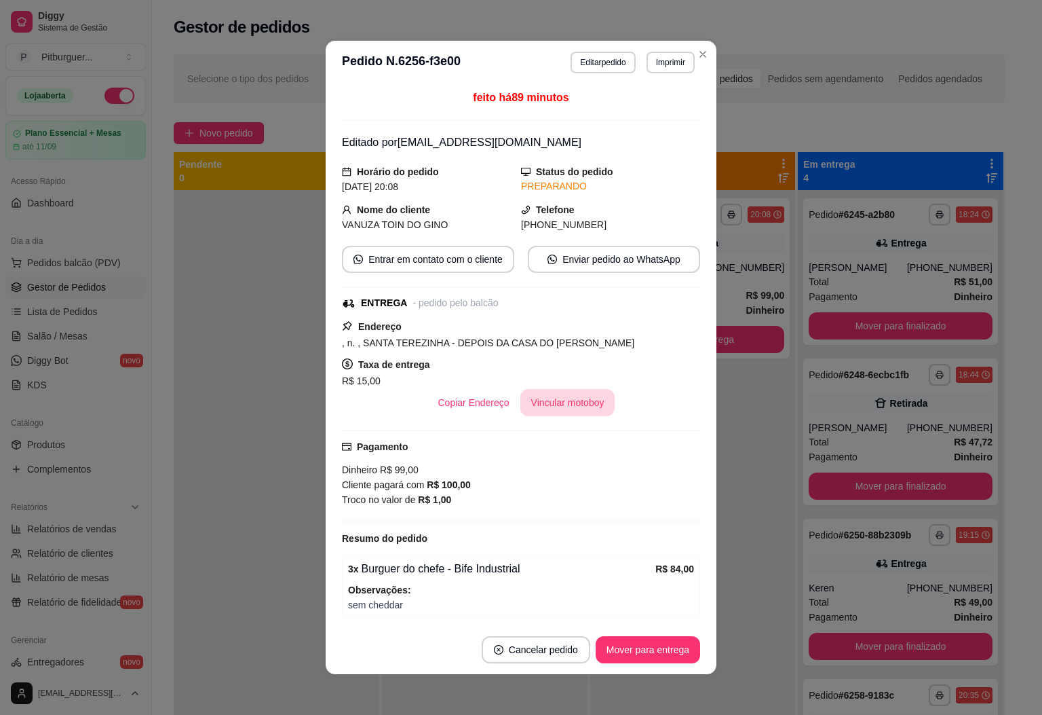
click at [544, 416] on button "Vincular motoboy" at bounding box center [567, 402] width 95 height 27
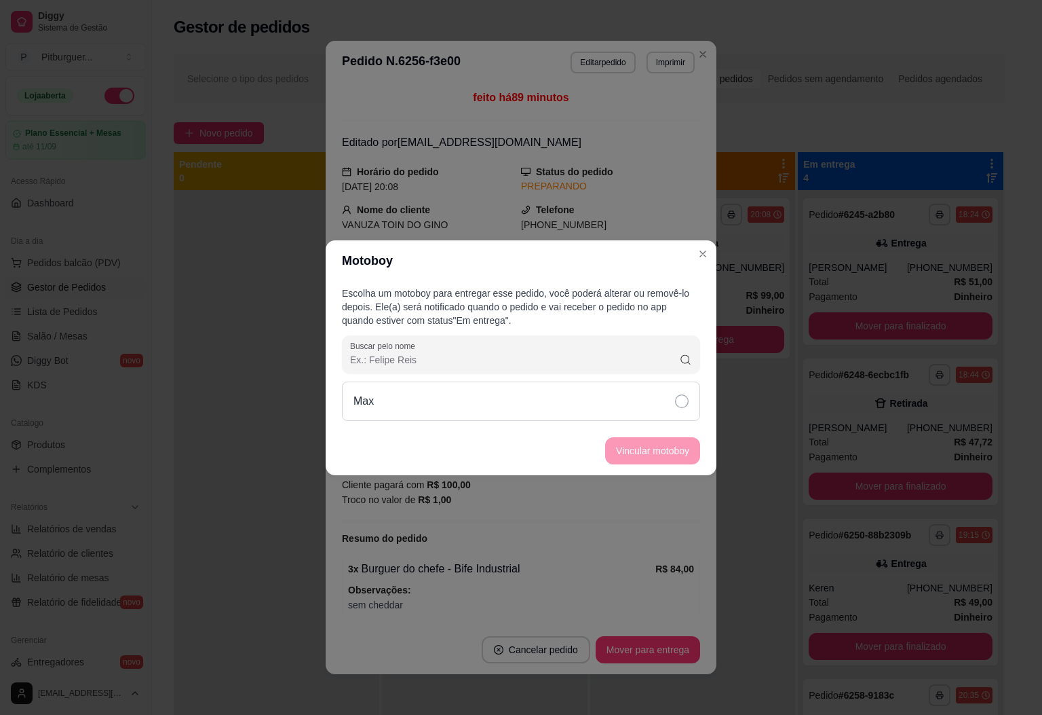
click at [682, 402] on icon at bounding box center [682, 401] width 14 height 14
click at [660, 444] on button "Vincular motoboy" at bounding box center [652, 450] width 95 height 27
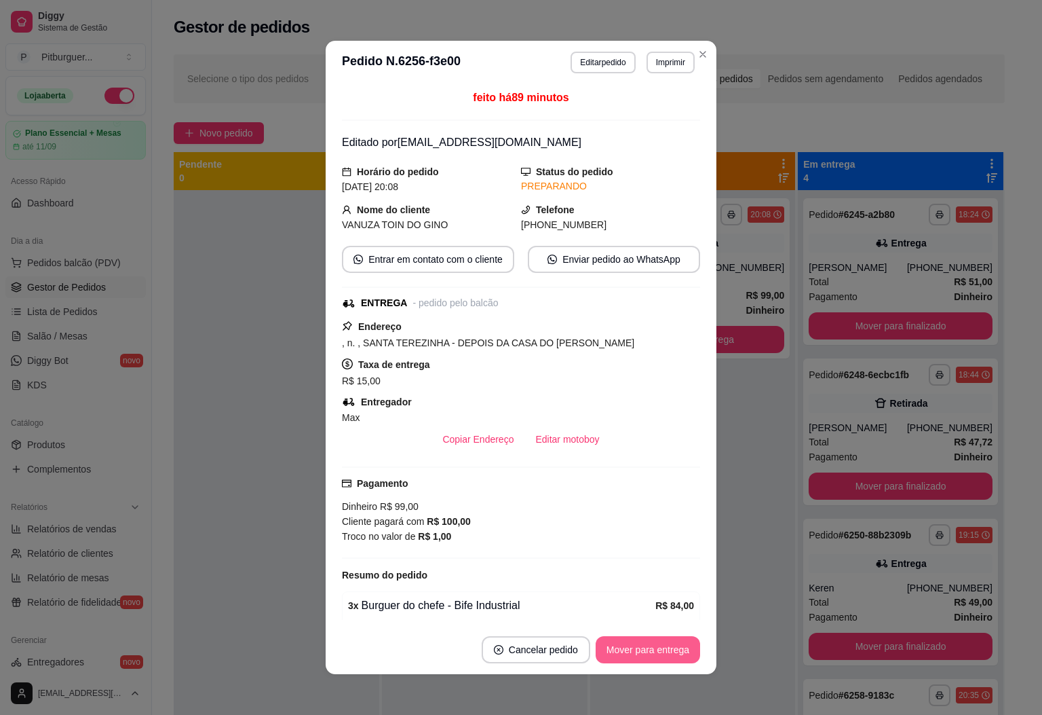
click at [662, 651] on button "Mover para entrega" at bounding box center [648, 649] width 105 height 27
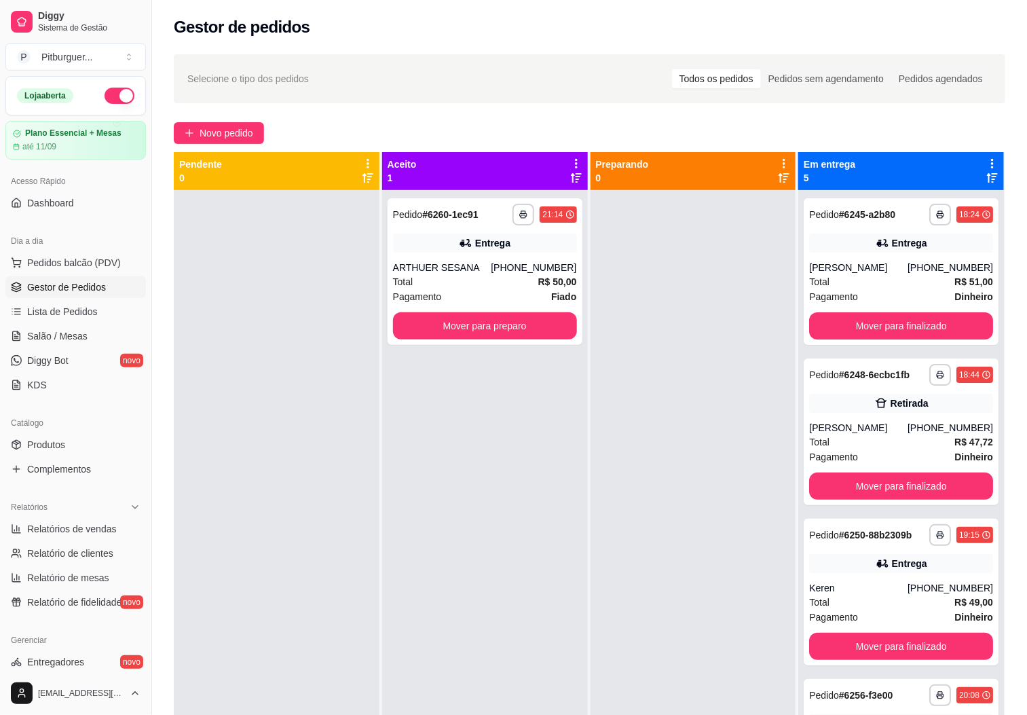
click at [564, 419] on div "**********" at bounding box center [485, 547] width 206 height 715
click at [489, 330] on button "Mover para preparo" at bounding box center [485, 325] width 184 height 27
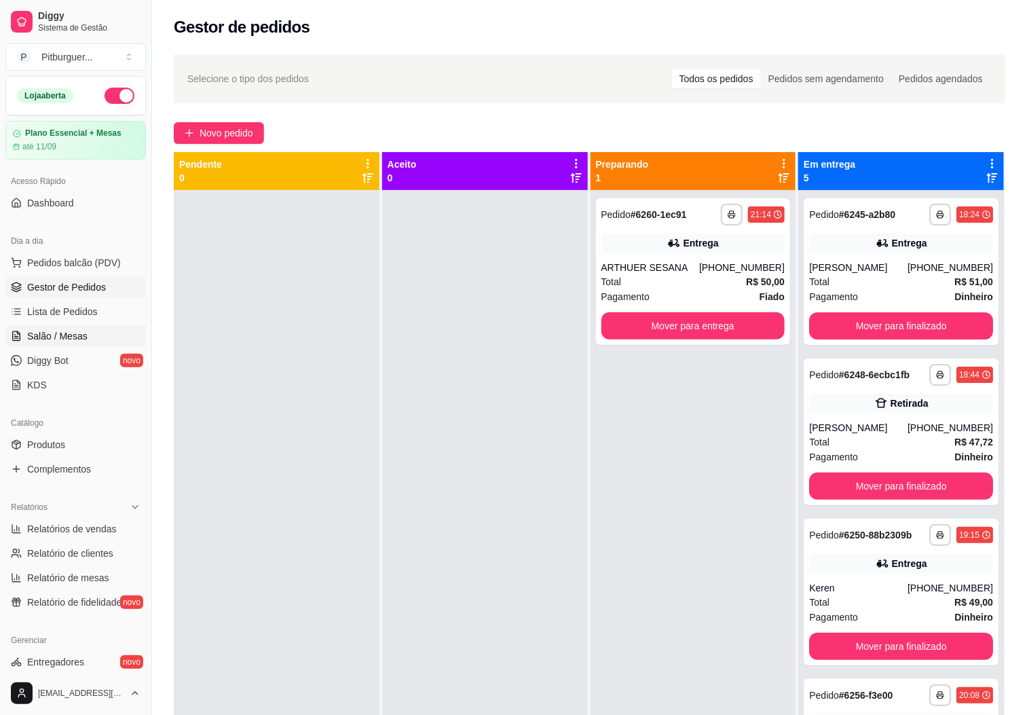
click at [59, 336] on span "Salão / Mesas" at bounding box center [57, 336] width 60 height 14
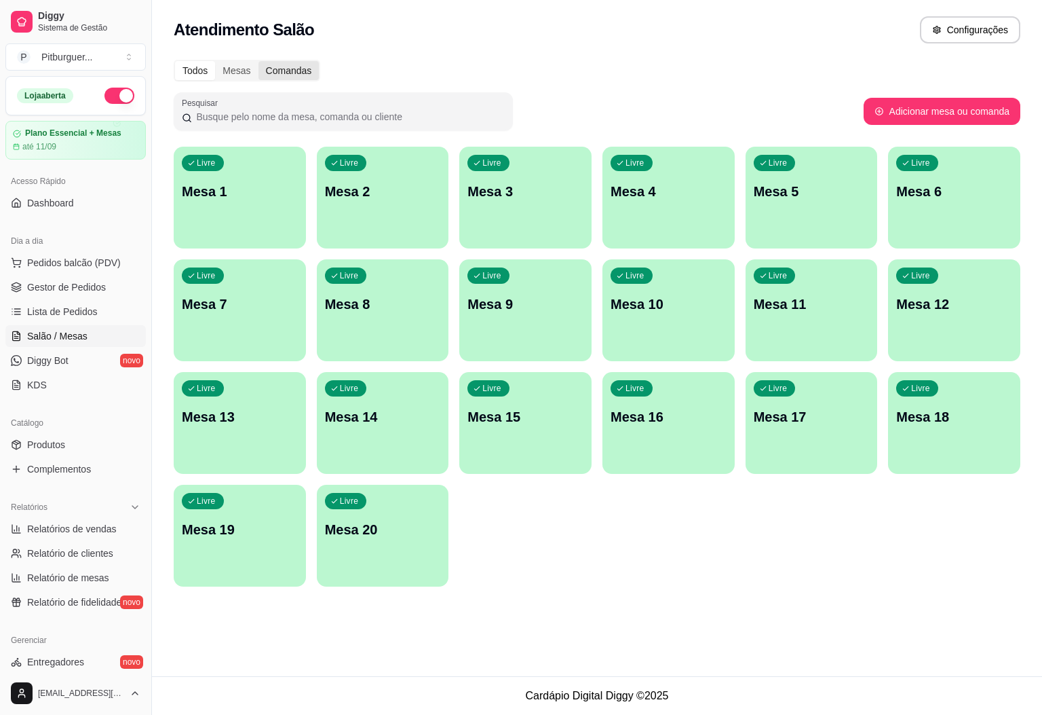
click at [273, 72] on div "Comandas" at bounding box center [289, 70] width 61 height 19
click at [259, 61] on input "Comandas" at bounding box center [259, 61] width 0 height 0
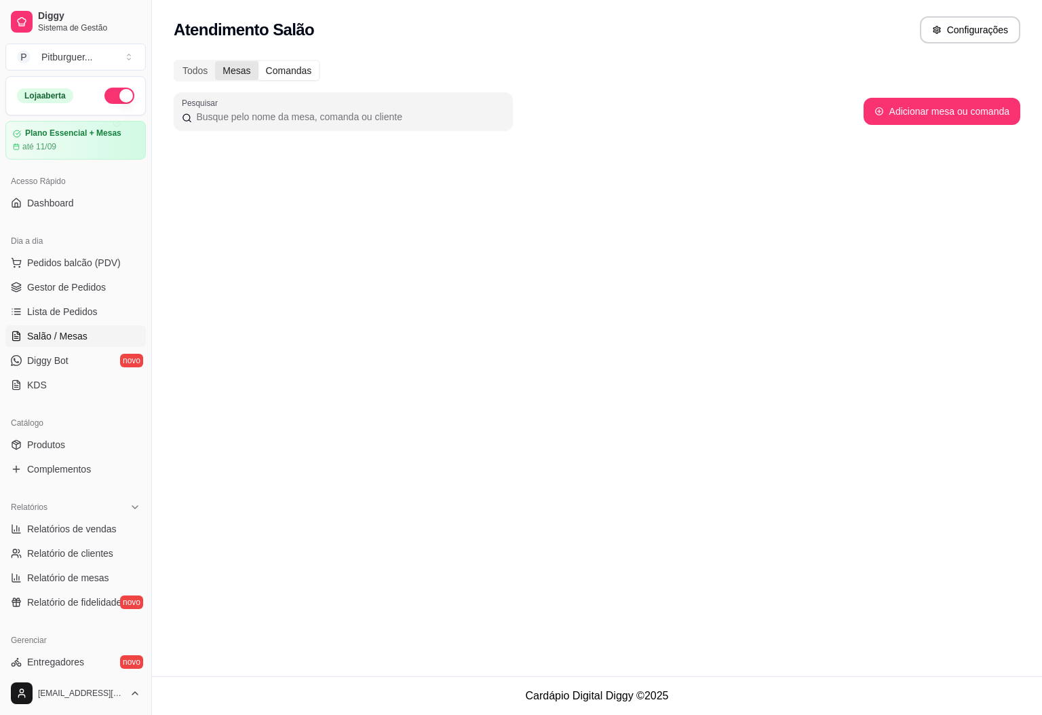
click at [231, 74] on div "Mesas" at bounding box center [236, 70] width 43 height 19
click at [215, 61] on input "Mesas" at bounding box center [215, 61] width 0 height 0
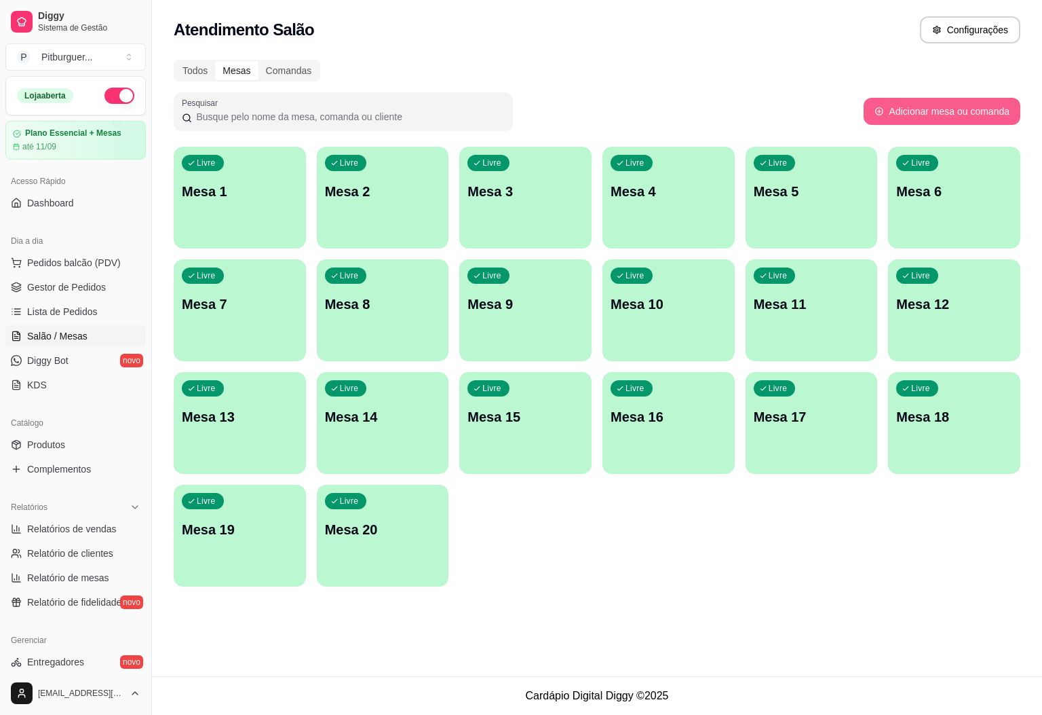
click at [936, 105] on button "Adicionar mesa ou comanda" at bounding box center [942, 111] width 157 height 27
select select "TABLE"
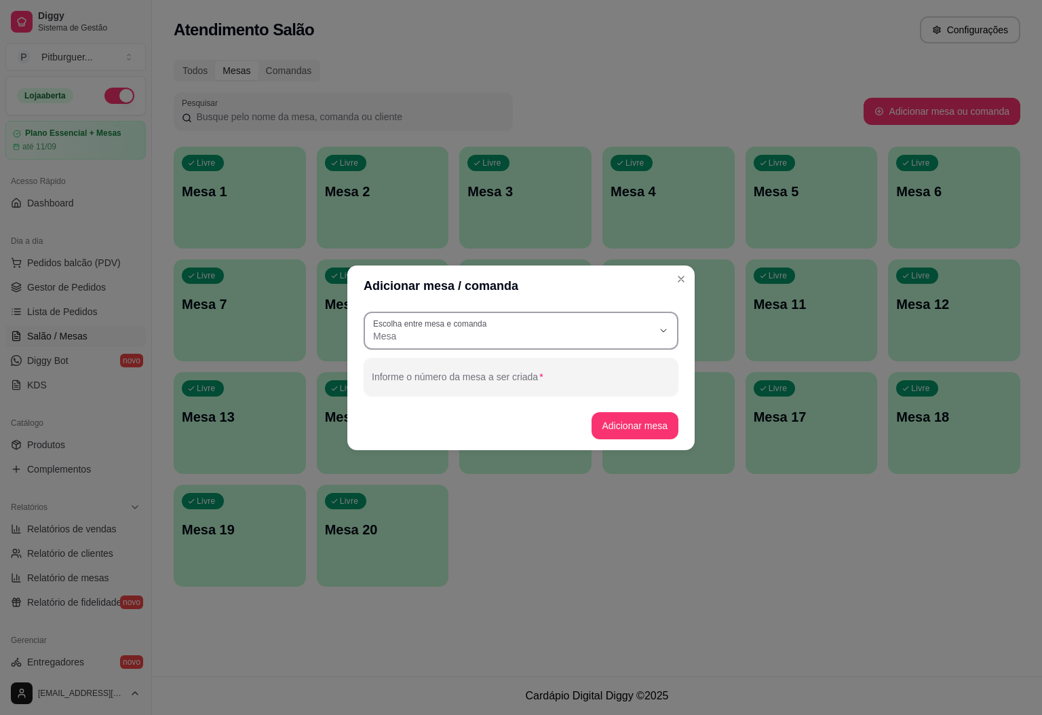
click at [601, 333] on span "Mesa" at bounding box center [513, 336] width 280 height 14
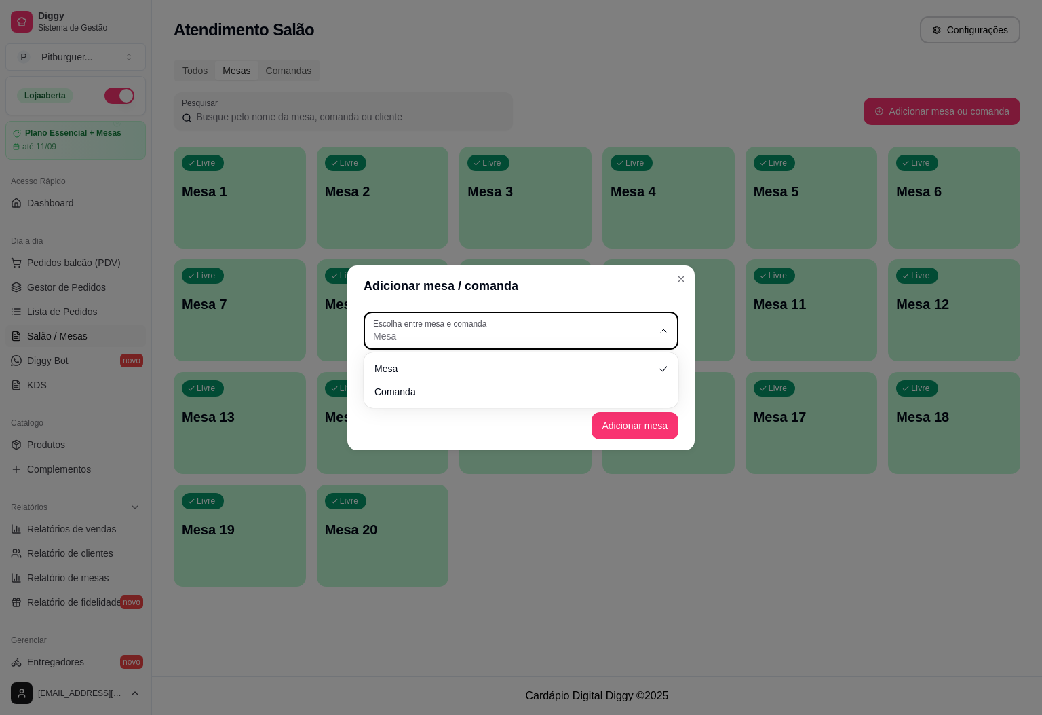
click at [601, 333] on span "Mesa" at bounding box center [513, 336] width 280 height 14
click at [613, 497] on div "Adicionar mesa / comanda TABLE Escolha entre mesa e comanda Mesa Comanda Escolh…" at bounding box center [521, 357] width 1042 height 715
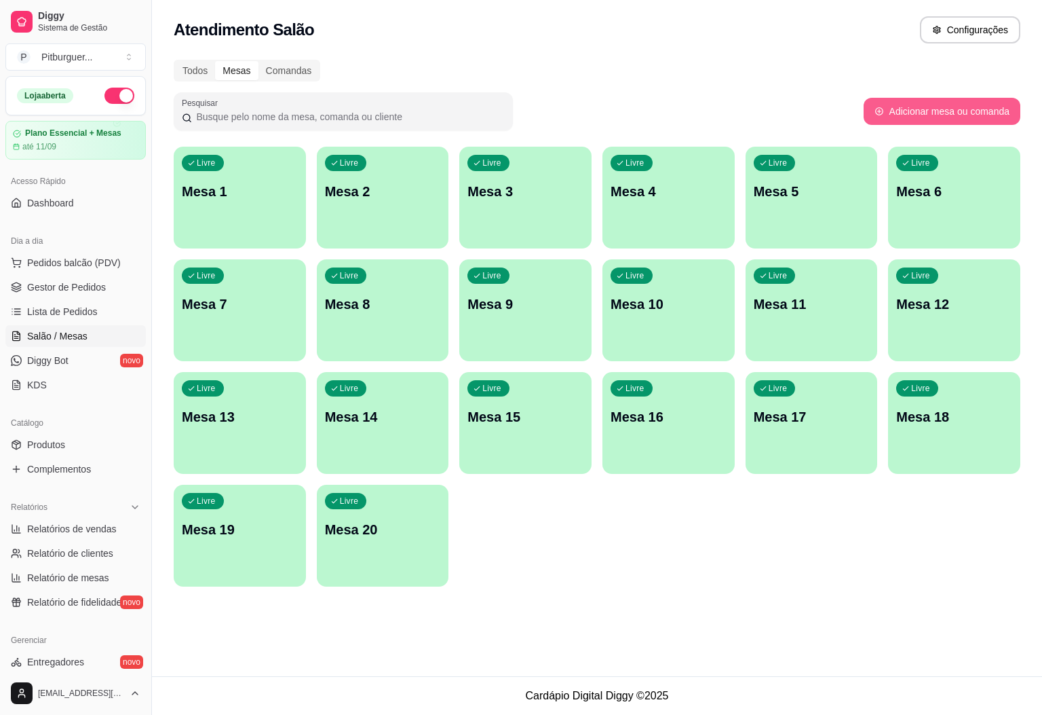
click at [930, 112] on button "Adicionar mesa ou comanda" at bounding box center [942, 111] width 157 height 27
select select "TABLE"
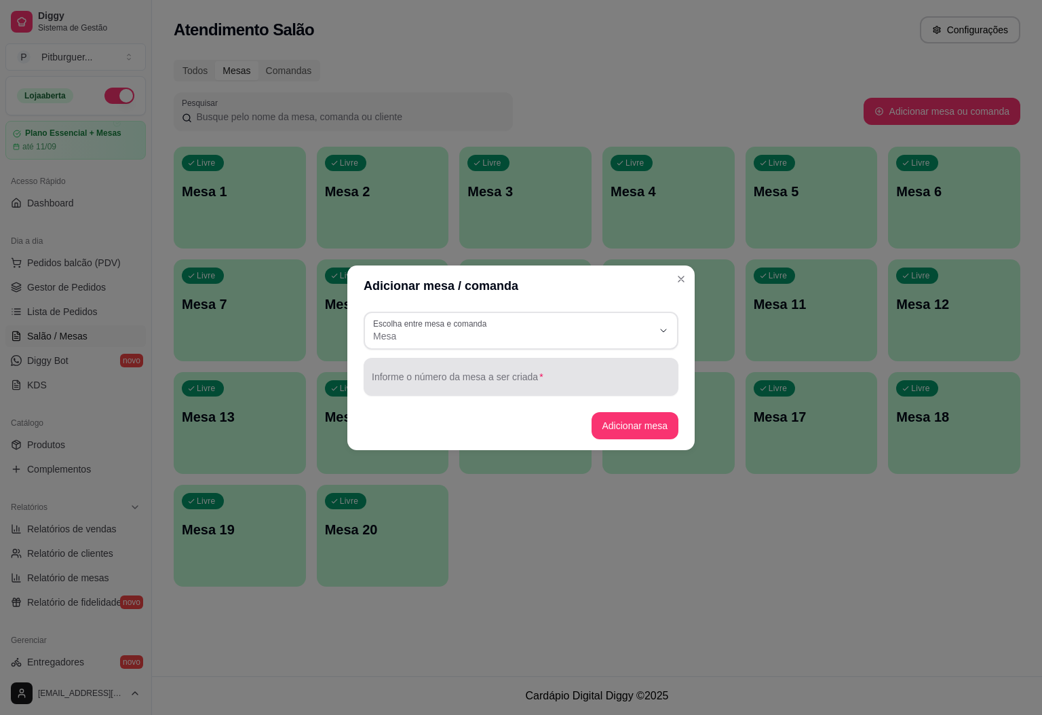
click at [569, 381] on input "Informe o número da mesa a ser criada" at bounding box center [521, 382] width 299 height 14
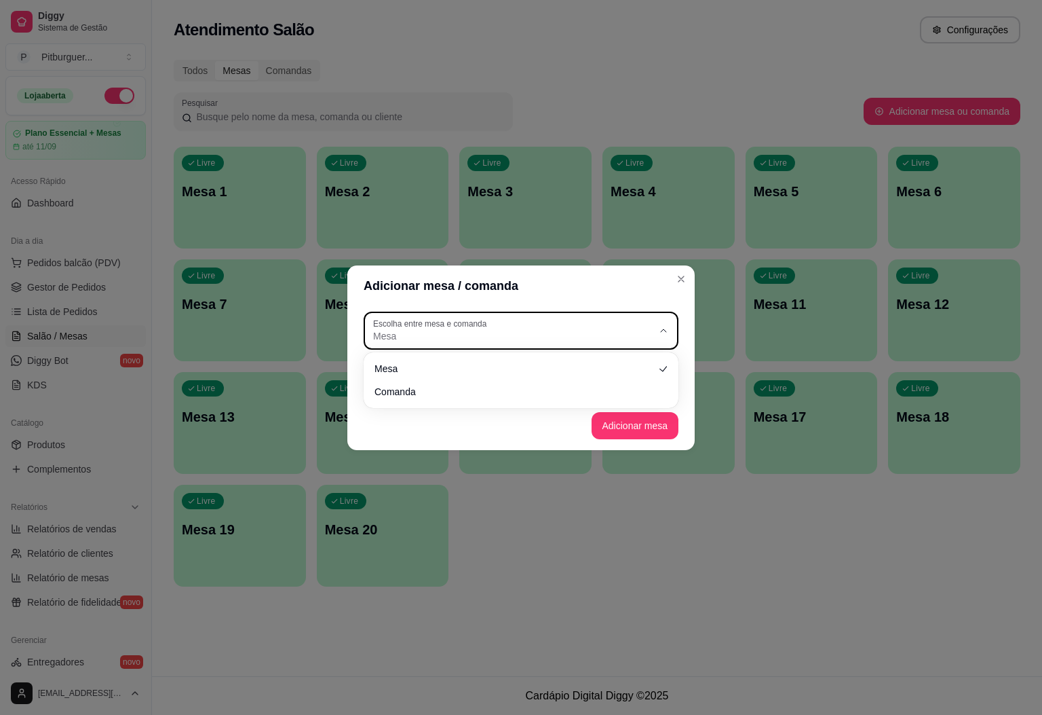
click at [554, 341] on span "Mesa" at bounding box center [513, 336] width 280 height 14
click at [487, 400] on li "Comanda" at bounding box center [521, 389] width 292 height 21
type input "CARD"
select select "CARD"
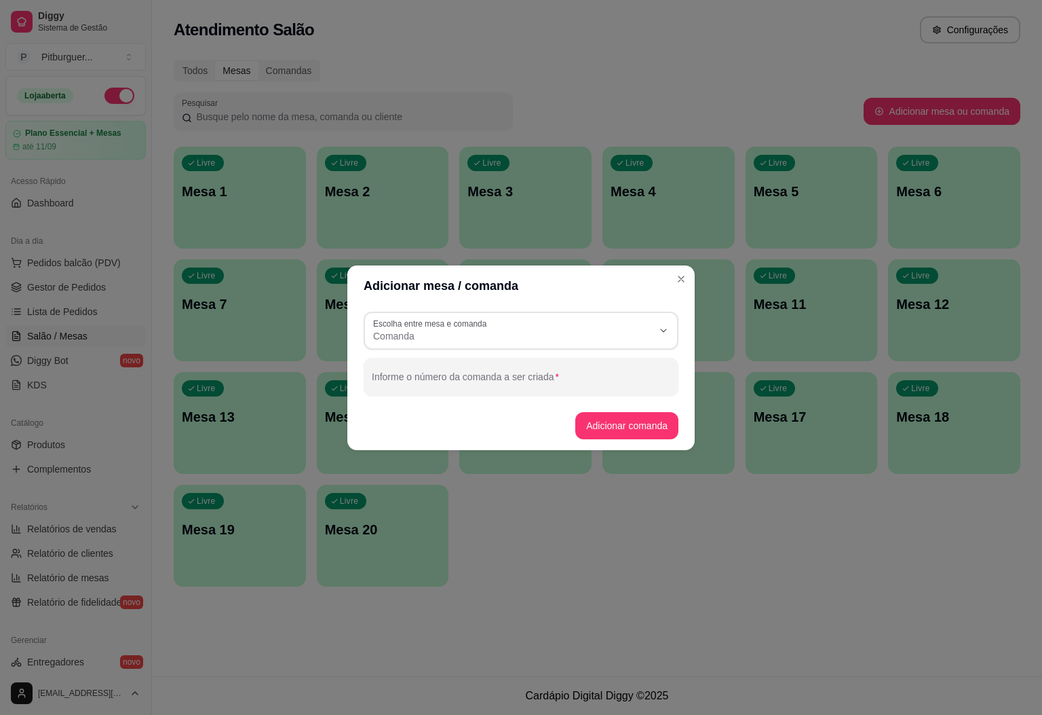
scroll to position [13, 0]
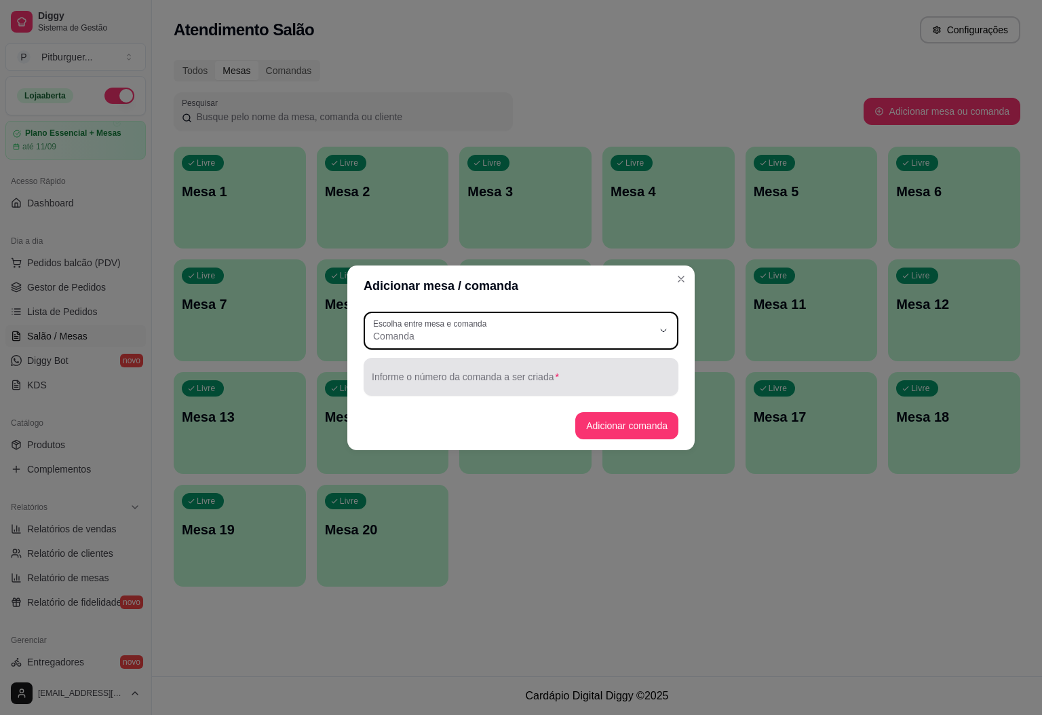
click at [489, 387] on input "Informe o número da comanda a ser criada" at bounding box center [521, 382] width 299 height 14
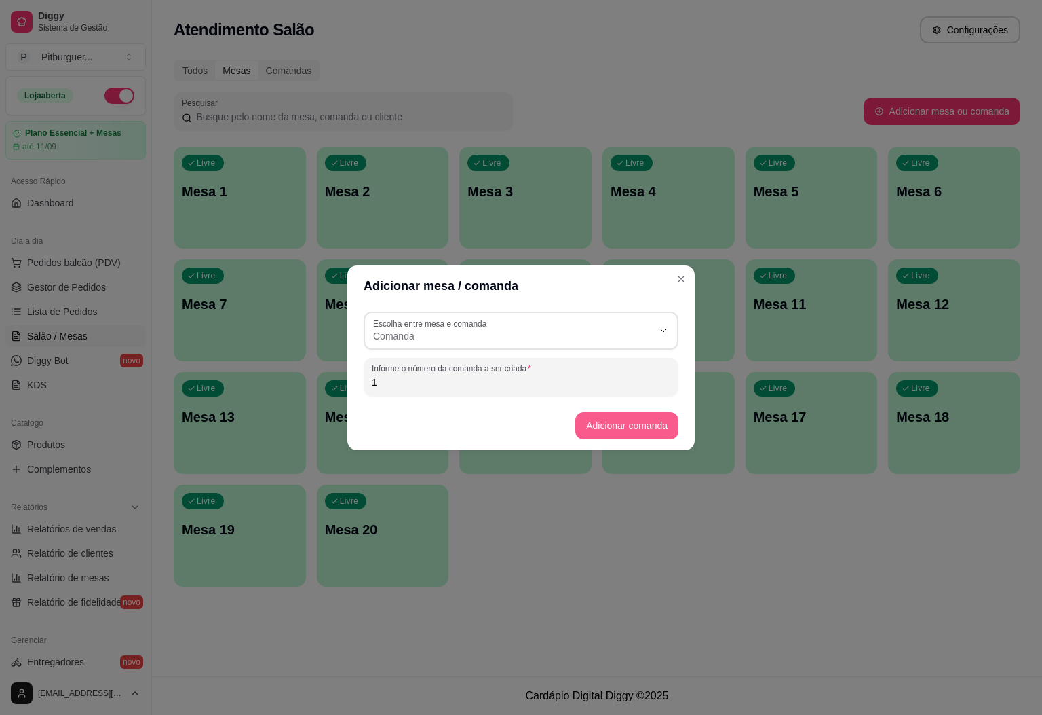
type input "1"
click at [625, 428] on button "Adicionar comanda" at bounding box center [626, 425] width 103 height 27
click at [621, 436] on button "Adicionar comanda" at bounding box center [627, 425] width 100 height 26
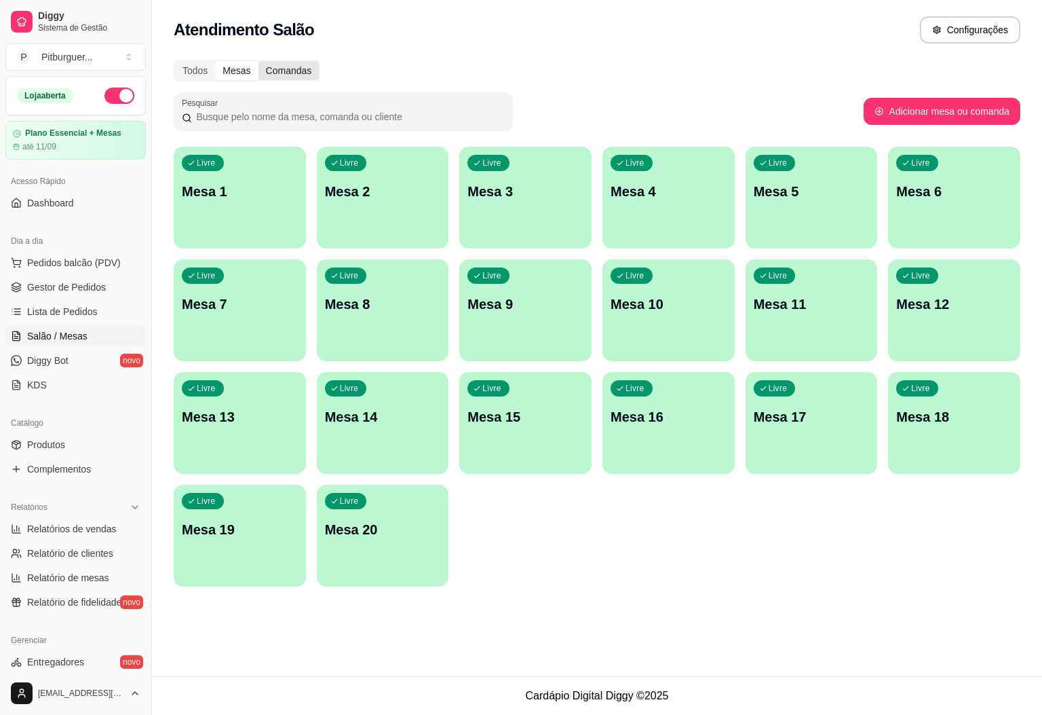
click at [296, 76] on div "Comandas" at bounding box center [289, 70] width 61 height 19
click at [259, 61] on input "Comandas" at bounding box center [259, 61] width 0 height 0
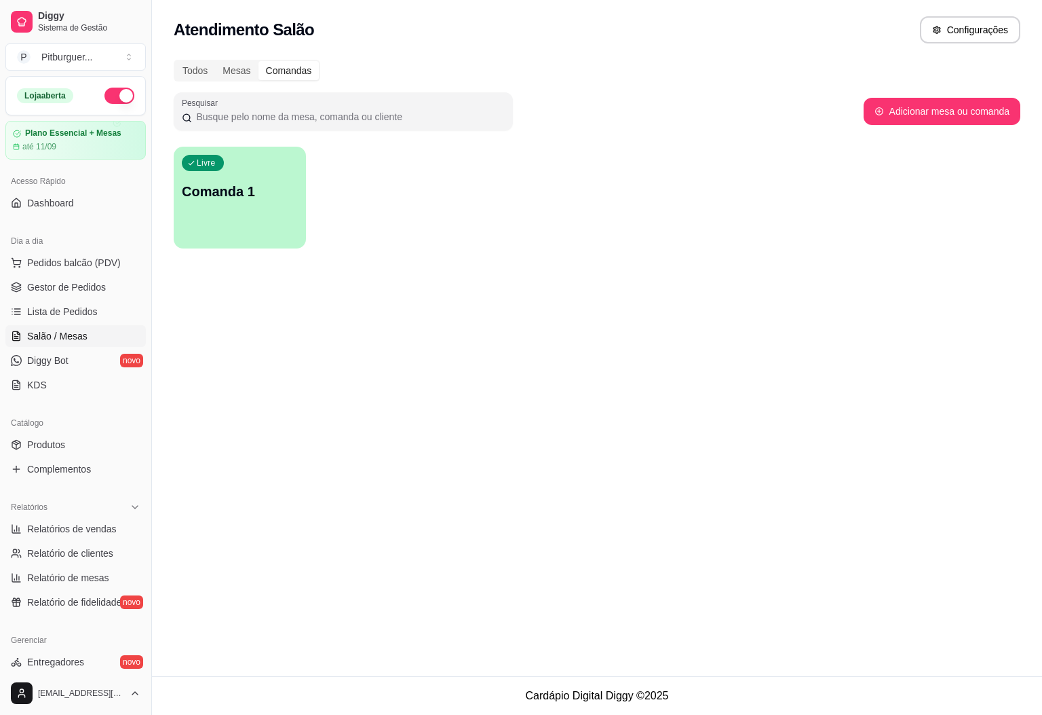
click at [227, 177] on div "Livre Comanda 1" at bounding box center [240, 190] width 132 height 86
click at [224, 200] on p "Comanda 1" at bounding box center [240, 192] width 113 height 18
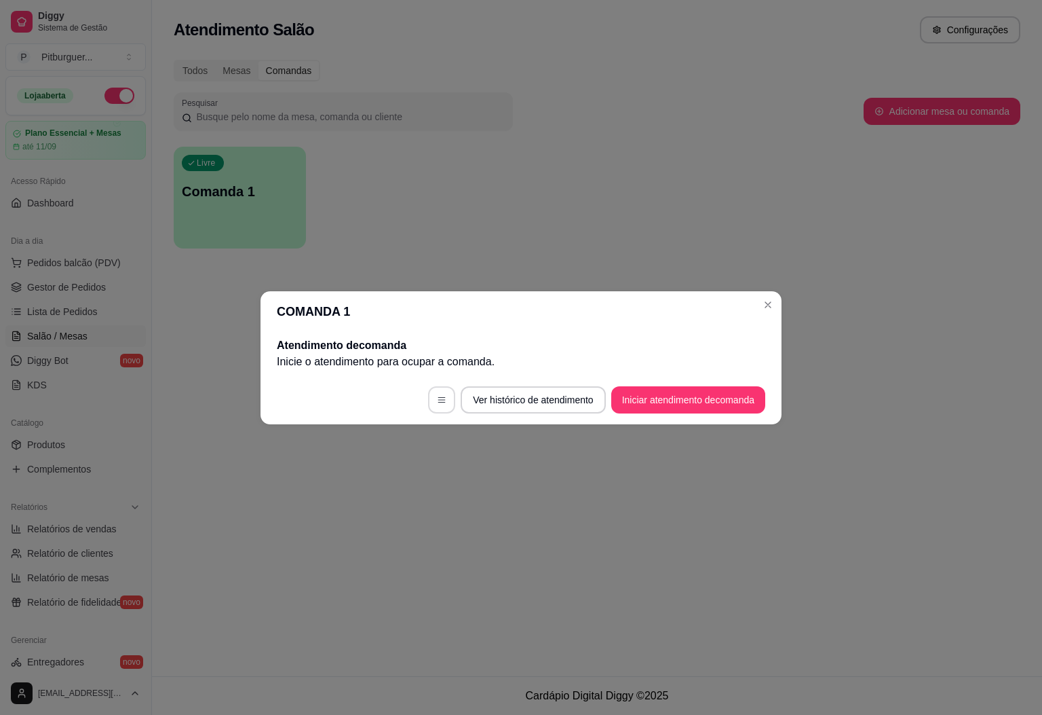
click at [442, 399] on icon "button" at bounding box center [442, 400] width 10 height 10
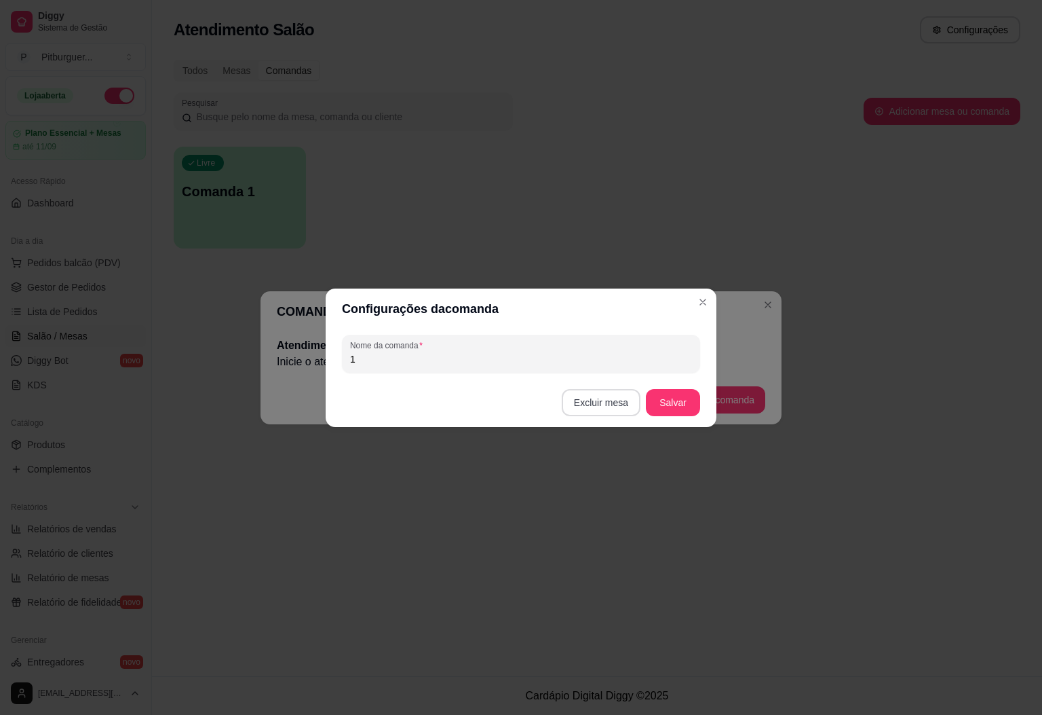
click at [605, 404] on button "Excluir mesa" at bounding box center [601, 402] width 79 height 27
click at [601, 495] on button "Confirmar" at bounding box center [604, 488] width 48 height 20
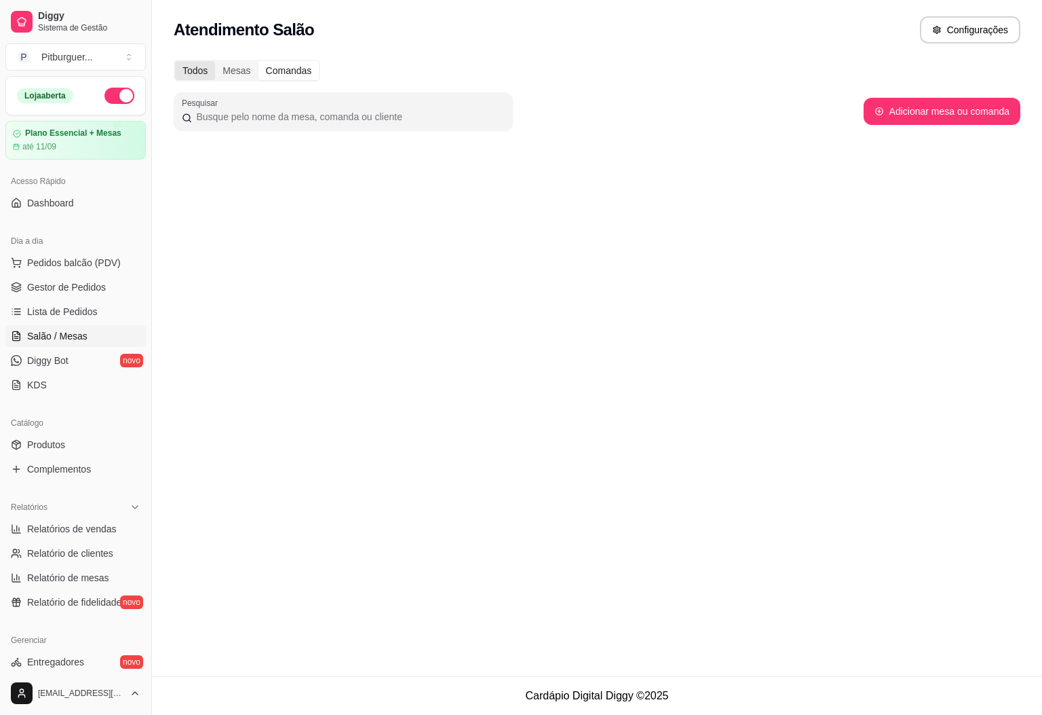
click at [208, 68] on div "Todos" at bounding box center [195, 70] width 40 height 19
click at [175, 61] on input "Todos" at bounding box center [175, 61] width 0 height 0
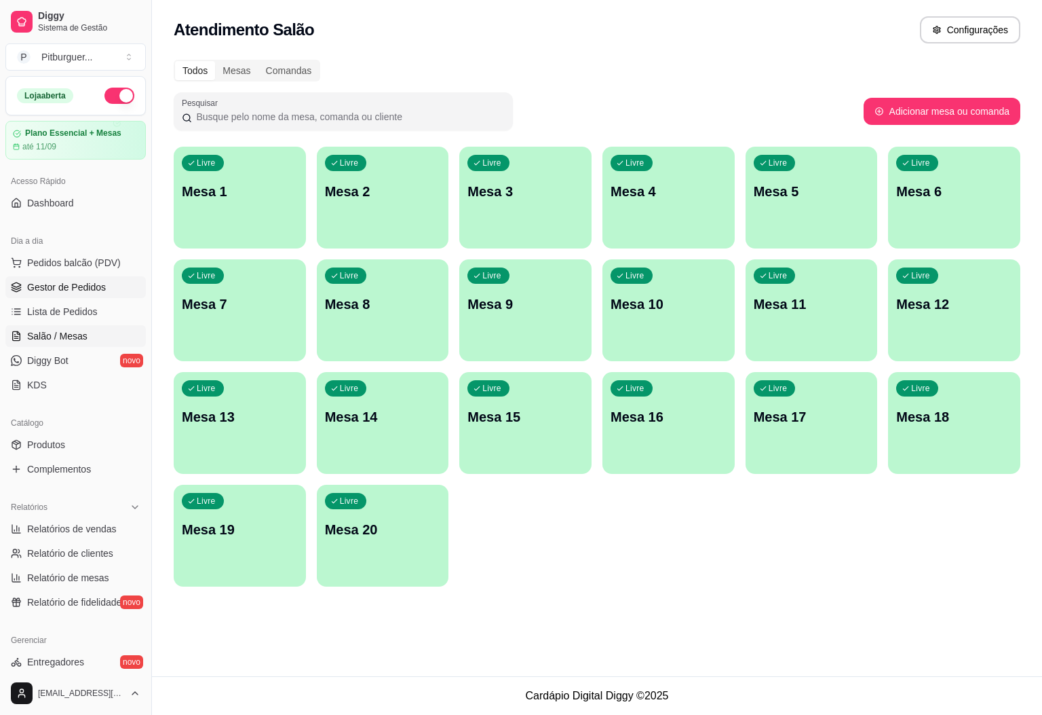
click at [56, 284] on span "Gestor de Pedidos" at bounding box center [66, 287] width 79 height 14
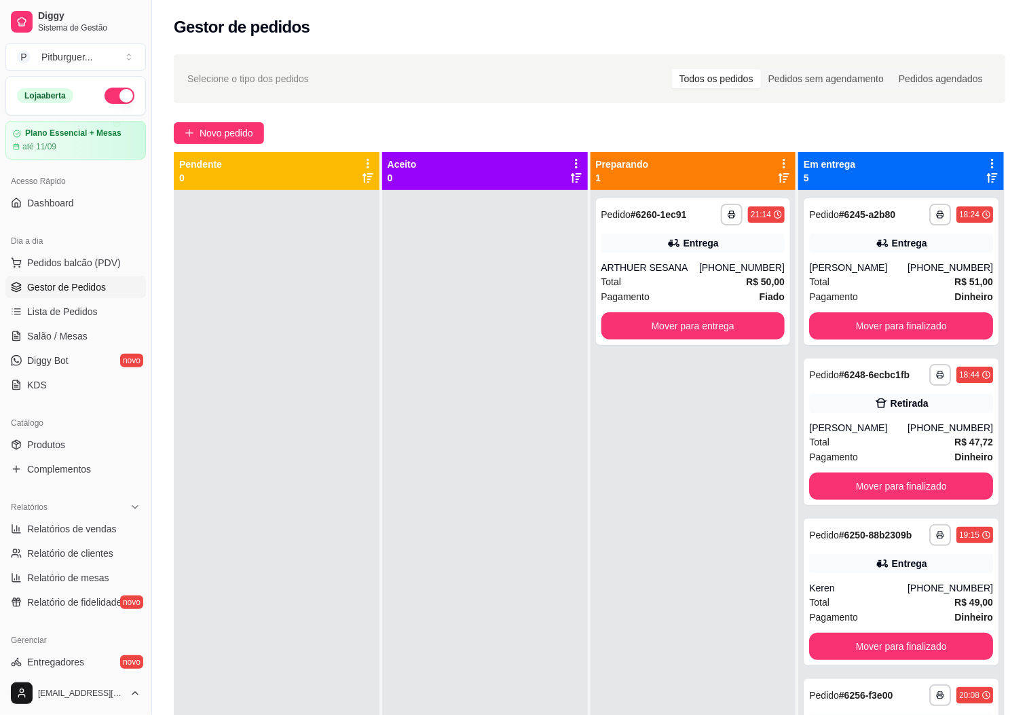
click at [347, 397] on div at bounding box center [277, 547] width 206 height 715
click at [599, 711] on div "**********" at bounding box center [693, 547] width 206 height 715
click at [576, 584] on div at bounding box center [485, 547] width 206 height 715
click at [476, 450] on div at bounding box center [485, 547] width 206 height 715
click at [246, 127] on span "Novo pedido" at bounding box center [227, 133] width 54 height 15
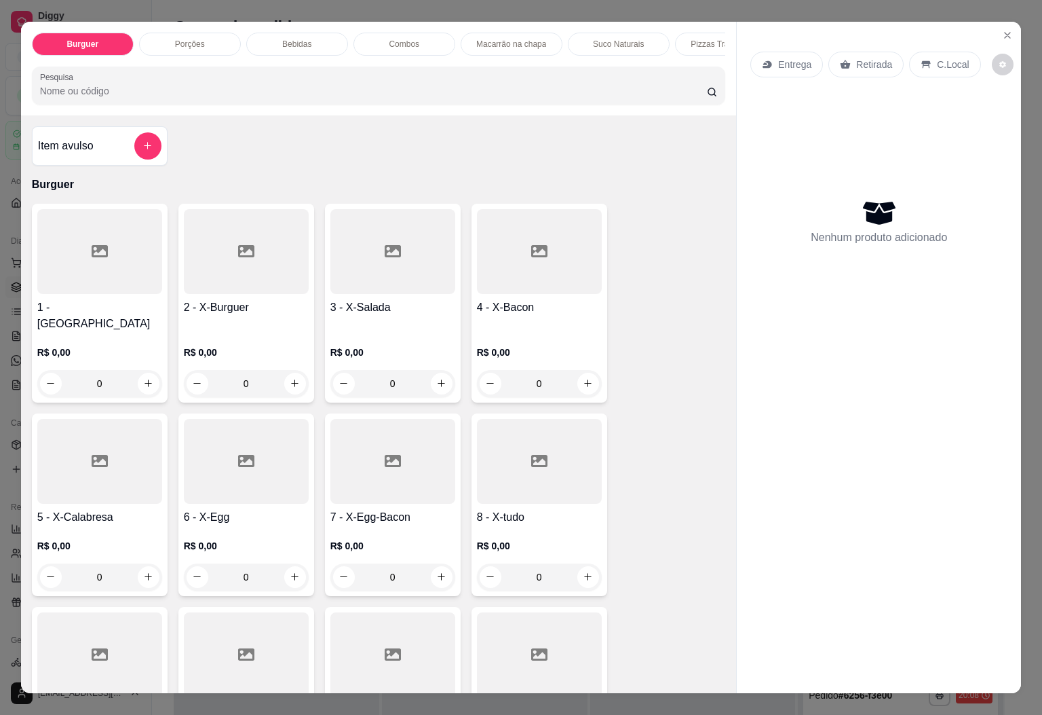
click at [269, 98] on input "Pesquisa" at bounding box center [373, 91] width 667 height 14
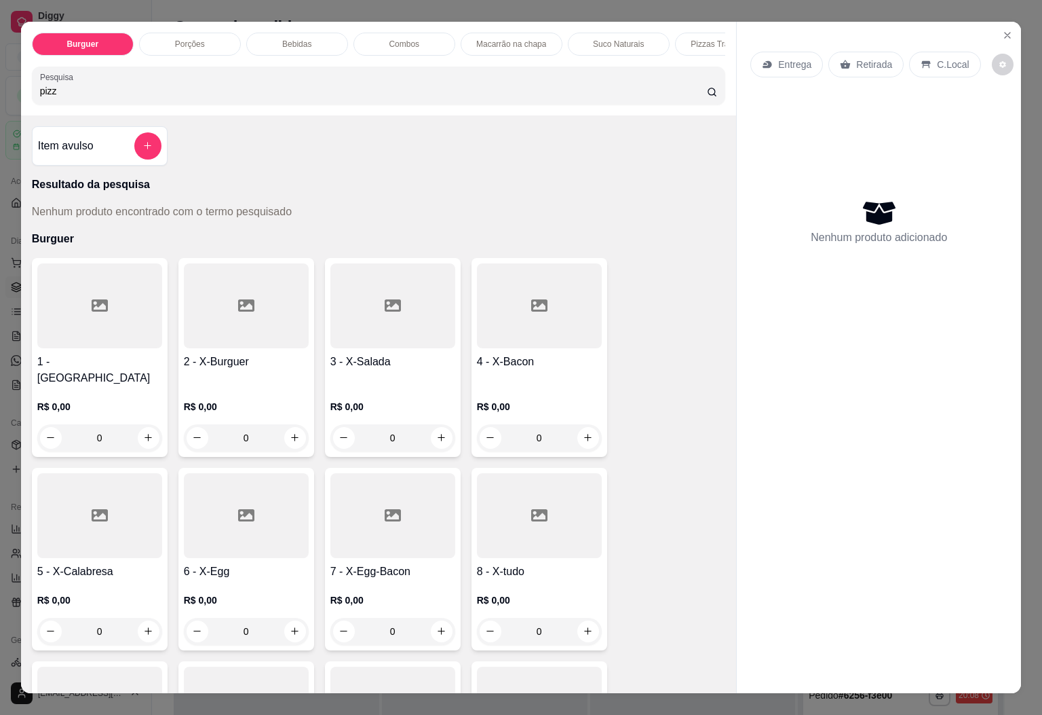
type input "pizz"
click at [680, 37] on div "Pizzas Tradicionais" at bounding box center [726, 44] width 102 height 23
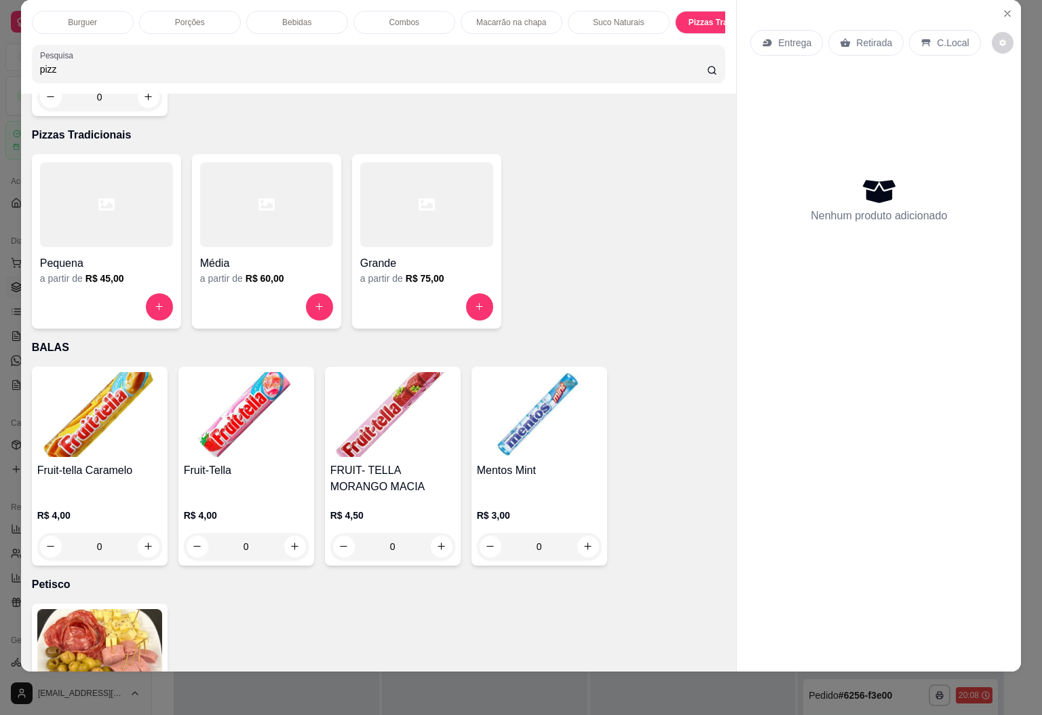
click at [396, 196] on div at bounding box center [426, 204] width 133 height 85
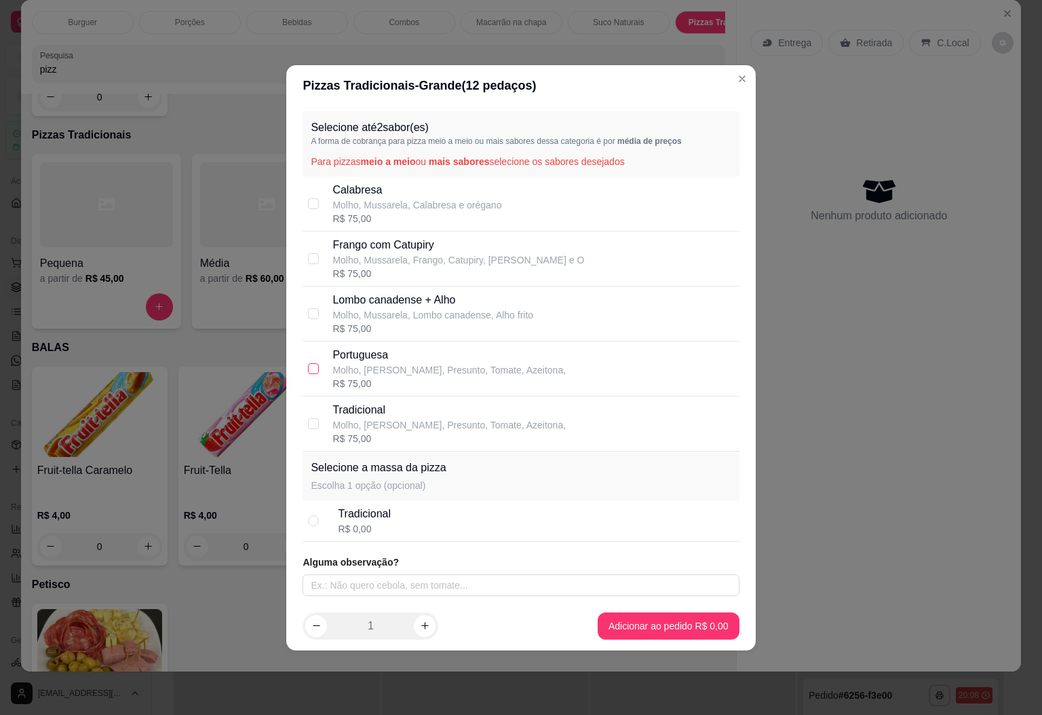
click at [314, 366] on input "checkbox" at bounding box center [313, 368] width 11 height 11
checkbox input "true"
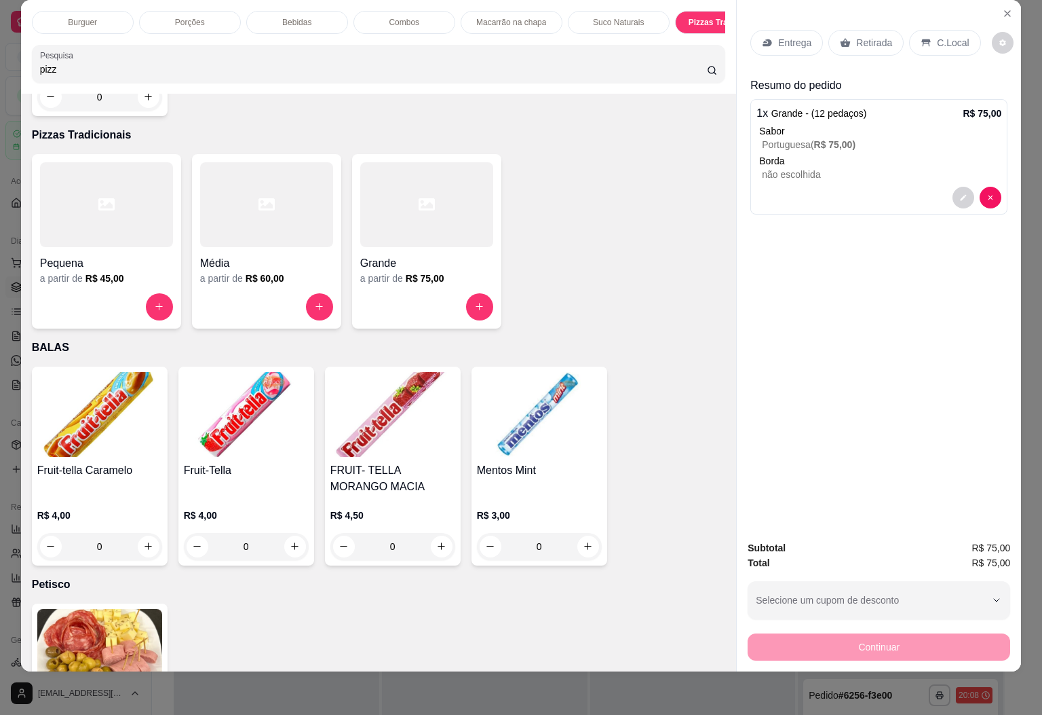
drag, startPoint x: 94, startPoint y: 64, endPoint x: 0, endPoint y: 84, distance: 95.8
click at [0, 84] on div "Burguer Porções Bebidas Combos Macarrão na chapa Suco Naturais Pizzas Tradicion…" at bounding box center [521, 357] width 1042 height 715
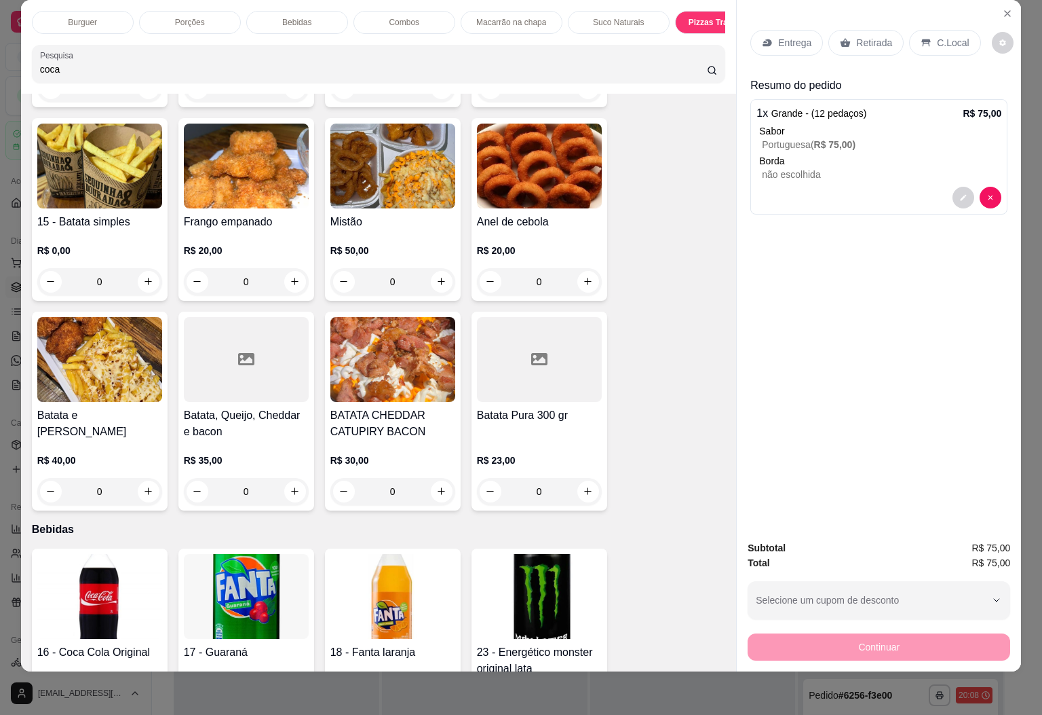
scroll to position [0, 0]
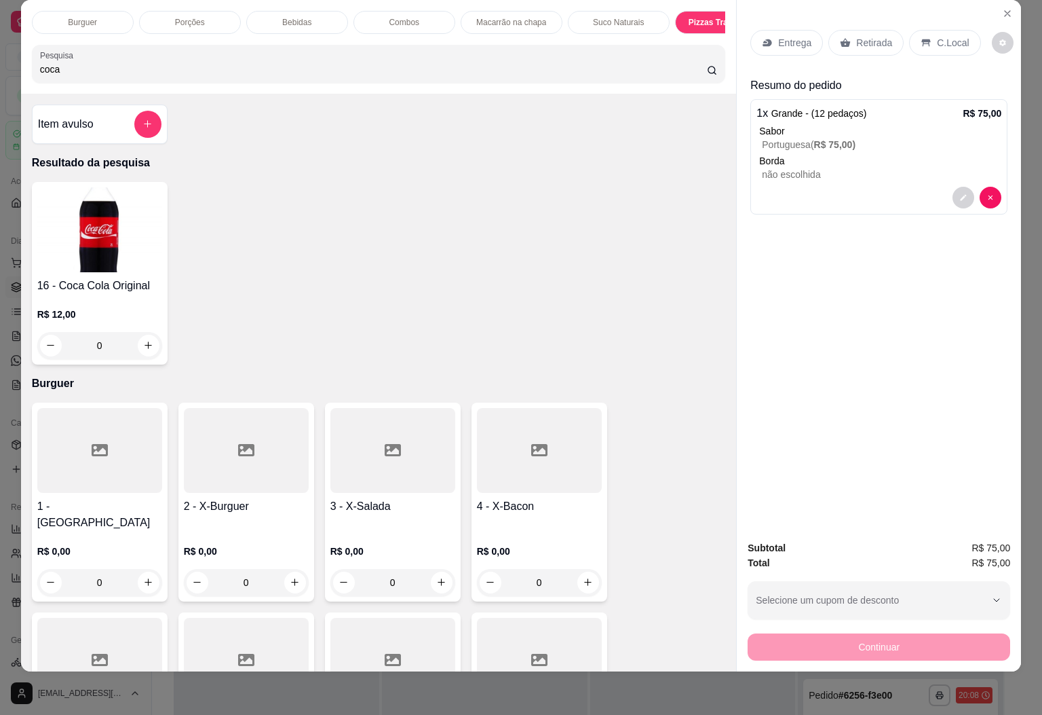
type input "coca"
click at [124, 271] on img at bounding box center [99, 229] width 125 height 85
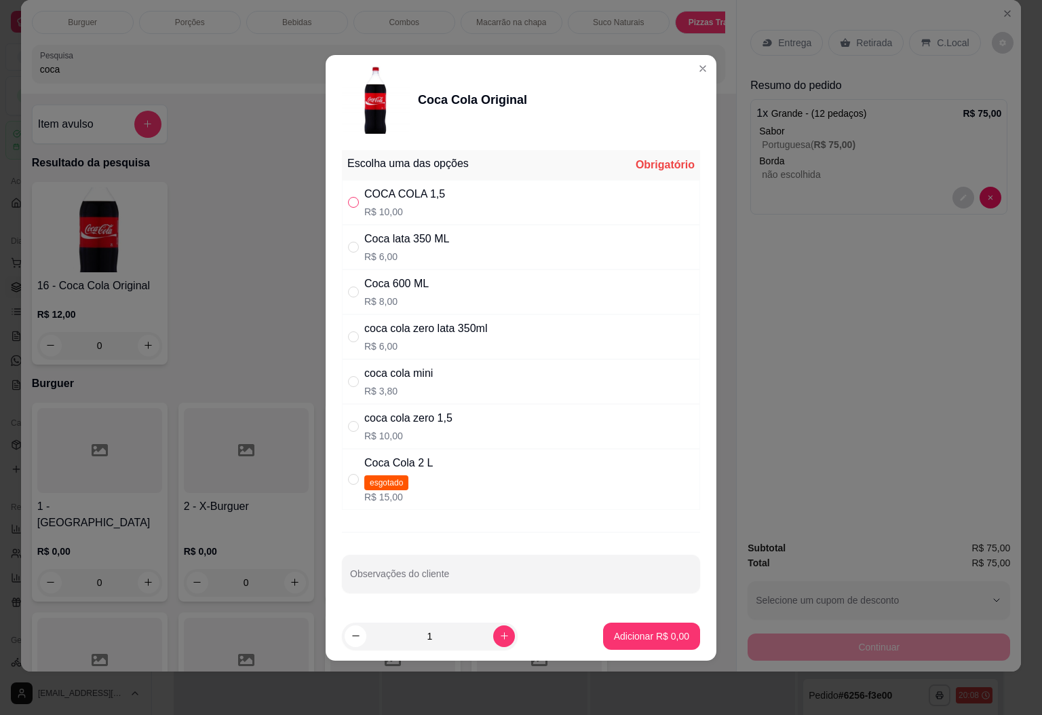
click at [357, 197] on input "" at bounding box center [353, 202] width 11 height 11
radio input "true"
click at [666, 640] on p "Adicionar R$ 10,00" at bounding box center [649, 636] width 81 height 14
type input "1"
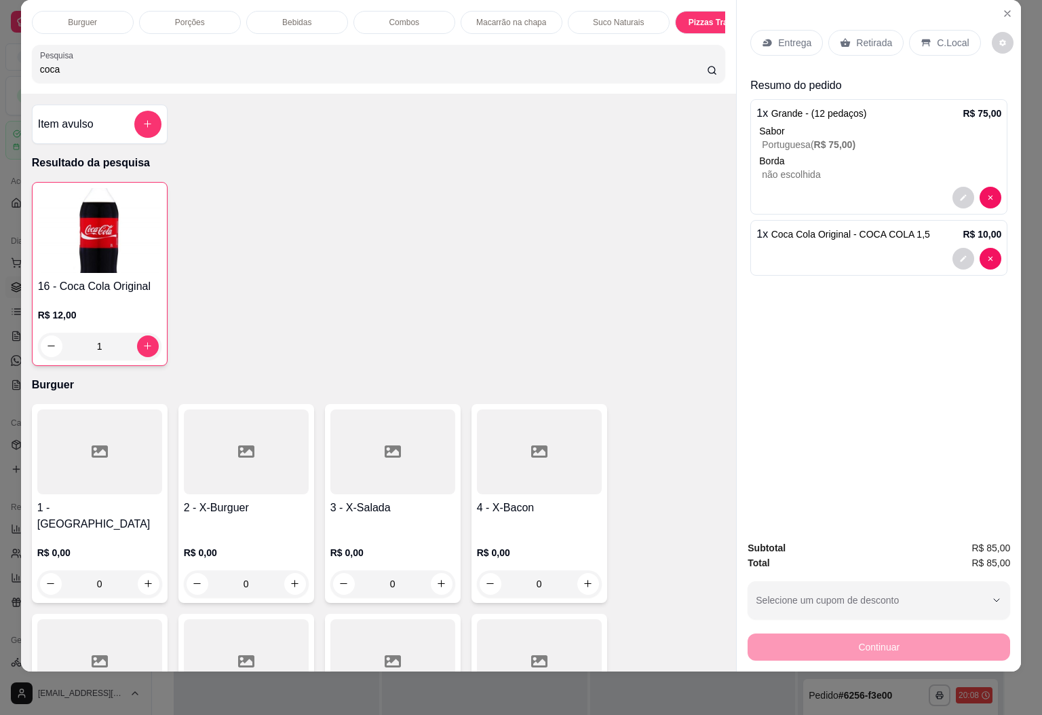
click at [872, 36] on p "Retirada" at bounding box center [874, 43] width 36 height 14
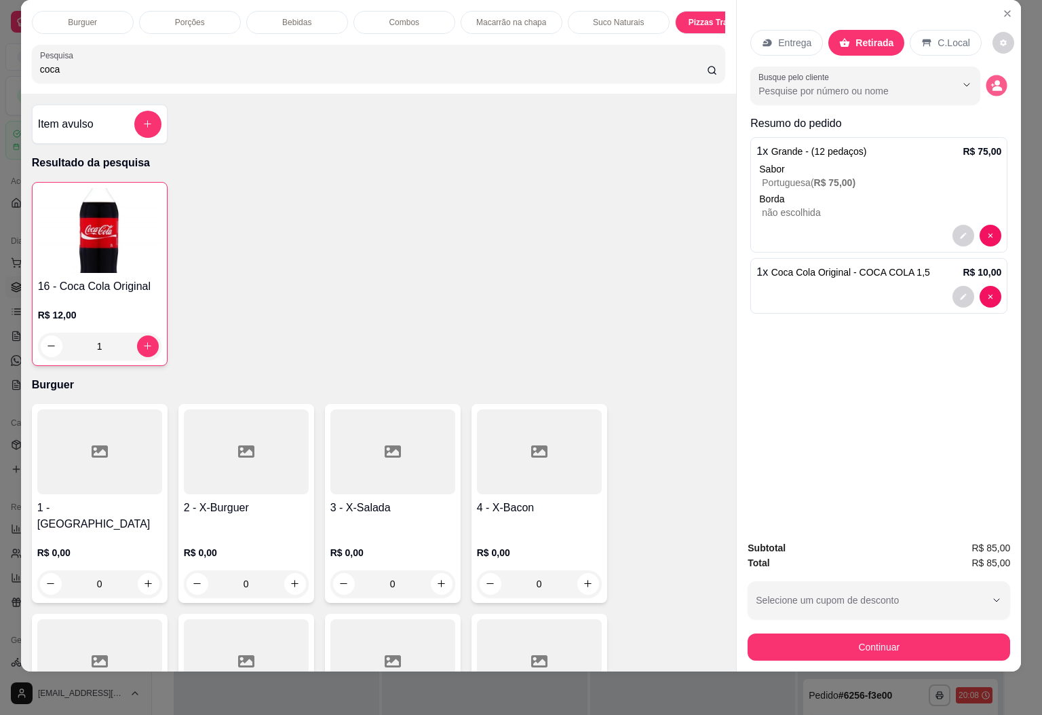
click at [991, 79] on icon "decrease-product-quantity" at bounding box center [997, 85] width 12 height 12
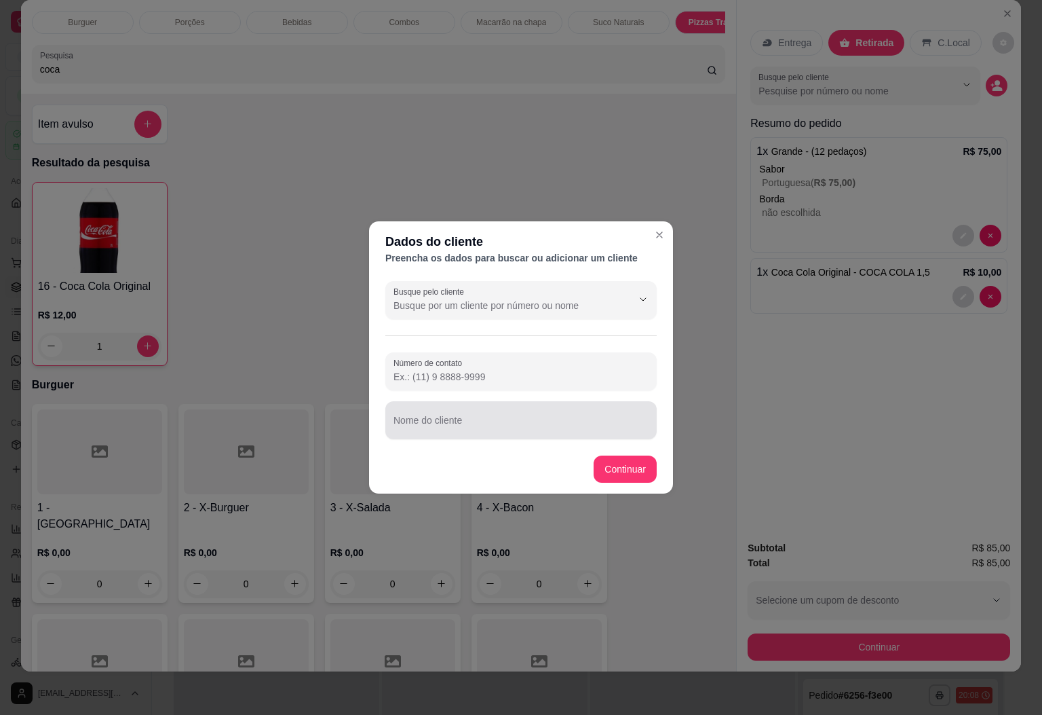
click at [515, 436] on div "Nome do cliente" at bounding box center [520, 420] width 271 height 38
type input "rau"
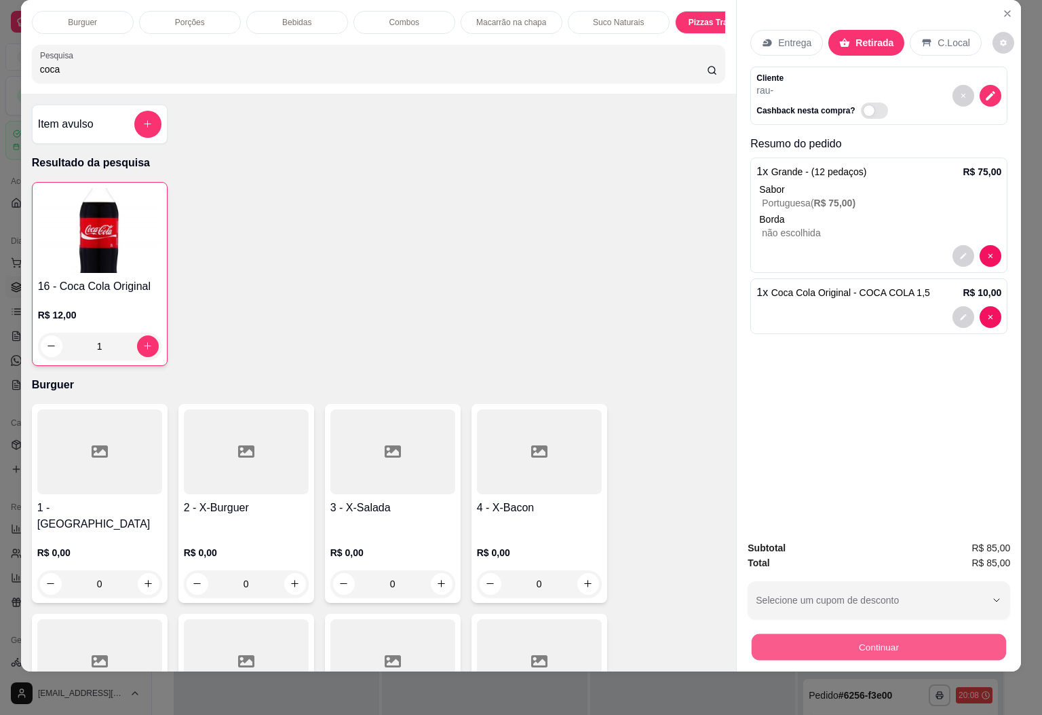
click at [894, 634] on button "Continuar" at bounding box center [879, 647] width 254 height 26
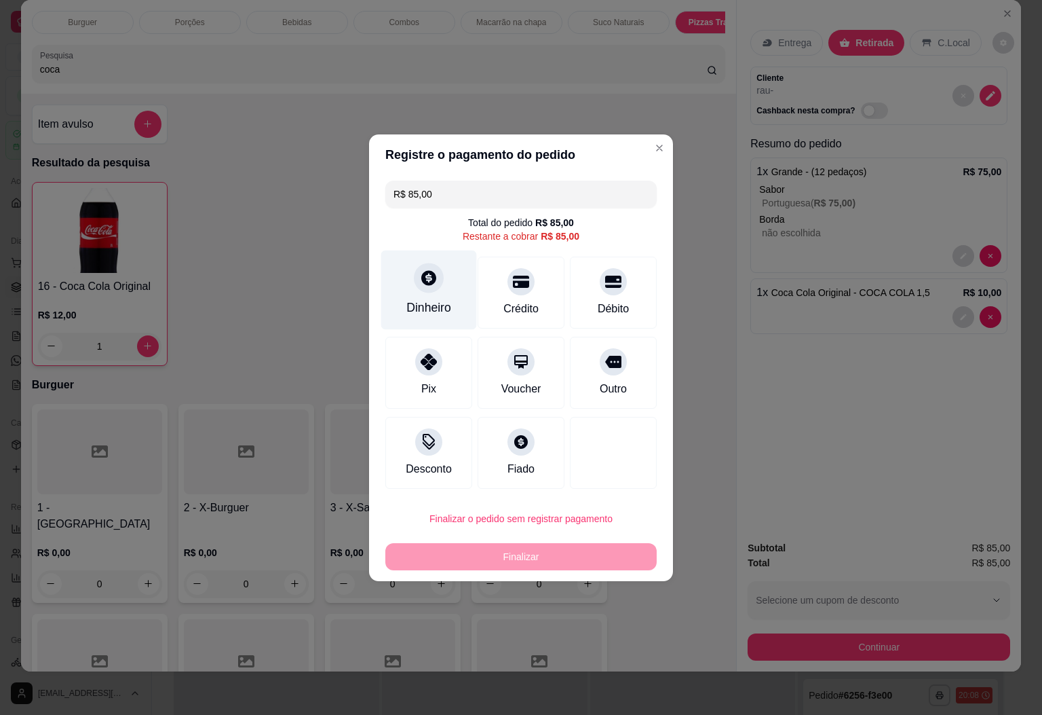
click at [442, 297] on div "Dinheiro" at bounding box center [429, 289] width 96 height 79
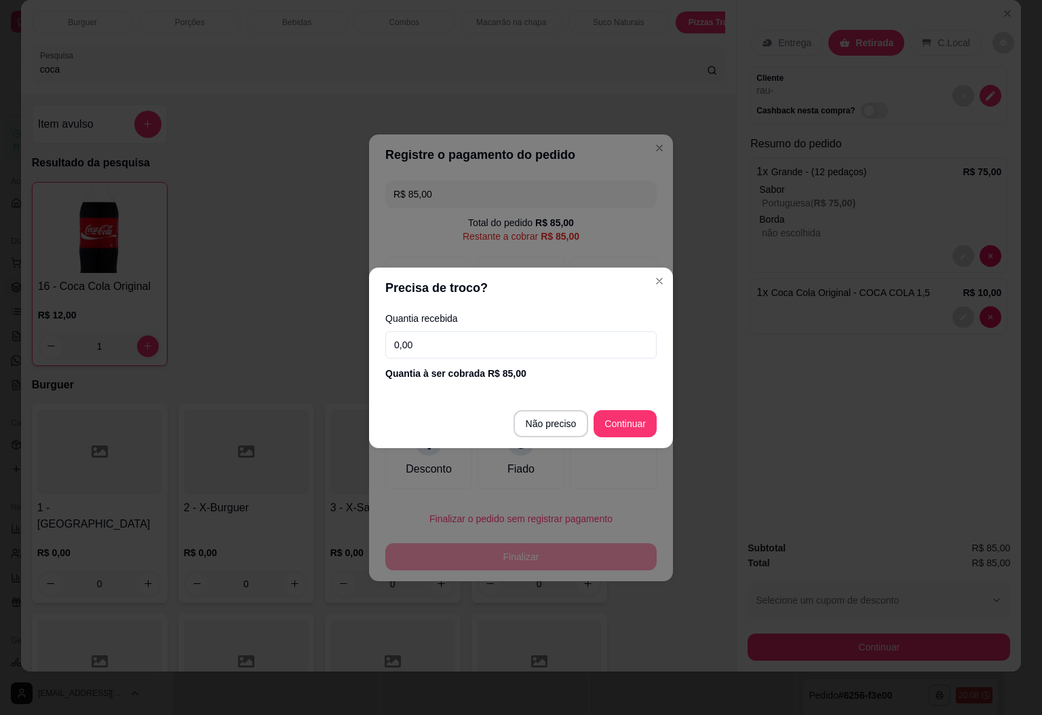
click at [505, 349] on input "0,00" at bounding box center [520, 344] width 271 height 27
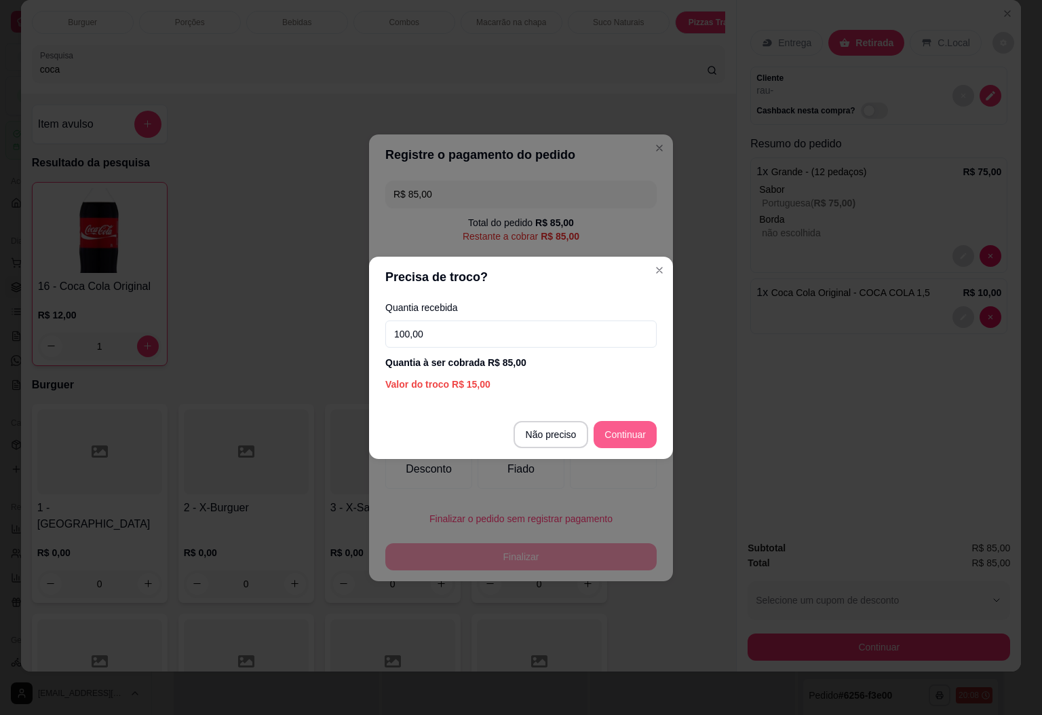
type input "100,00"
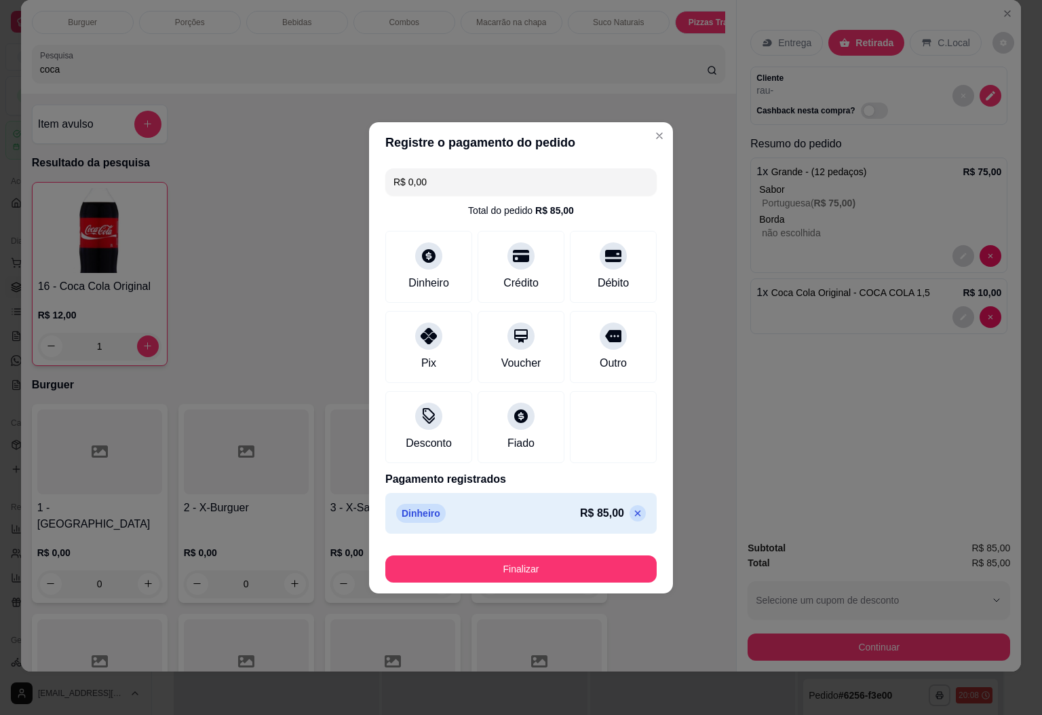
type input "R$ 0,00"
click at [607, 576] on button "Finalizar" at bounding box center [520, 568] width 271 height 27
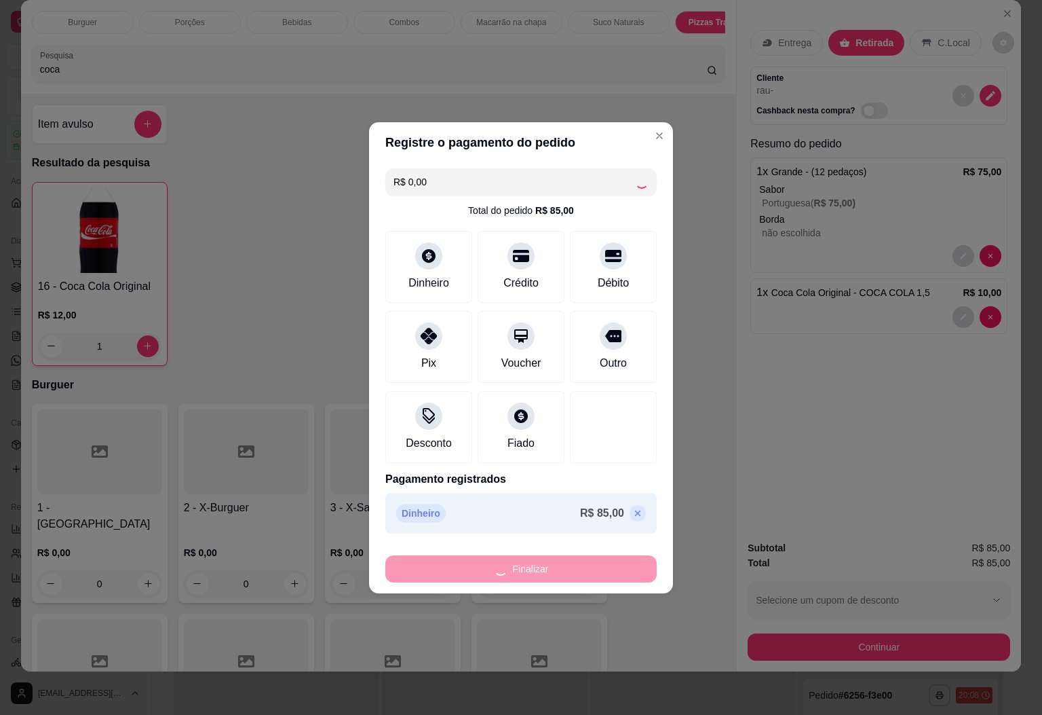
type input "0"
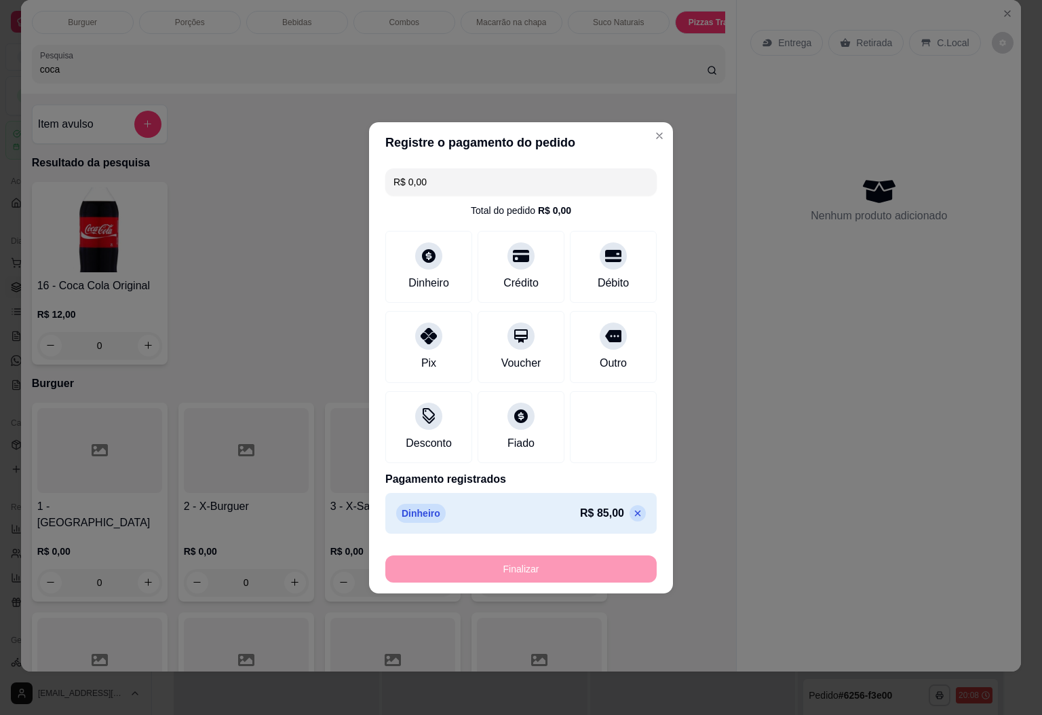
type input "-R$ 85,00"
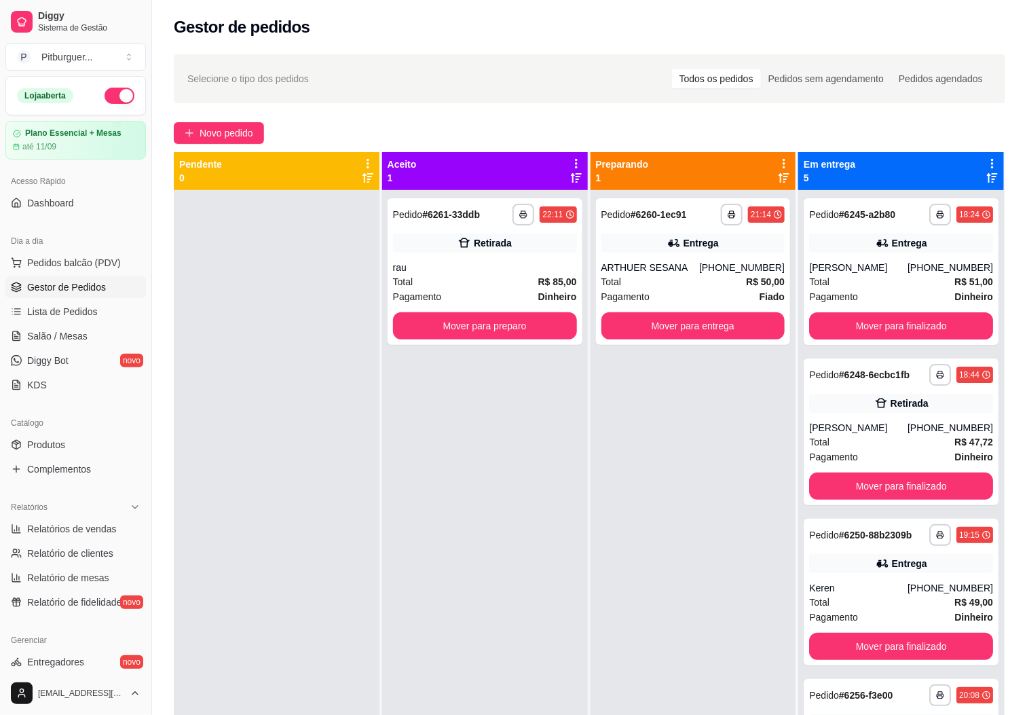
click at [506, 468] on div "**********" at bounding box center [485, 547] width 206 height 715
click at [679, 286] on div "Total R$ 50,00" at bounding box center [693, 281] width 184 height 15
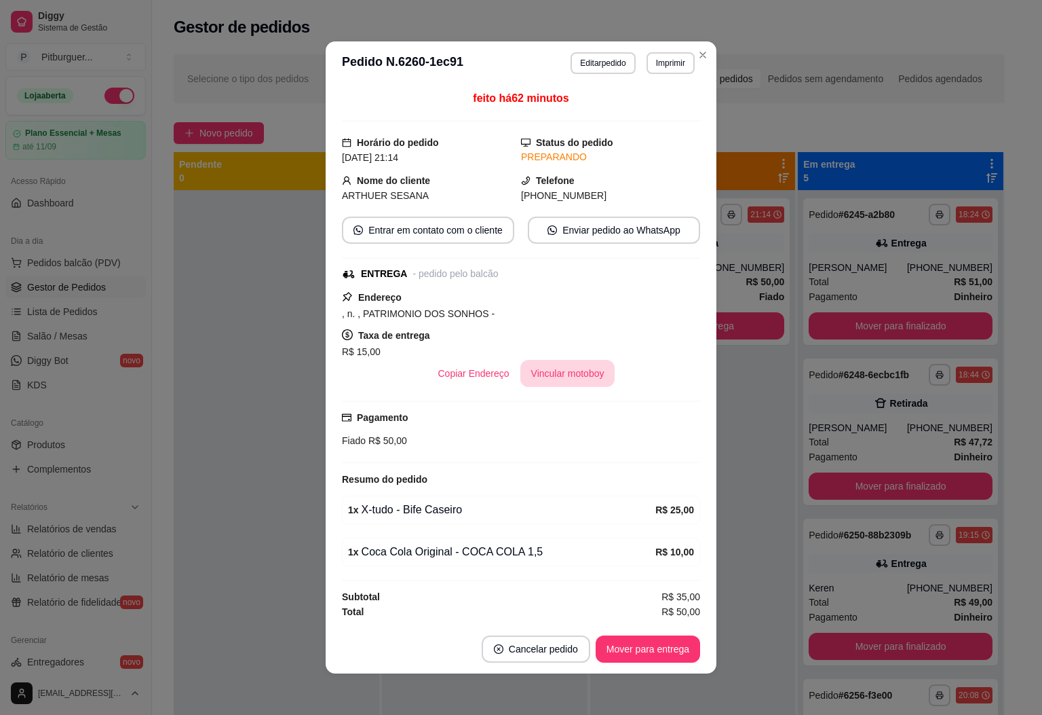
click at [579, 373] on button "Vincular motoboy" at bounding box center [567, 373] width 95 height 27
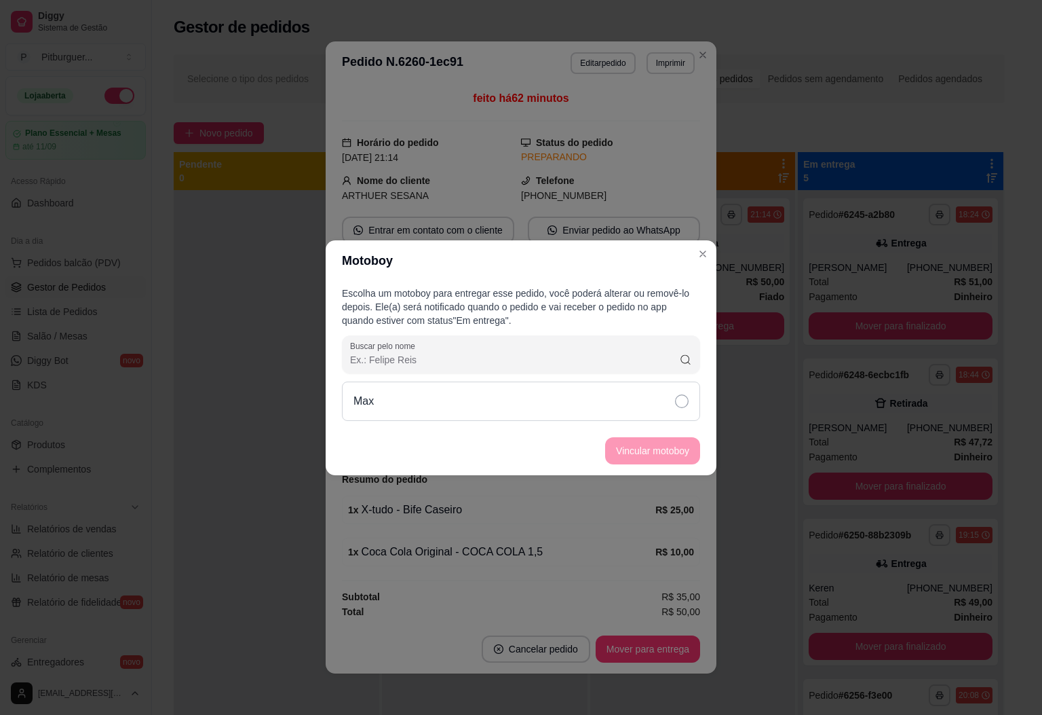
click at [680, 396] on icon at bounding box center [682, 401] width 14 height 14
click at [674, 446] on button "Vincular motoboy" at bounding box center [652, 450] width 95 height 27
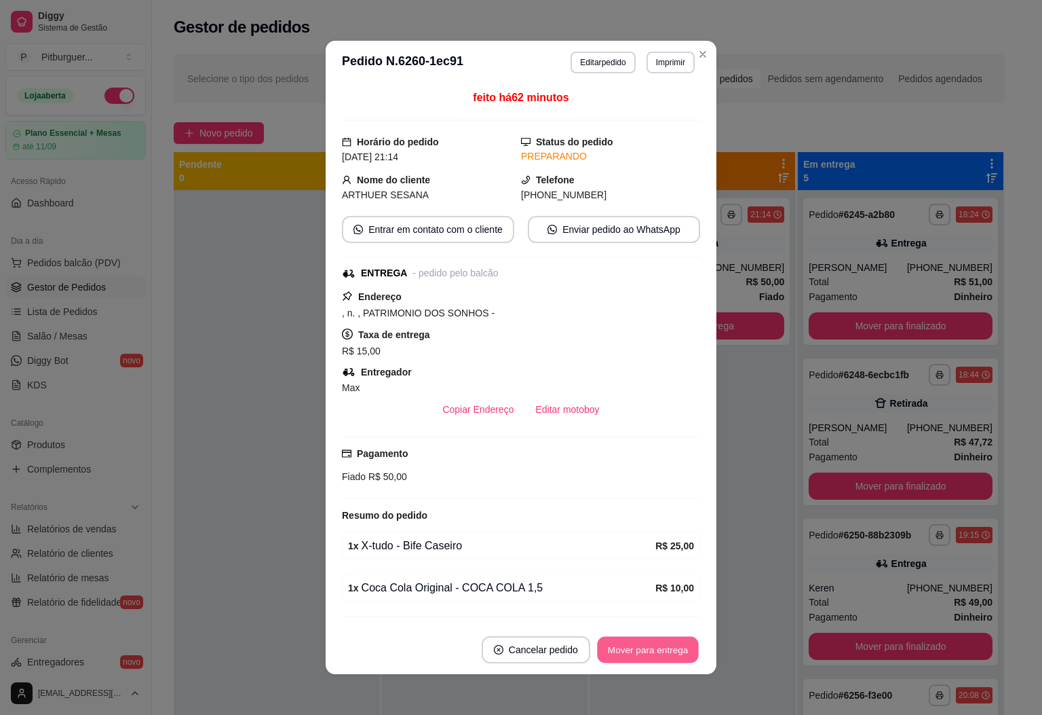
click at [629, 645] on button "Mover para entrega" at bounding box center [648, 650] width 102 height 26
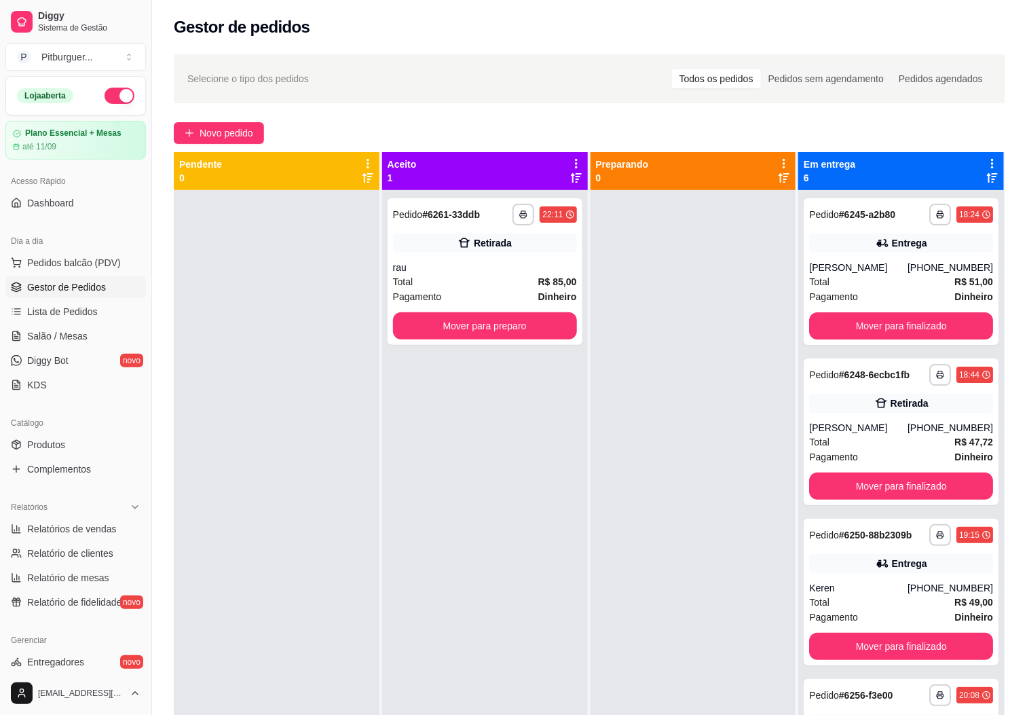
click at [501, 403] on div "**********" at bounding box center [485, 547] width 206 height 715
click at [550, 622] on div "**********" at bounding box center [485, 547] width 206 height 715
click at [218, 126] on span "Novo pedido" at bounding box center [227, 133] width 54 height 15
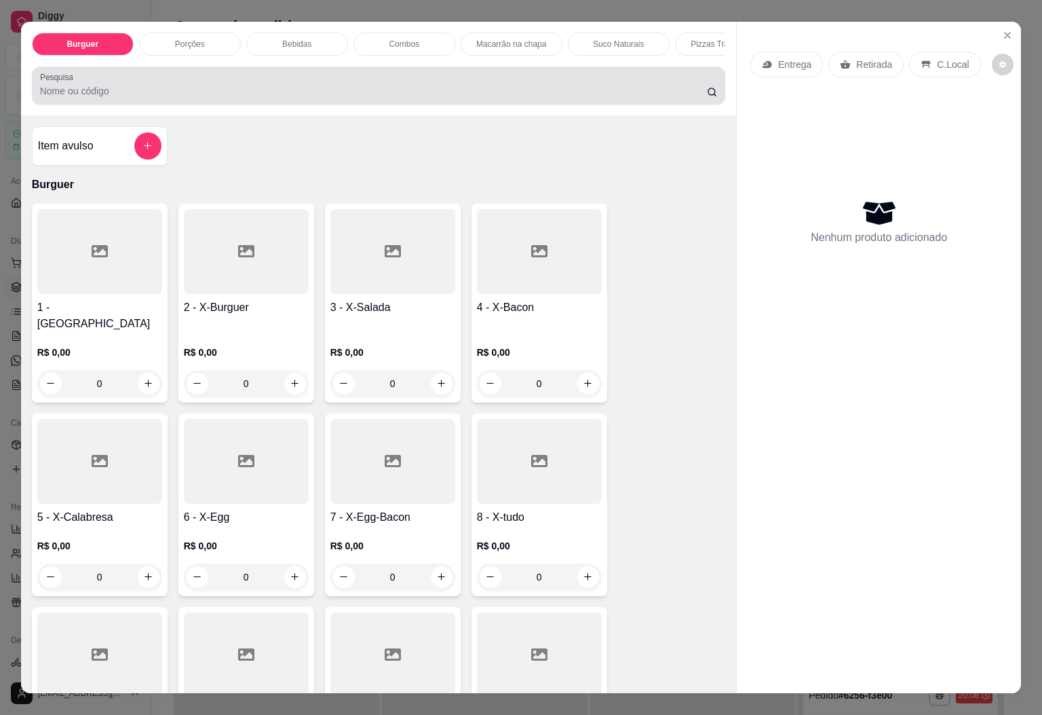
click at [196, 86] on div at bounding box center [379, 85] width 678 height 27
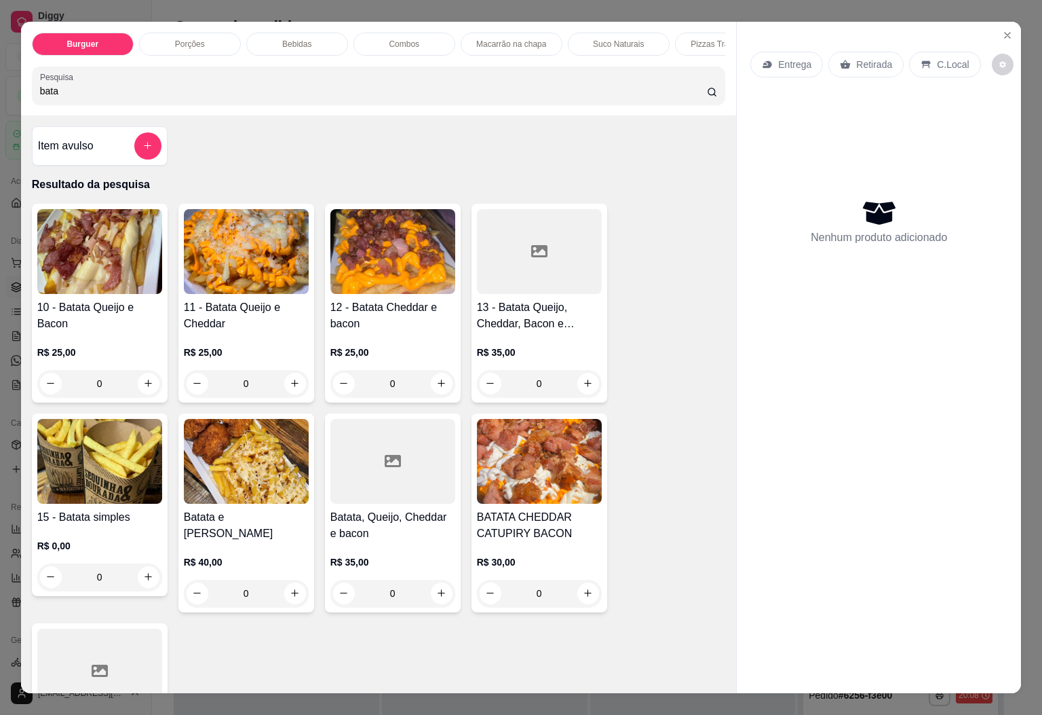
type input "bata"
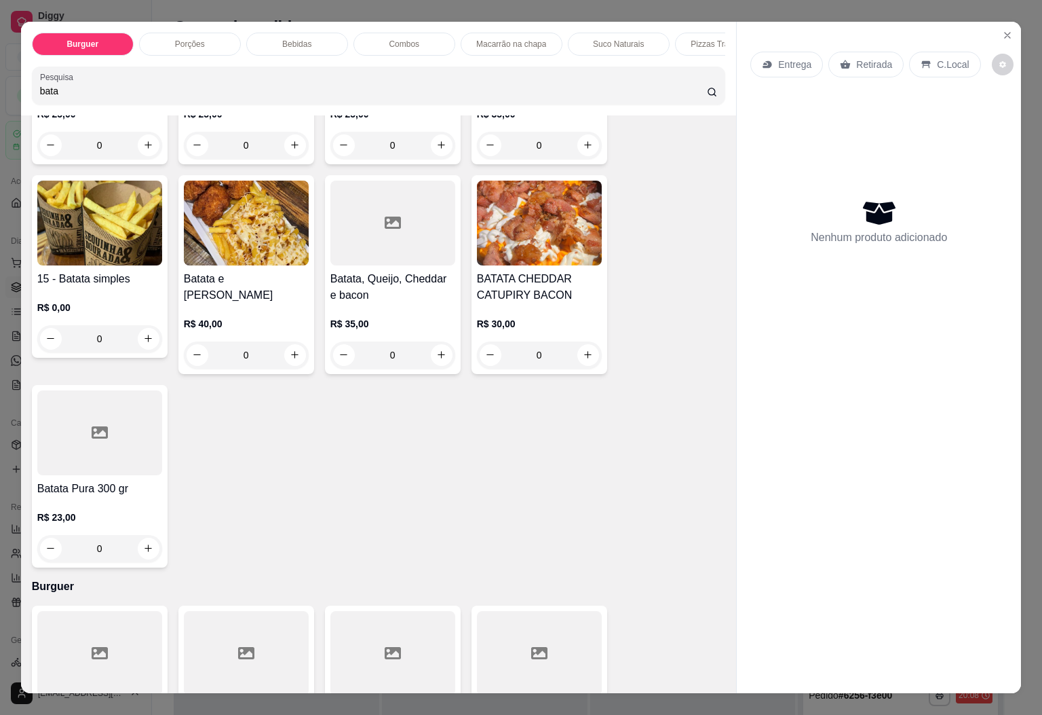
scroll to position [248, 0]
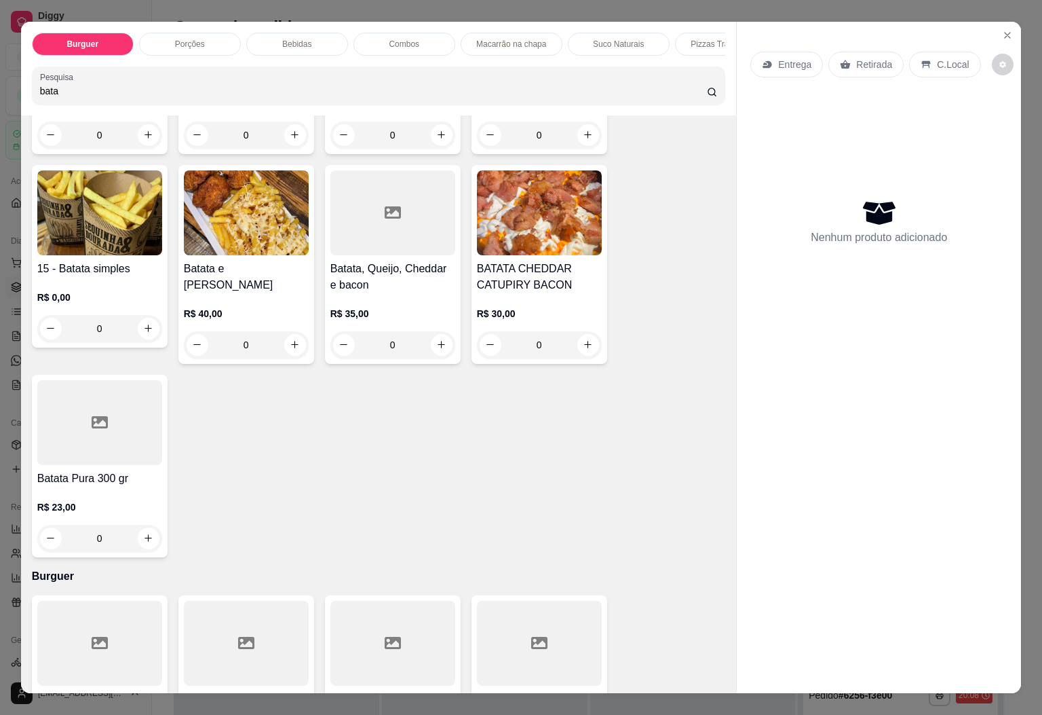
click at [65, 487] on h4 "Batata Pura 300 gr" at bounding box center [99, 478] width 125 height 16
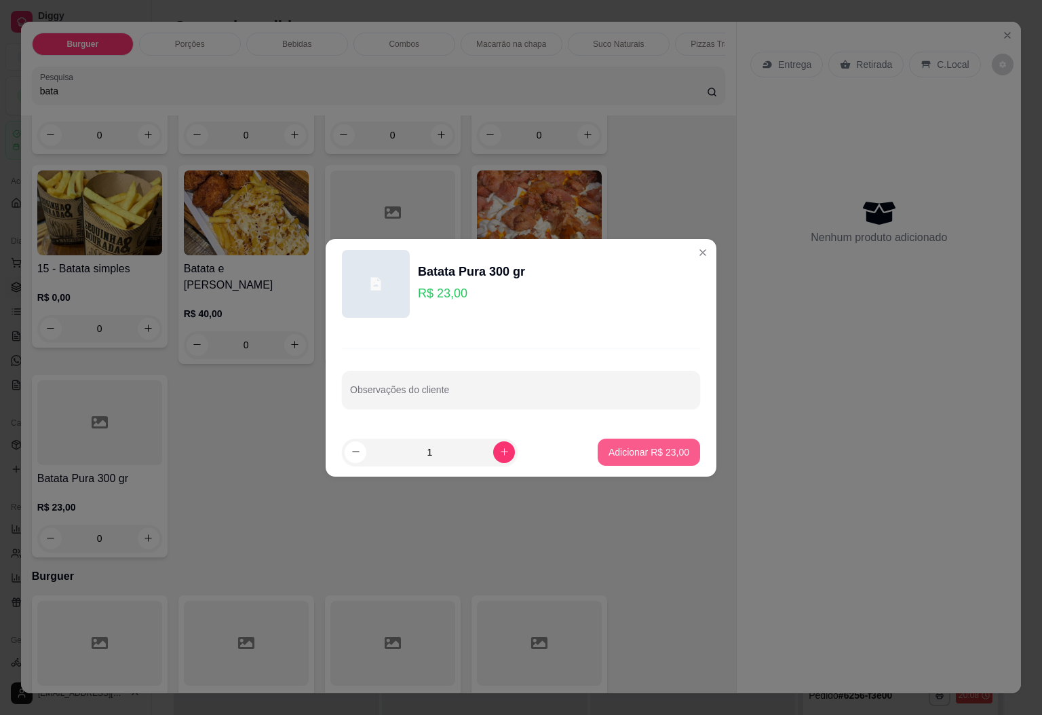
click at [672, 442] on button "Adicionar R$ 23,00" at bounding box center [649, 451] width 102 height 27
type input "1"
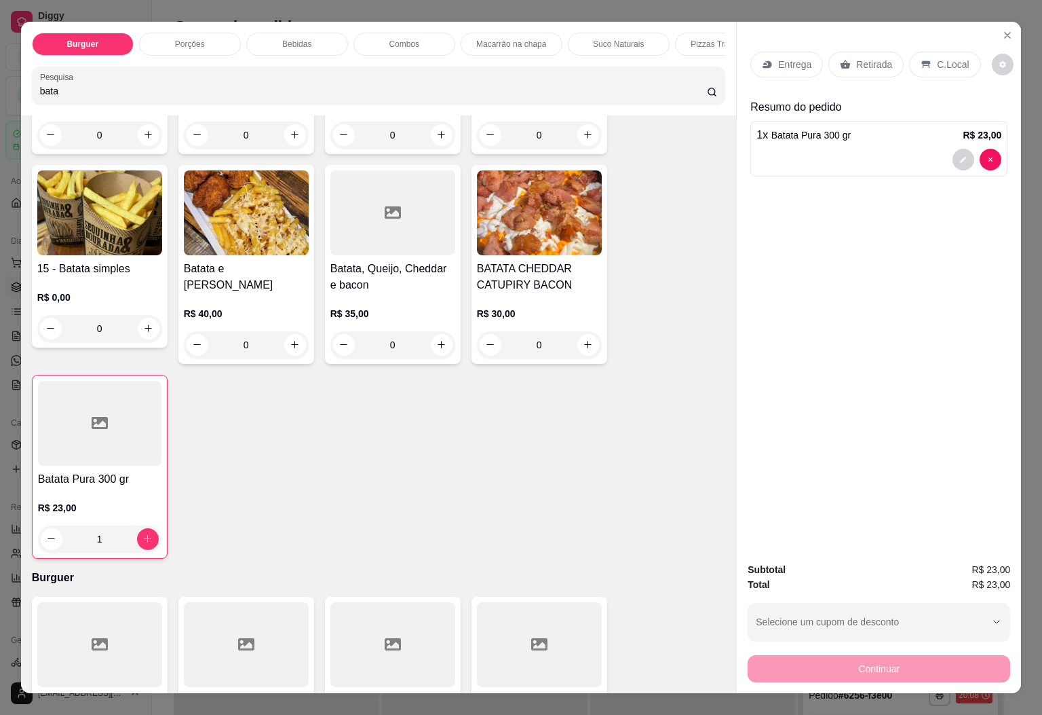
drag, startPoint x: 193, startPoint y: 96, endPoint x: 0, endPoint y: 82, distance: 193.9
click at [0, 82] on div "Burguer Porções Bebidas Combos Macarrão na chapa Suco Naturais Pizzas Tradicion…" at bounding box center [521, 357] width 1042 height 715
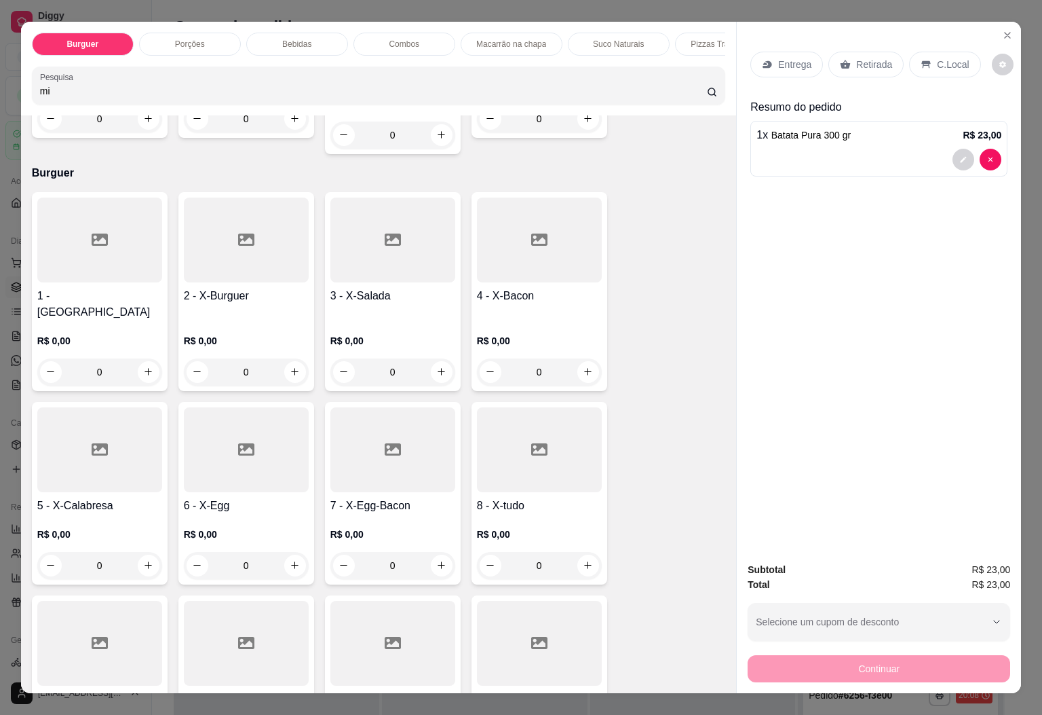
scroll to position [39, 0]
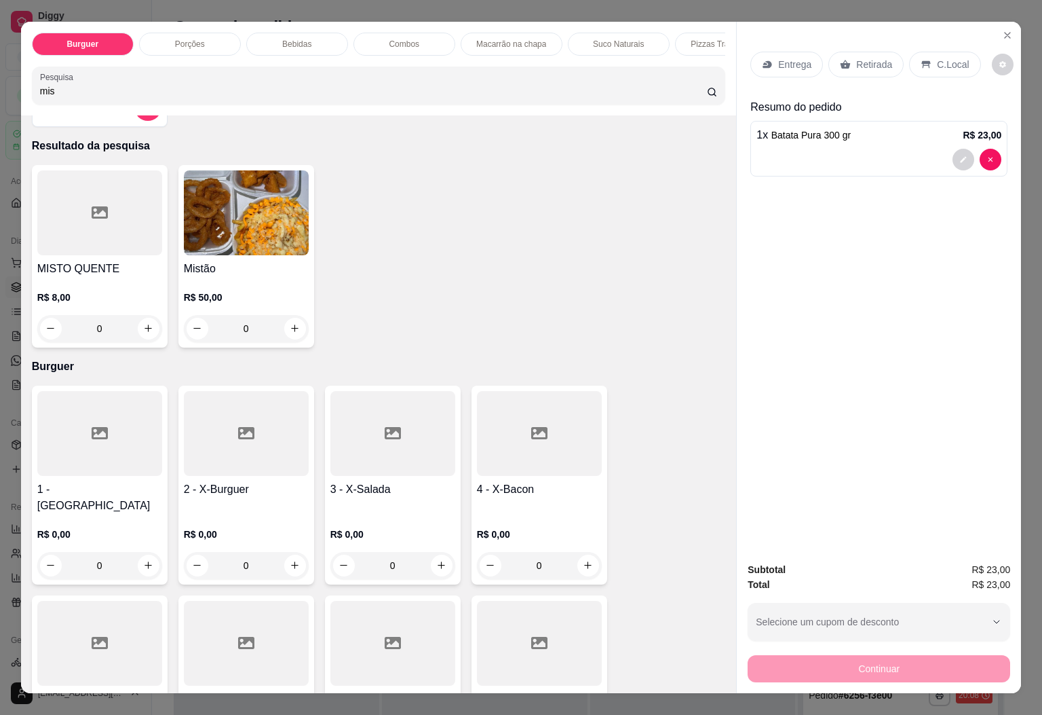
type input "mis"
click at [58, 246] on div at bounding box center [99, 212] width 125 height 85
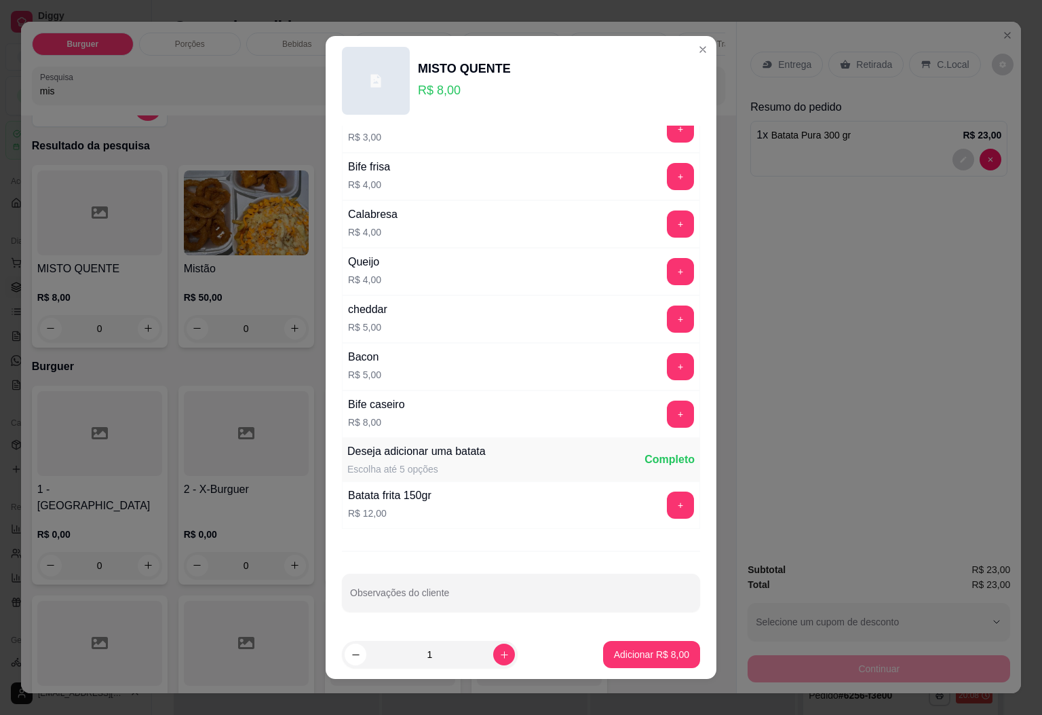
scroll to position [222, 0]
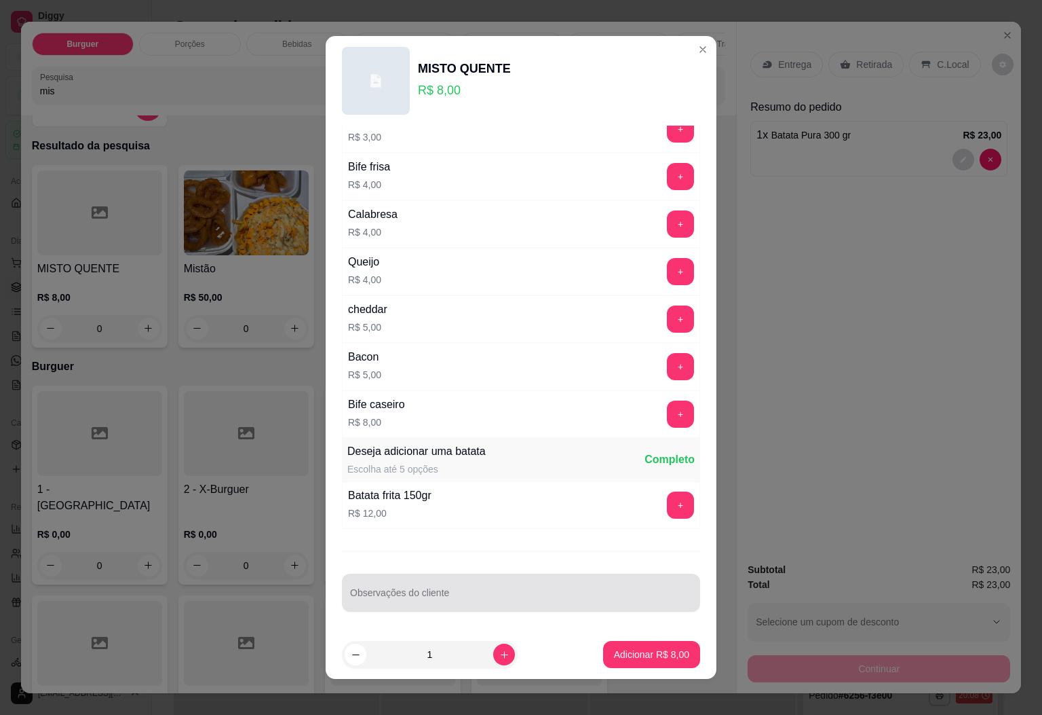
click at [458, 588] on div at bounding box center [521, 592] width 342 height 27
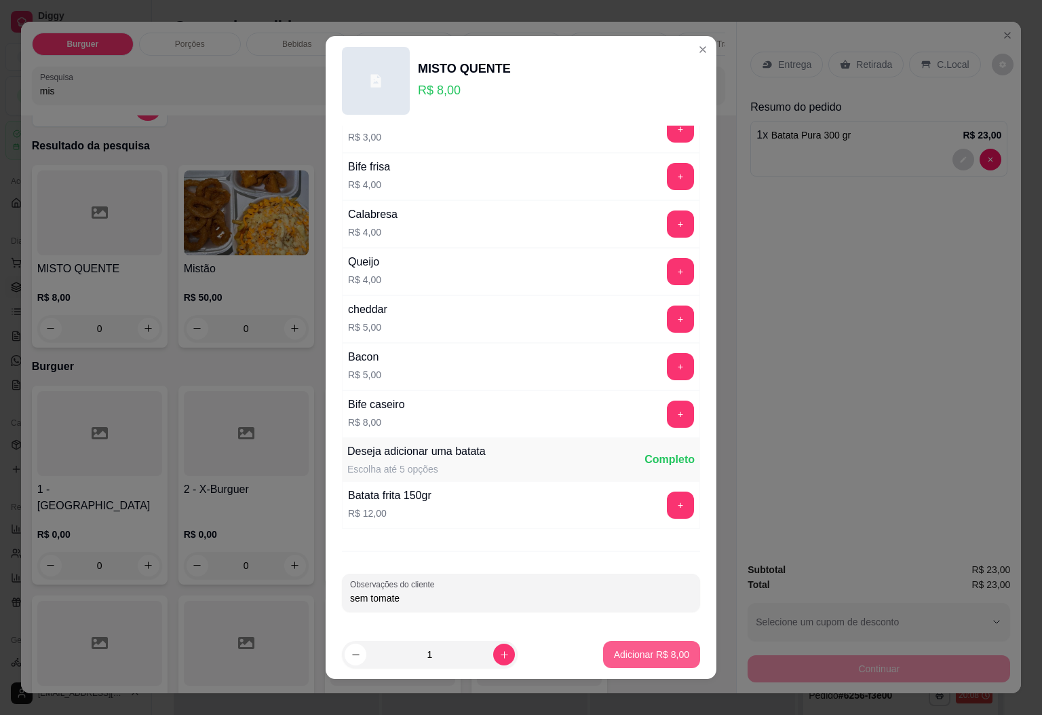
type input "sem tomate"
click at [629, 649] on p "Adicionar R$ 8,00" at bounding box center [651, 654] width 75 height 14
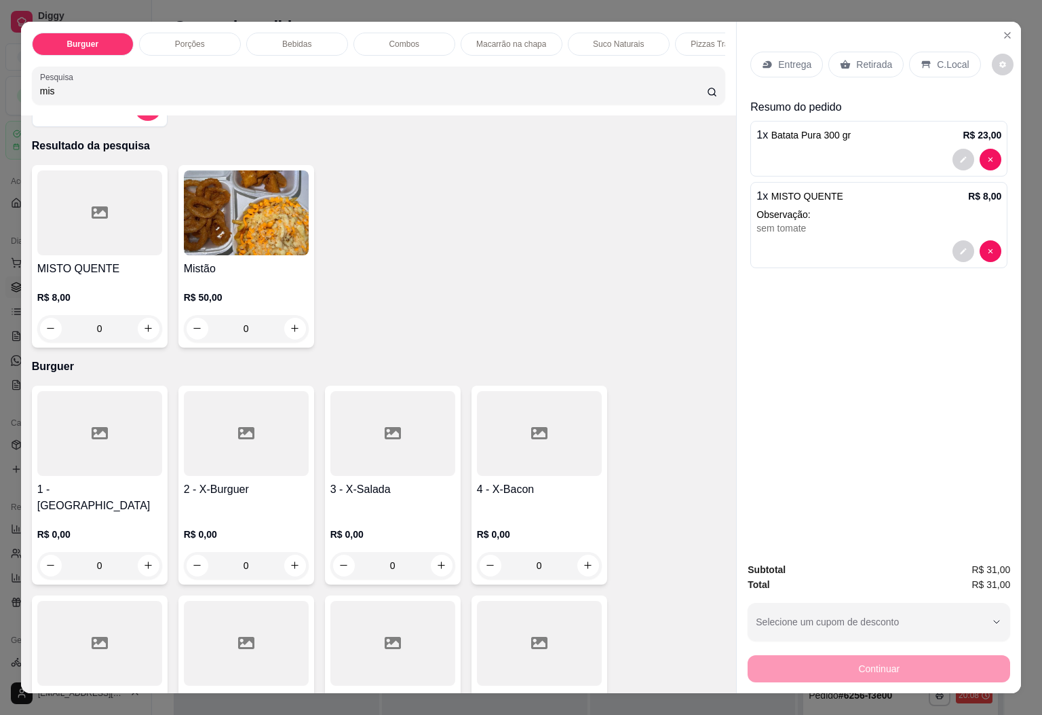
drag, startPoint x: 246, startPoint y: 82, endPoint x: 0, endPoint y: 100, distance: 247.0
click at [0, 100] on div "Burguer Porções Bebidas Combos Macarrão na chapa Suco Naturais Pizzas Tradicion…" at bounding box center [521, 357] width 1042 height 715
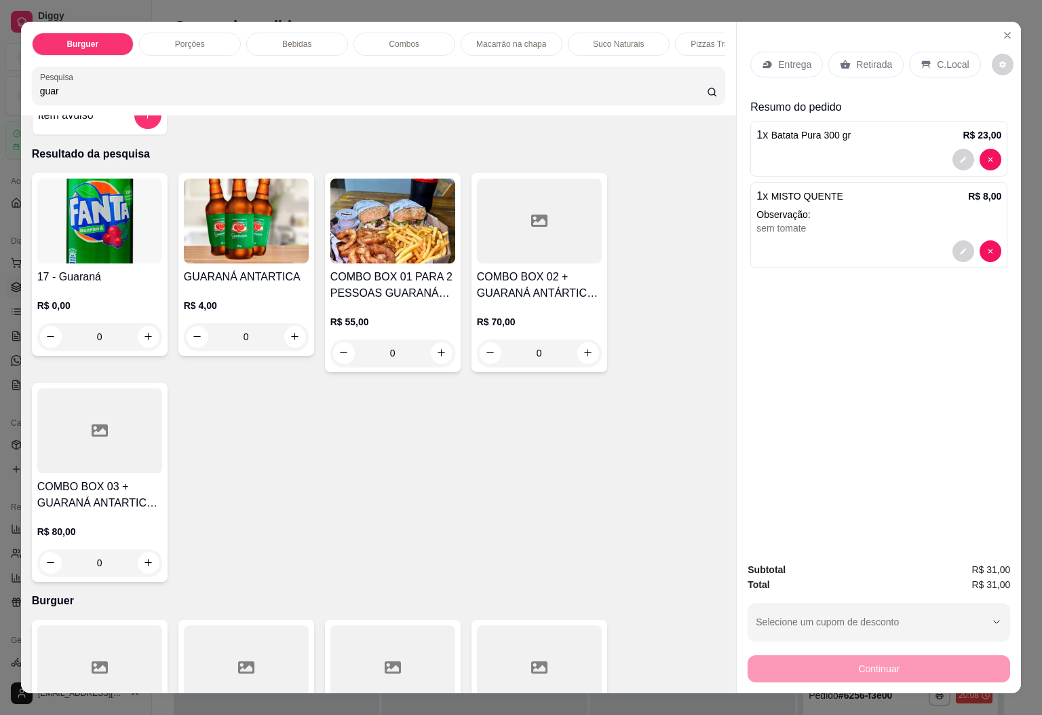
scroll to position [0, 0]
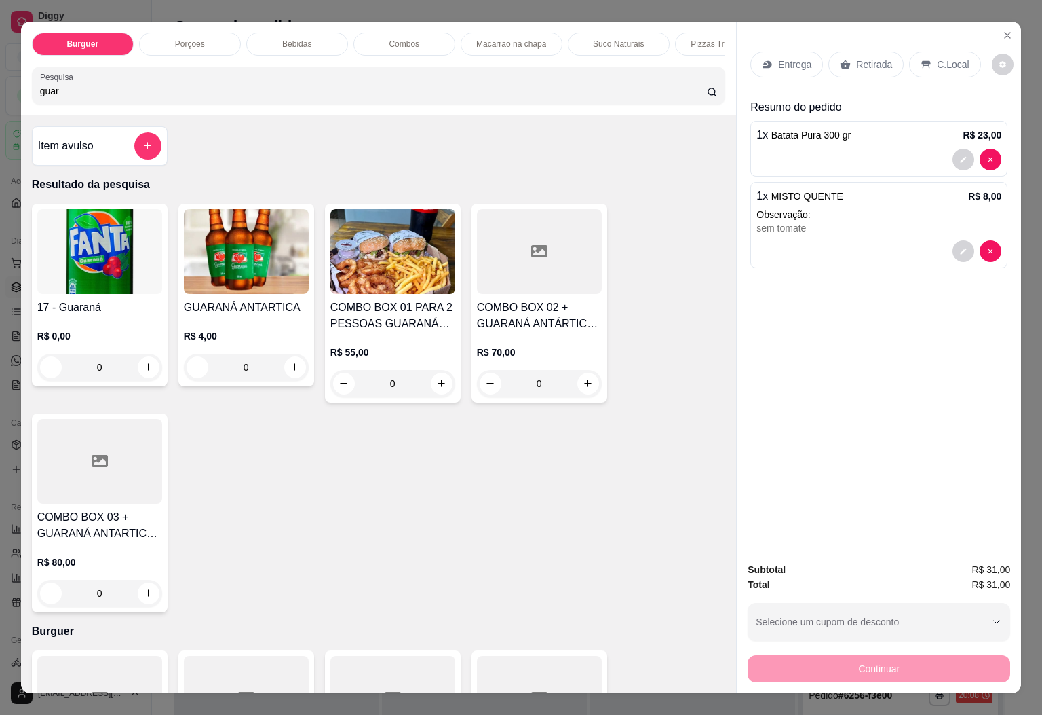
type input "guar"
click at [111, 284] on img at bounding box center [99, 251] width 125 height 85
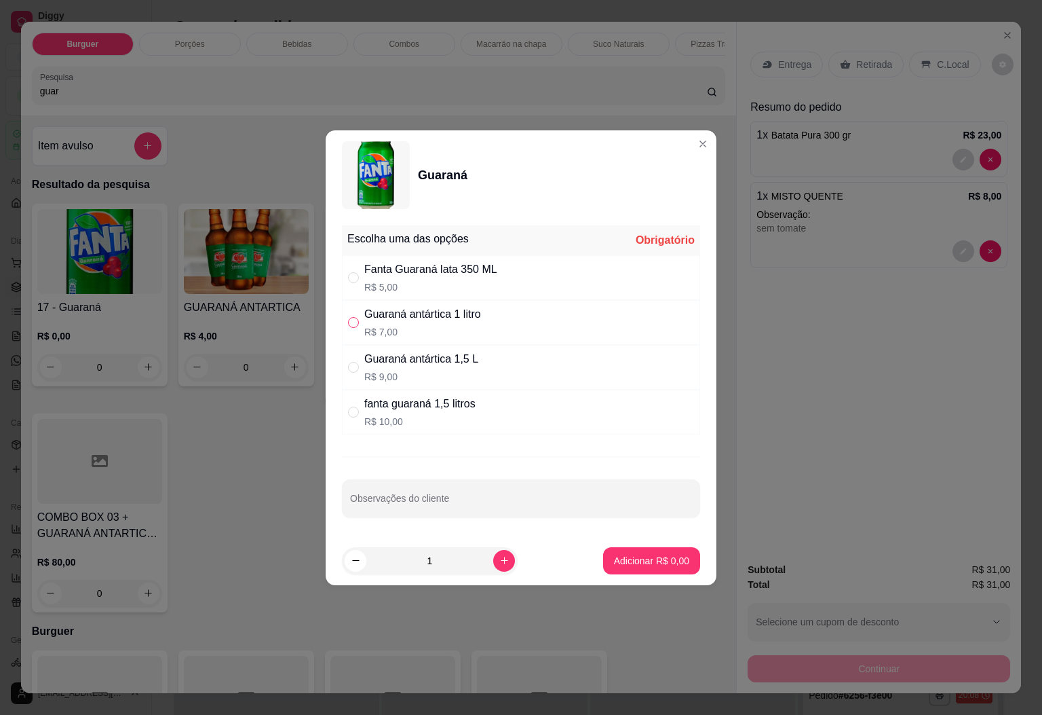
click at [357, 317] on input "" at bounding box center [353, 322] width 11 height 11
radio input "true"
click at [640, 558] on p "Adicionar R$ 7,00" at bounding box center [651, 561] width 75 height 14
type input "1"
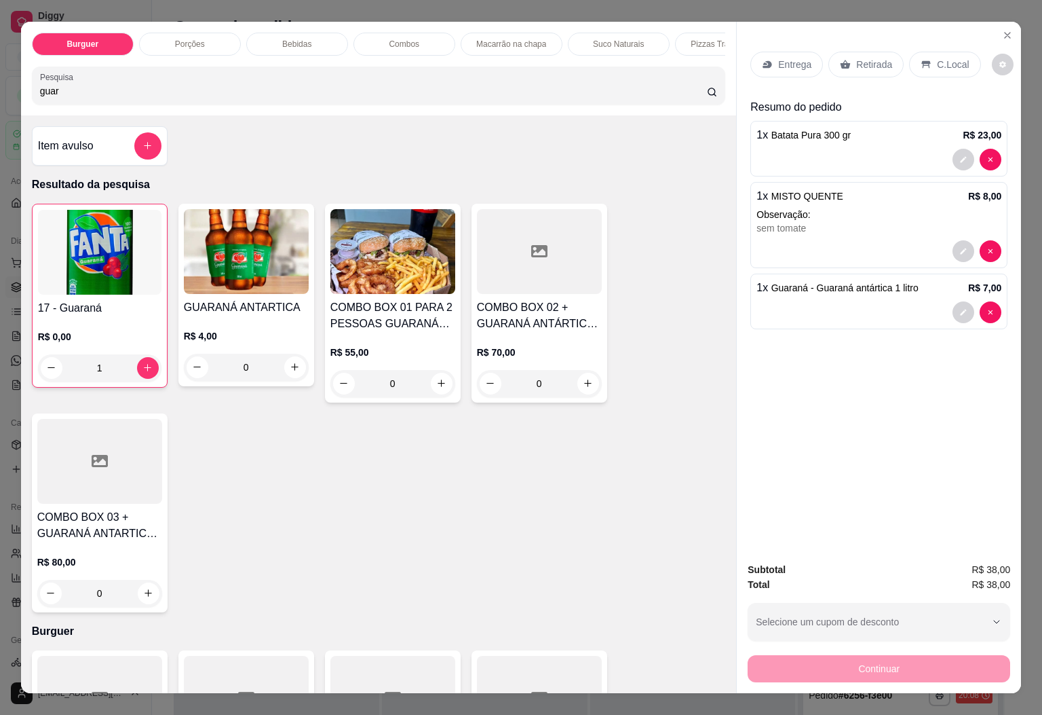
click at [686, 407] on div "17 - Guaraná R$ 0,00 1 GUARANÁ ANTARTICA R$ 4,00 0 COMBO BOX 01 PARA 2 PESSOAS …" at bounding box center [379, 408] width 694 height 409
drag, startPoint x: 72, startPoint y: 100, endPoint x: 0, endPoint y: 110, distance: 72.6
click at [0, 110] on div "Burguer Porções Bebidas Combos Macarrão na chapa Suco Naturais Pizzas Tradicion…" at bounding box center [521, 357] width 1042 height 715
click at [788, 59] on p "Entrega" at bounding box center [794, 65] width 33 height 14
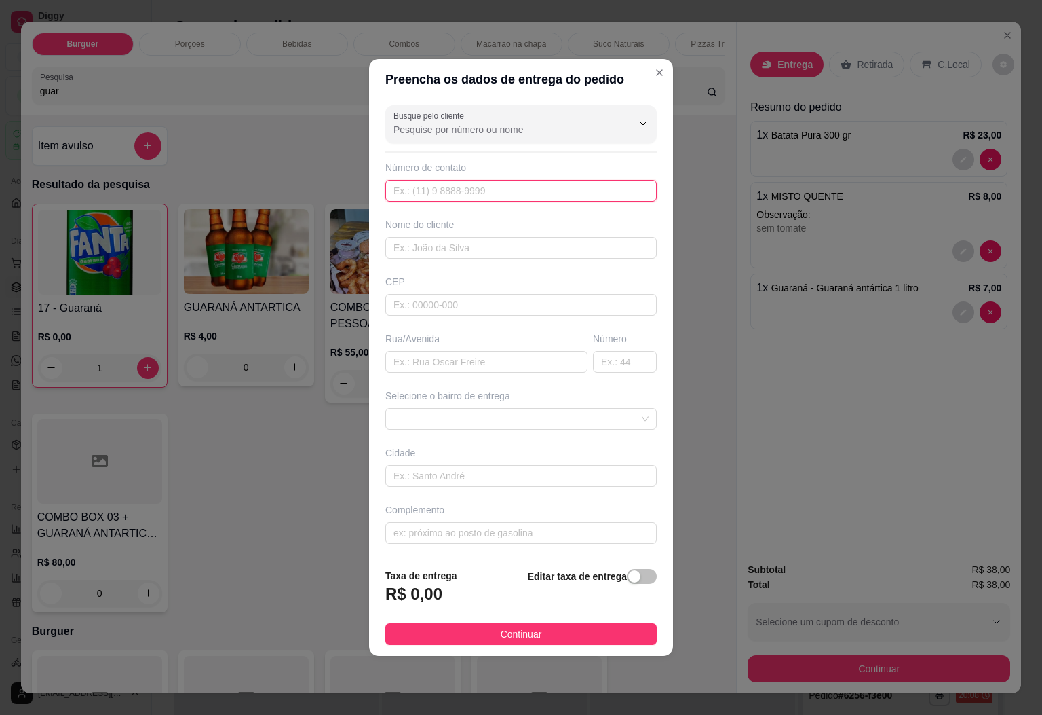
click at [520, 190] on input "text" at bounding box center [520, 191] width 271 height 22
type input "[PHONE_NUMBER]"
click at [542, 242] on input "text" at bounding box center [520, 248] width 271 height 22
click at [516, 418] on span at bounding box center [521, 419] width 255 height 20
type input "jadir junin da saude"
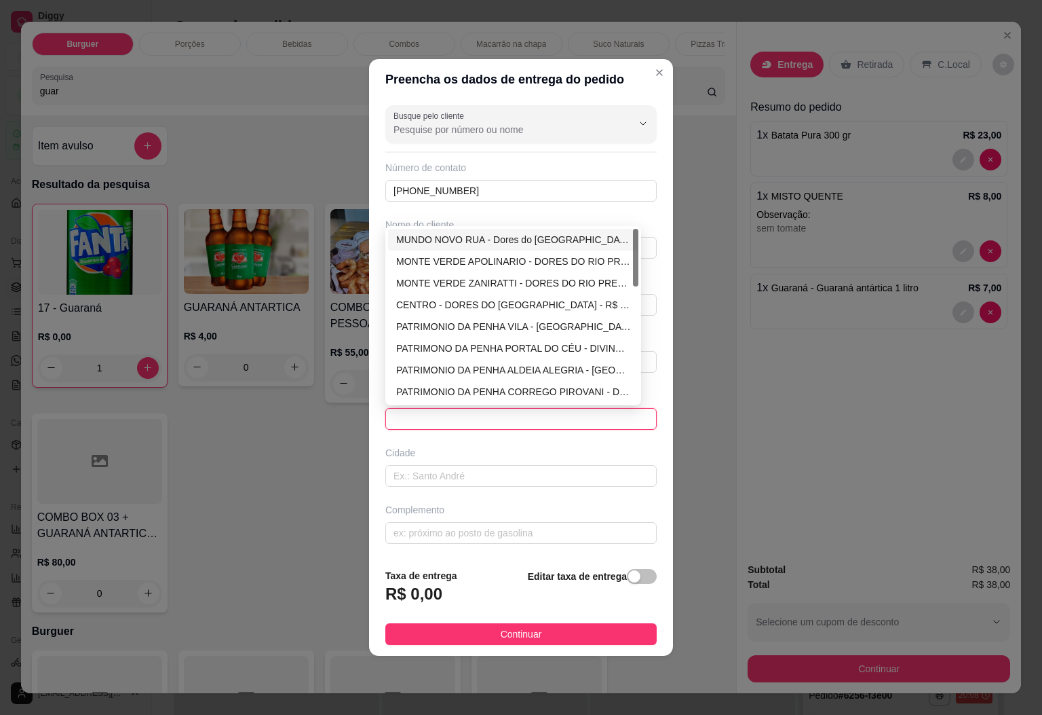
click at [578, 241] on div "MUNDO NOVO RUA - Dores do [GEOGRAPHIC_DATA] - R$ 1,00" at bounding box center [513, 239] width 234 height 15
type input "Dores do [GEOGRAPHIC_DATA]"
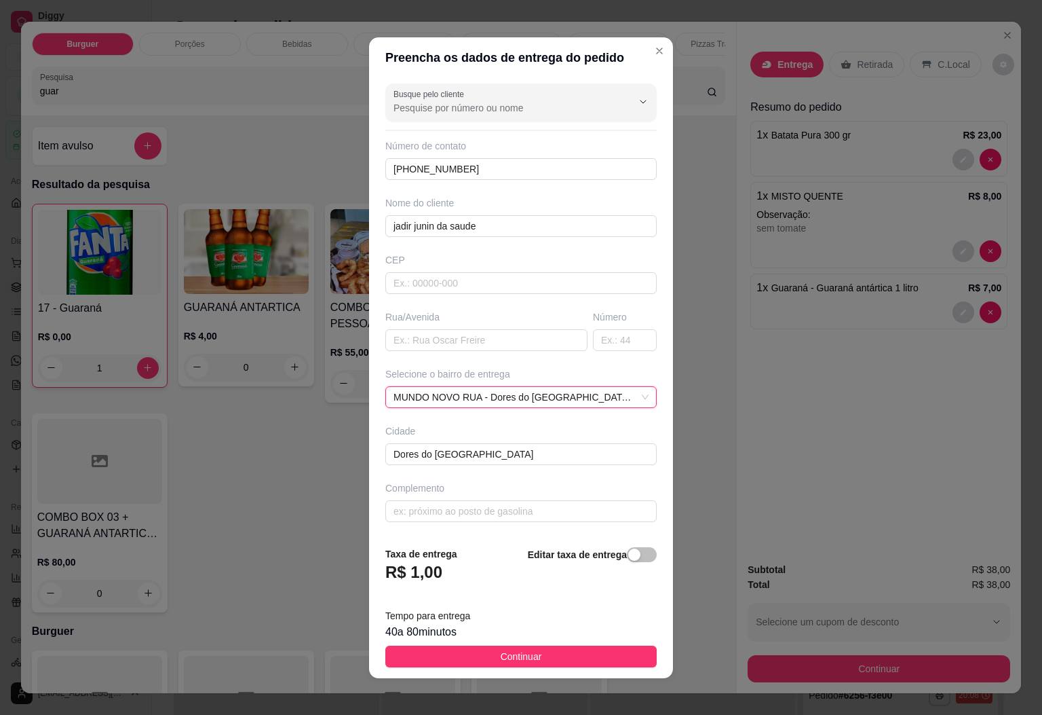
scroll to position [8, 0]
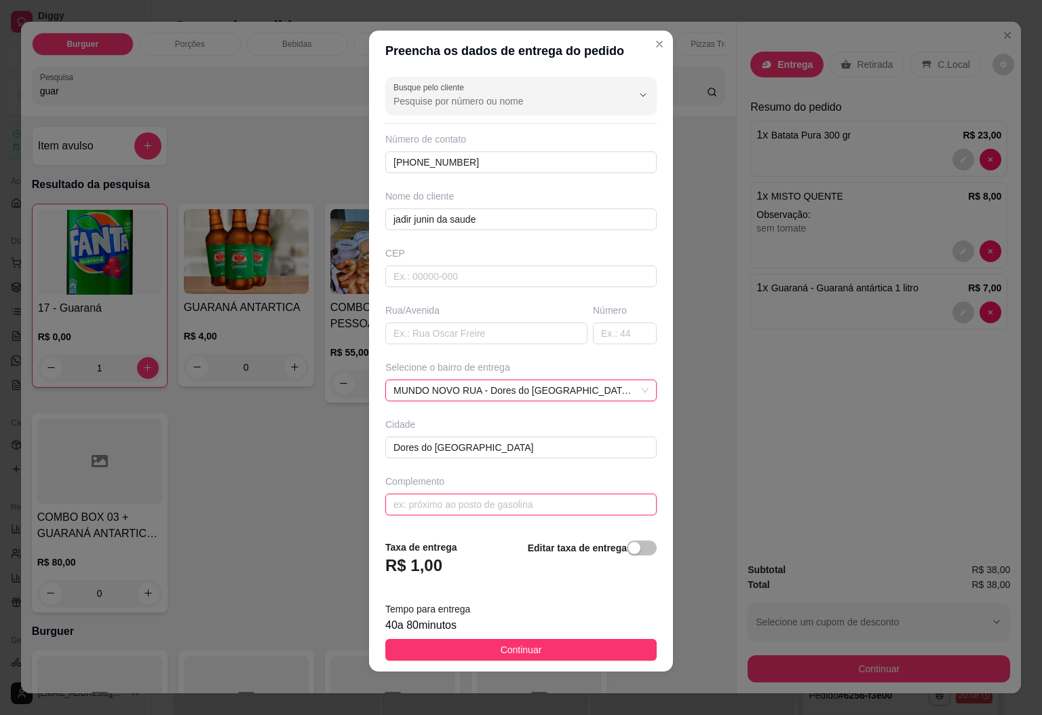
click at [506, 497] on input "text" at bounding box center [520, 504] width 271 height 22
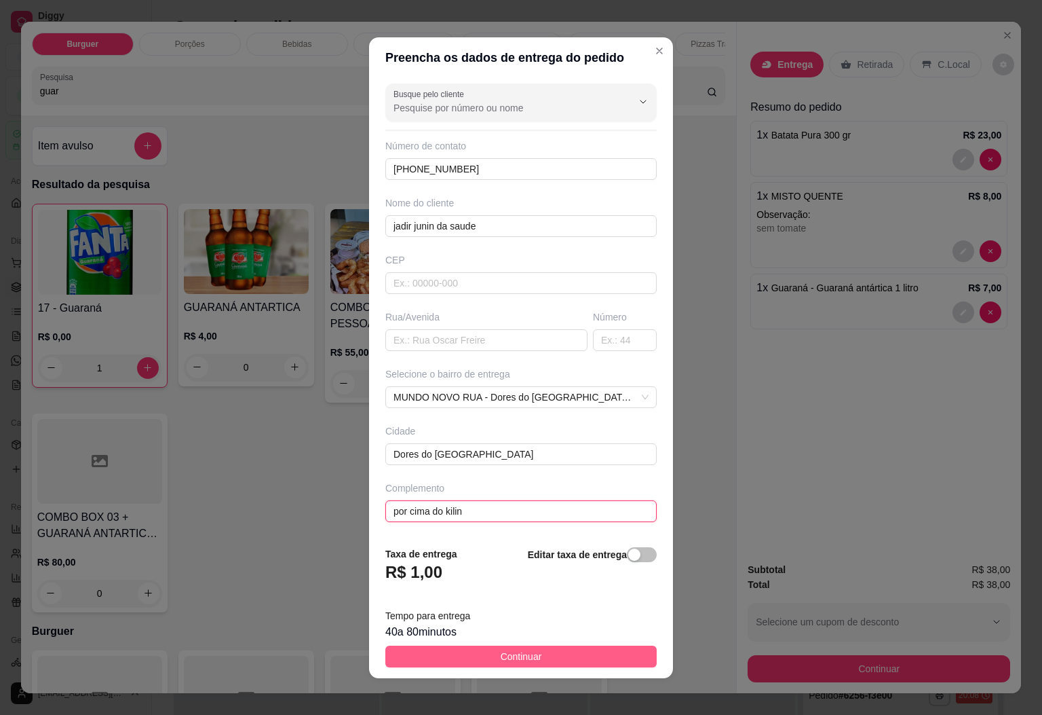
type input "por cima do kilin"
click at [554, 648] on button "Continuar" at bounding box center [520, 656] width 271 height 22
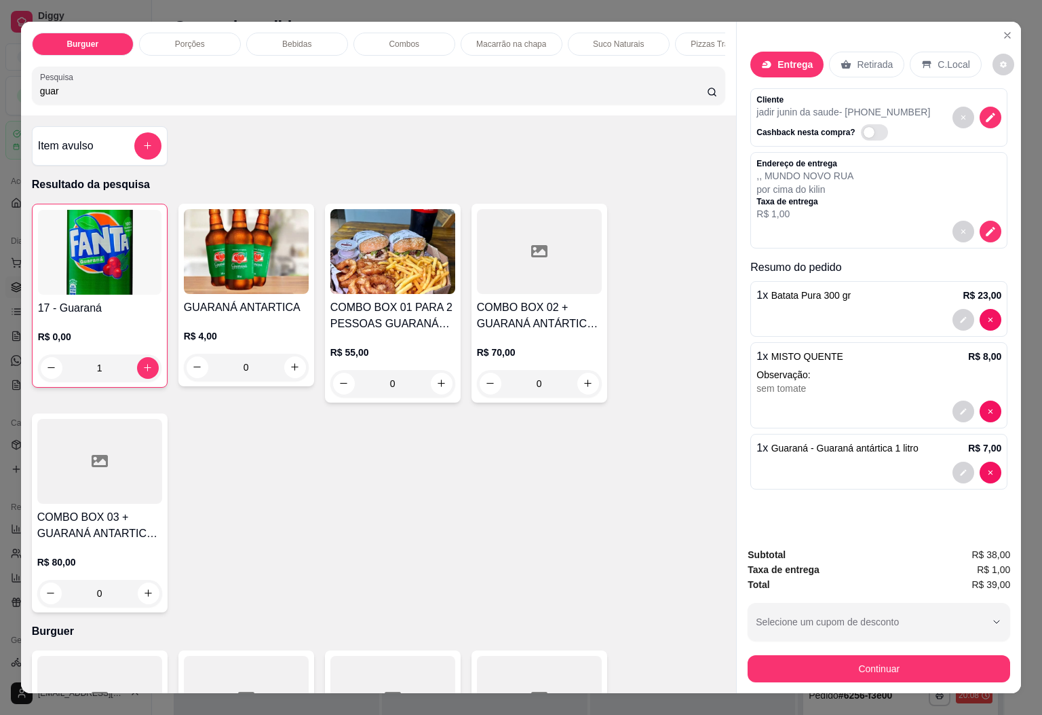
scroll to position [29, 0]
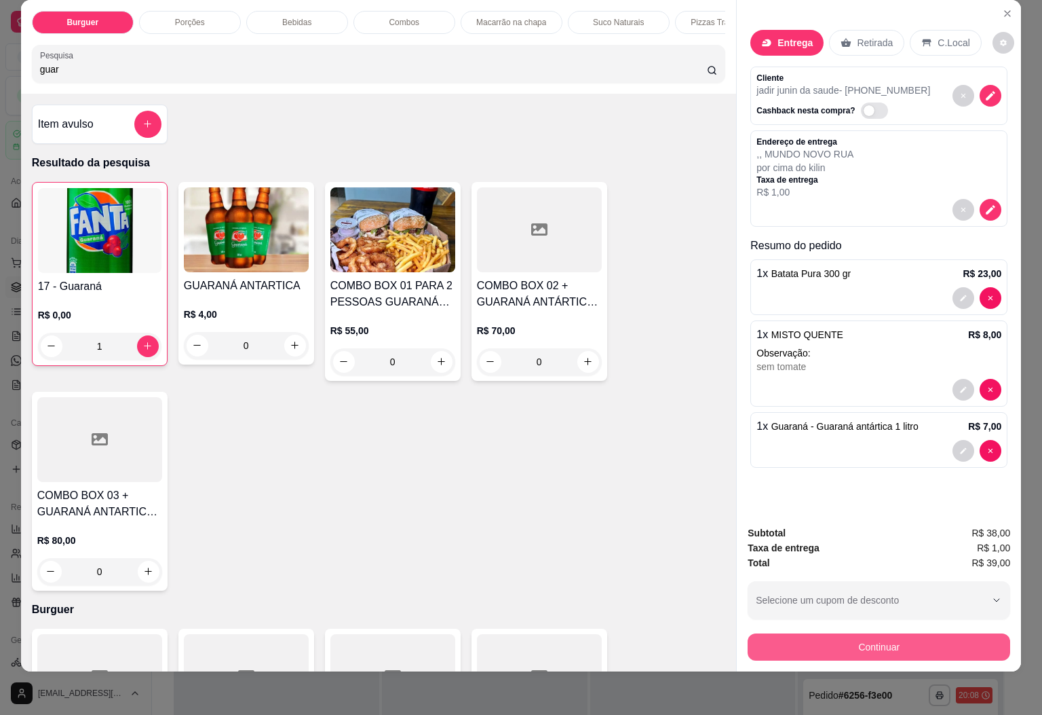
click at [890, 634] on button "Continuar" at bounding box center [879, 646] width 263 height 27
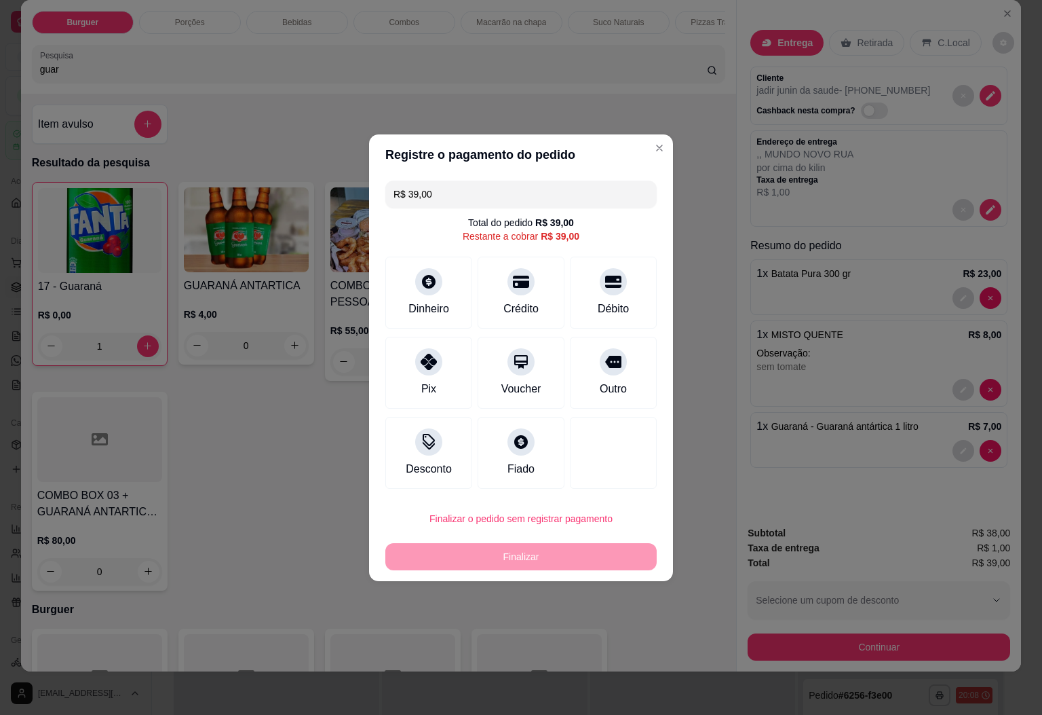
drag, startPoint x: 446, startPoint y: 193, endPoint x: 303, endPoint y: 194, distance: 142.5
click at [303, 194] on div "Registre o pagamento do pedido R$ 39,00 Total do pedido R$ 39,00 Restante a cob…" at bounding box center [521, 357] width 1042 height 715
type input "R$ 100,00"
click at [440, 291] on div "Dinheiro" at bounding box center [429, 289] width 96 height 79
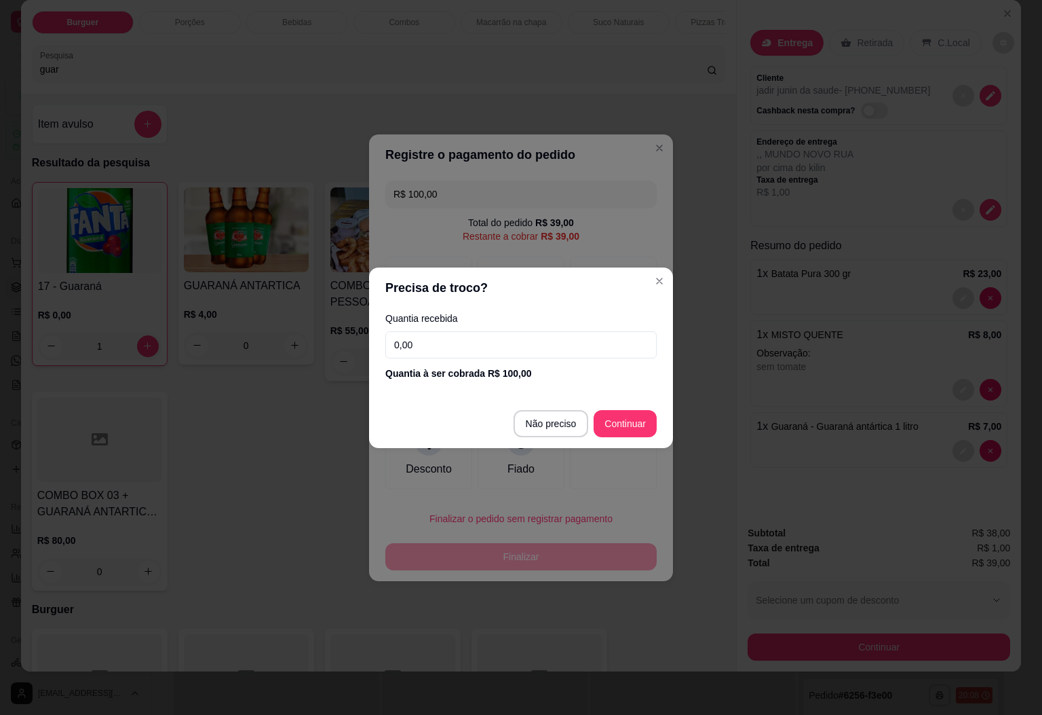
click at [466, 344] on input "0,00" at bounding box center [520, 344] width 271 height 27
type input "100,00"
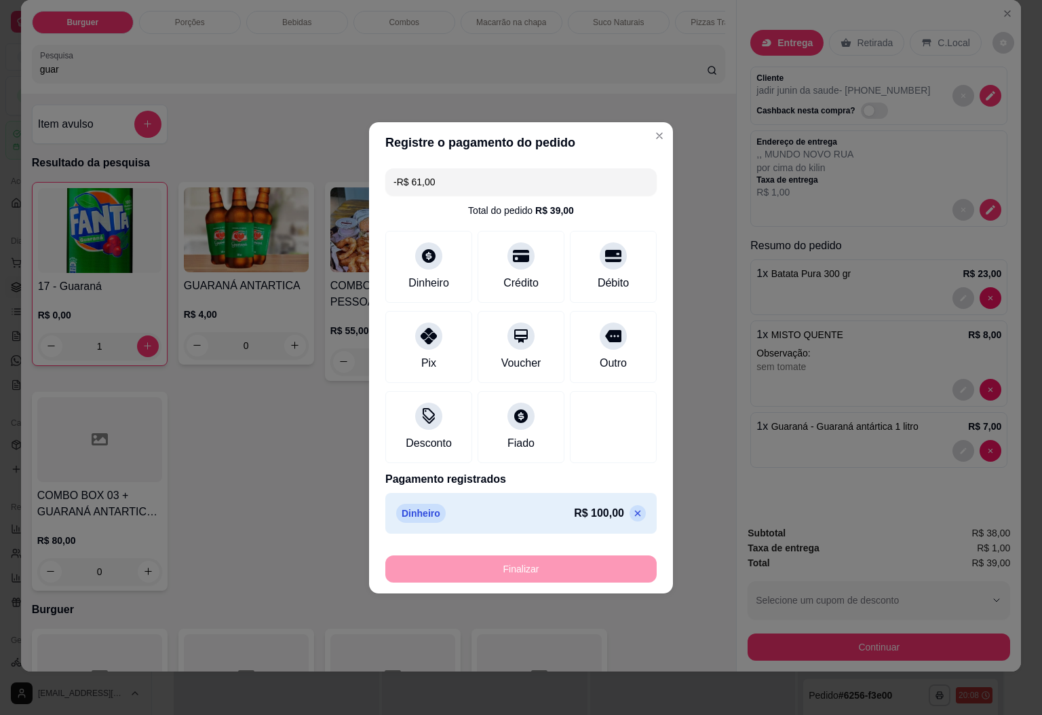
drag, startPoint x: 520, startPoint y: 186, endPoint x: 305, endPoint y: 155, distance: 216.7
click at [305, 155] on div "Registre o pagamento do pedido -R$ 61,00 Total do pedido R$ 39,00 Dinheiro Créd…" at bounding box center [521, 357] width 1042 height 715
click at [607, 432] on div at bounding box center [614, 423] width 96 height 79
click at [632, 516] on icon at bounding box center [637, 513] width 11 height 11
type input "R$ 39,00"
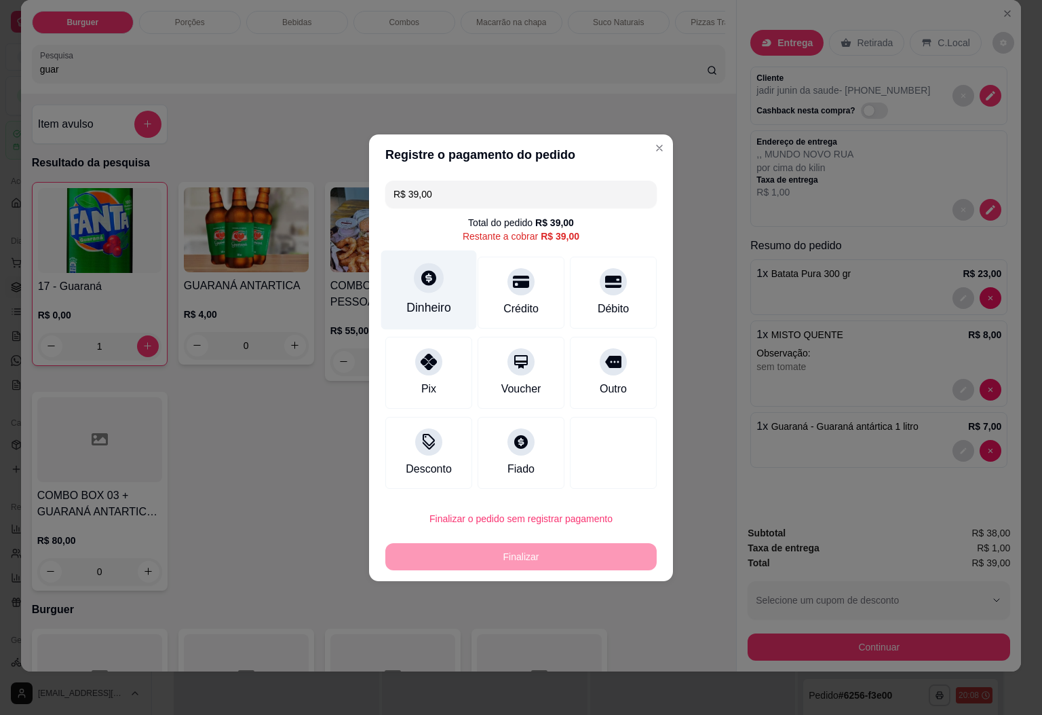
click at [420, 284] on icon at bounding box center [429, 278] width 18 height 18
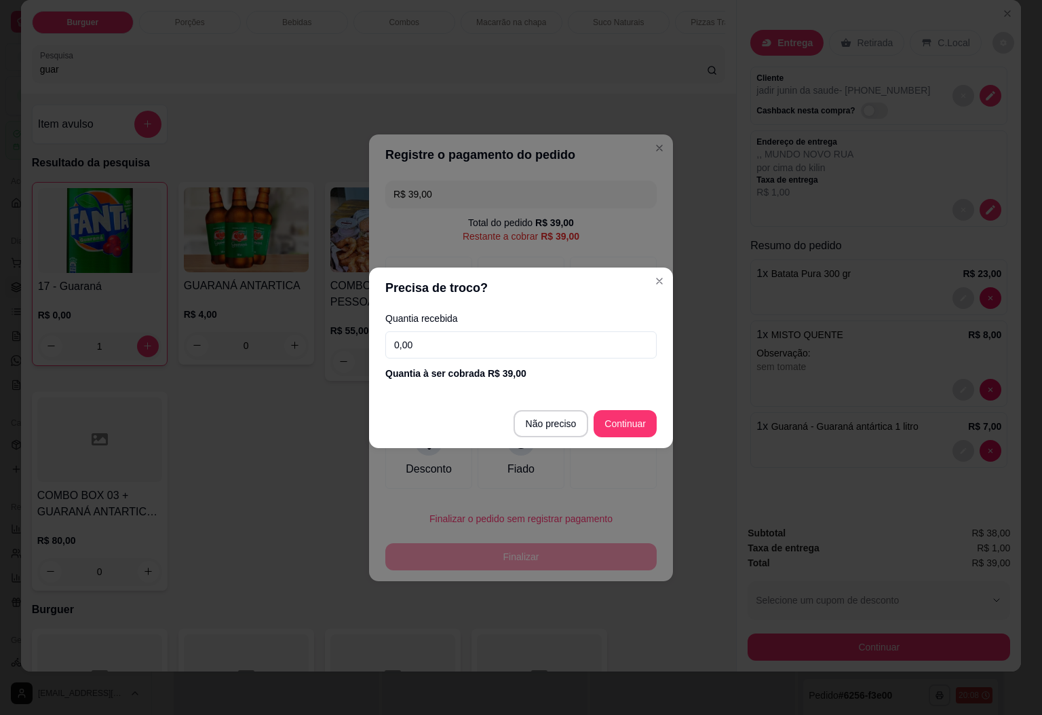
click at [489, 336] on input "0,00" at bounding box center [520, 344] width 271 height 27
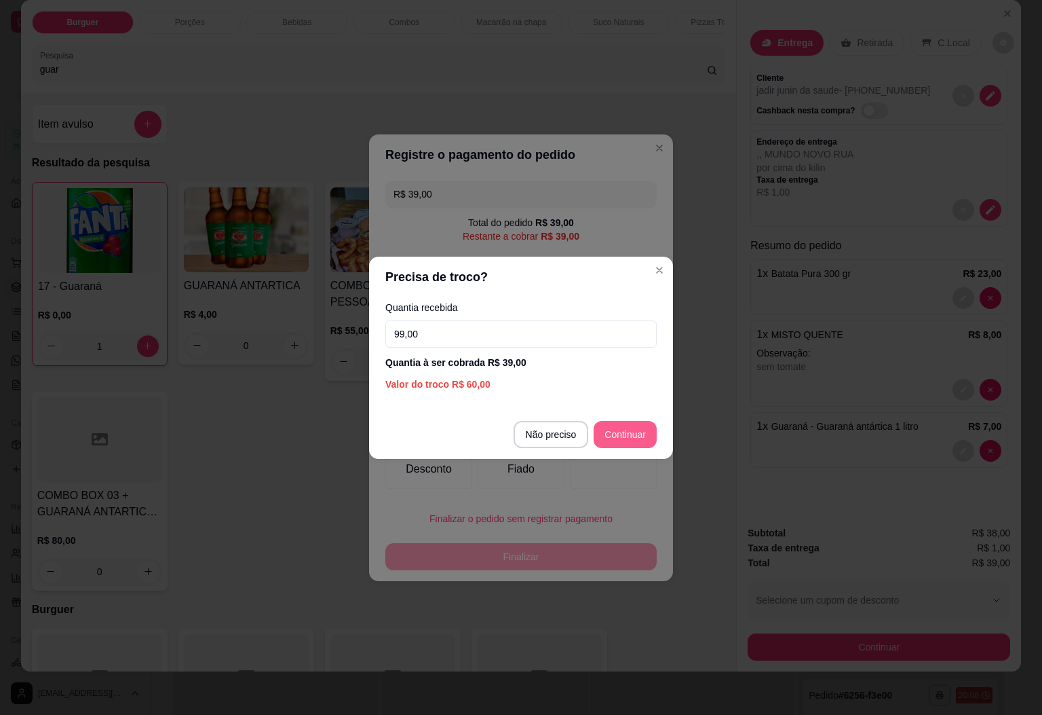
type input "99,00"
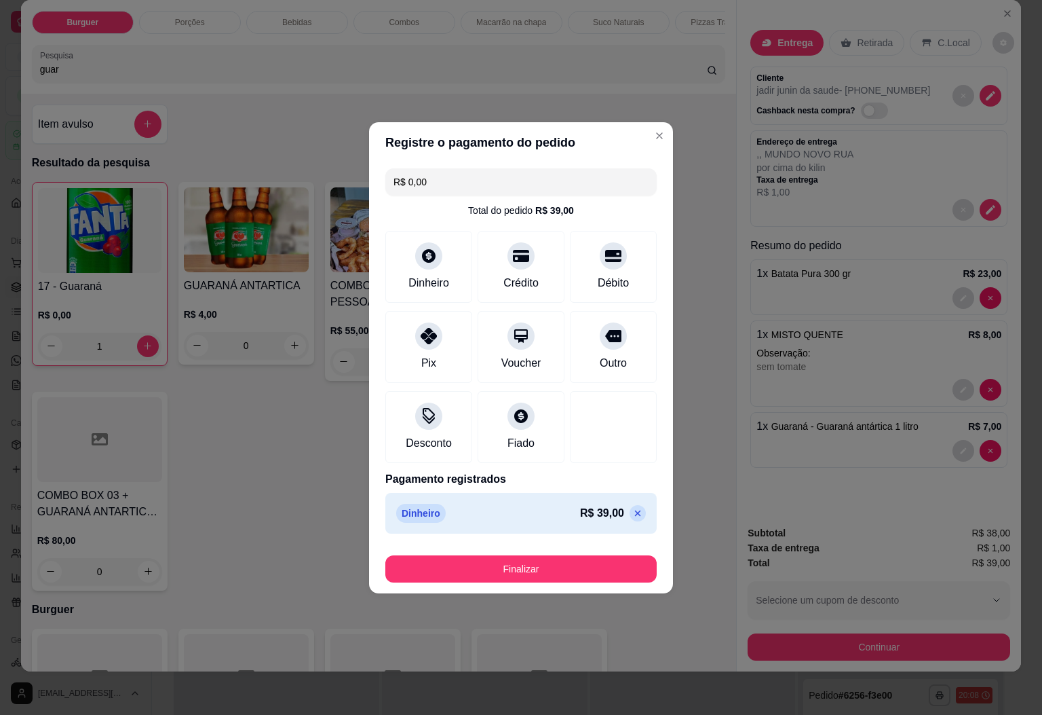
click at [632, 512] on icon at bounding box center [637, 513] width 11 height 11
type input "R$ 39,00"
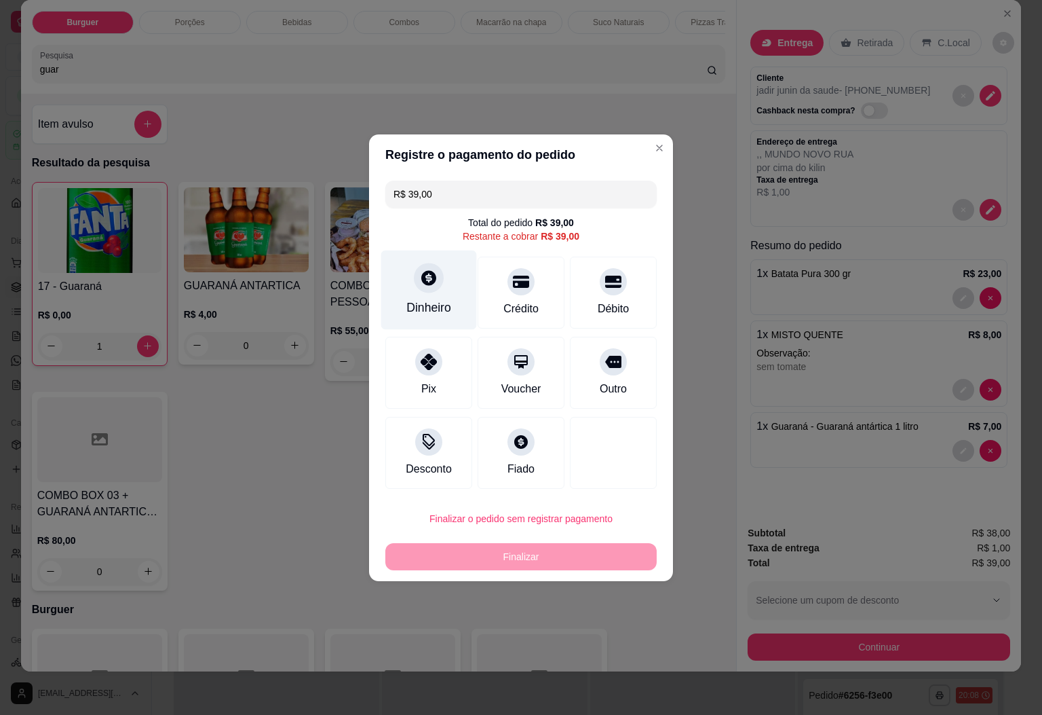
click at [438, 294] on div "Dinheiro" at bounding box center [429, 289] width 96 height 79
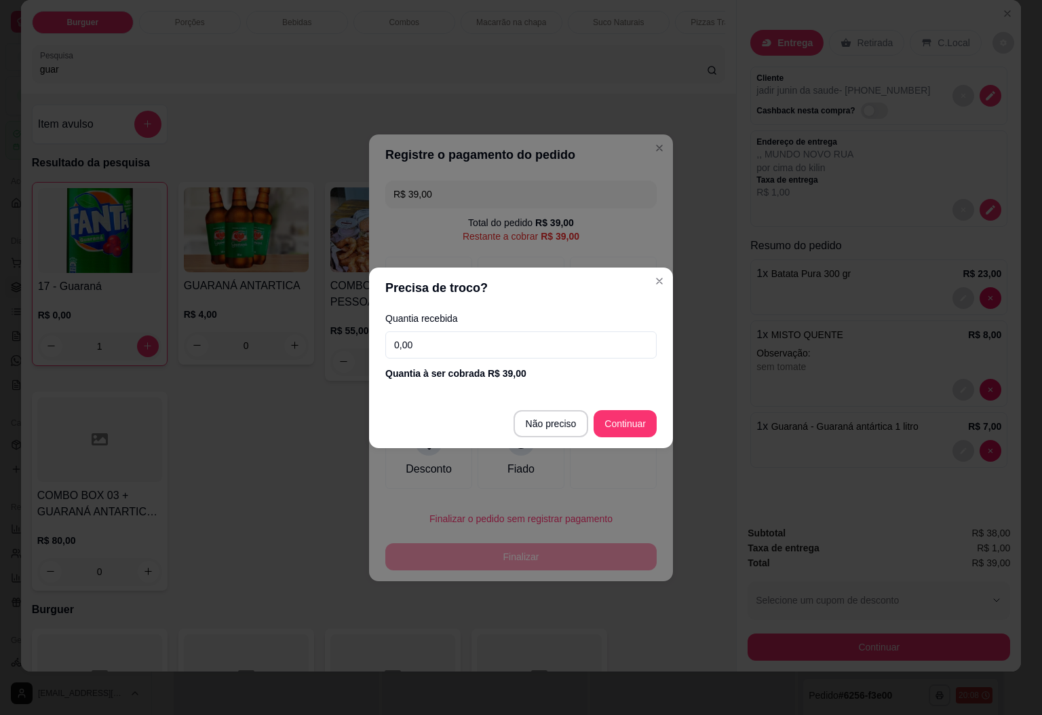
click at [454, 347] on input "0,00" at bounding box center [520, 344] width 271 height 27
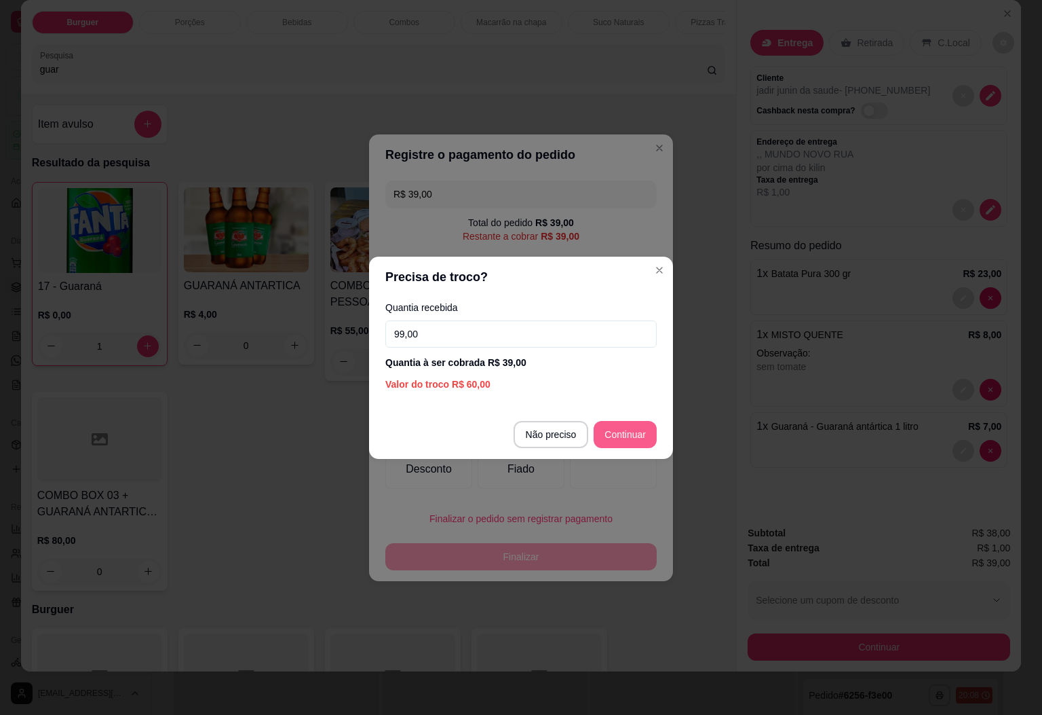
type input "99,00"
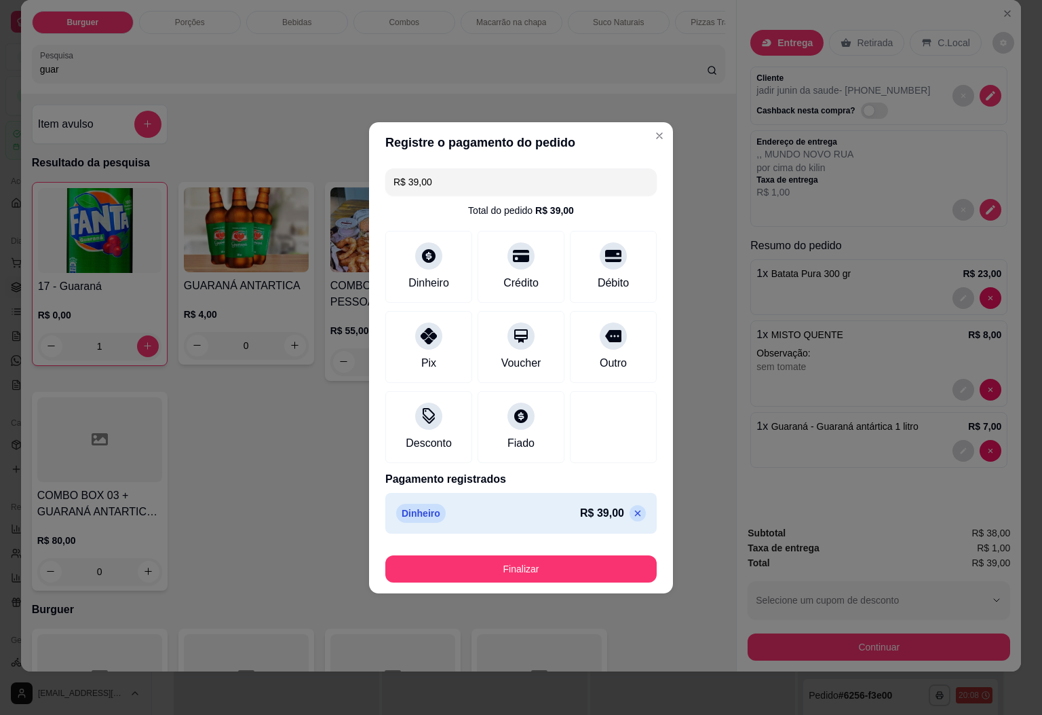
type input "R$ 0,00"
click at [584, 565] on button "Finalizar" at bounding box center [520, 568] width 271 height 27
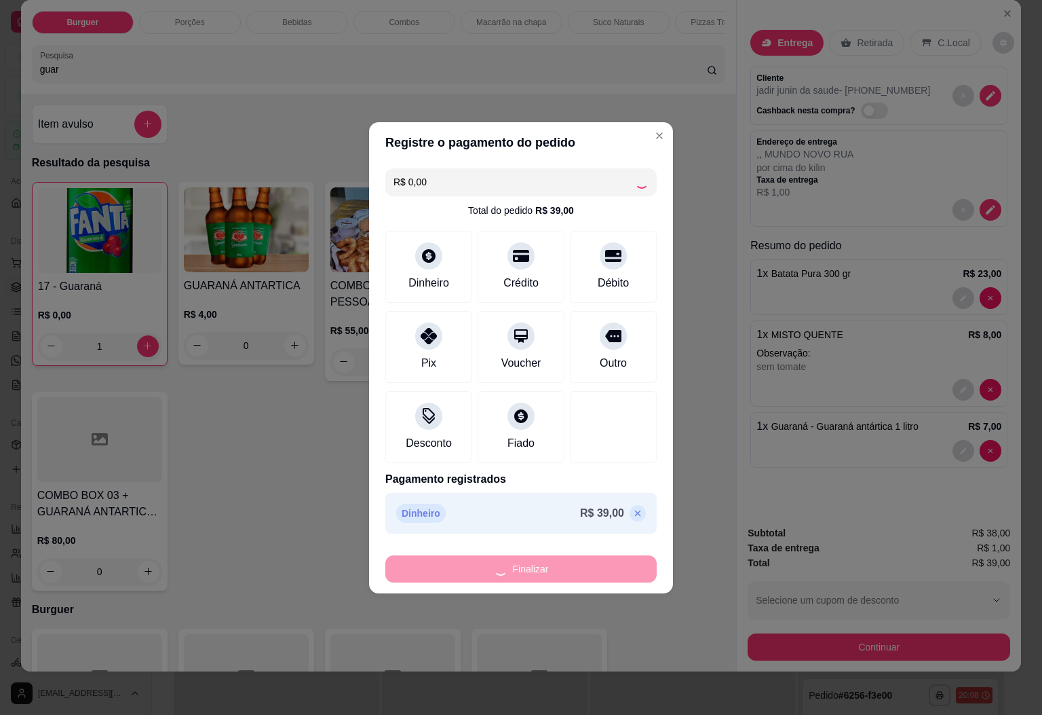
type input "0"
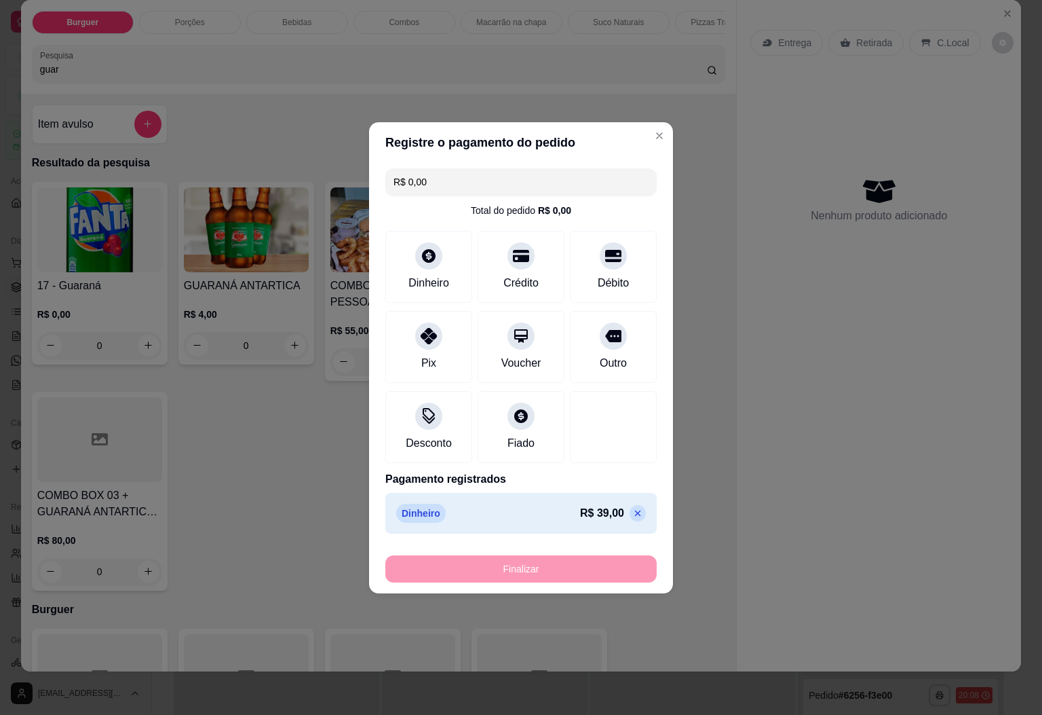
type input "-R$ 39,00"
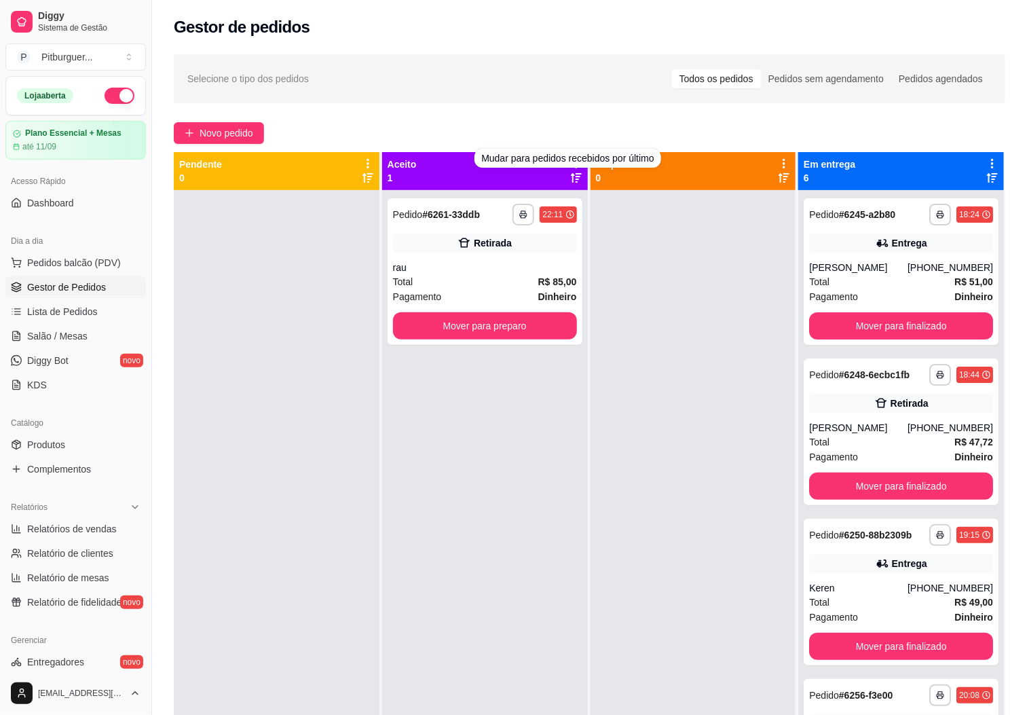
click at [512, 414] on div "**********" at bounding box center [485, 547] width 206 height 715
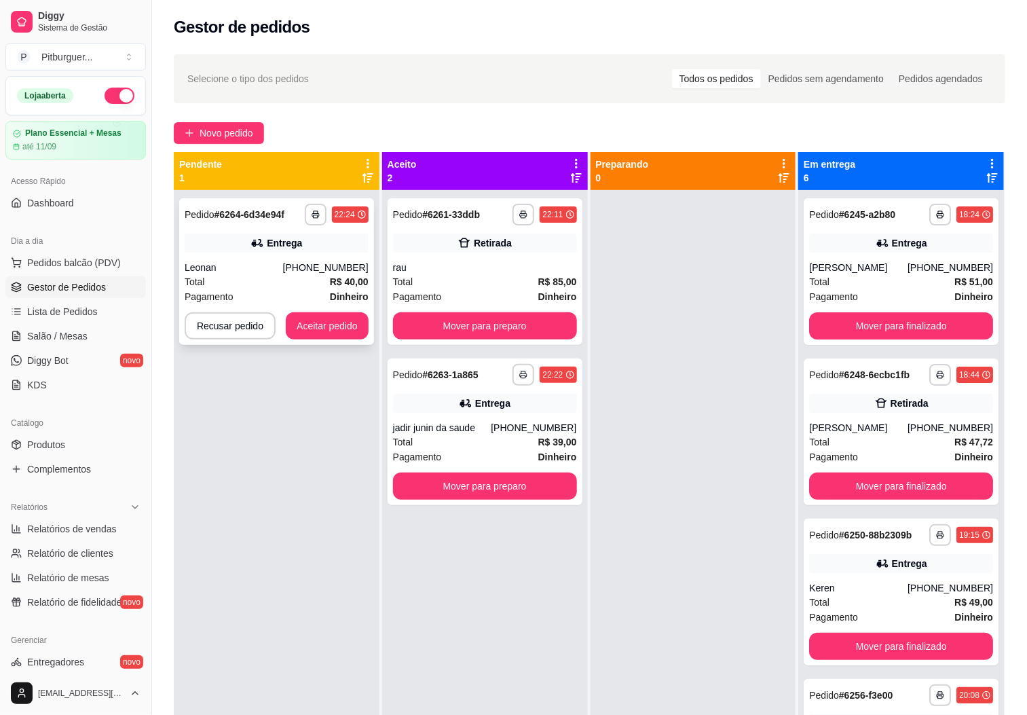
click at [255, 271] on div "Leonan" at bounding box center [234, 268] width 98 height 14
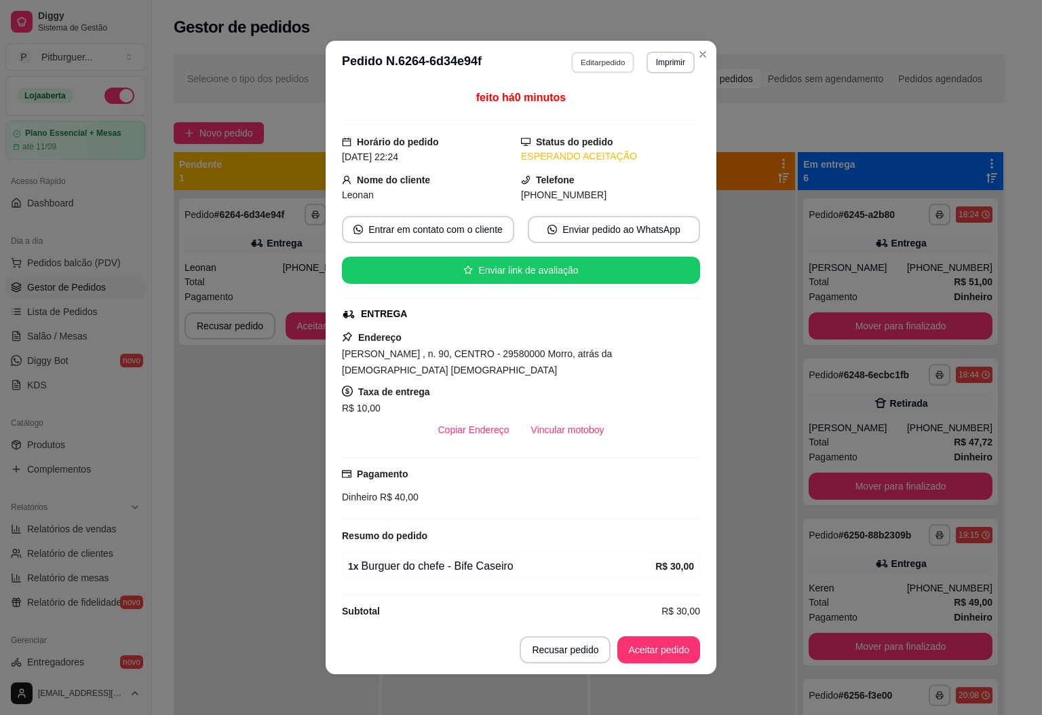
click at [588, 59] on button "Editar pedido" at bounding box center [603, 62] width 63 height 21
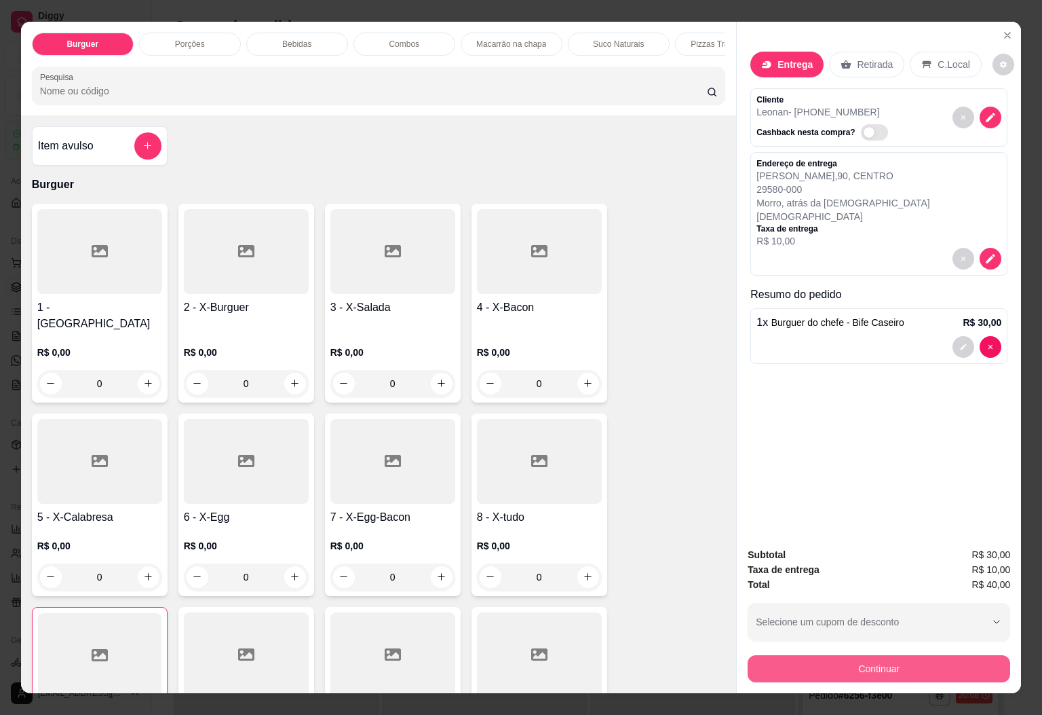
click at [894, 660] on button "Continuar" at bounding box center [879, 668] width 263 height 27
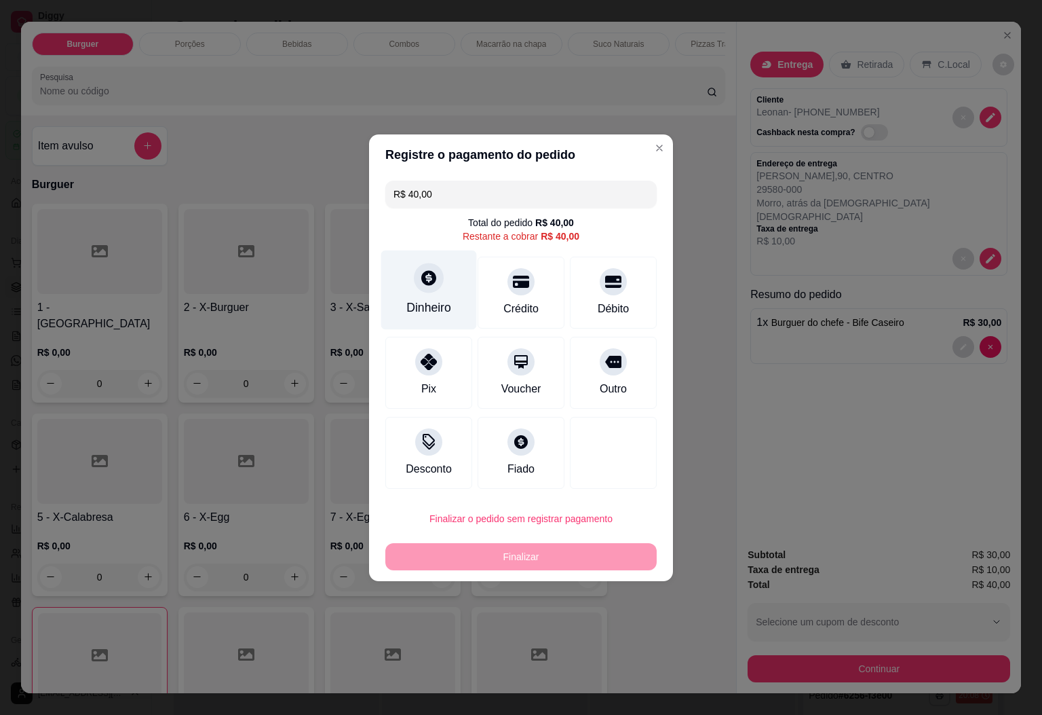
click at [450, 309] on div "Dinheiro" at bounding box center [429, 289] width 96 height 79
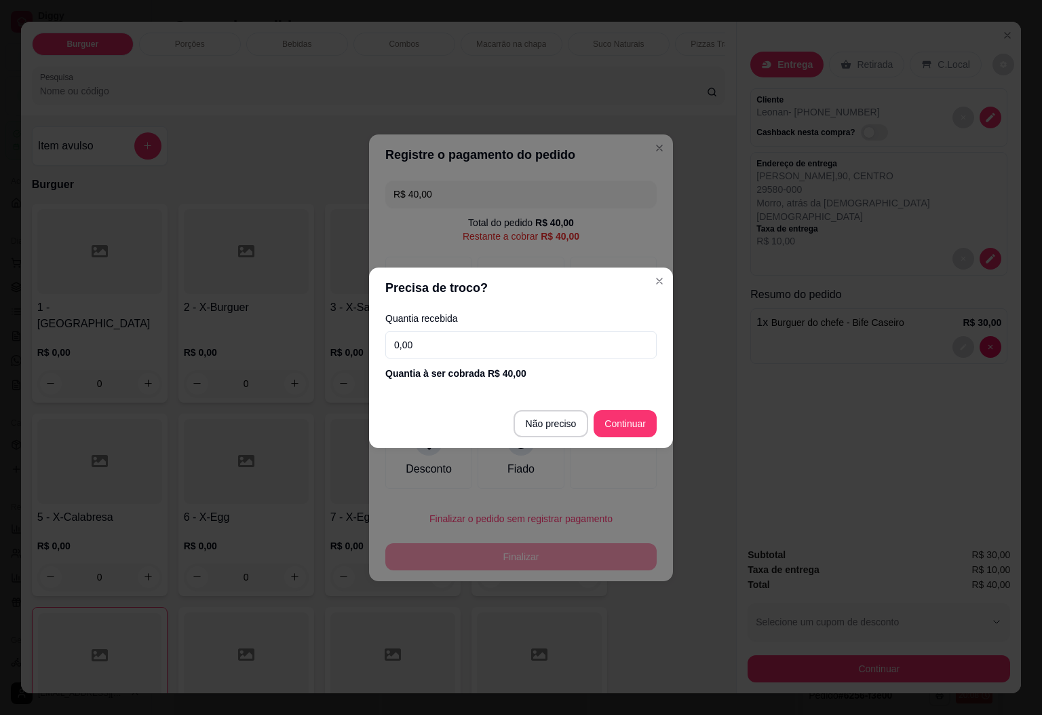
click at [562, 341] on input "0,00" at bounding box center [520, 344] width 271 height 27
type input "25,00"
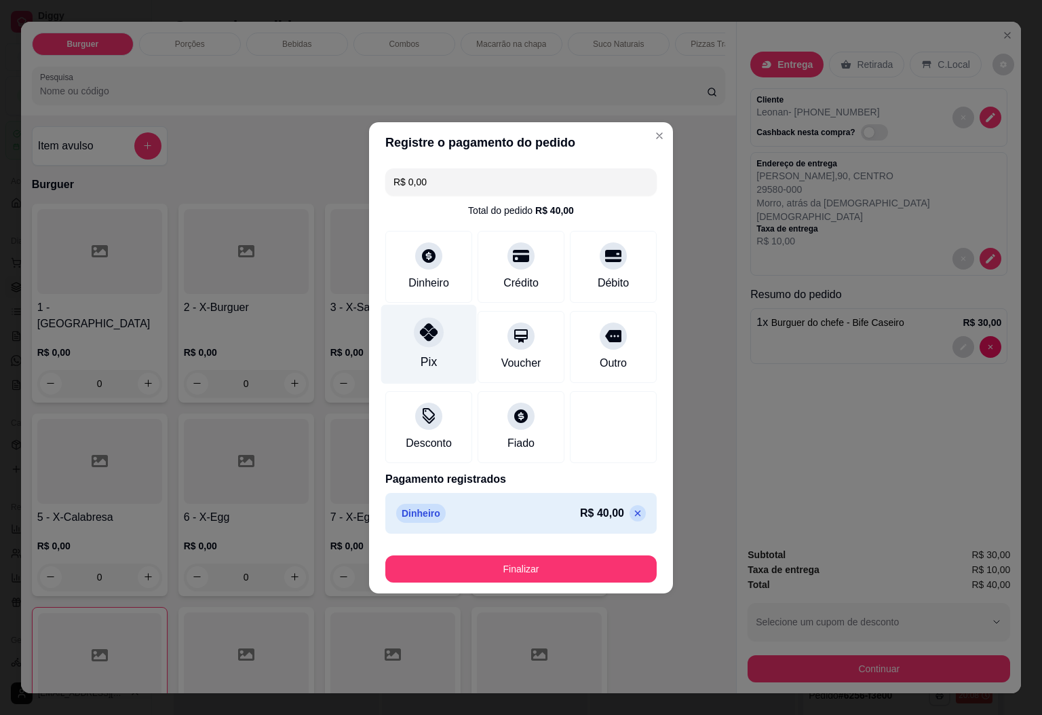
click at [440, 348] on div "Pix" at bounding box center [429, 343] width 96 height 79
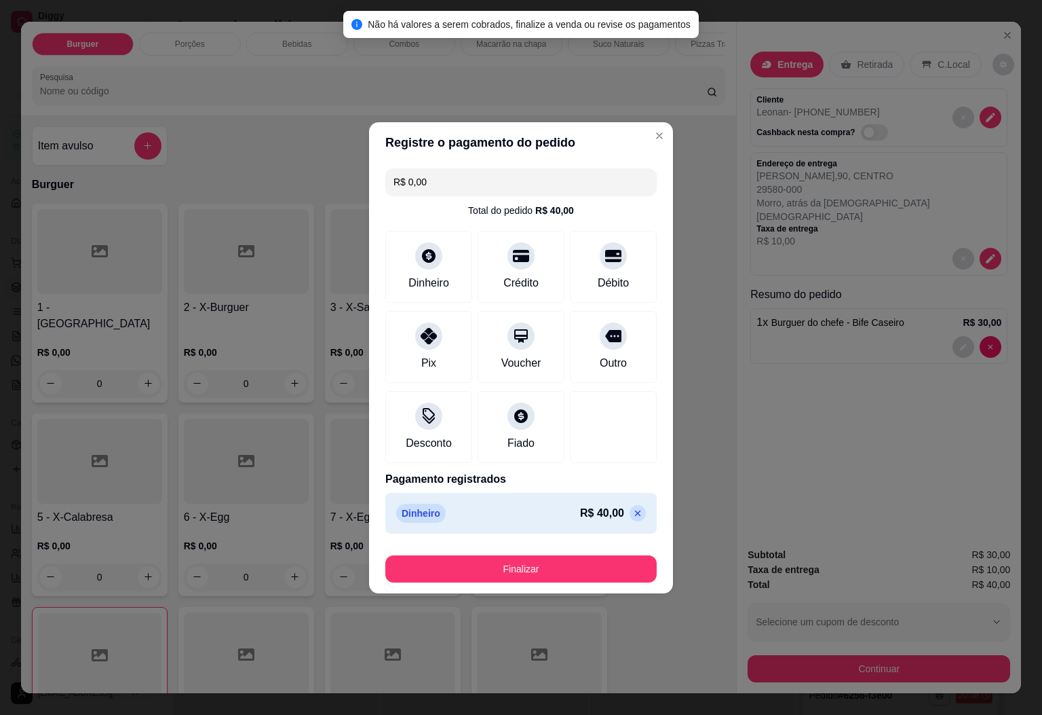
click at [632, 514] on icon at bounding box center [637, 513] width 11 height 11
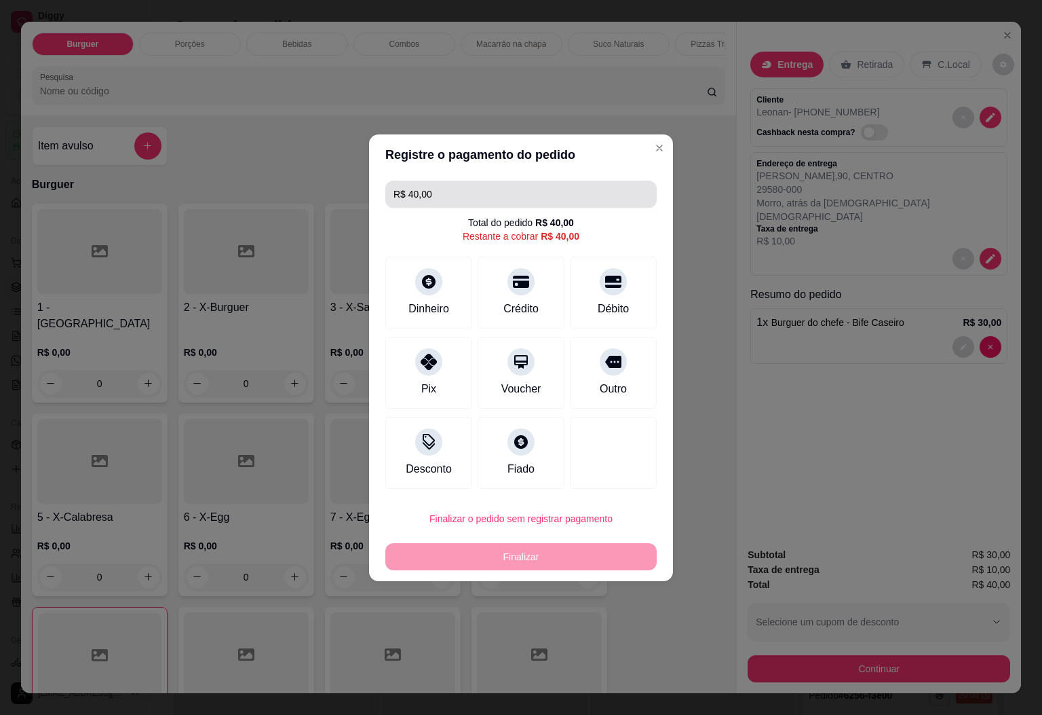
click at [465, 194] on input "R$ 40,00" at bounding box center [521, 194] width 255 height 27
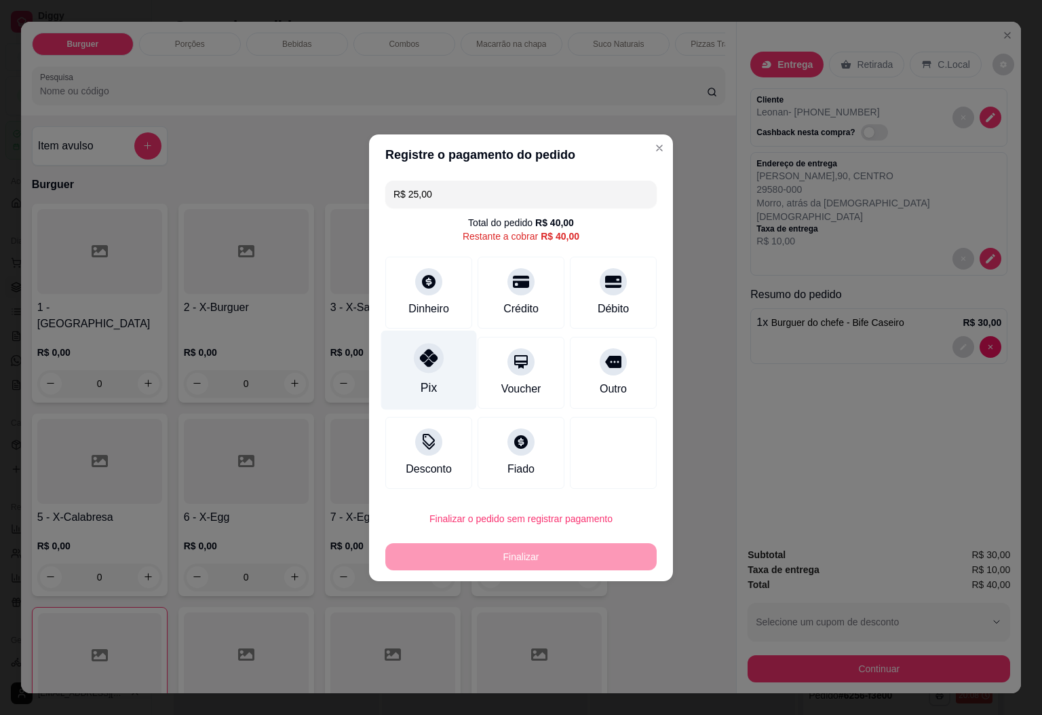
click at [444, 371] on div "Pix" at bounding box center [429, 369] width 96 height 79
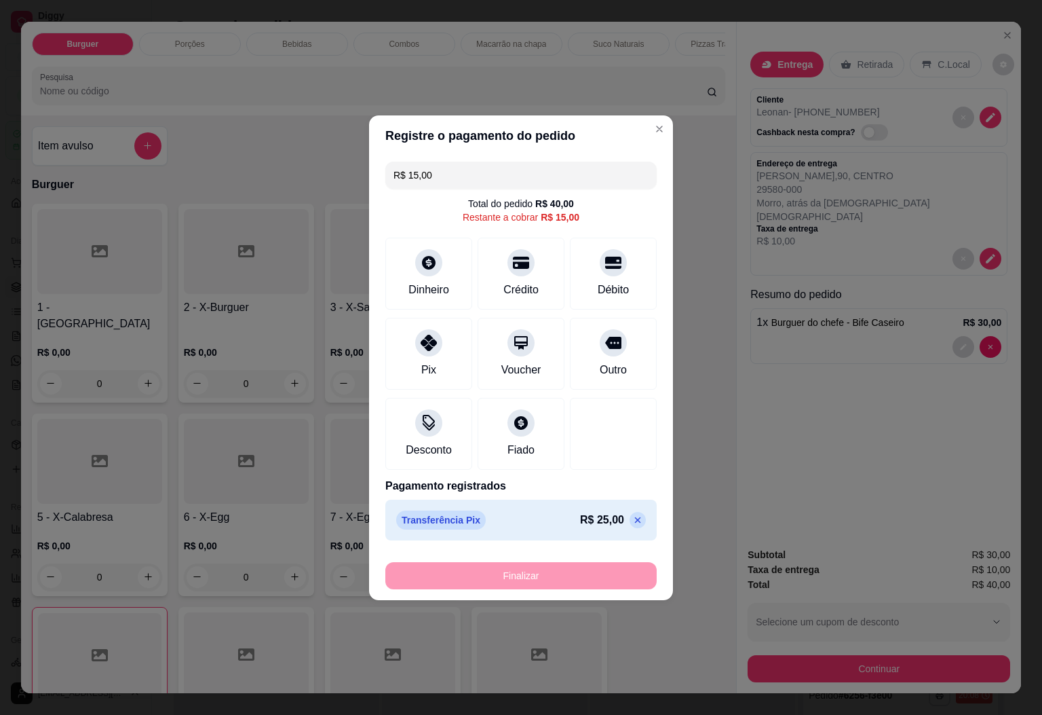
click at [635, 523] on icon at bounding box center [638, 519] width 6 height 6
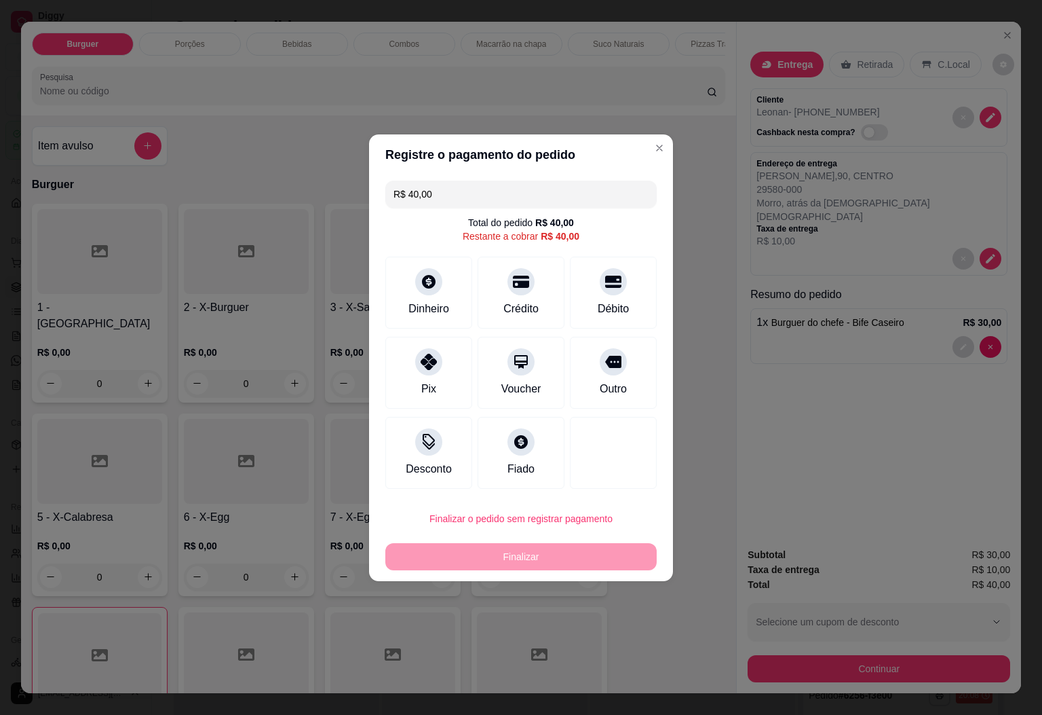
click at [438, 195] on input "R$ 40,00" at bounding box center [521, 194] width 255 height 27
click at [438, 362] on div at bounding box center [429, 358] width 30 height 30
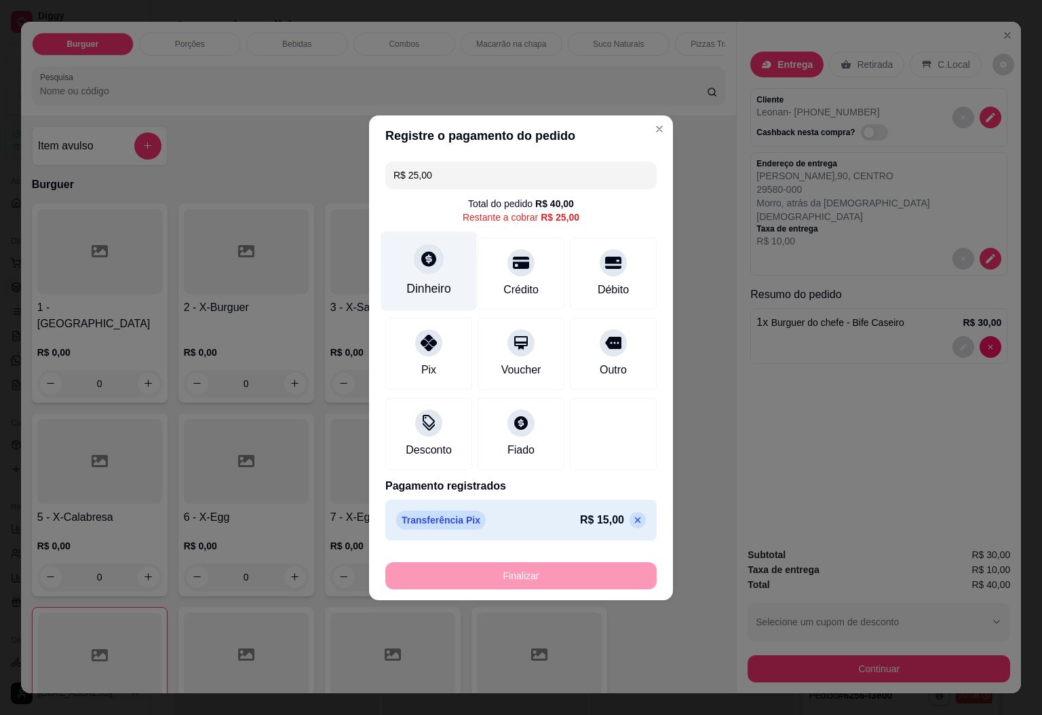
click at [436, 286] on div "Dinheiro" at bounding box center [428, 289] width 45 height 18
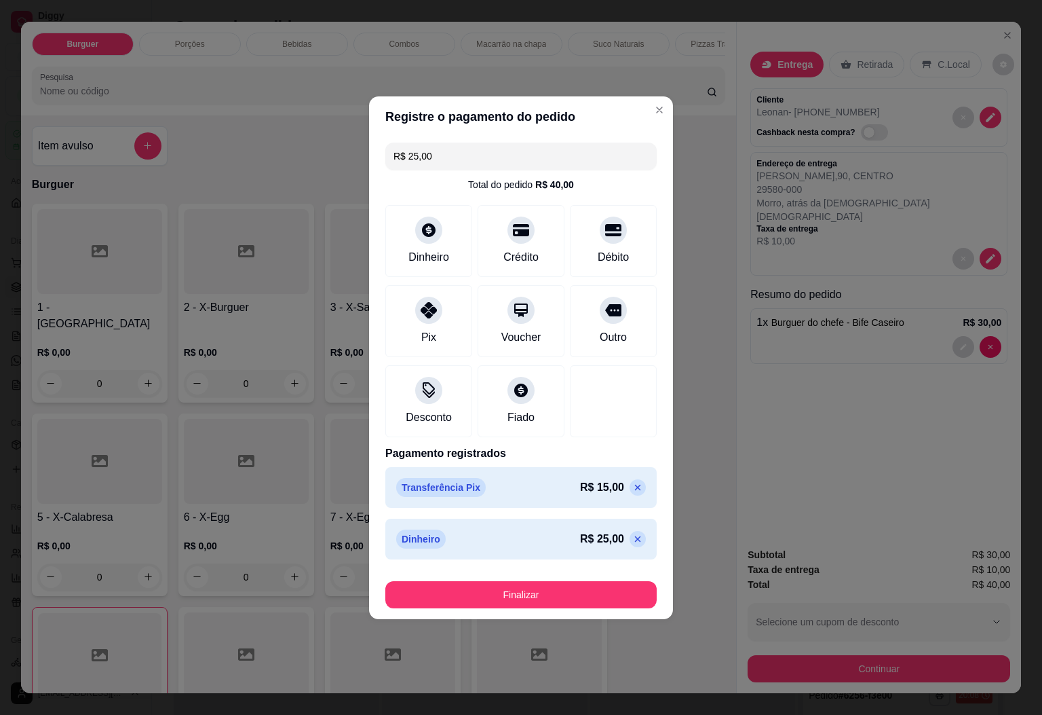
type input "R$ 0,00"
click at [546, 592] on button "Finalizar" at bounding box center [520, 594] width 271 height 27
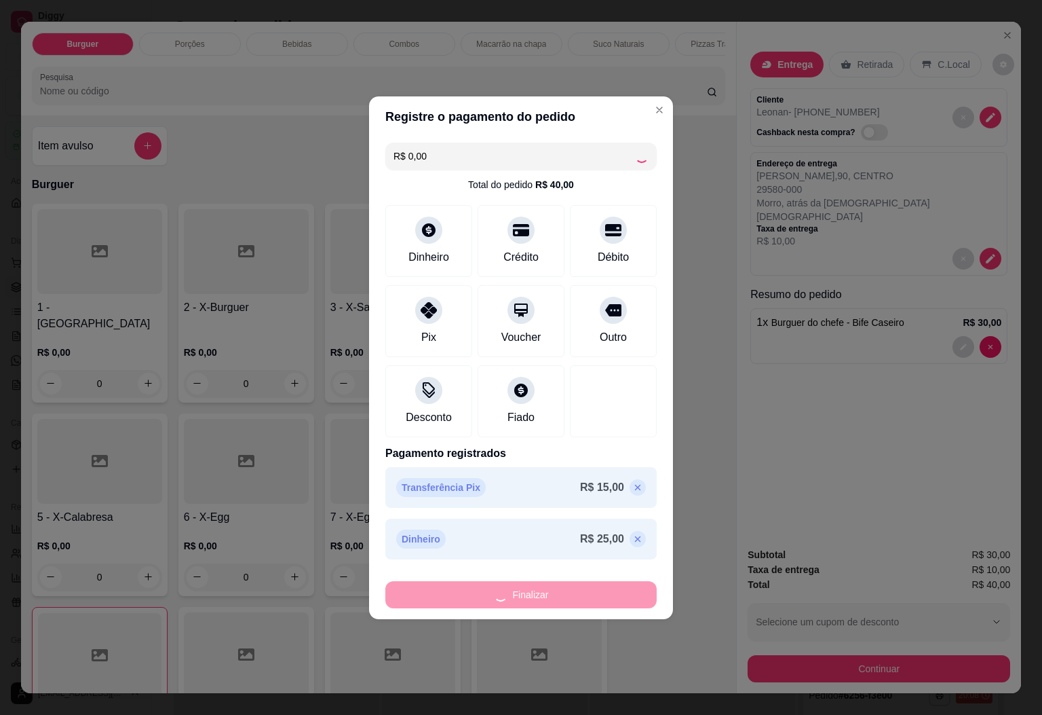
type input "0"
type input "-R$ 40,00"
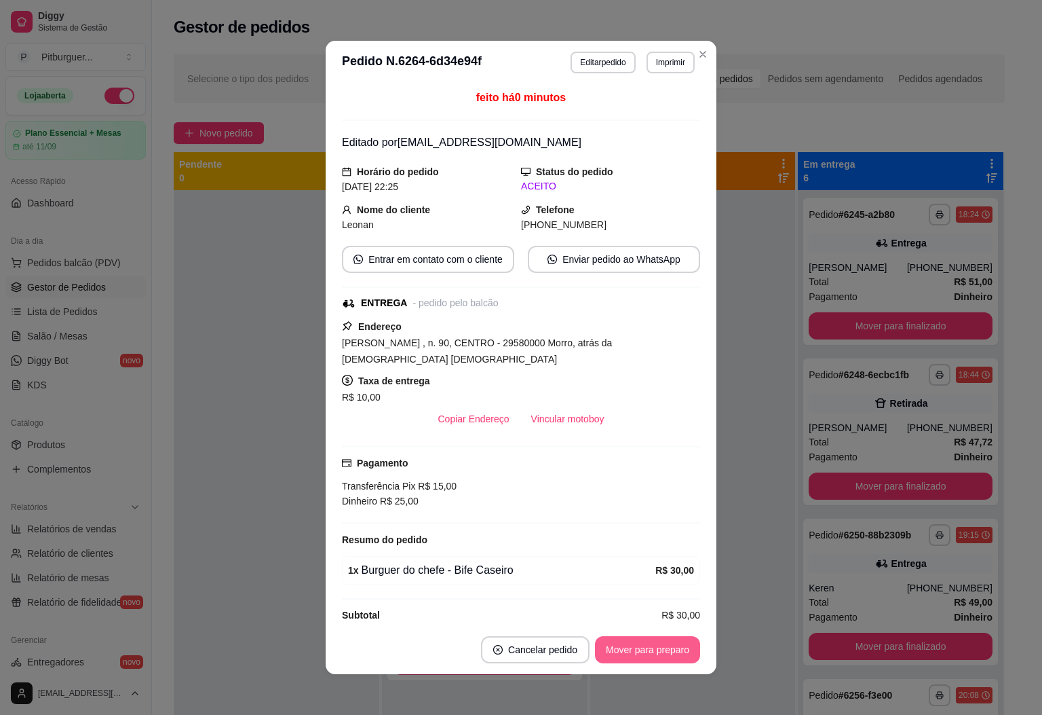
click at [653, 649] on button "Mover para preparo" at bounding box center [647, 649] width 105 height 27
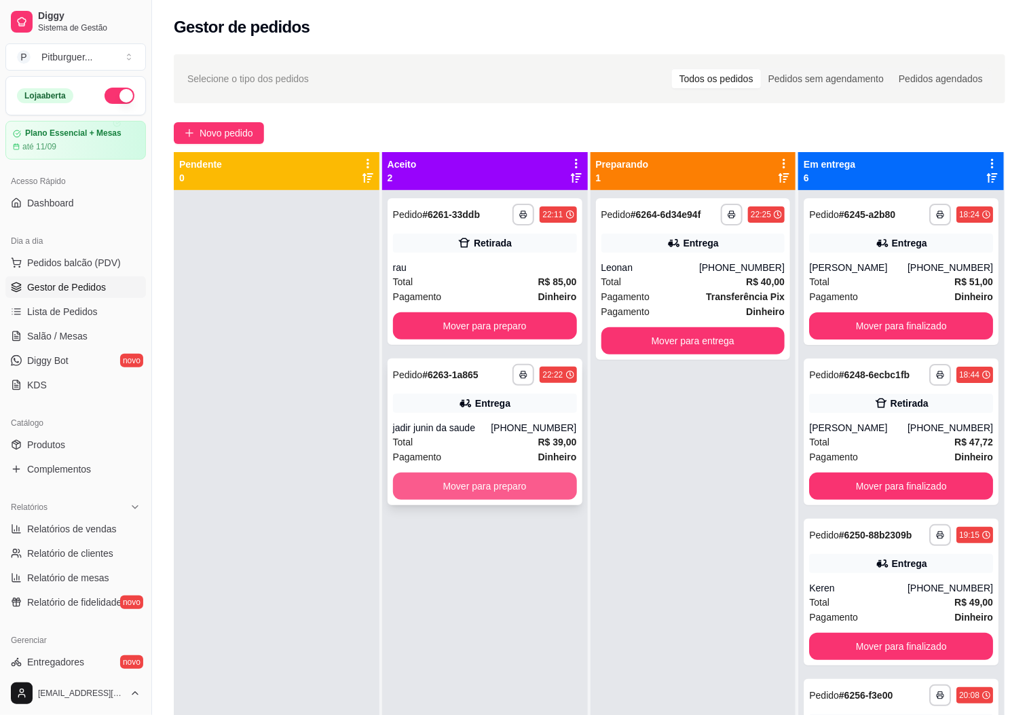
click at [473, 487] on button "Mover para preparo" at bounding box center [485, 485] width 184 height 27
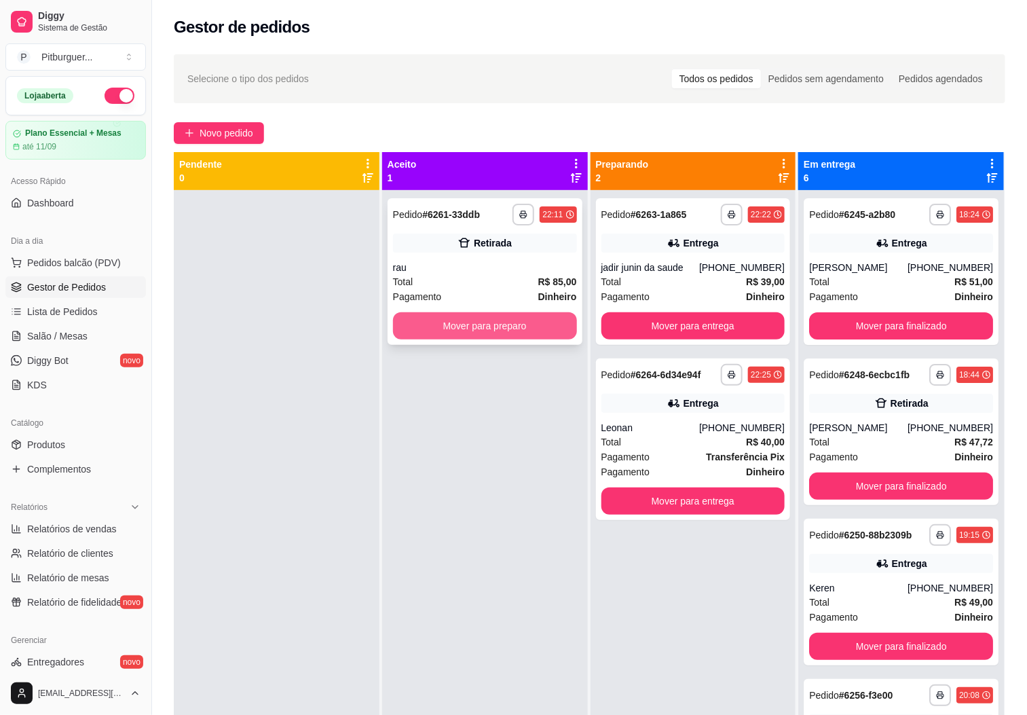
click at [518, 328] on button "Mover para preparo" at bounding box center [485, 325] width 184 height 27
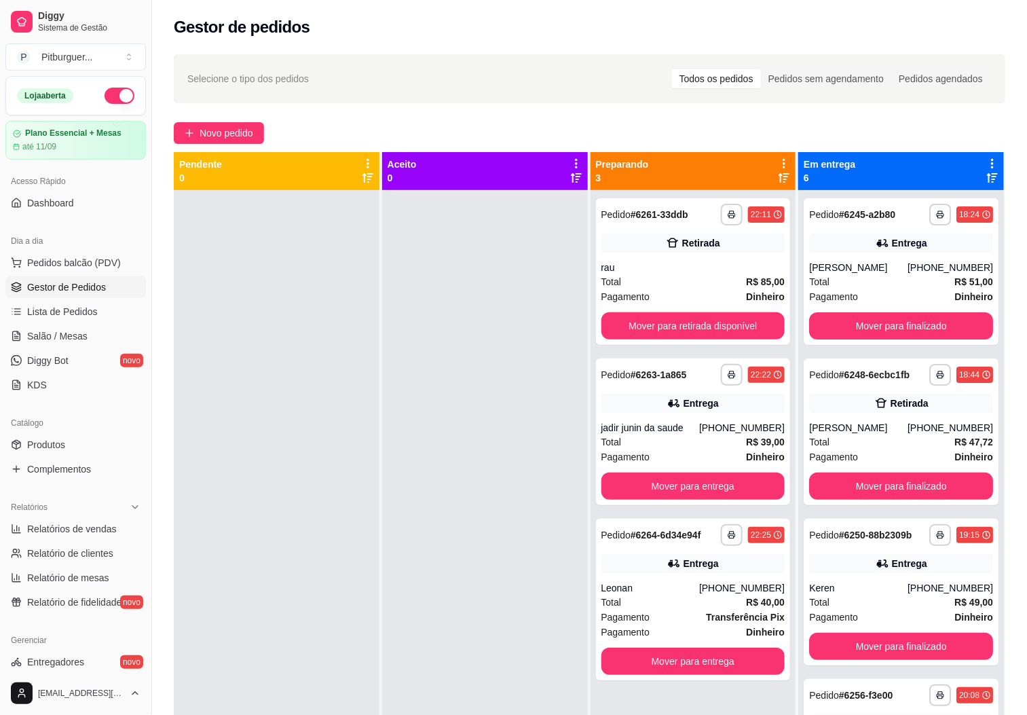
click at [515, 461] on div at bounding box center [485, 547] width 206 height 715
click at [691, 292] on div "Pagamento Dinheiro" at bounding box center [693, 296] width 184 height 15
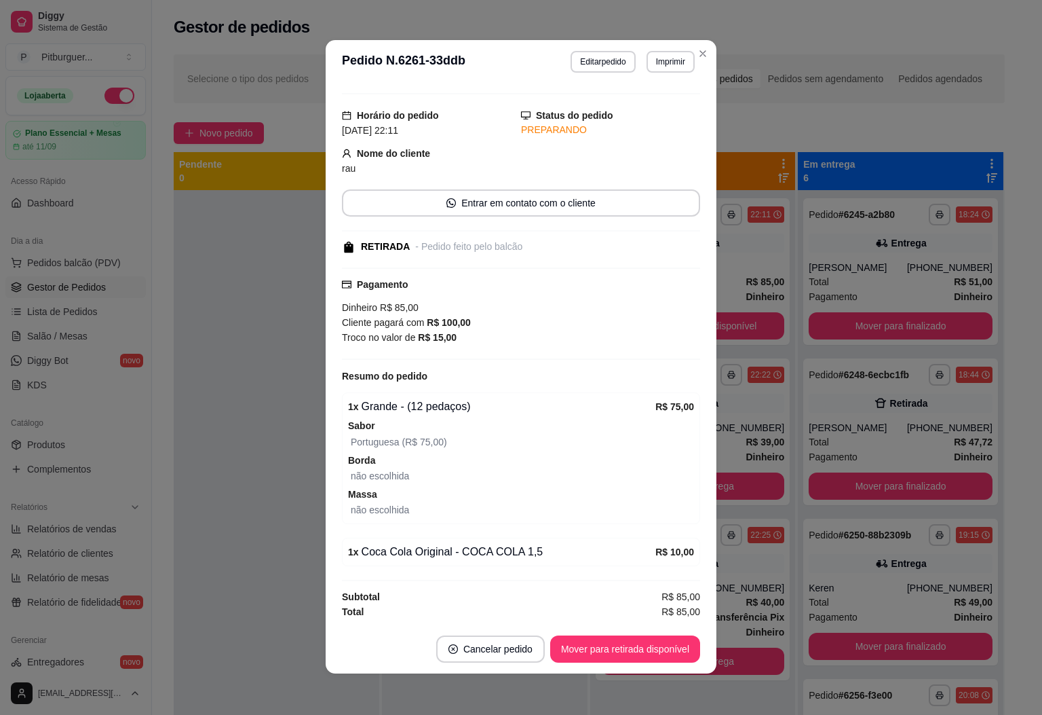
scroll to position [3, 0]
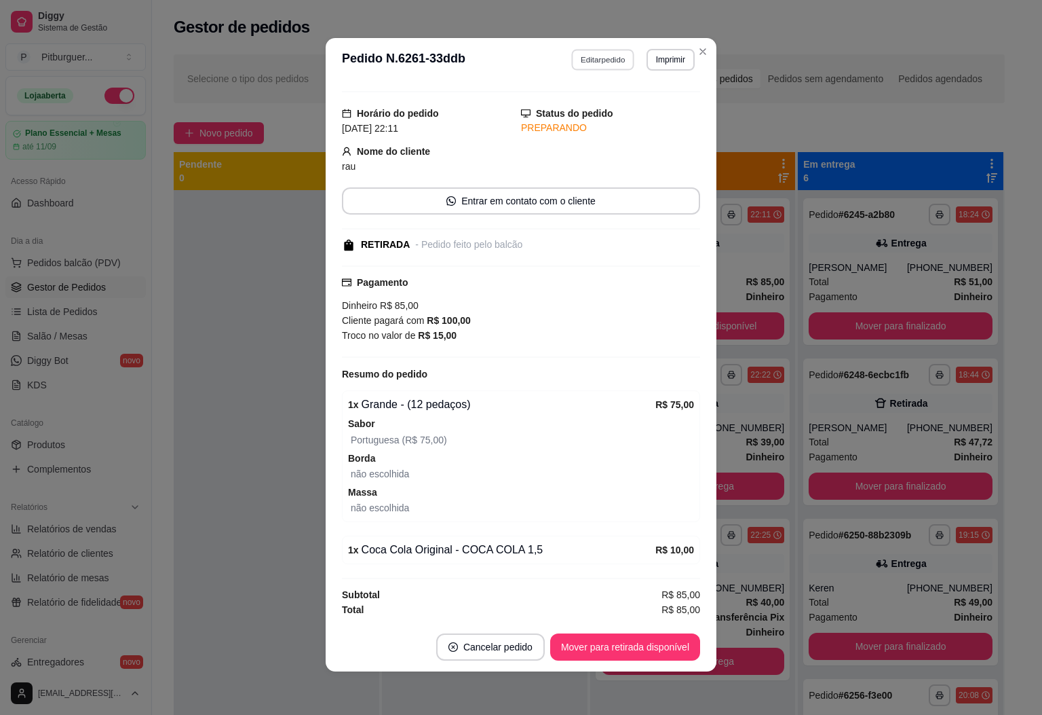
click at [609, 66] on button "Editar pedido" at bounding box center [603, 59] width 63 height 21
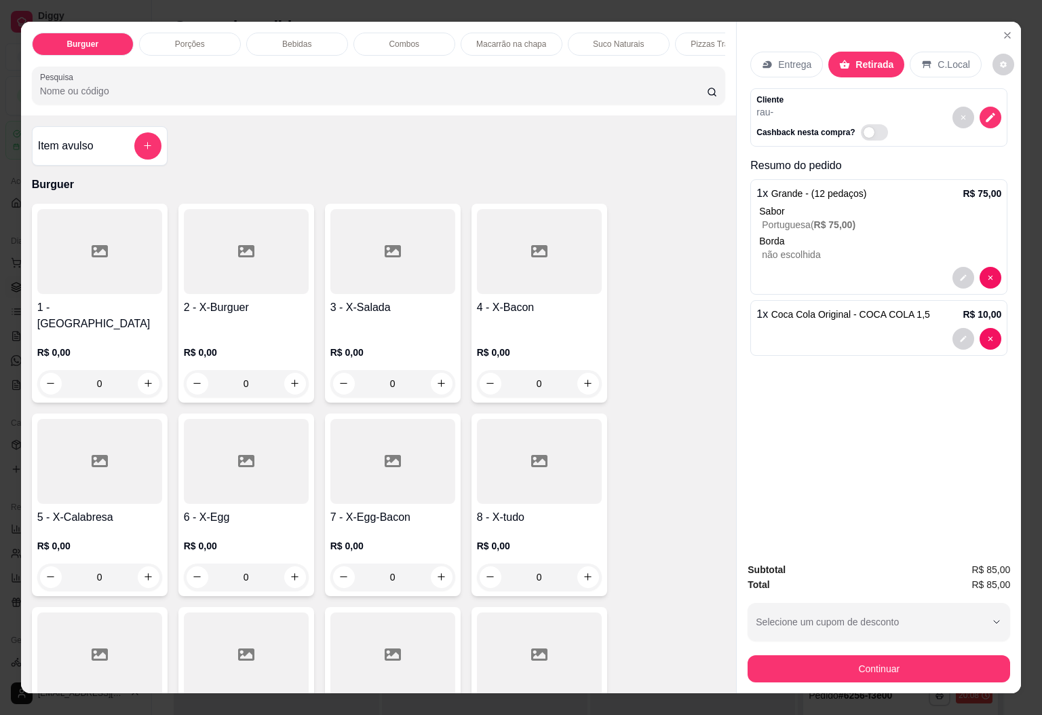
click at [440, 94] on input "Pesquisa" at bounding box center [373, 91] width 667 height 14
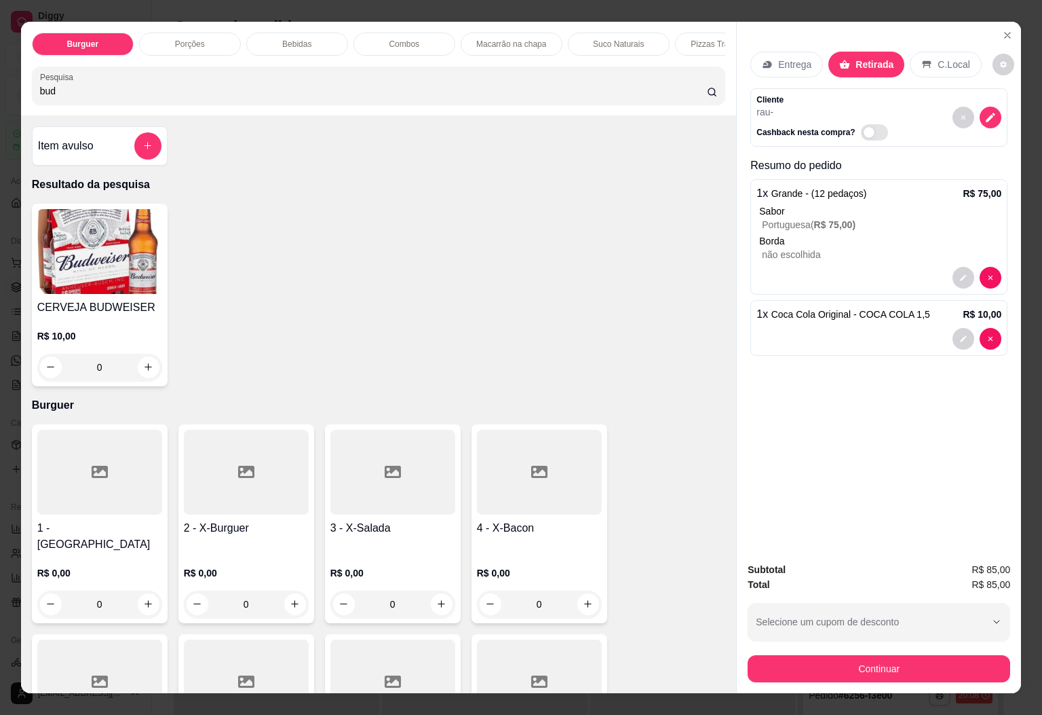
type input "bud"
drag, startPoint x: 458, startPoint y: 114, endPoint x: 107, endPoint y: 303, distance: 399.2
click at [107, 303] on div "CERVEJA BUDWEISER R$ 10,00 0" at bounding box center [100, 295] width 136 height 183
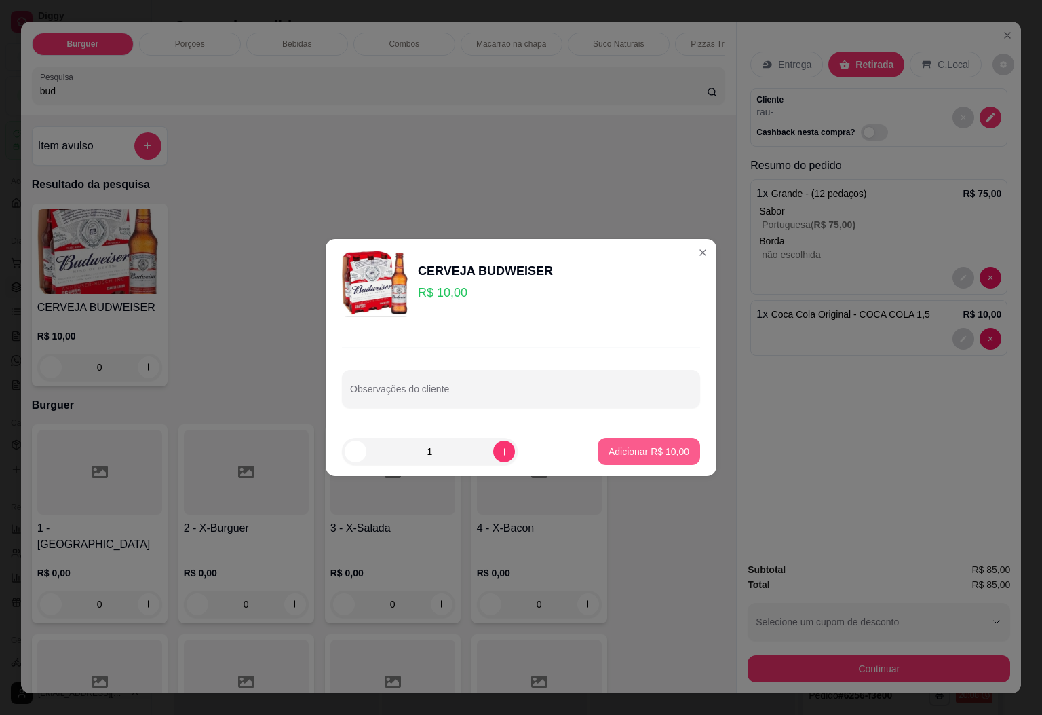
click at [642, 442] on button "Adicionar R$ 10,00" at bounding box center [649, 451] width 102 height 27
type input "1"
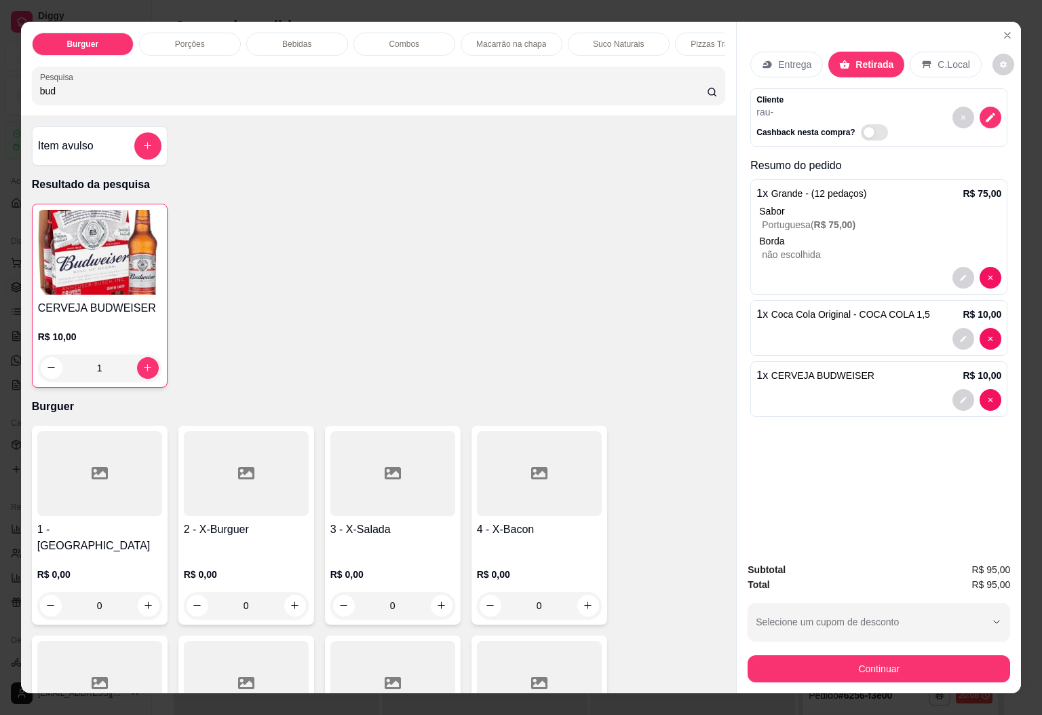
click at [452, 336] on div "CERVEJA BUDWEISER R$ 10,00 1" at bounding box center [379, 296] width 694 height 184
click at [868, 670] on button "Continuar" at bounding box center [879, 669] width 254 height 26
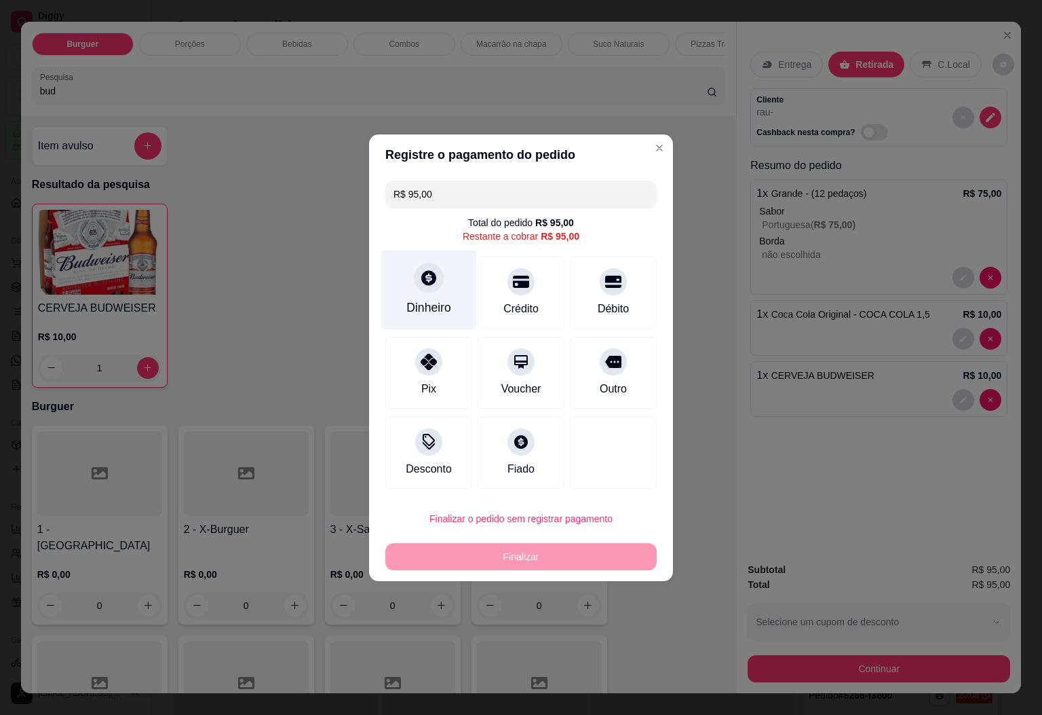
click at [432, 295] on div "Dinheiro" at bounding box center [429, 289] width 96 height 79
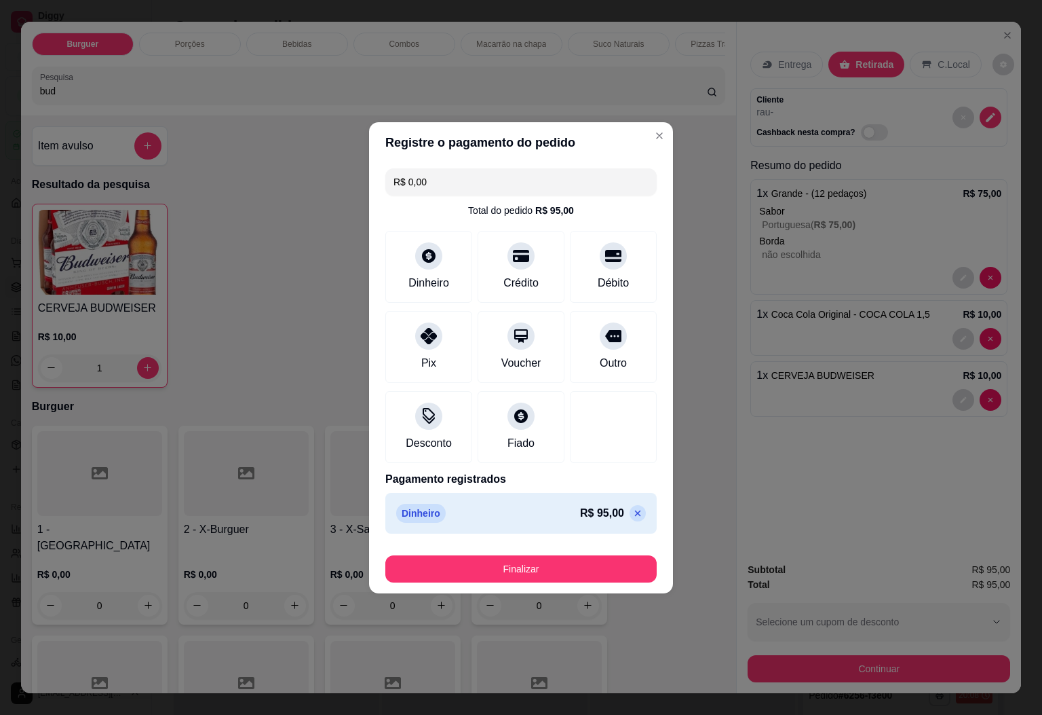
type input "R$ 0,00"
click at [603, 564] on button "Finalizar" at bounding box center [520, 568] width 271 height 27
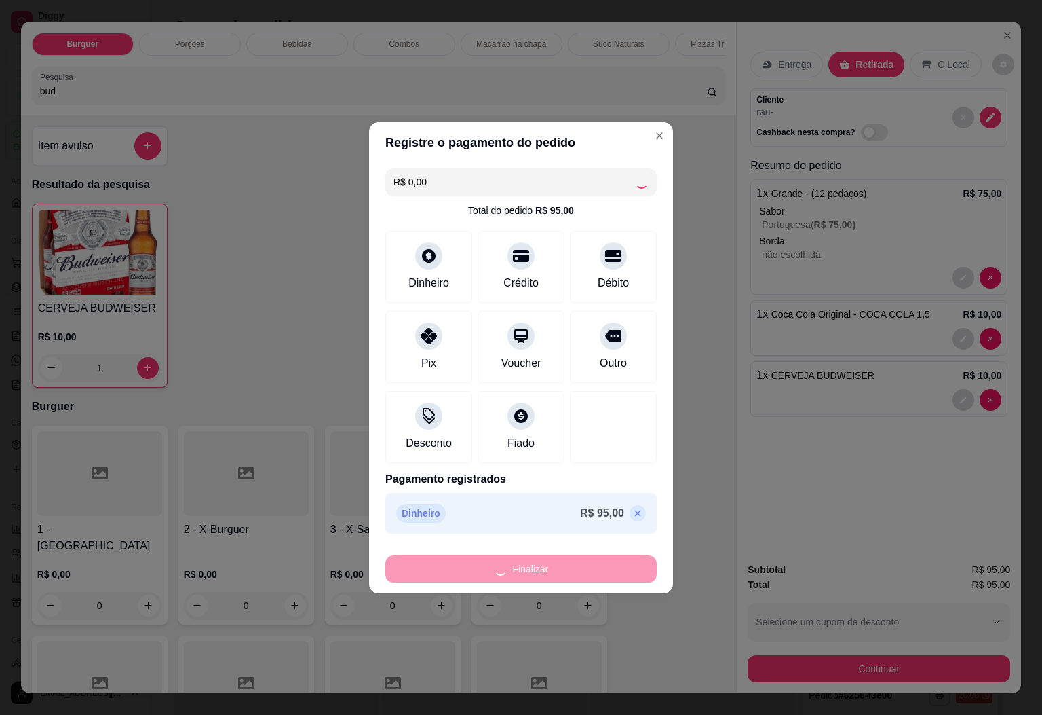
type input "0"
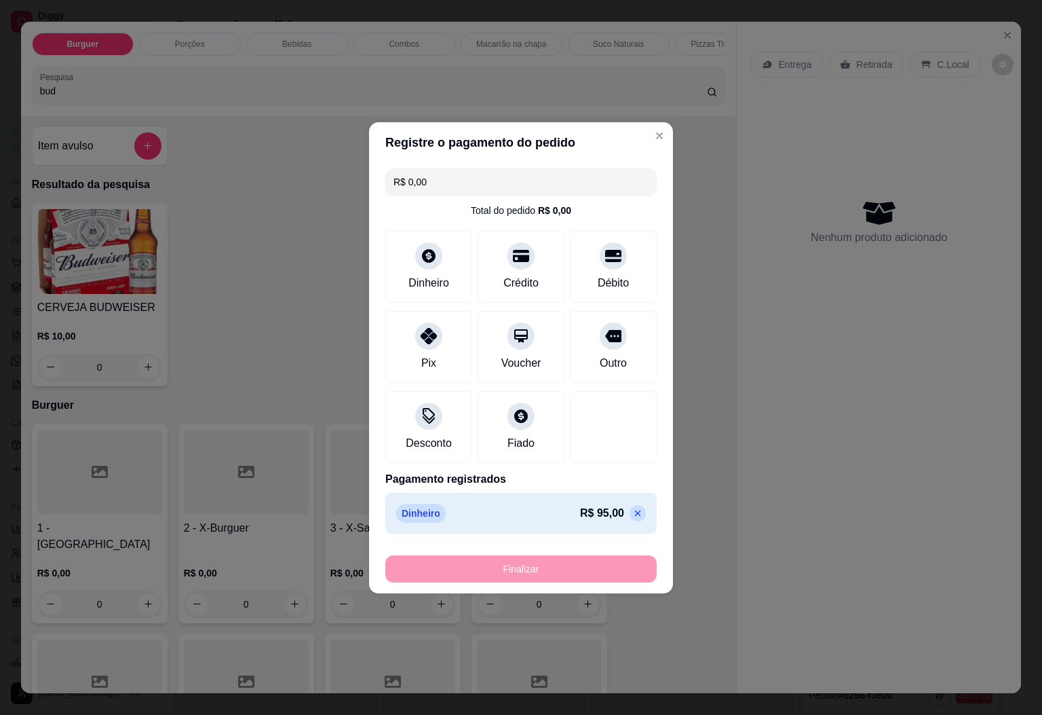
type input "-R$ 95,00"
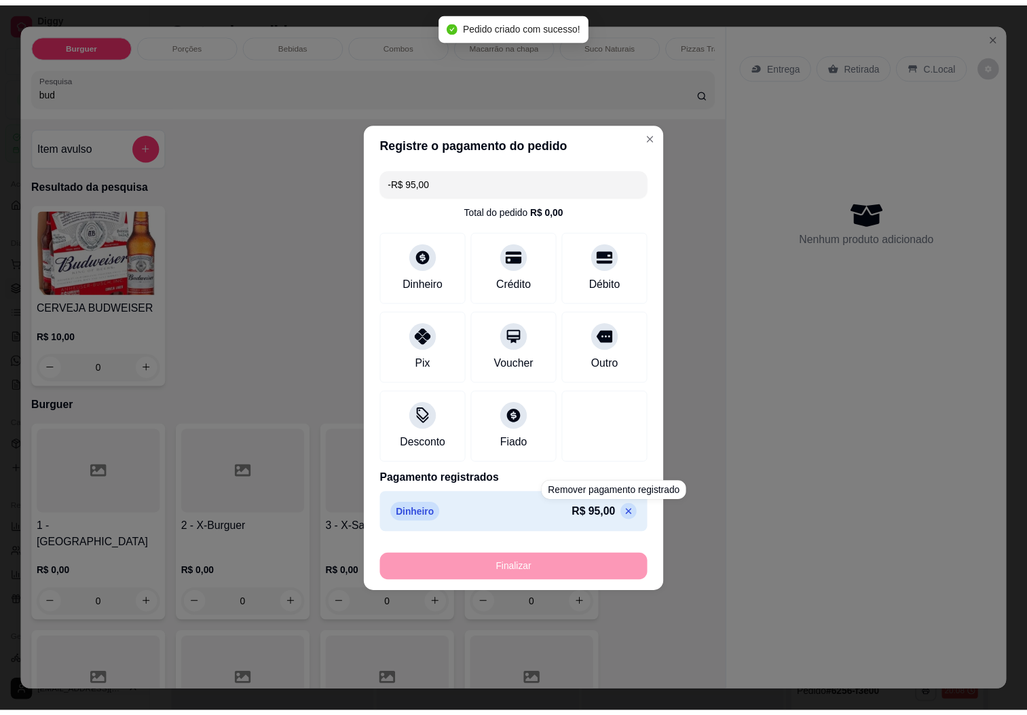
scroll to position [63, 0]
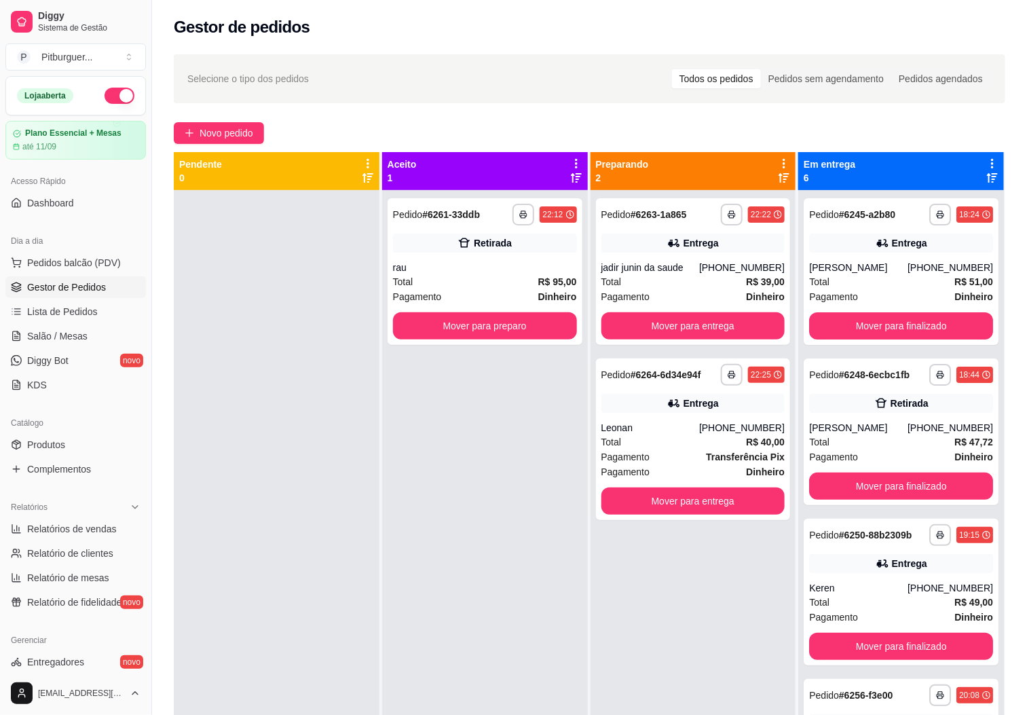
click at [516, 449] on div "**********" at bounding box center [485, 547] width 206 height 715
click at [472, 328] on button "Mover para preparo" at bounding box center [485, 326] width 178 height 26
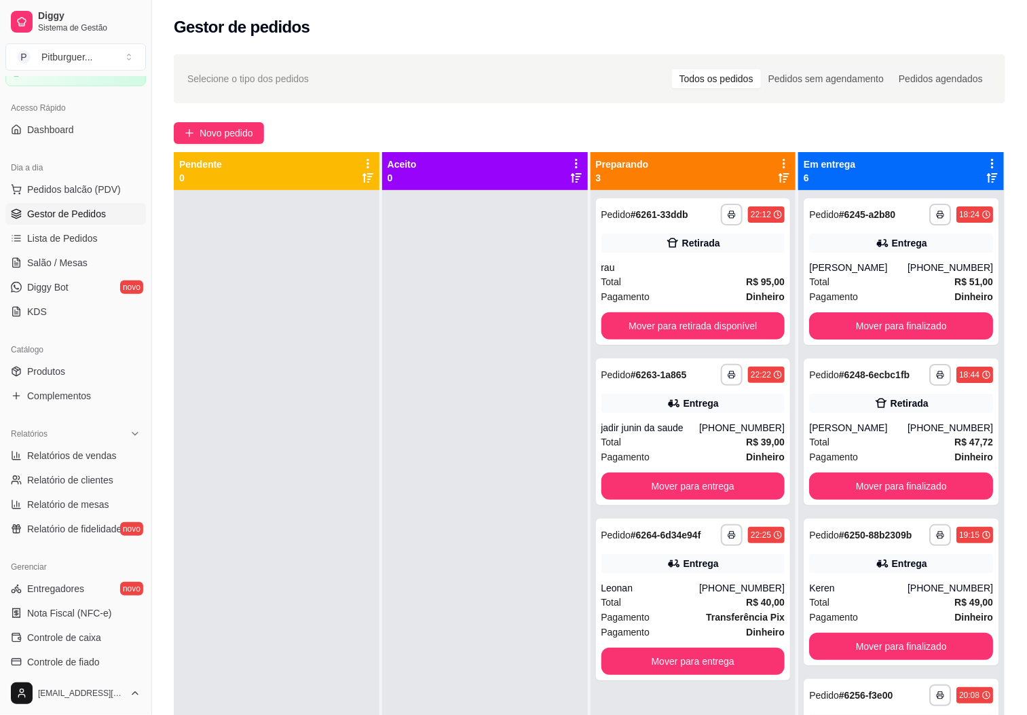
scroll to position [0, 0]
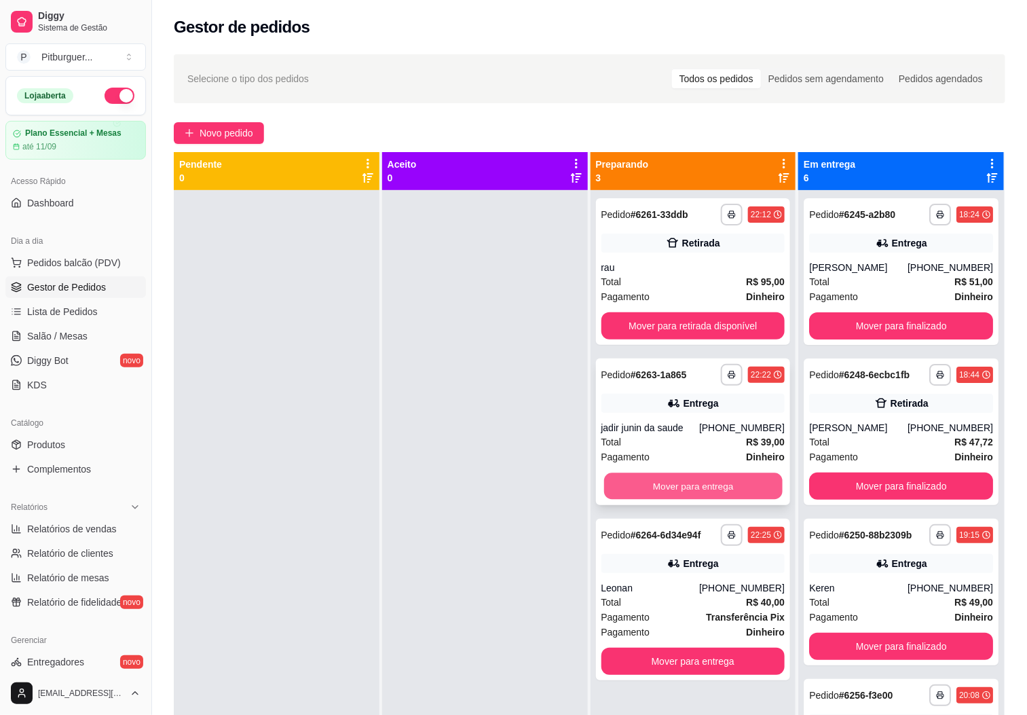
click at [698, 479] on button "Mover para entrega" at bounding box center [693, 486] width 178 height 26
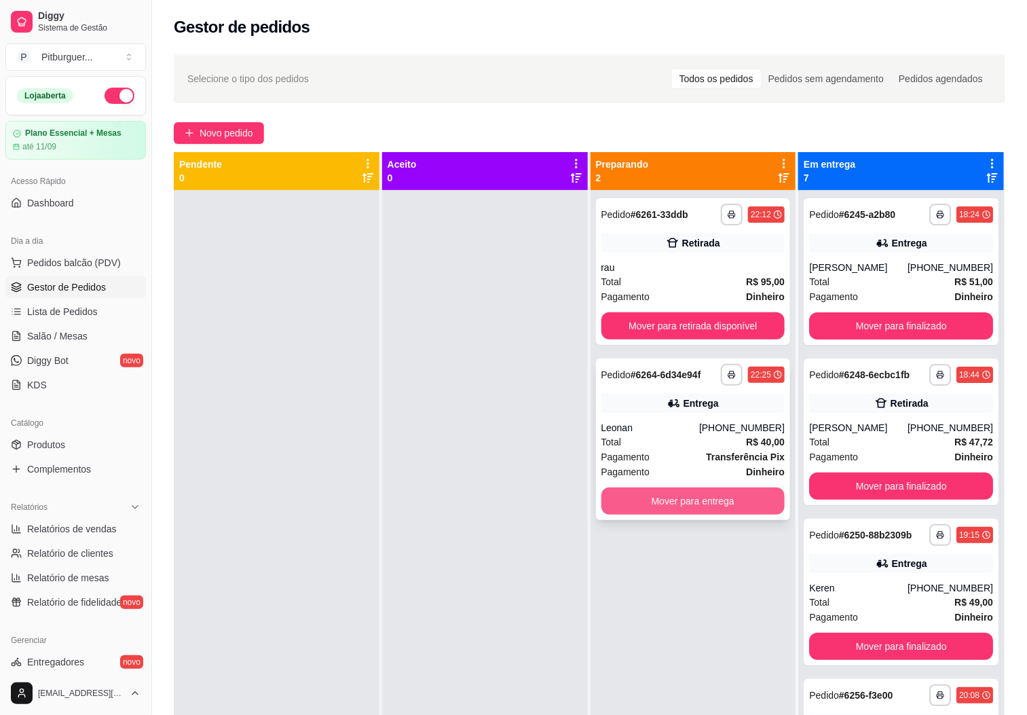
click at [708, 507] on button "Mover para entrega" at bounding box center [693, 500] width 184 height 27
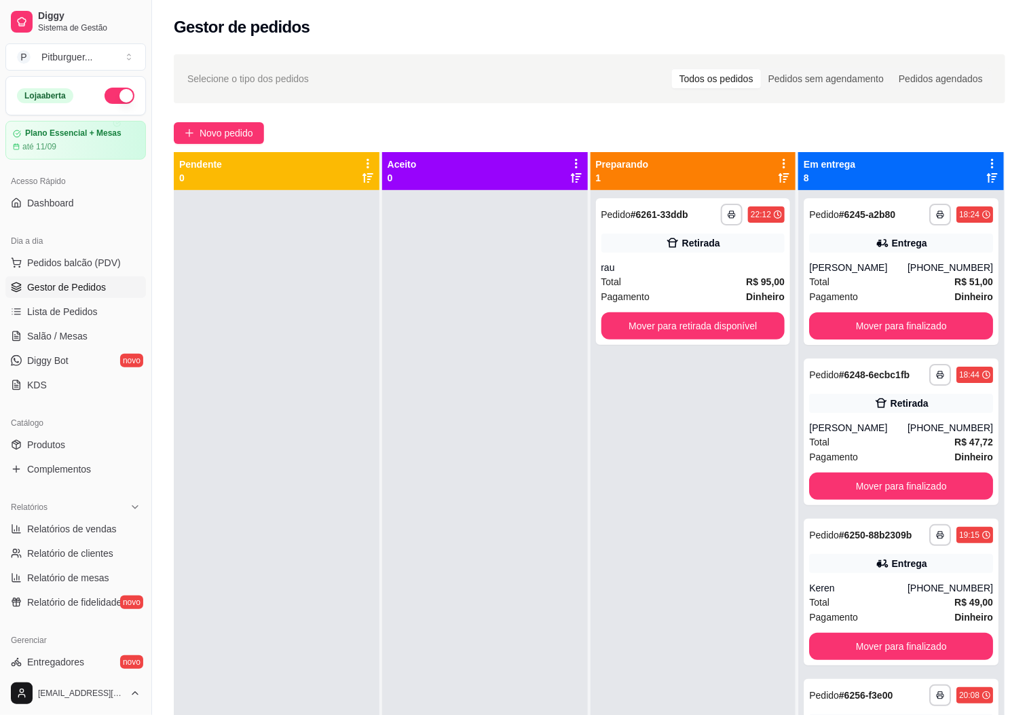
click at [506, 476] on div at bounding box center [485, 547] width 206 height 715
